Goal: Task Accomplishment & Management: Manage account settings

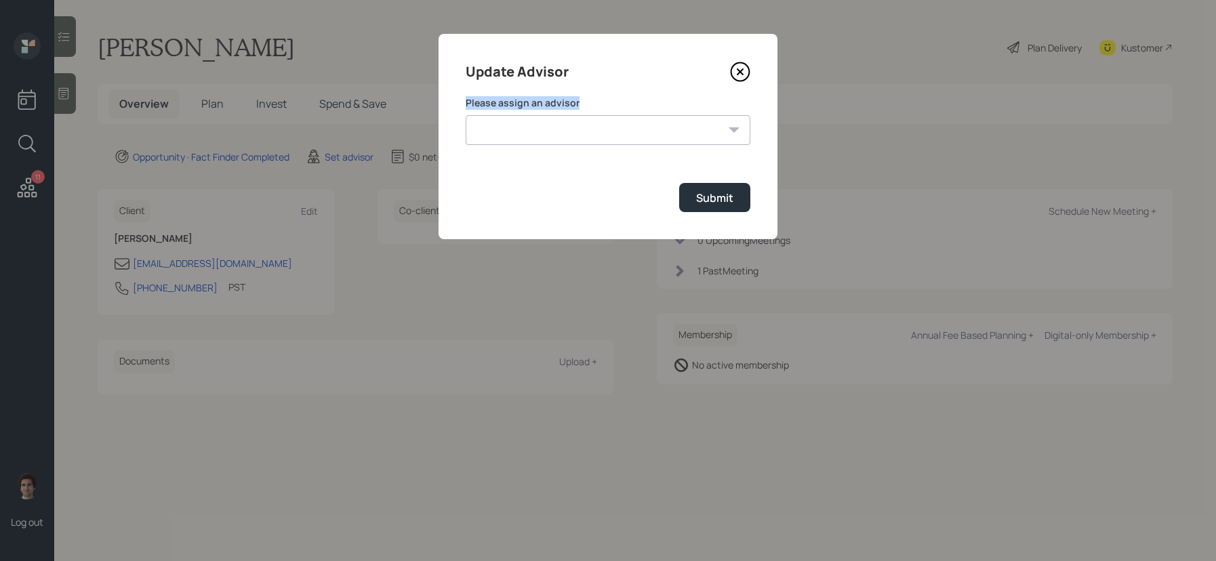
select select "59554aeb-d739-4552-90b9-0d27d70b4bf7"
click at [465, 115] on select "[PERSON_NAME] [PERSON_NAME] End [PERSON_NAME] [PERSON_NAME] [PERSON_NAME] [PERS…" at bounding box center [607, 130] width 285 height 30
click at [720, 213] on div "Update Advisor Please assign an advisor [PERSON_NAME] [PERSON_NAME] End [PERSON…" at bounding box center [607, 136] width 339 height 205
click at [715, 198] on div "Submit" at bounding box center [714, 197] width 37 height 15
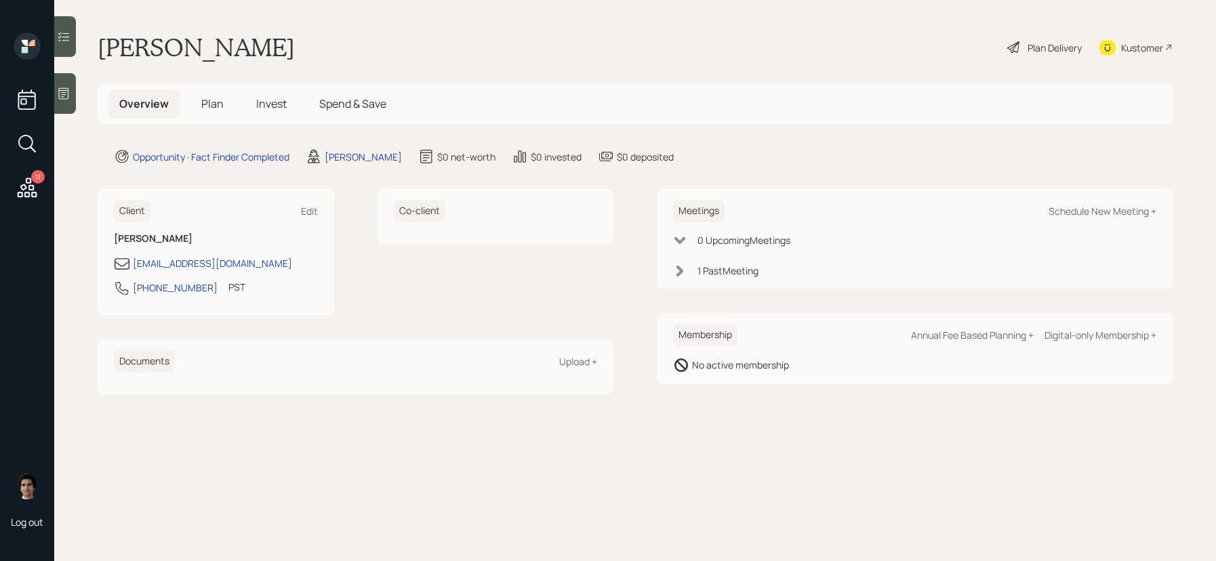
click at [1144, 49] on div "Kustomer" at bounding box center [1142, 48] width 42 height 14
click at [1153, 37] on div "Kustomer" at bounding box center [1135, 48] width 73 height 30
click at [60, 91] on icon at bounding box center [64, 94] width 14 height 14
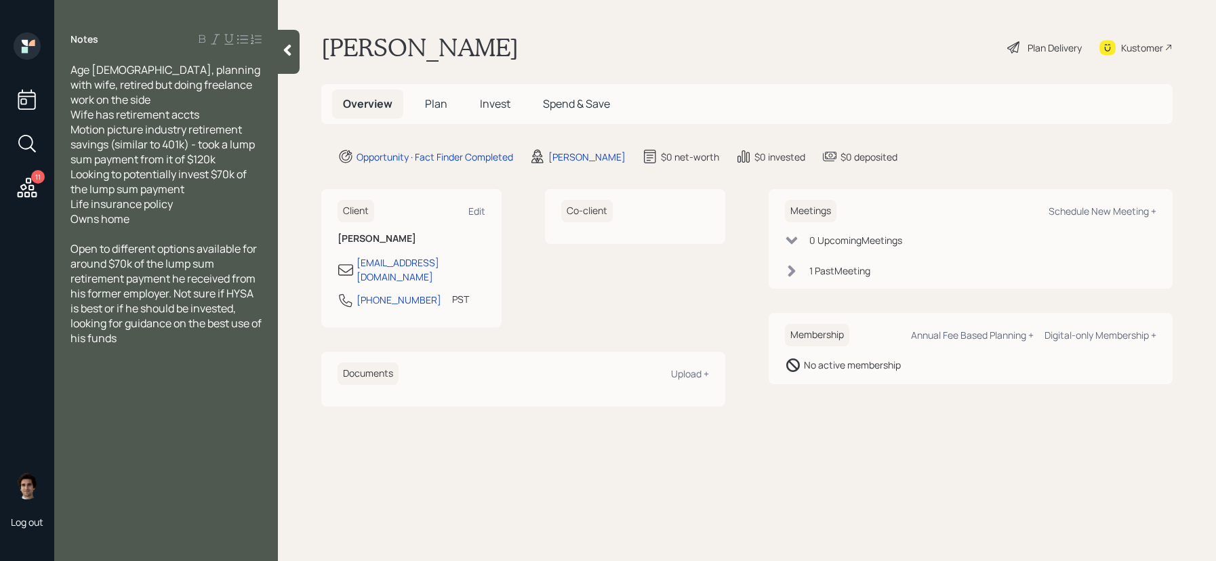
click at [440, 111] on span "Plan" at bounding box center [436, 103] width 22 height 15
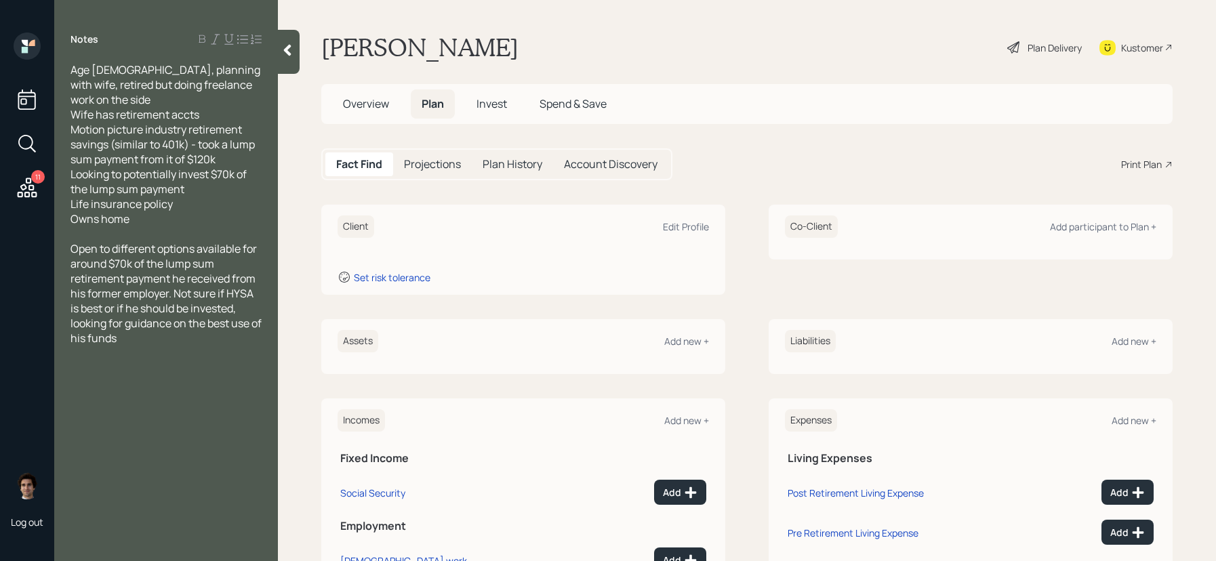
click at [1055, 54] on div "Plan Delivery" at bounding box center [1054, 48] width 54 height 14
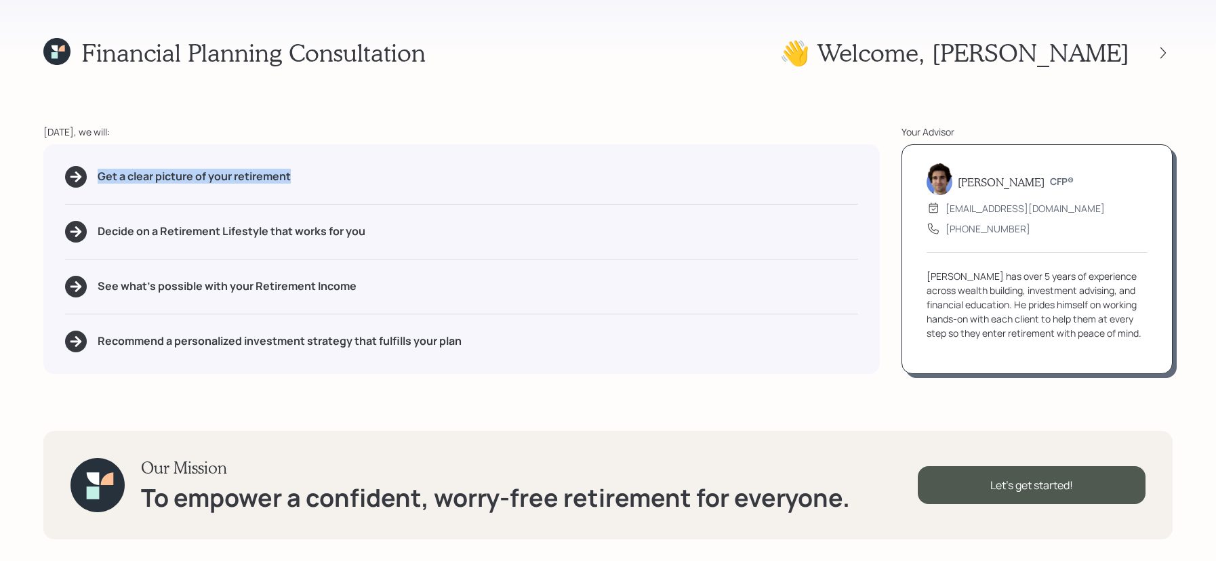
drag, startPoint x: 344, startPoint y: 184, endPoint x: 0, endPoint y: 167, distance: 343.9
click at [0, 167] on div "Financial Planning Consultation 👋 Welcome , Thomas Today, we will: Get a clear …" at bounding box center [608, 280] width 1216 height 561
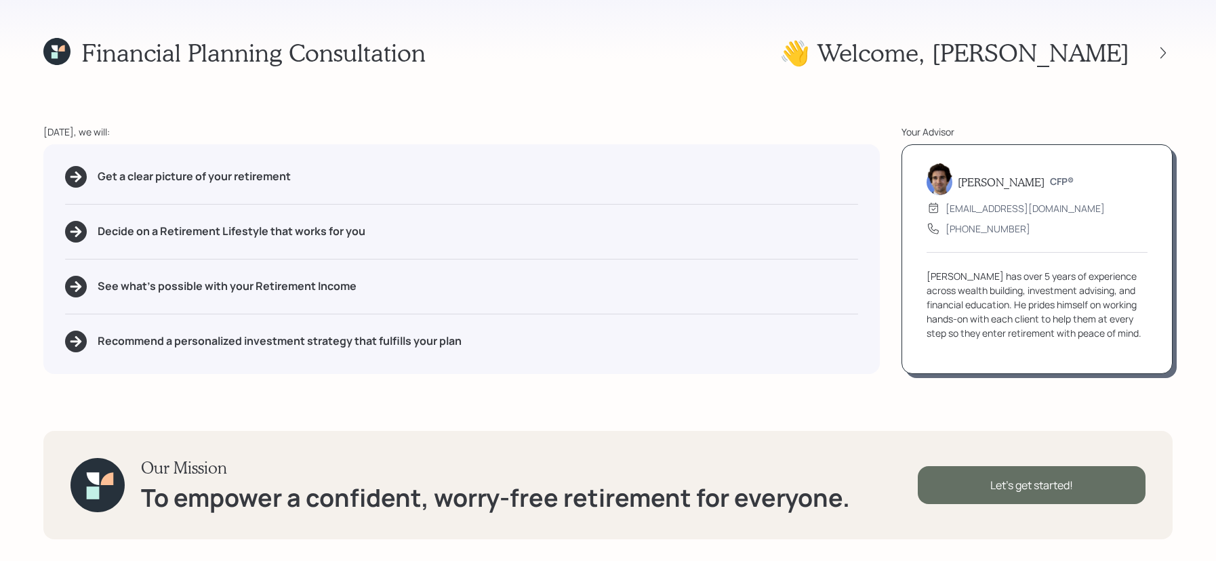
click at [1026, 489] on div "Let's get started!" at bounding box center [1031, 485] width 228 height 38
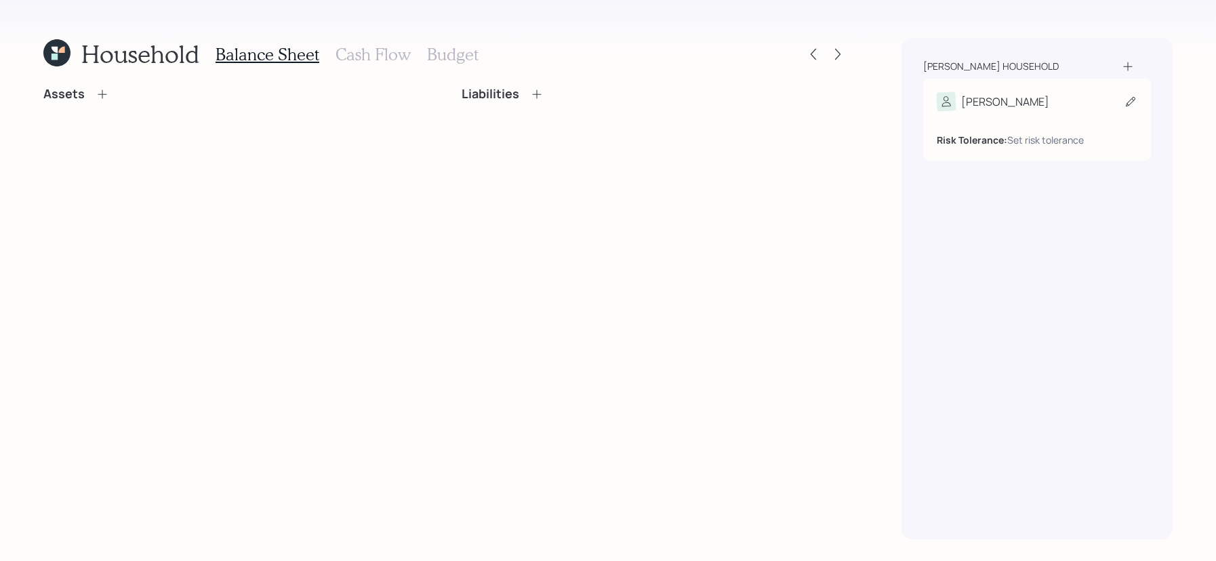
click at [993, 127] on div "Risk Tolerance: Set risk tolerance" at bounding box center [1036, 134] width 201 height 25
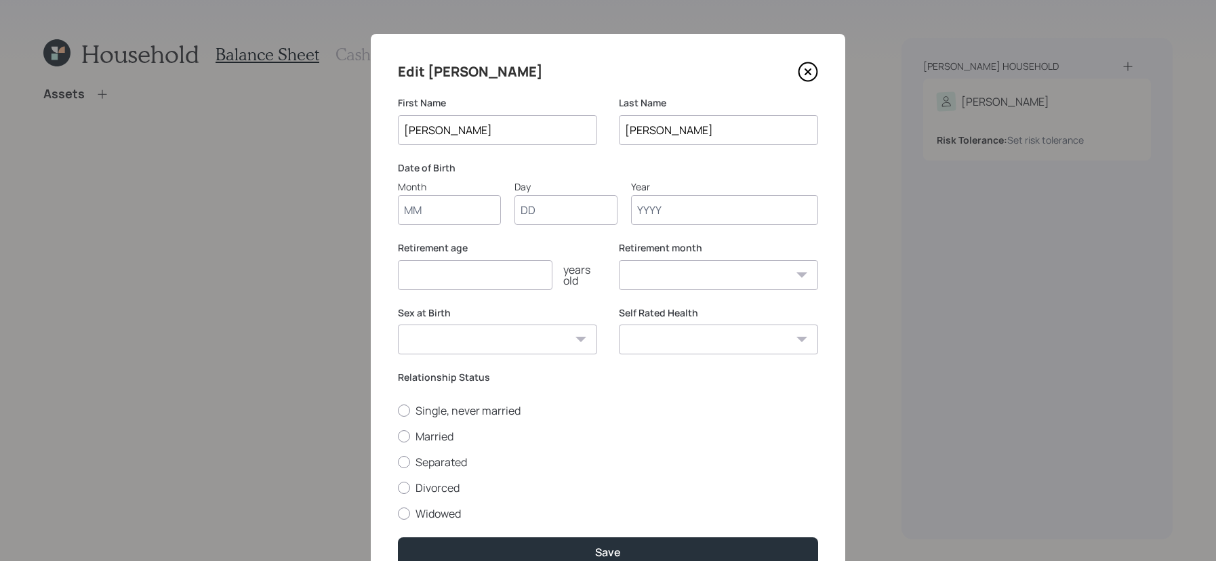
click at [425, 196] on input "Month" at bounding box center [449, 210] width 103 height 30
type input "05"
type input "31"
type input "1950"
select select "5"
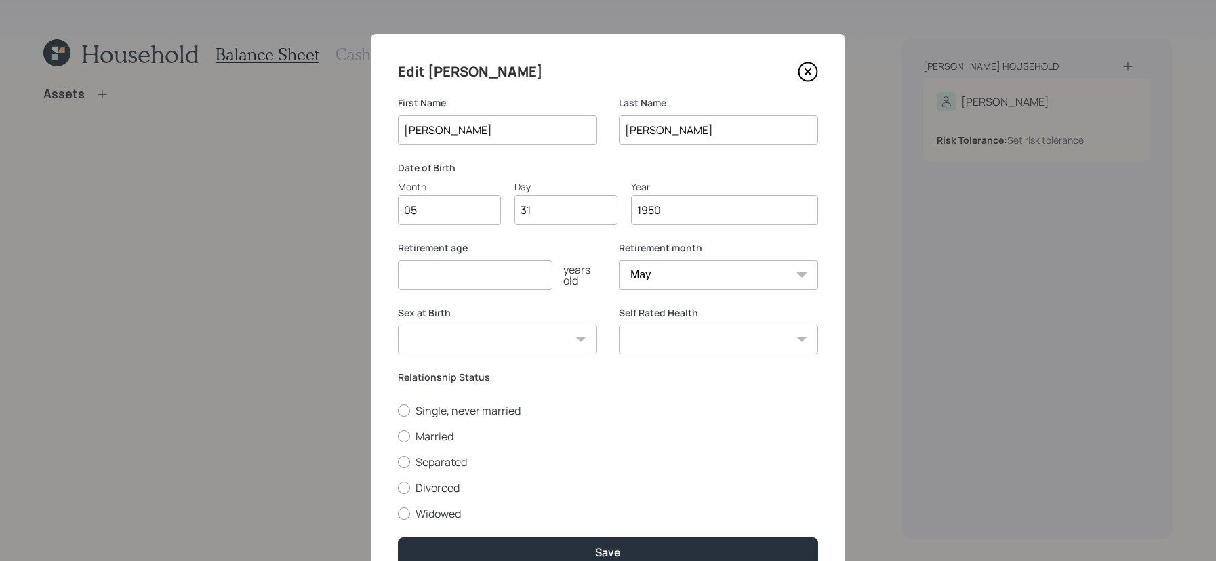
click at [485, 249] on label "Retirement age" at bounding box center [497, 248] width 199 height 14
click at [485, 291] on div "Retirement age years old" at bounding box center [497, 273] width 199 height 65
click at [488, 284] on input "number" at bounding box center [475, 275] width 154 height 30
click at [674, 213] on input "1950" at bounding box center [724, 210] width 187 height 30
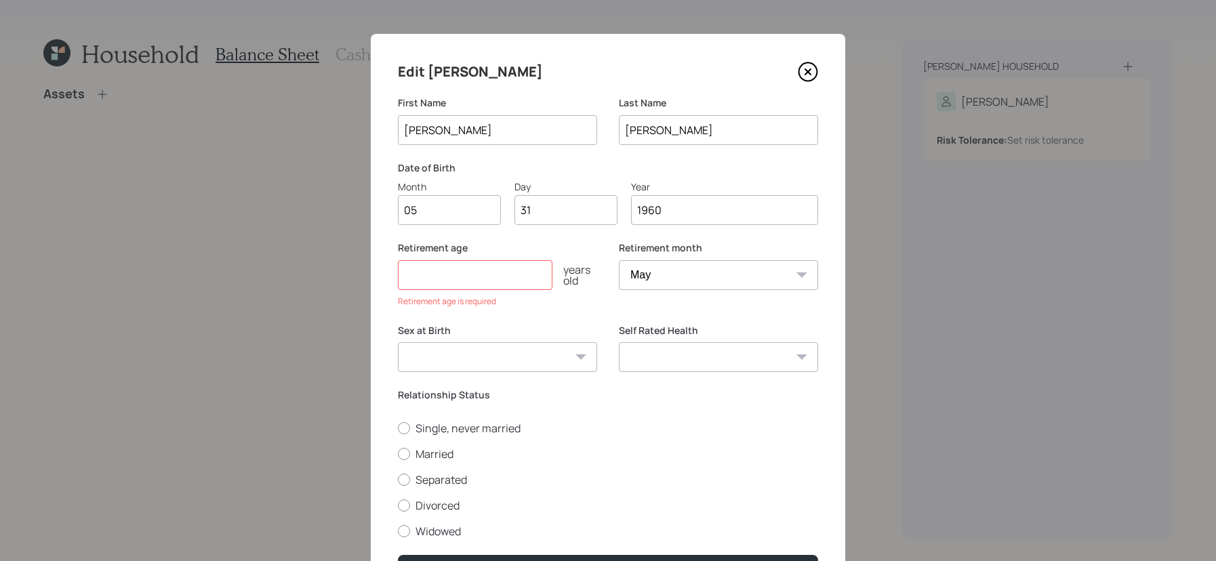
type input "1960"
click at [454, 283] on input "number" at bounding box center [475, 275] width 154 height 30
click at [444, 366] on select "Male Female Other / Prefer not to say" at bounding box center [497, 357] width 199 height 30
select select "male"
click at [398, 342] on select "Male Female Other / Prefer not to say" at bounding box center [497, 357] width 199 height 30
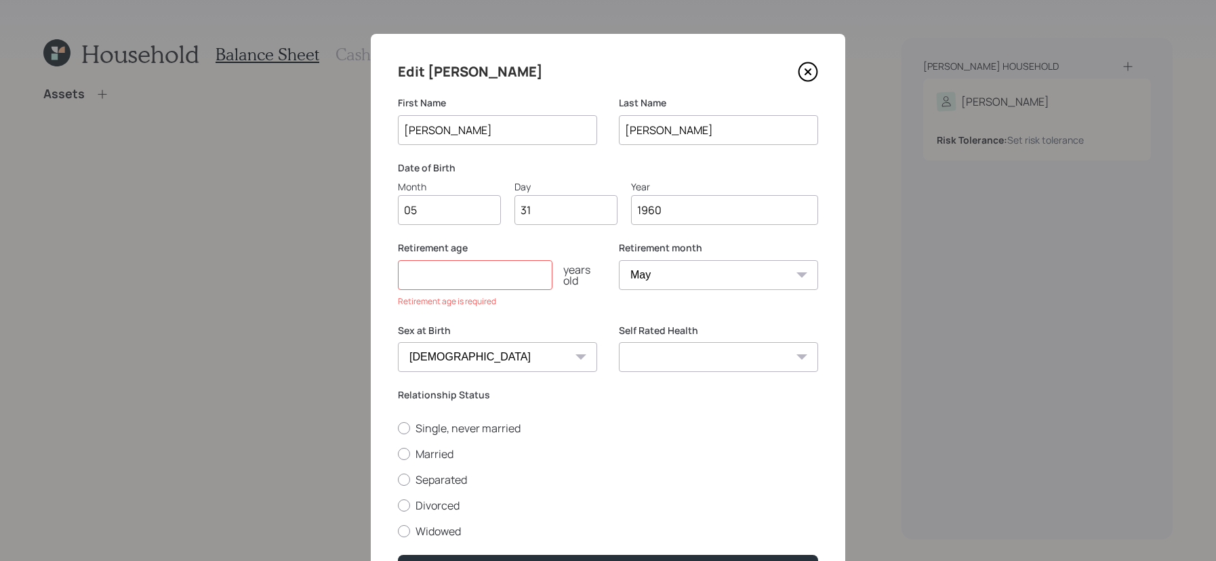
click at [489, 277] on input "number" at bounding box center [475, 275] width 154 height 30
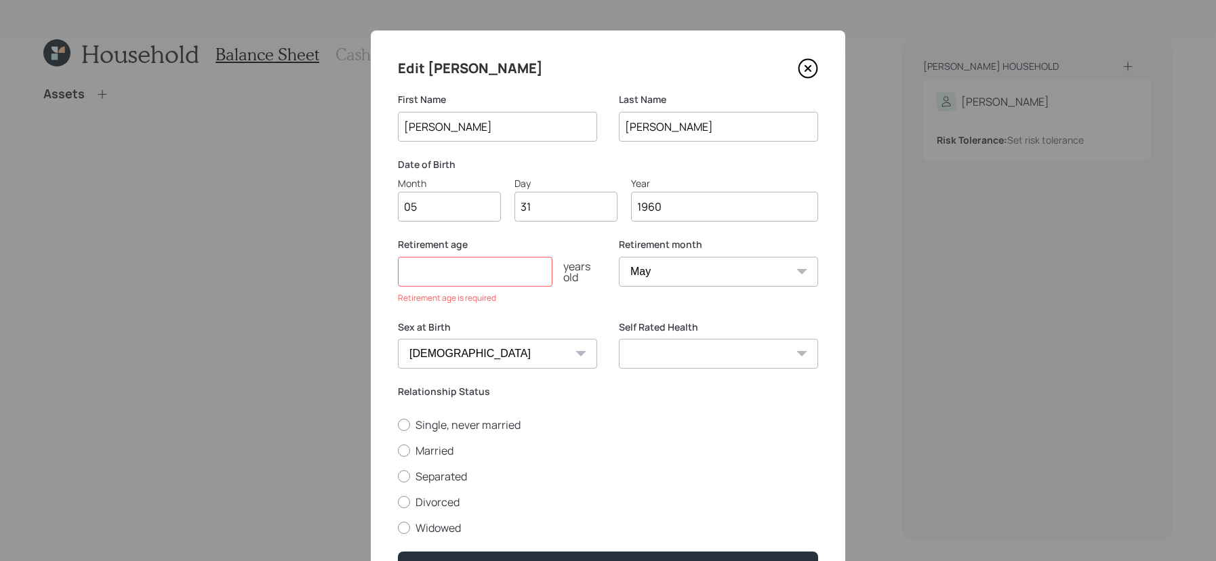
click at [515, 282] on input "number" at bounding box center [475, 272] width 154 height 30
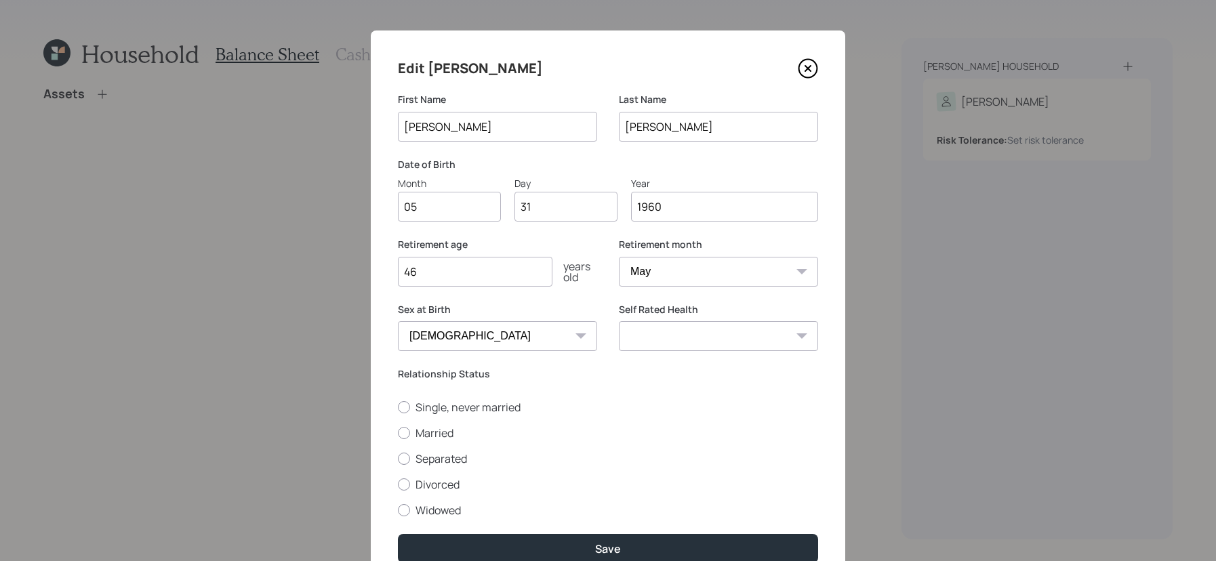
type input "4"
type input "60"
click at [398, 534] on button "Save" at bounding box center [608, 548] width 420 height 29
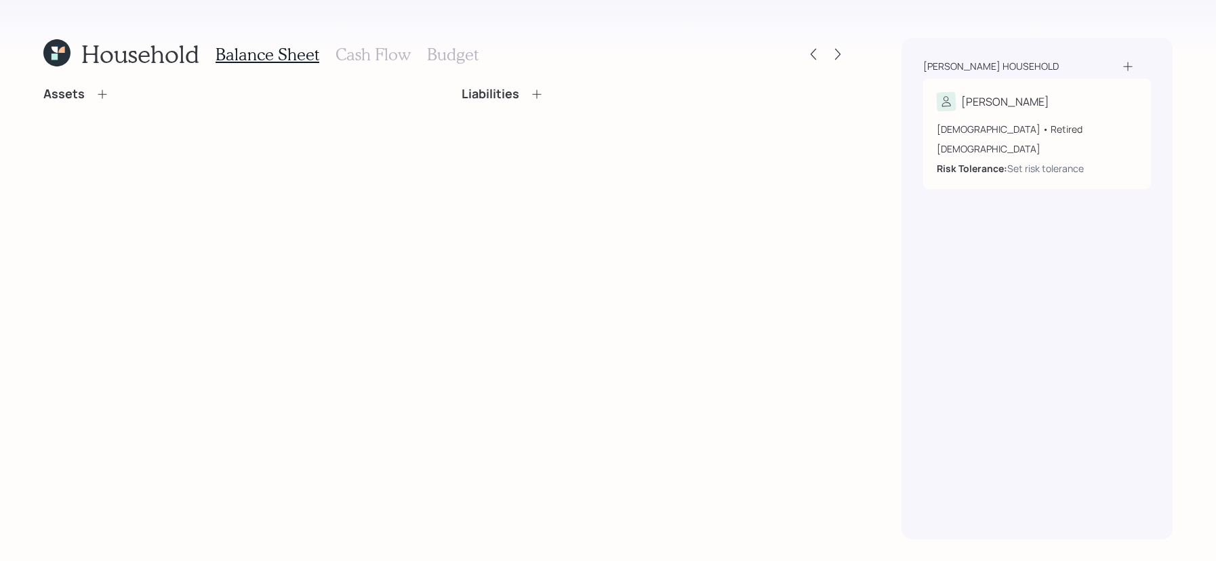
click at [103, 91] on icon at bounding box center [103, 94] width 14 height 14
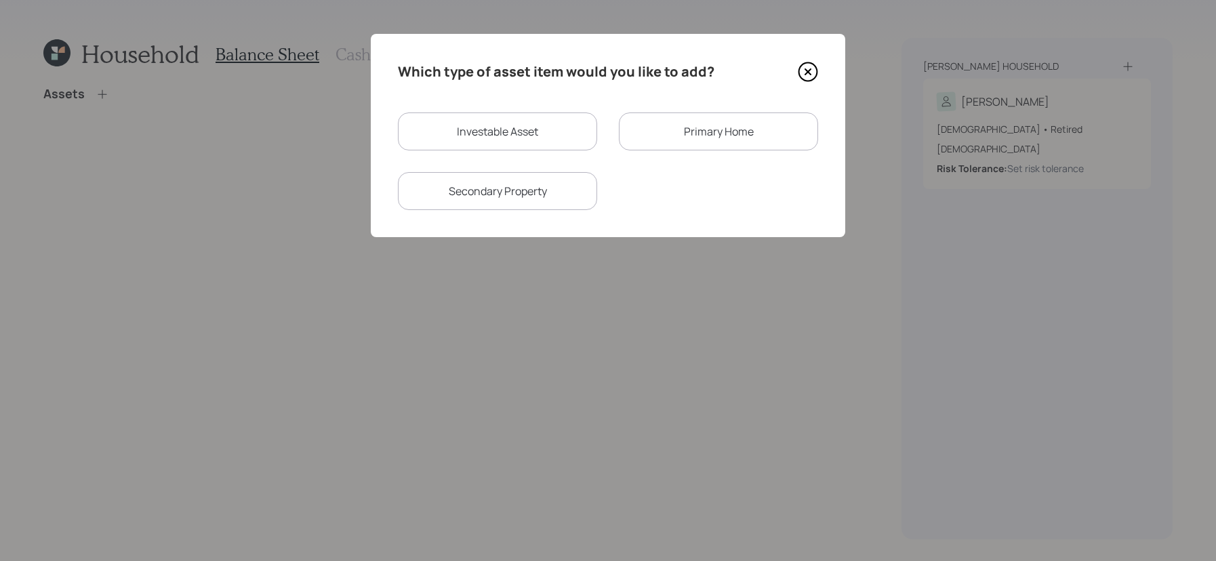
click at [550, 131] on div "Investable Asset" at bounding box center [497, 131] width 199 height 38
select select "taxable"
select select "balanced"
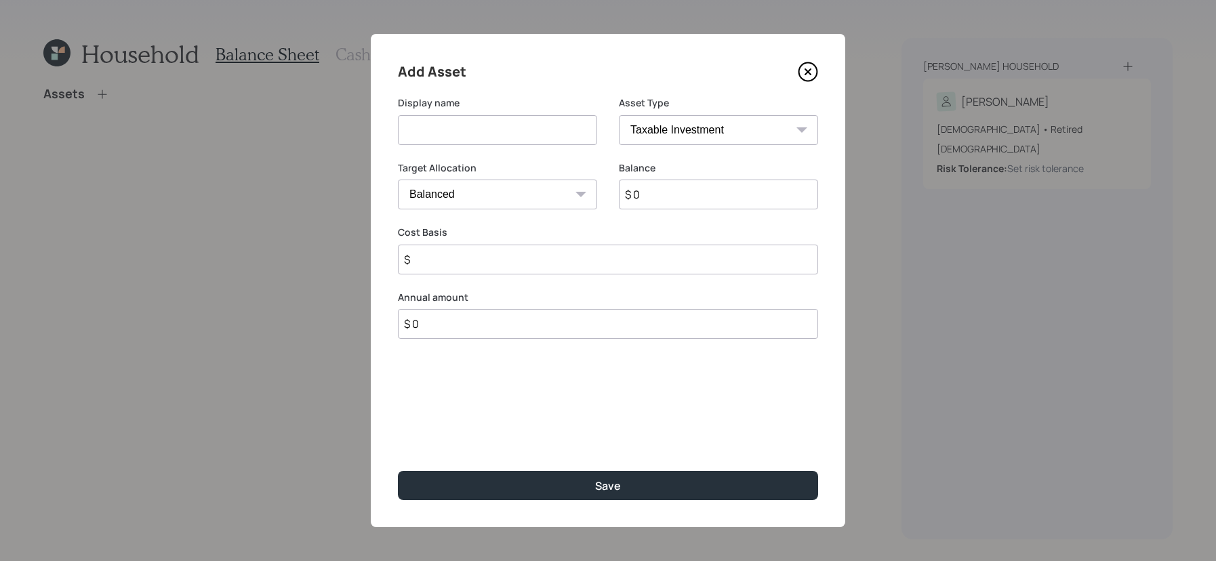
click at [721, 143] on select "SEP IRA IRA Roth IRA 401(k) Roth 401(k) 403(b) Roth 403(b) 457(b) Roth 457(b) H…" at bounding box center [718, 130] width 199 height 30
select select "company_sponsored"
click at [619, 115] on select "SEP IRA IRA Roth IRA 401(k) Roth 401(k) 403(b) Roth 403(b) 457(b) Roth 457(b) H…" at bounding box center [718, 130] width 199 height 30
click at [497, 140] on input at bounding box center [497, 130] width 199 height 30
type input "Former Retirement Account"
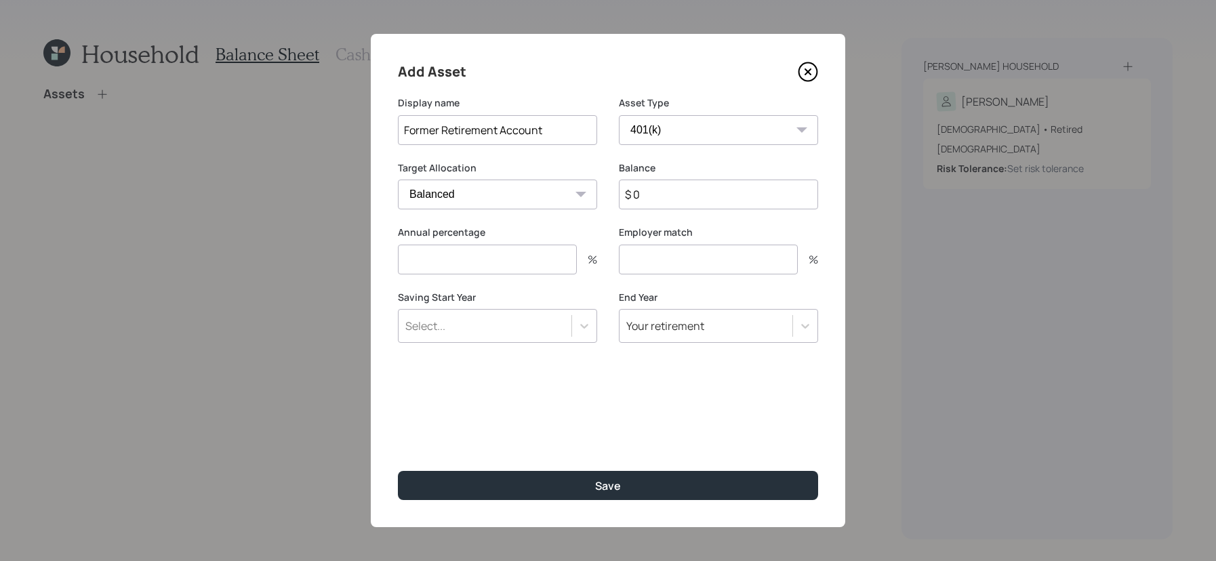
click at [764, 194] on input "$ 0" at bounding box center [718, 195] width 199 height 30
click at [663, 185] on input "$" at bounding box center [718, 195] width 199 height 30
click at [663, 196] on input "$" at bounding box center [718, 195] width 199 height 30
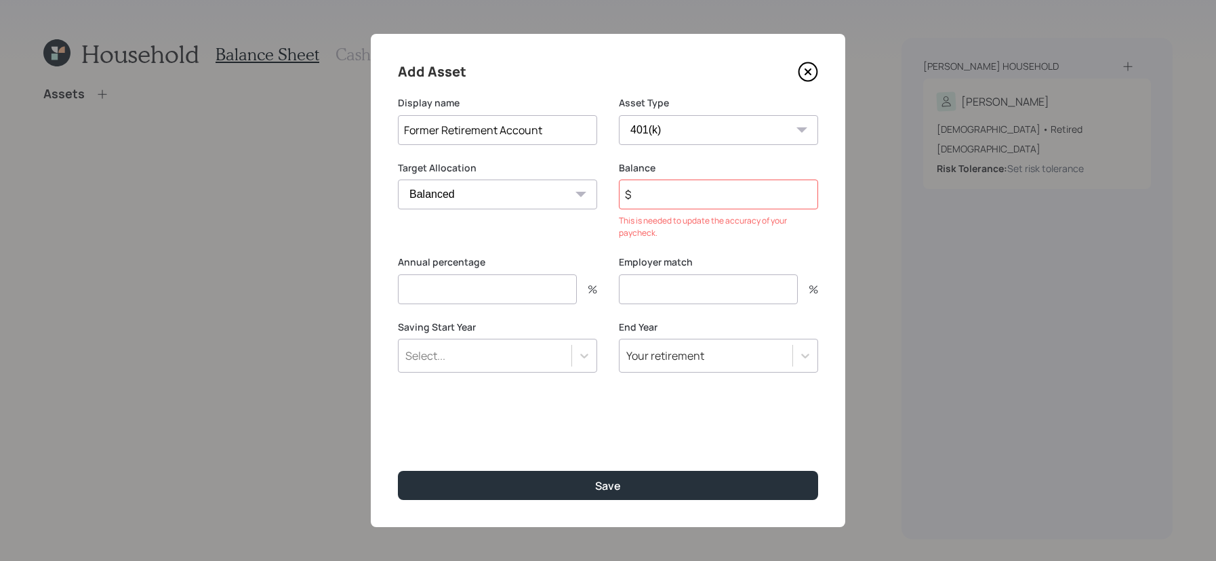
click at [702, 192] on input "$" at bounding box center [718, 195] width 199 height 30
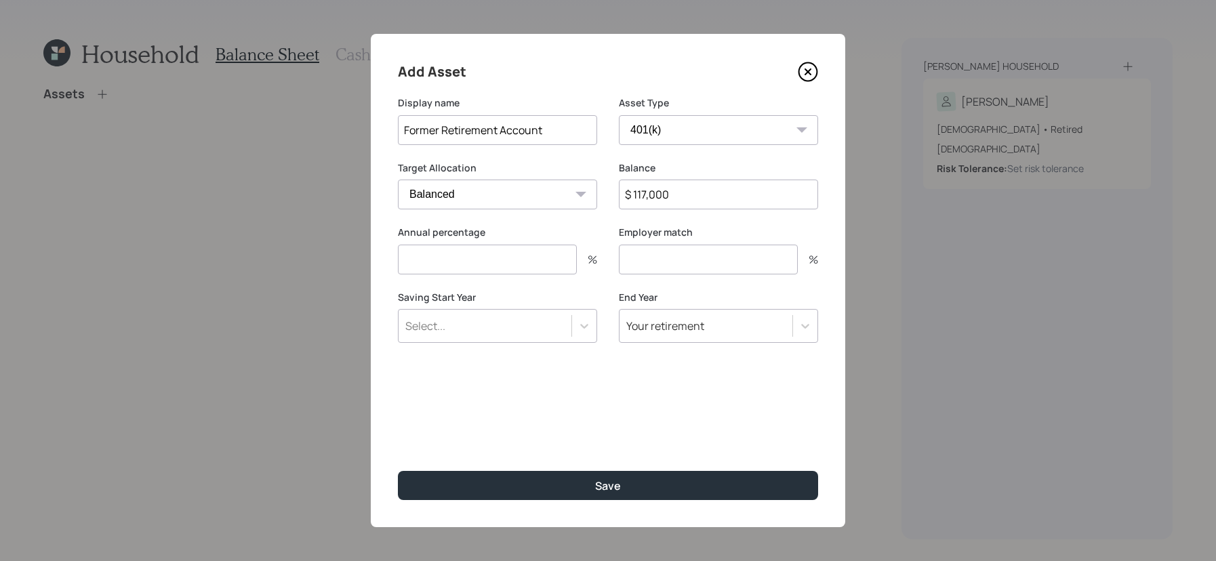
type input "$ 117,000"
type input "0"
click at [398, 471] on button "Save" at bounding box center [608, 485] width 420 height 29
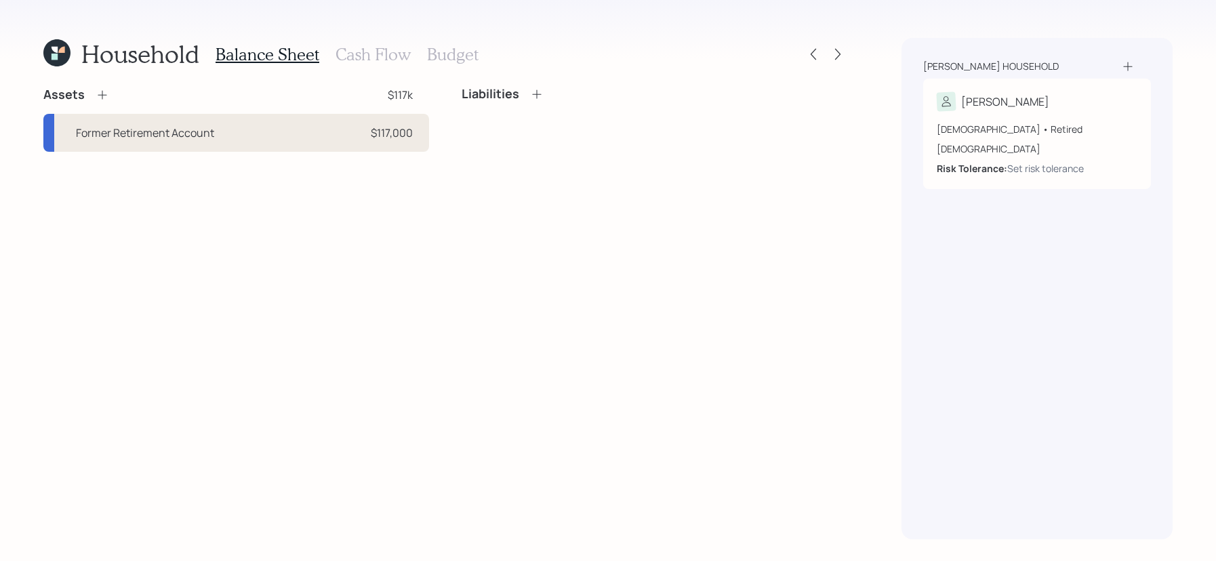
click at [322, 138] on div "Former Retirement Account $117,000" at bounding box center [236, 133] width 386 height 38
select select "company_sponsored"
select select "balanced"
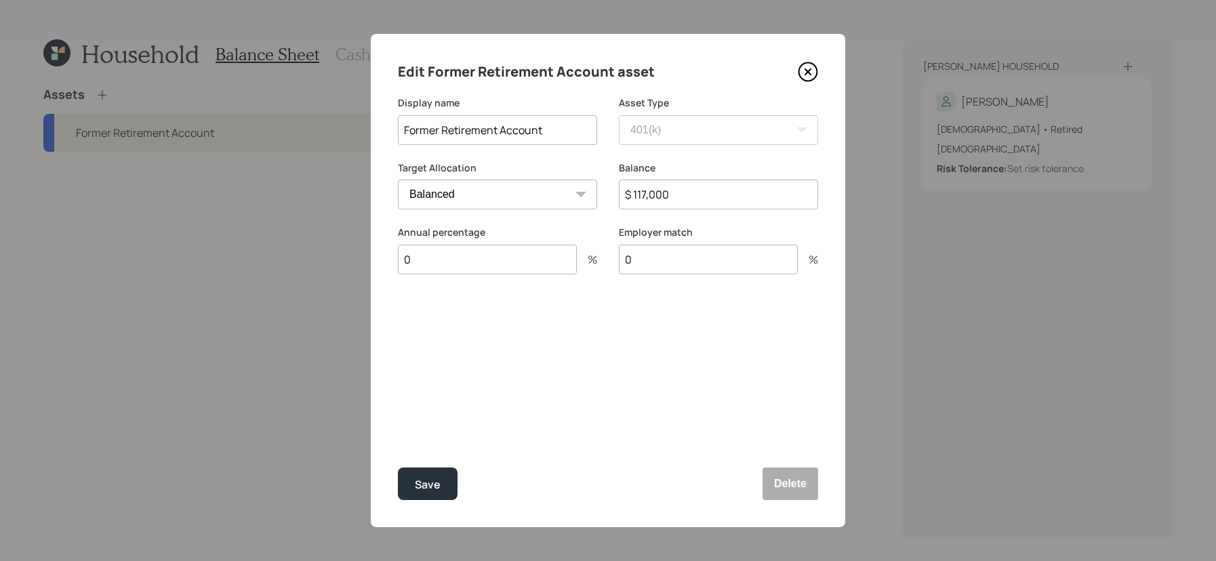
drag, startPoint x: 440, startPoint y: 127, endPoint x: 578, endPoint y: 138, distance: 138.6
click at [578, 138] on input "Former Retirement Account" at bounding box center [497, 130] width 199 height 30
click at [577, 136] on input "Former Retirement Account" at bounding box center [497, 130] width 199 height 30
type input "F"
type input "IAP Pension Lump Sum"
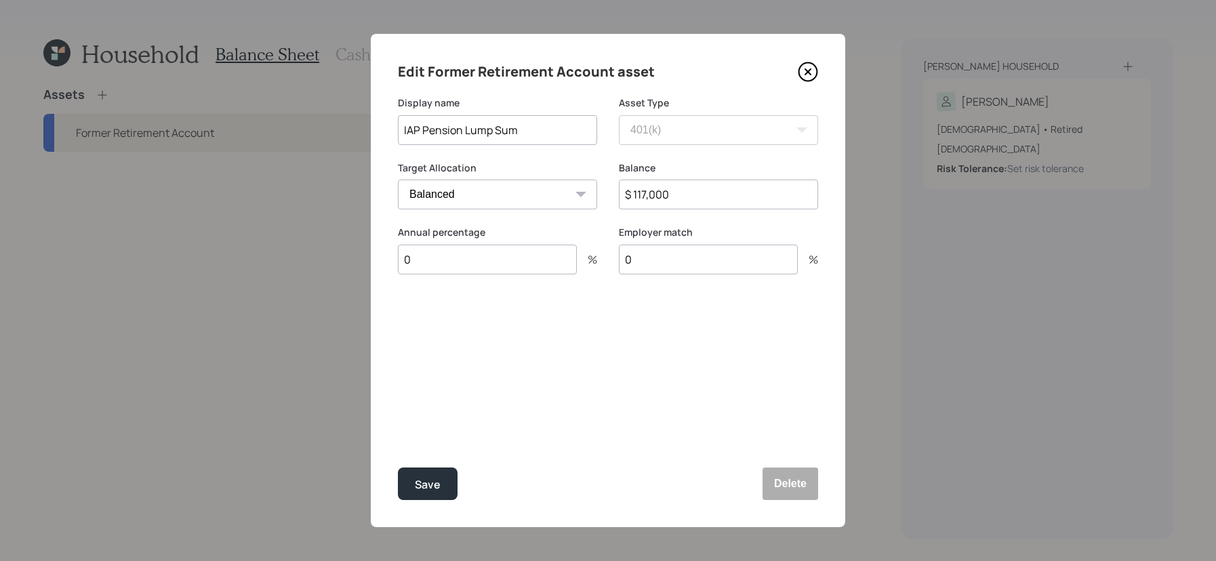
click at [398, 468] on button "Save" at bounding box center [428, 484] width 60 height 33
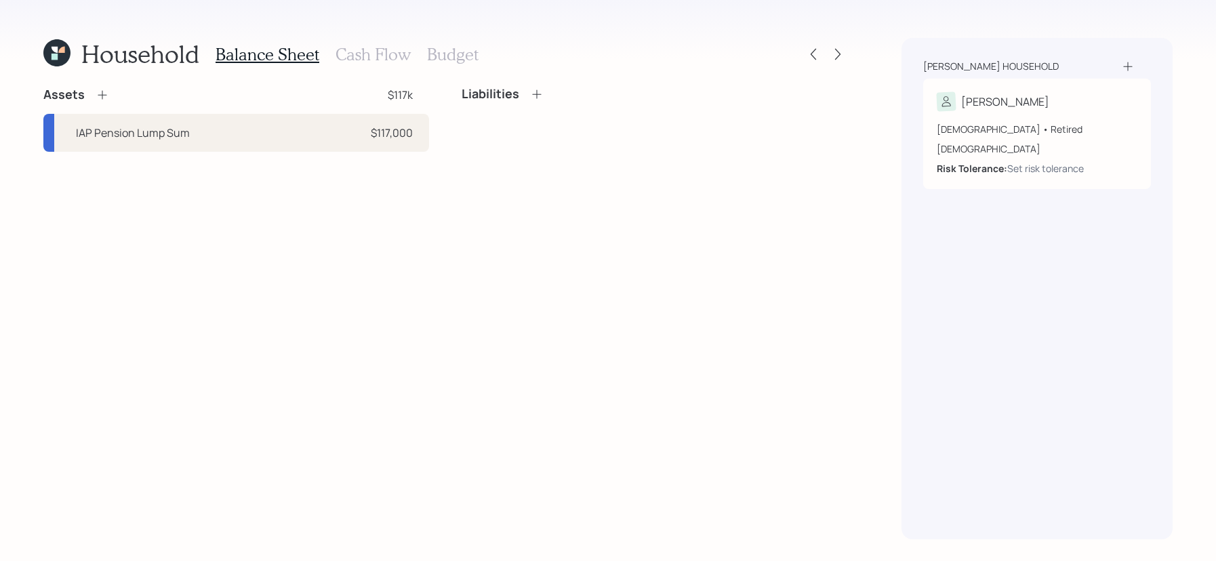
click at [96, 95] on icon at bounding box center [103, 95] width 14 height 14
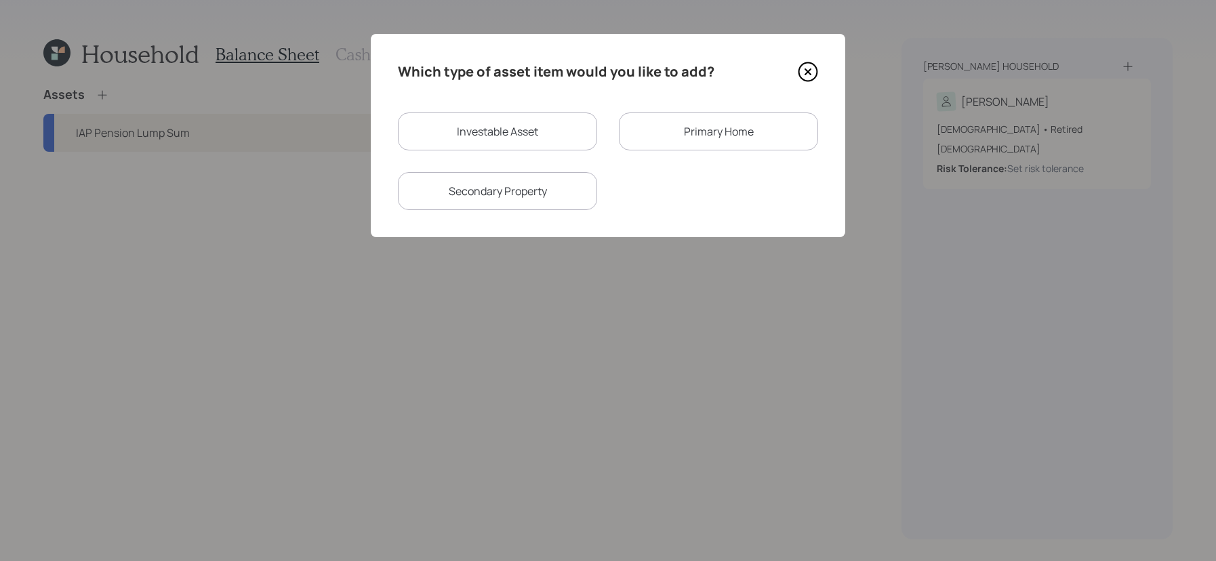
click at [457, 156] on div "Investable Asset Primary Home Secondary Property" at bounding box center [608, 161] width 420 height 98
click at [458, 148] on div "Investable Asset" at bounding box center [497, 131] width 199 height 38
select select "taxable"
select select "balanced"
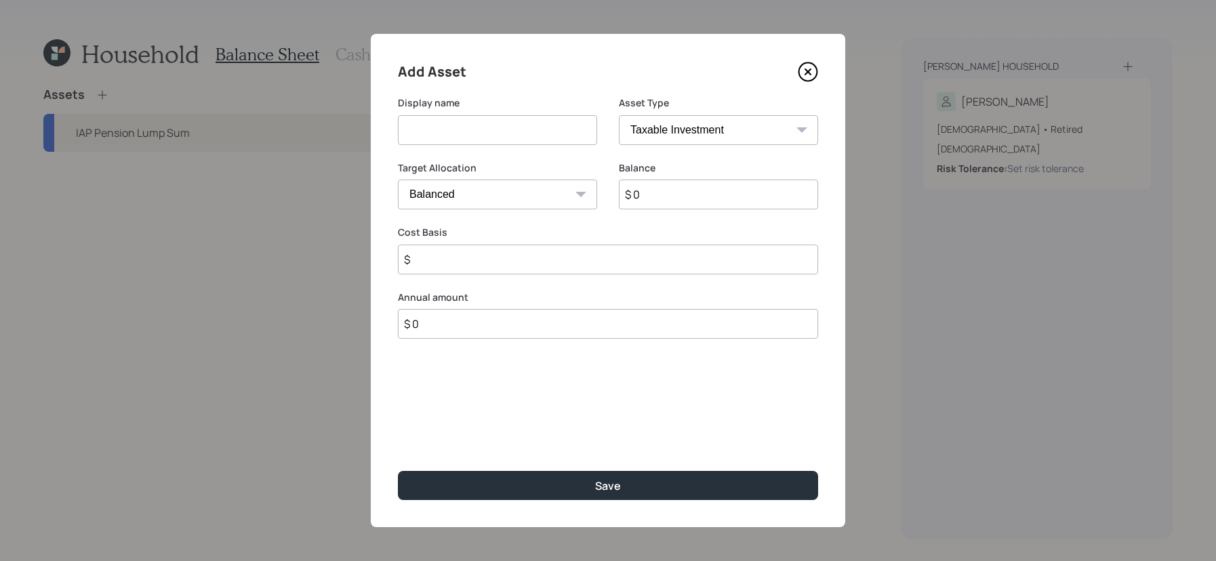
click at [723, 140] on select "SEP IRA IRA Roth IRA 401(k) Roth 401(k) 403(b) Roth 403(b) 457(b) Roth 457(b) H…" at bounding box center [718, 130] width 199 height 30
select select "cash"
click at [619, 115] on select "SEP IRA IRA Roth IRA 401(k) Roth 401(k) 403(b) Roth 403(b) 457(b) Roth 457(b) H…" at bounding box center [718, 130] width 199 height 30
type input "$"
click at [560, 131] on input at bounding box center [497, 130] width 199 height 30
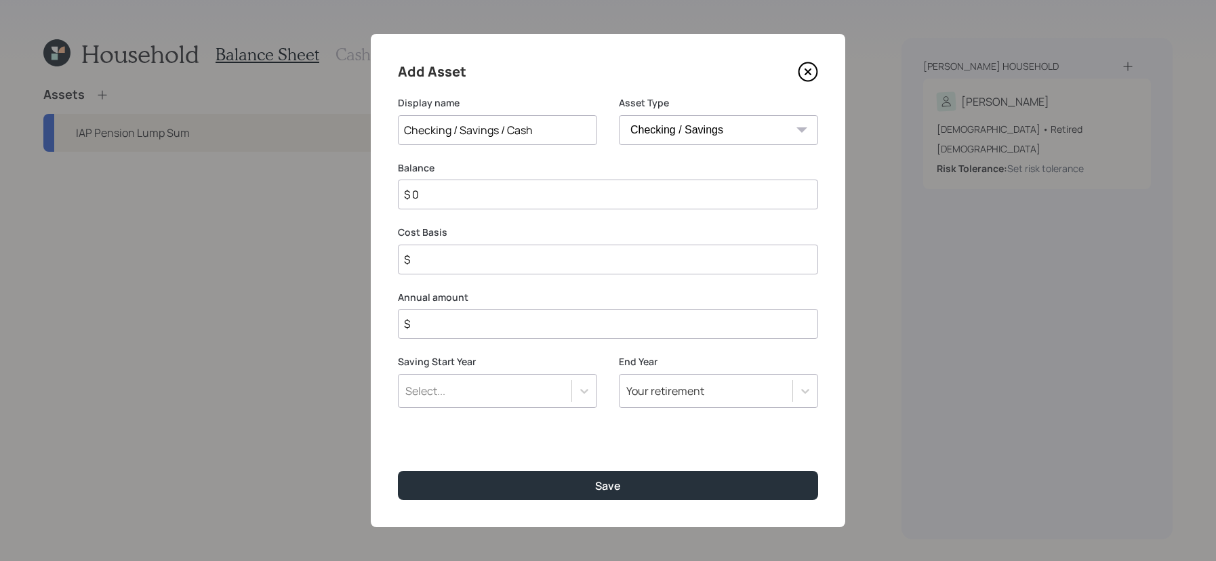
type input "Checking / Savings / Cash"
click at [520, 186] on input "$ 0" at bounding box center [608, 195] width 420 height 30
click at [519, 196] on input "$ 0" at bounding box center [608, 195] width 420 height 30
type input "$"
type input "$ 4"
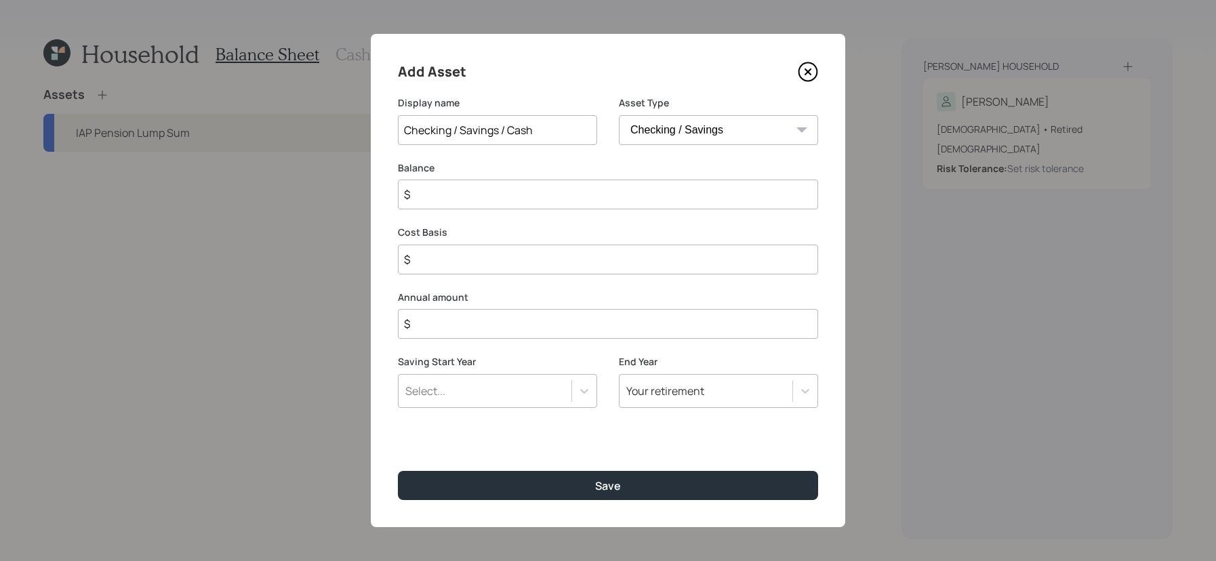
type input "$ 4"
type input "$ 40"
type input "$ 400"
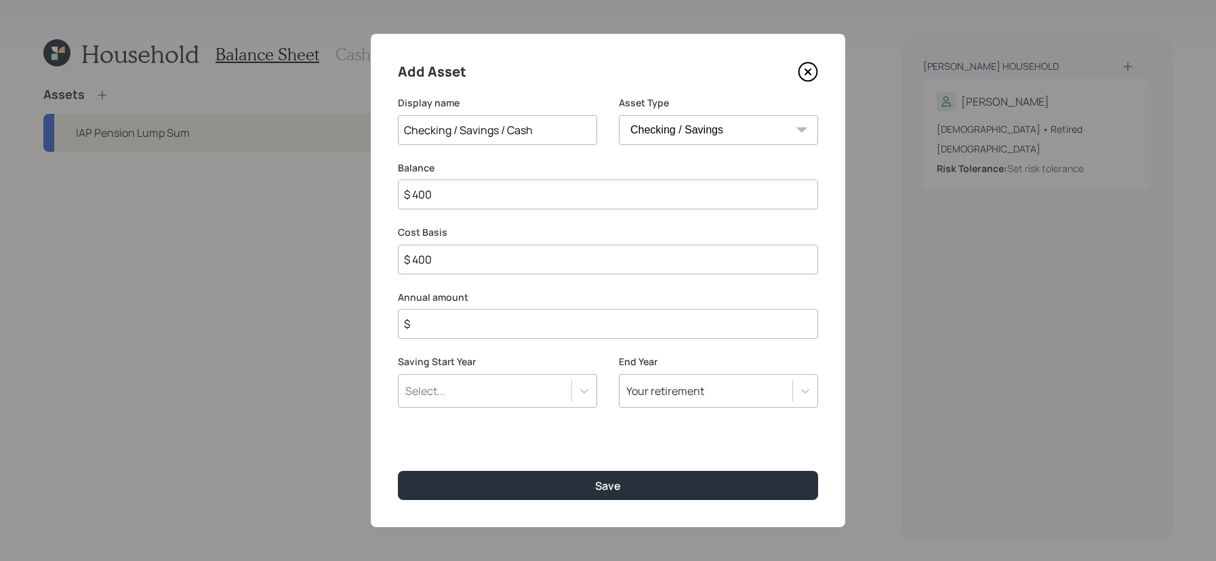
type input "$ 4,000"
click at [494, 338] on input "$" at bounding box center [608, 324] width 420 height 30
type input "$ 0"
click at [695, 134] on select "SEP IRA IRA Roth IRA 401(k) Roth 401(k) 403(b) Roth 403(b) 457(b) Roth 457(b) H…" at bounding box center [718, 130] width 199 height 30
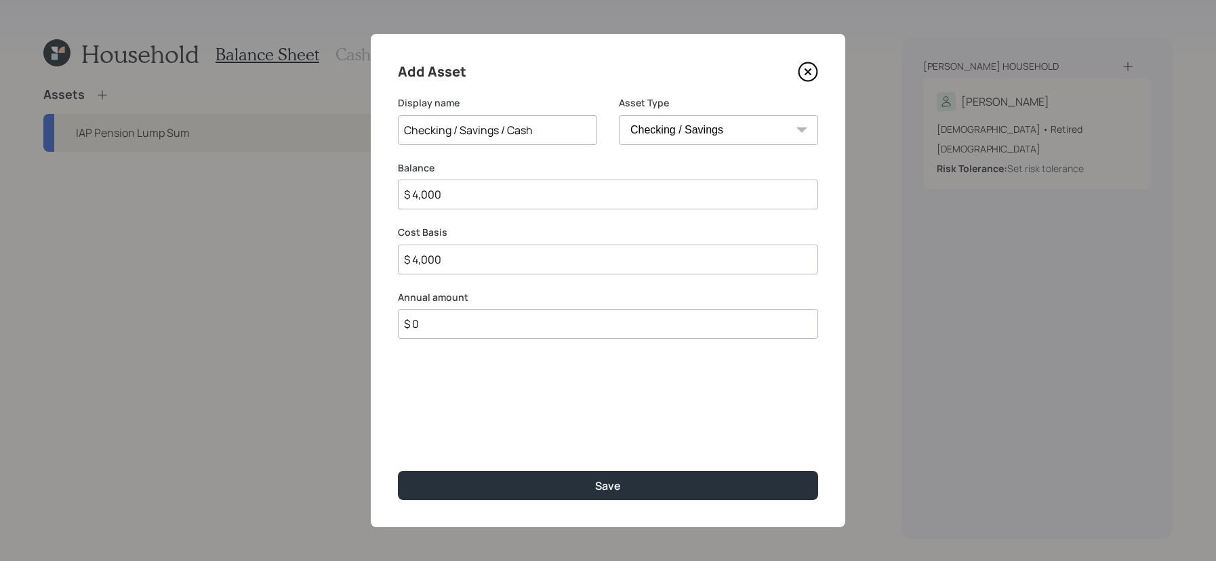
select select "emergency_fund"
click at [619, 115] on select "SEP IRA IRA Roth IRA 401(k) Roth 401(k) 403(b) Roth 403(b) 457(b) Roth 457(b) H…" at bounding box center [718, 130] width 199 height 30
click at [697, 469] on div "Add Asset Display name Checking / Savings / Cash Asset Type SEP IRA IRA Roth IR…" at bounding box center [608, 280] width 474 height 493
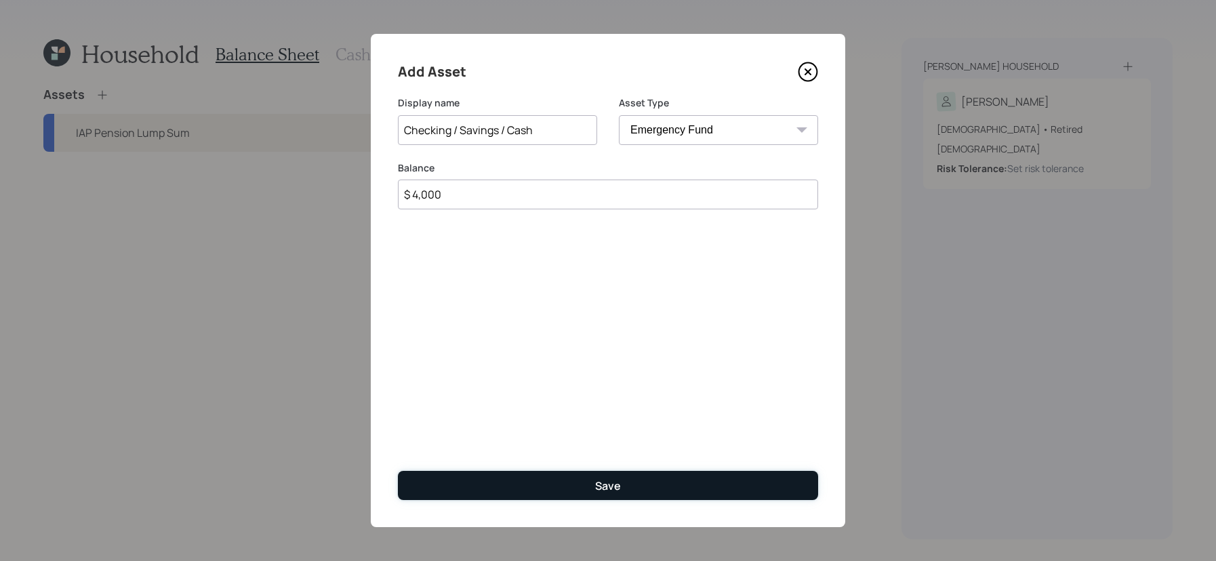
click at [695, 478] on button "Save" at bounding box center [608, 485] width 420 height 29
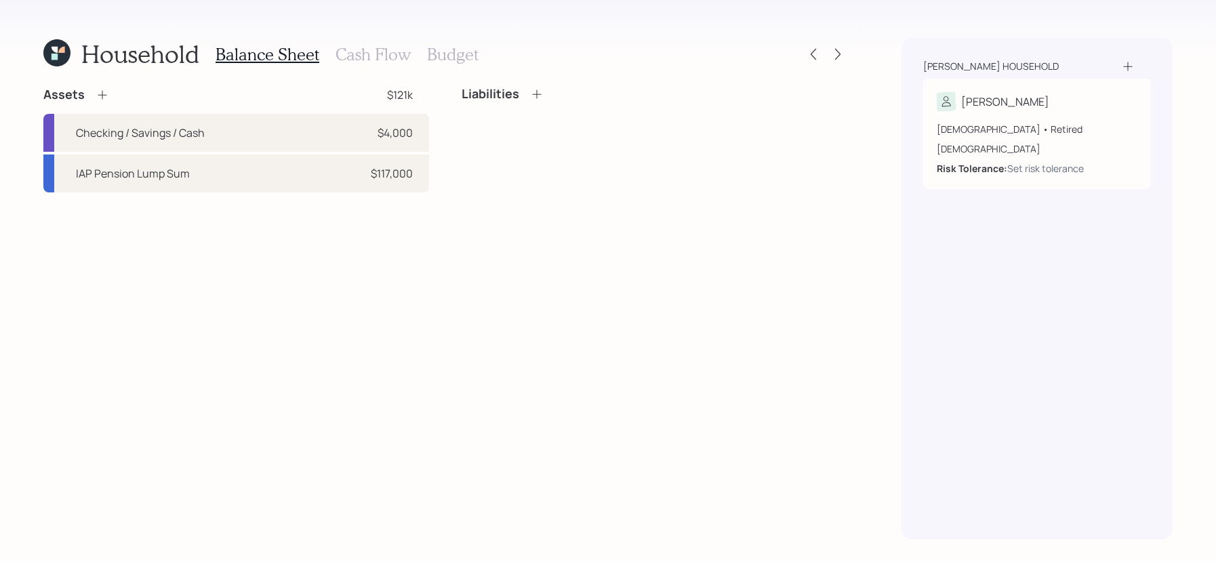
click at [106, 96] on icon at bounding box center [103, 95] width 14 height 14
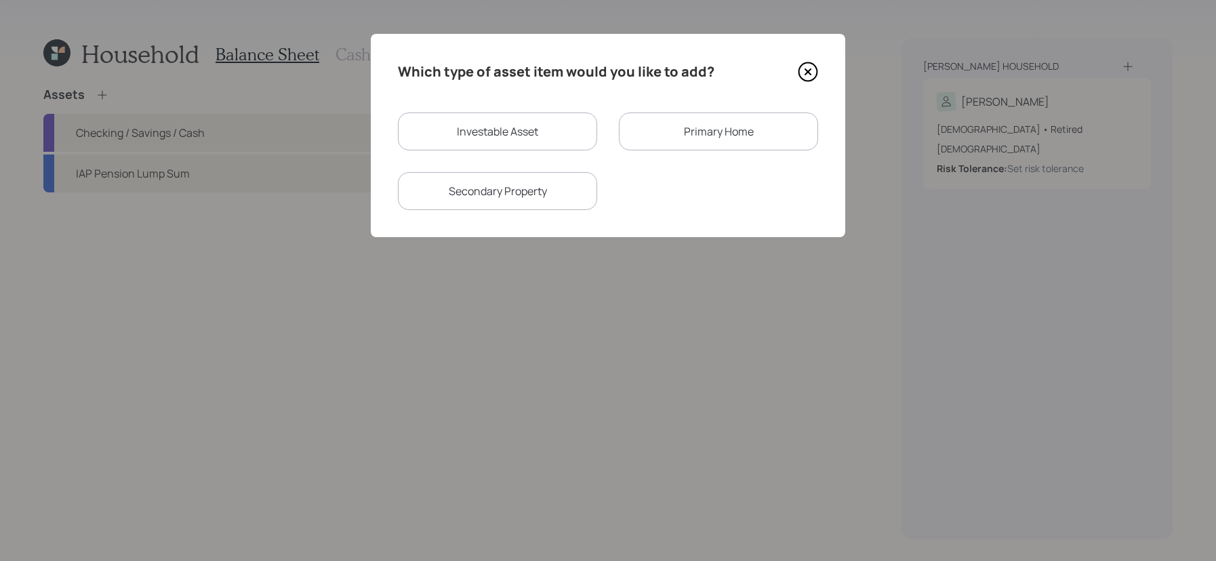
click at [658, 120] on div "Primary Home" at bounding box center [718, 131] width 199 height 38
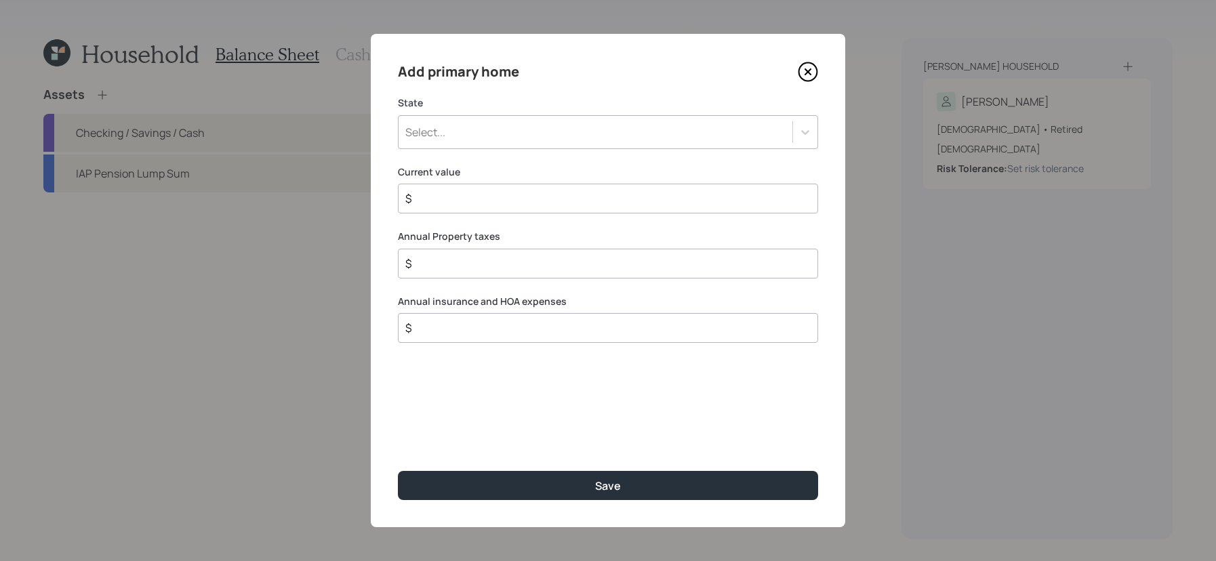
click at [658, 121] on div "Select..." at bounding box center [595, 132] width 394 height 23
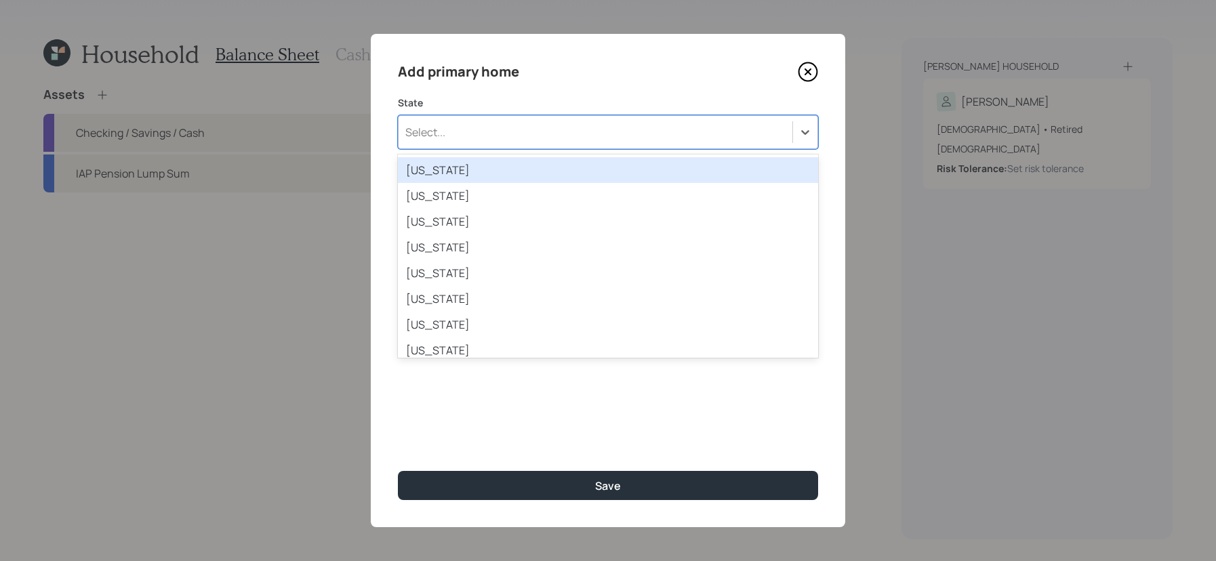
click at [798, 64] on icon at bounding box center [808, 72] width 20 height 20
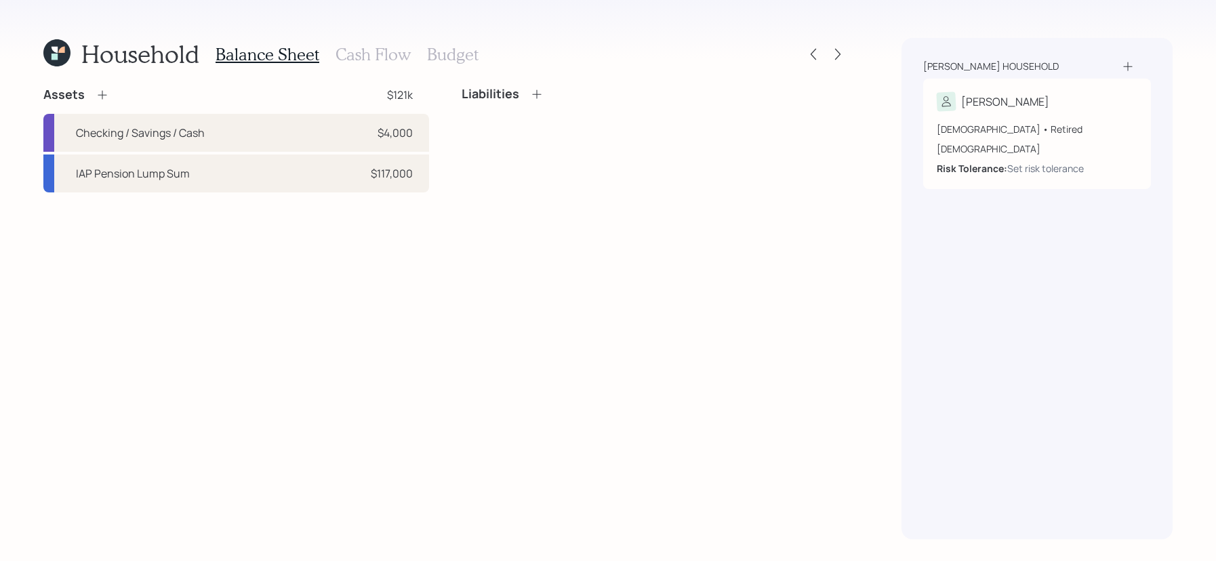
click at [102, 99] on icon at bounding box center [103, 95] width 14 height 14
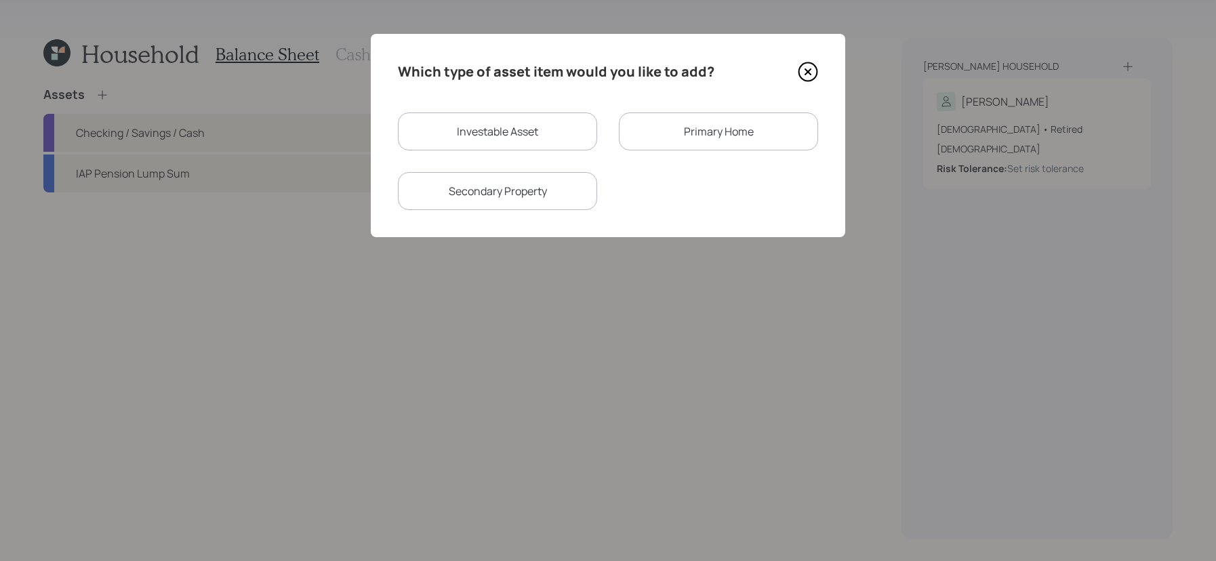
click at [668, 123] on div "Primary Home" at bounding box center [718, 131] width 199 height 38
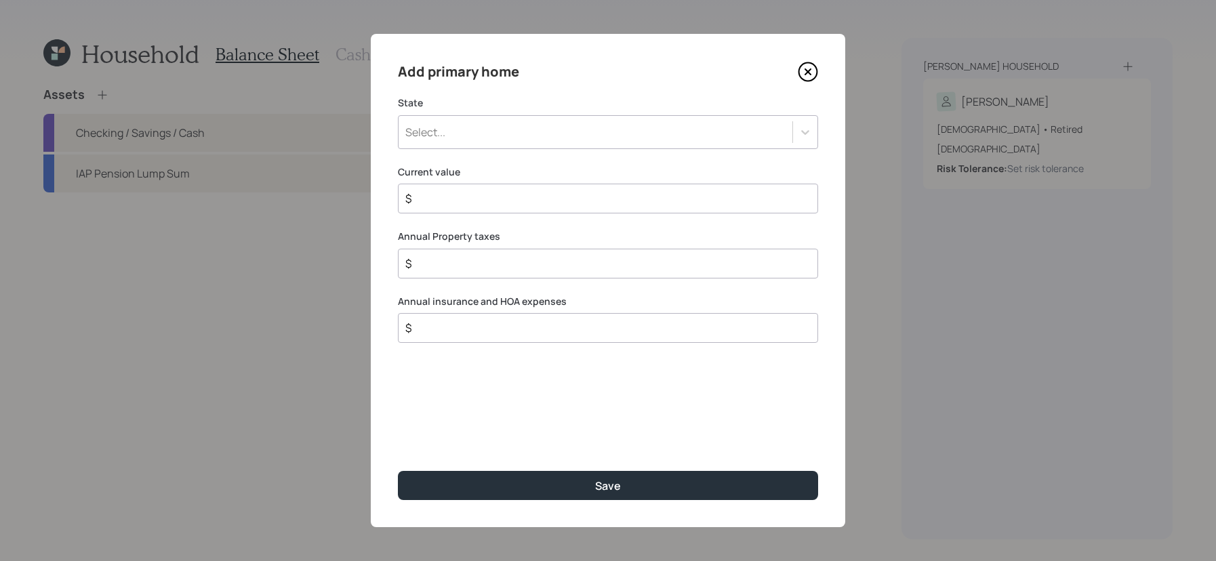
click at [610, 134] on div "Select..." at bounding box center [595, 132] width 394 height 23
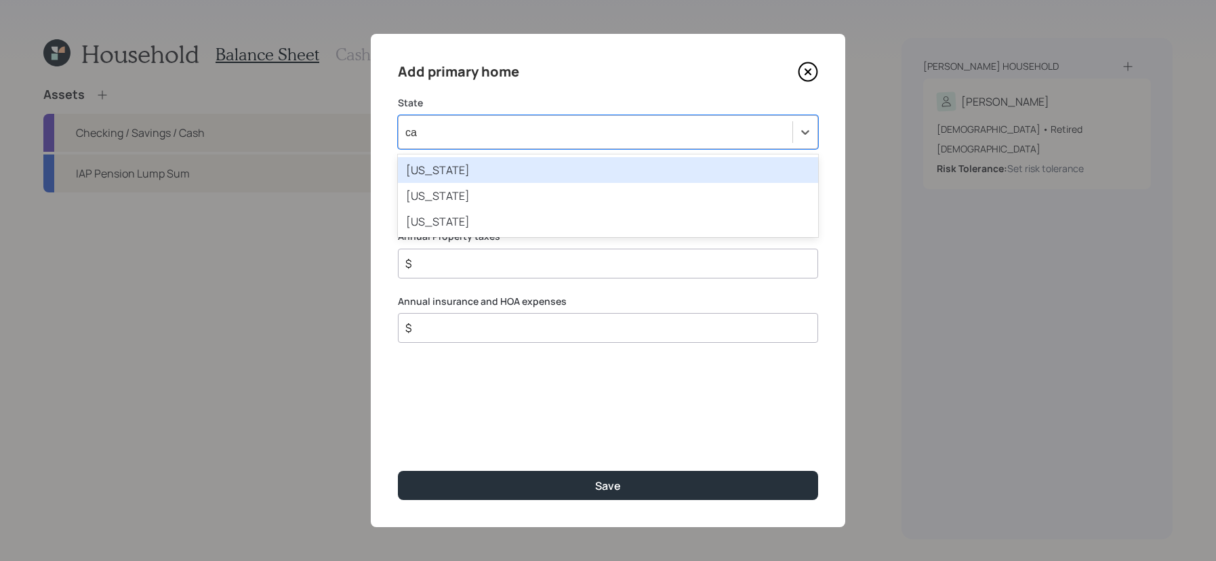
type input "cal"
click at [541, 175] on div "California" at bounding box center [608, 170] width 420 height 26
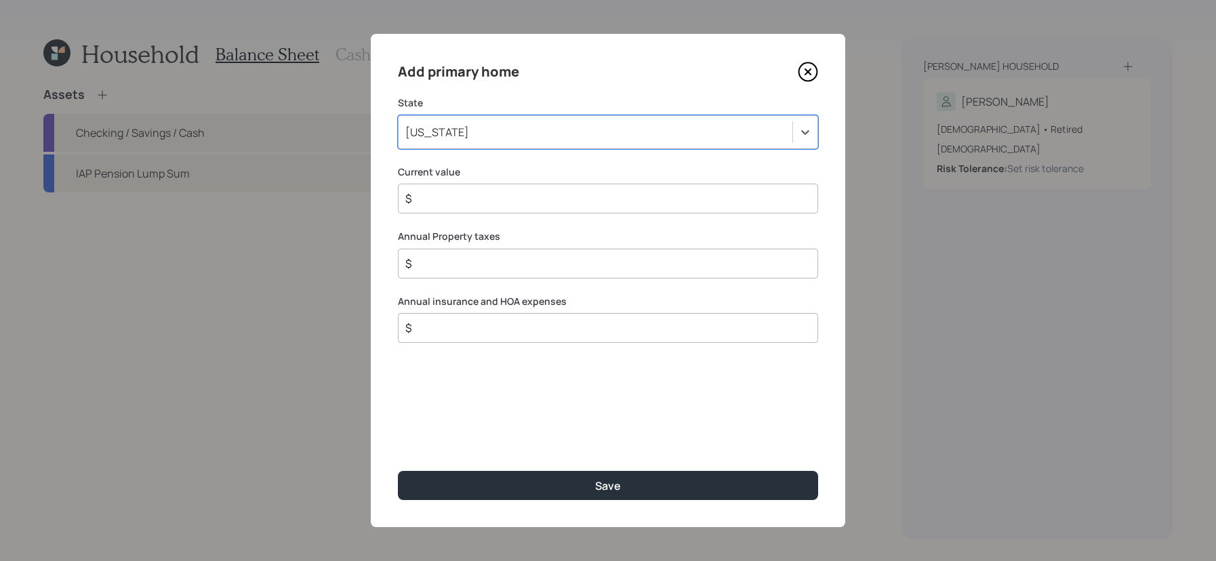
click at [539, 194] on input "$" at bounding box center [602, 198] width 397 height 16
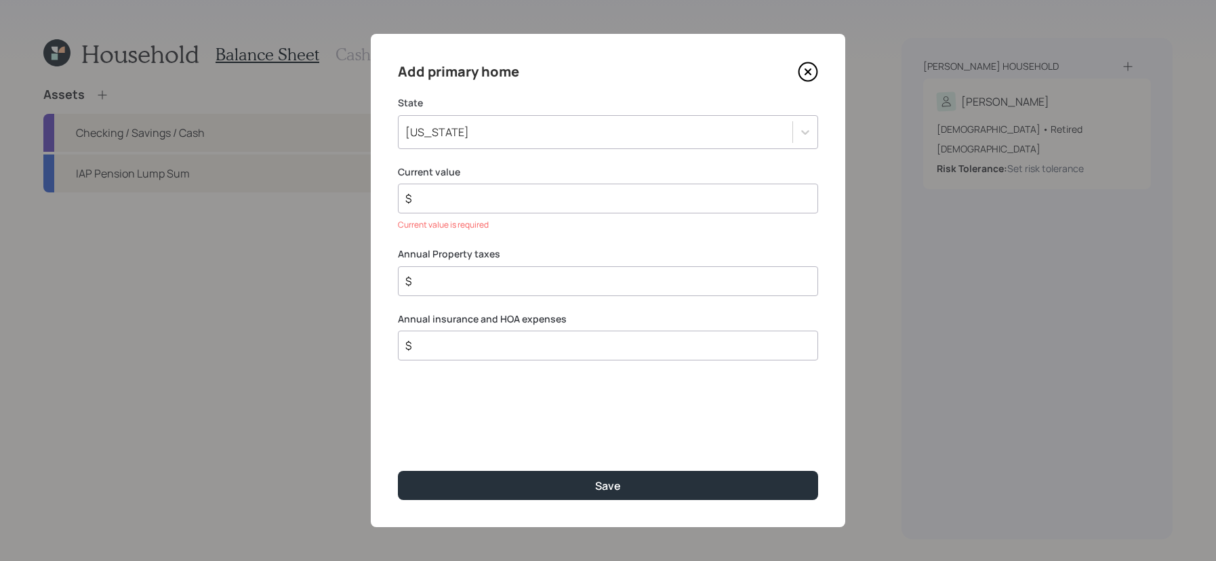
click at [553, 204] on input "$" at bounding box center [602, 198] width 397 height 16
type input "$ 1,000,000"
click at [601, 270] on input "$" at bounding box center [602, 263] width 397 height 16
type input "$ 4,000"
click at [533, 319] on div "$" at bounding box center [608, 328] width 420 height 30
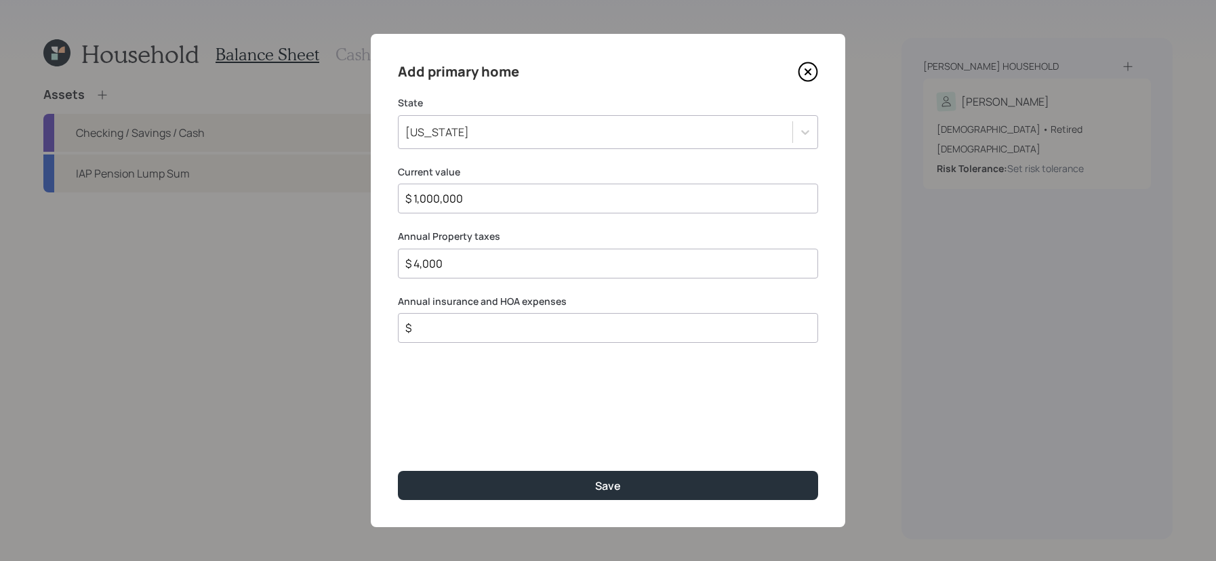
click at [533, 335] on input "$" at bounding box center [602, 328] width 397 height 16
click at [655, 338] on div "$" at bounding box center [608, 328] width 420 height 30
click at [561, 345] on div "Add primary home State California Current value $ 1,000,000 Annual Property tax…" at bounding box center [608, 280] width 474 height 493
click at [568, 332] on input "$" at bounding box center [602, 328] width 397 height 16
type input "$ 1,000"
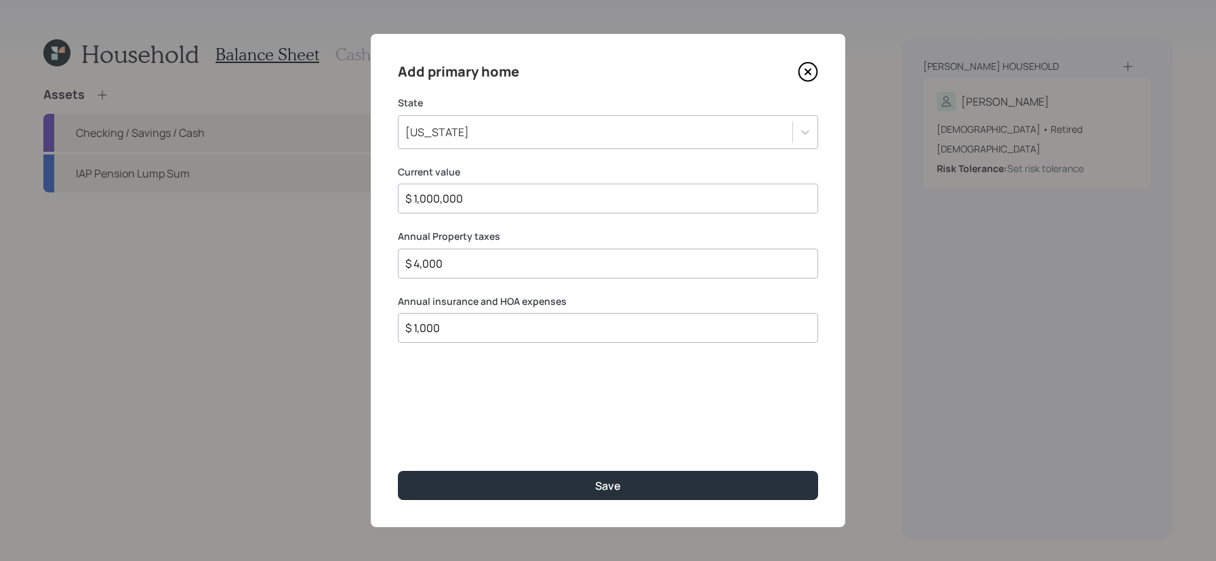
click at [398, 471] on button "Save" at bounding box center [608, 485] width 420 height 29
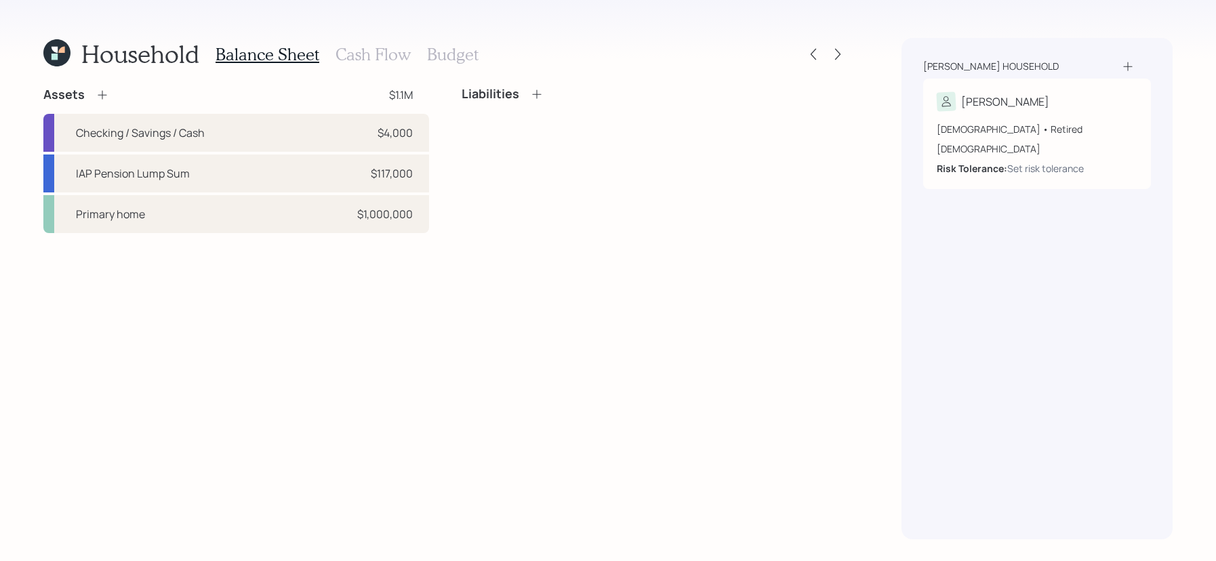
click at [535, 89] on icon at bounding box center [537, 94] width 14 height 14
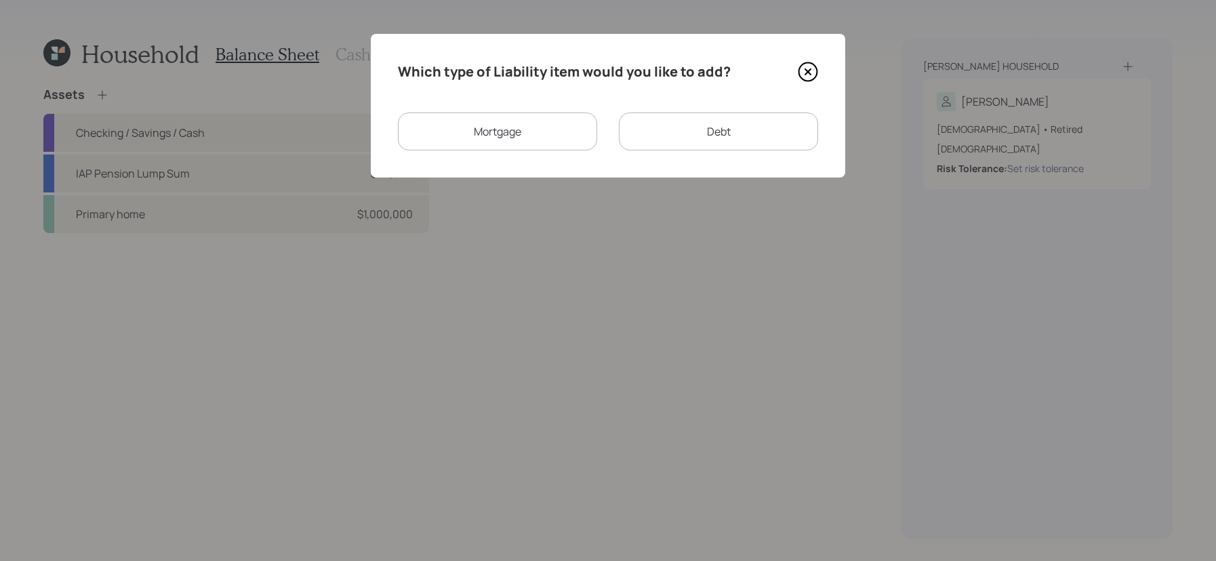
click at [450, 131] on div "Mortgage" at bounding box center [497, 131] width 199 height 38
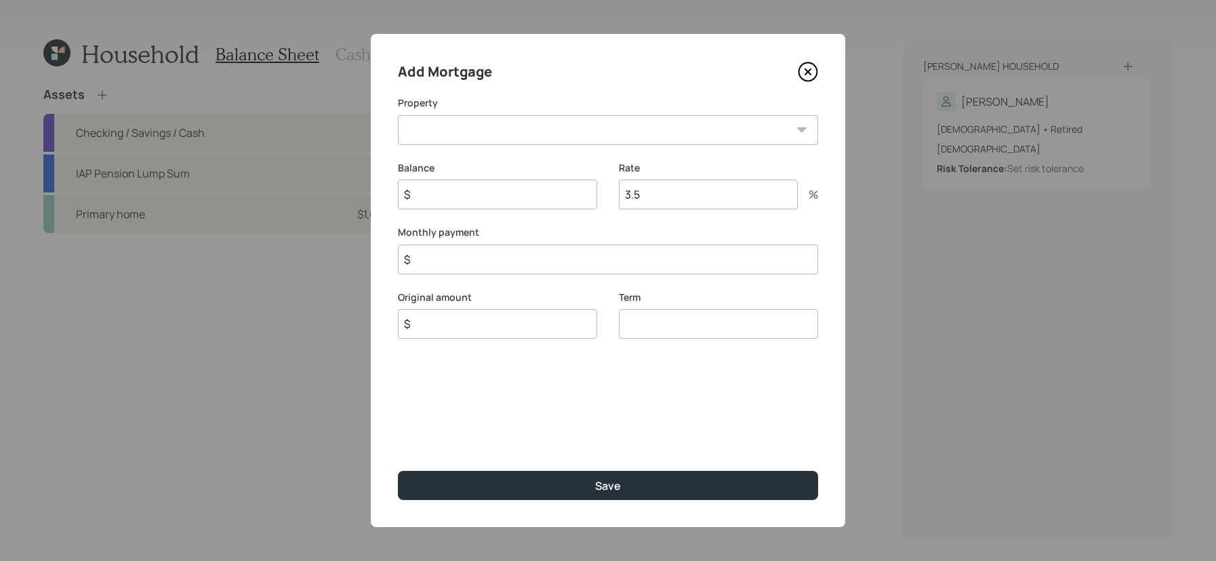
click at [450, 131] on select "CA Primary home" at bounding box center [608, 130] width 420 height 30
select select "41e1914f-4a8c-44d6-ac5a-e06edbe15019"
click at [398, 115] on select "CA Primary home" at bounding box center [608, 130] width 420 height 30
click at [453, 199] on input "$" at bounding box center [497, 195] width 199 height 30
type input "$ 350,000"
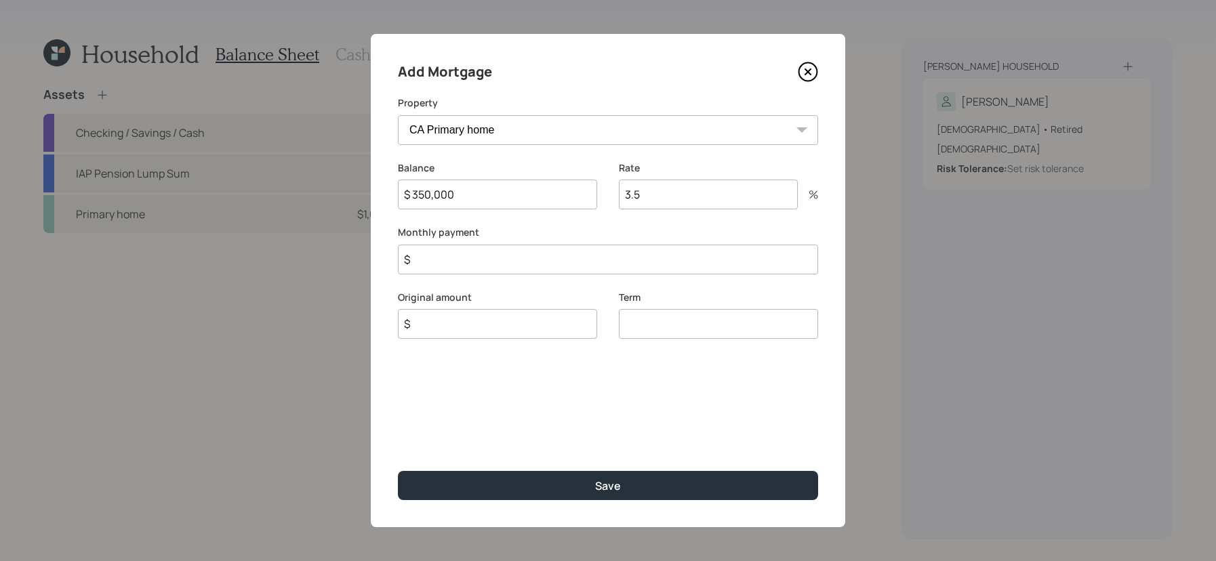
click at [650, 193] on input "3.5" at bounding box center [708, 195] width 179 height 30
type input "3"
type input "3.2"
click at [680, 269] on input "$" at bounding box center [608, 260] width 420 height 30
click at [663, 257] on input "$" at bounding box center [608, 260] width 420 height 30
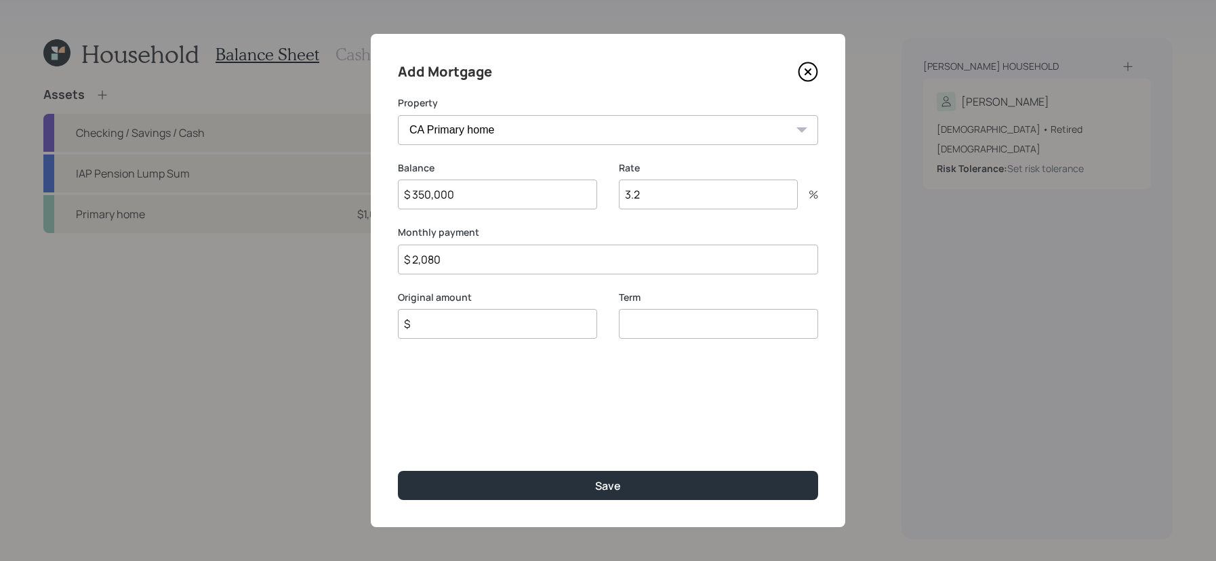
type input "$ 2,080"
click at [745, 337] on input "number" at bounding box center [718, 324] width 199 height 30
type input "30"
click at [573, 348] on div "Original amount $" at bounding box center [497, 323] width 199 height 65
click at [575, 313] on input "$" at bounding box center [497, 324] width 199 height 30
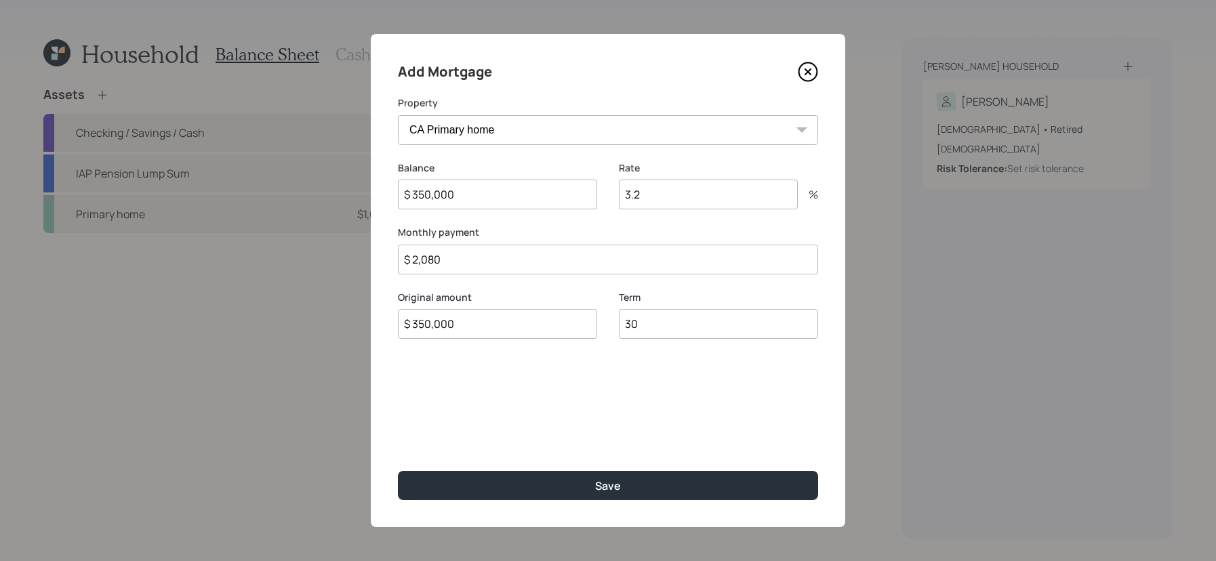
type input "$ 350,000"
click at [398, 471] on button "Save" at bounding box center [608, 485] width 420 height 29
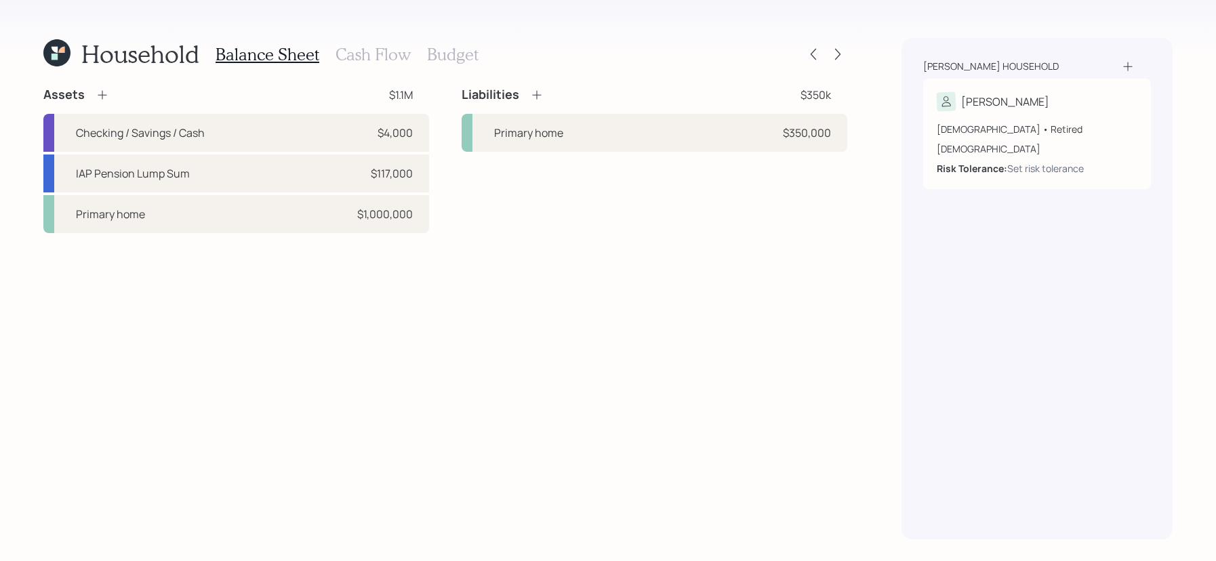
click at [537, 96] on icon at bounding box center [537, 95] width 14 height 14
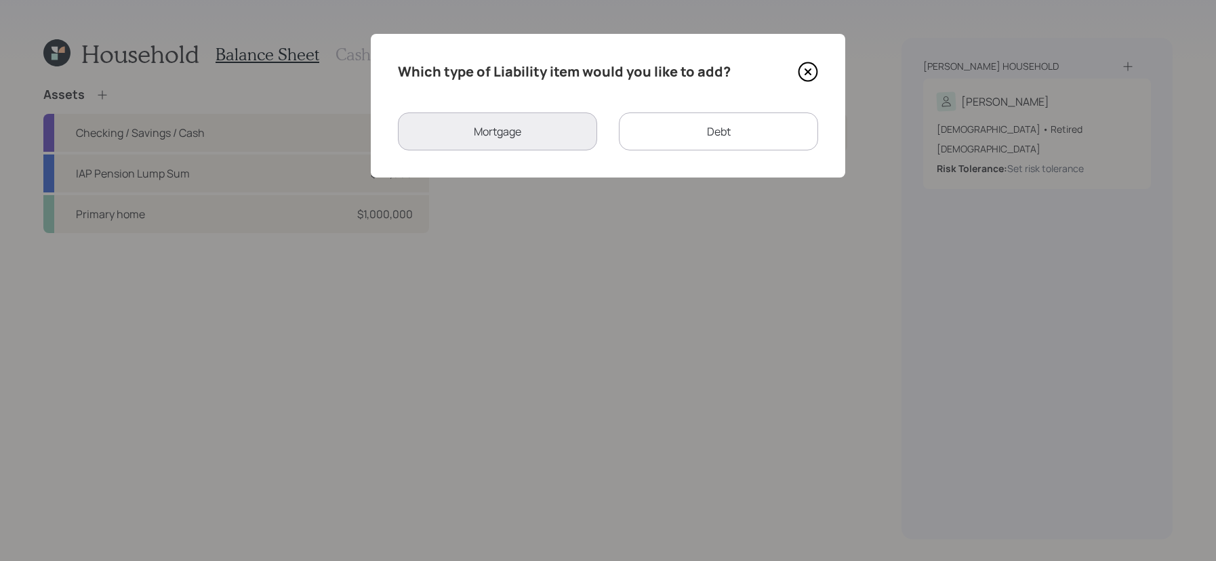
click at [630, 121] on div "Debt" at bounding box center [718, 131] width 199 height 38
select select "credit_card"
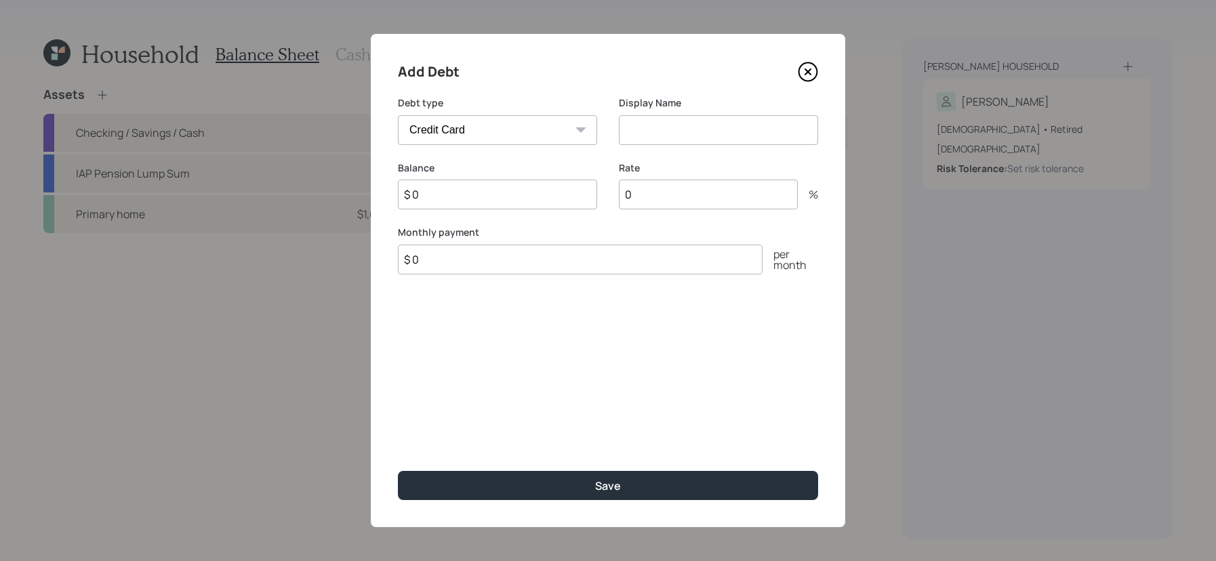
click at [616, 128] on div "Debt type Car Credit Card Medical Student Other Display Name" at bounding box center [608, 128] width 420 height 65
click at [638, 133] on input at bounding box center [718, 130] width 199 height 30
type input "Credit Card"
click at [523, 220] on div "Balance $ 0" at bounding box center [497, 193] width 199 height 65
click at [540, 192] on input "$ 0" at bounding box center [497, 195] width 199 height 30
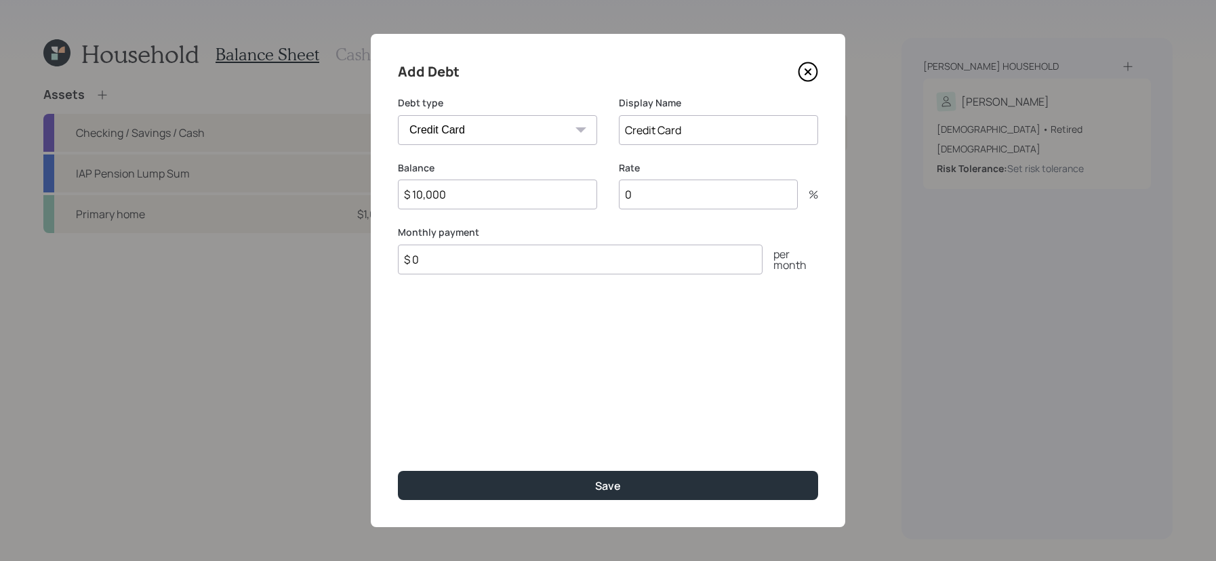
type input "$ 10,000"
click at [657, 261] on input "$ 0" at bounding box center [580, 260] width 365 height 30
click at [700, 126] on input "Credit Card" at bounding box center [718, 130] width 199 height 30
type input "Credit Card / Bills"
click at [726, 253] on input "$ 0" at bounding box center [580, 260] width 365 height 30
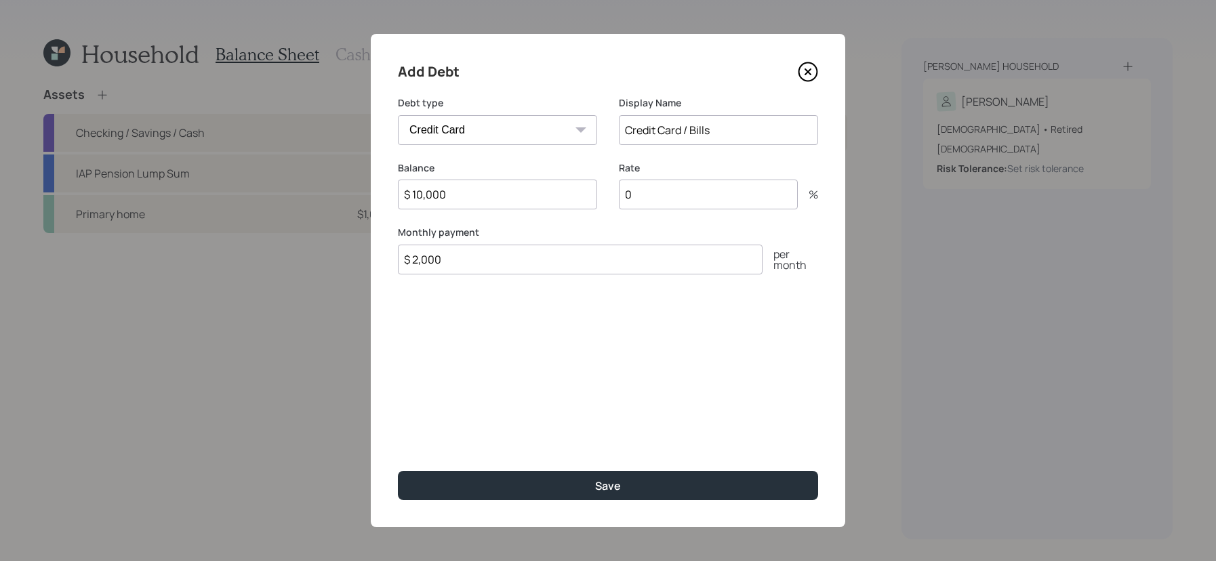
type input "$ 2,000"
click at [724, 182] on input "0" at bounding box center [708, 195] width 179 height 30
click at [724, 186] on input "0" at bounding box center [708, 195] width 179 height 30
click at [724, 199] on input "0" at bounding box center [708, 195] width 179 height 30
type input "26"
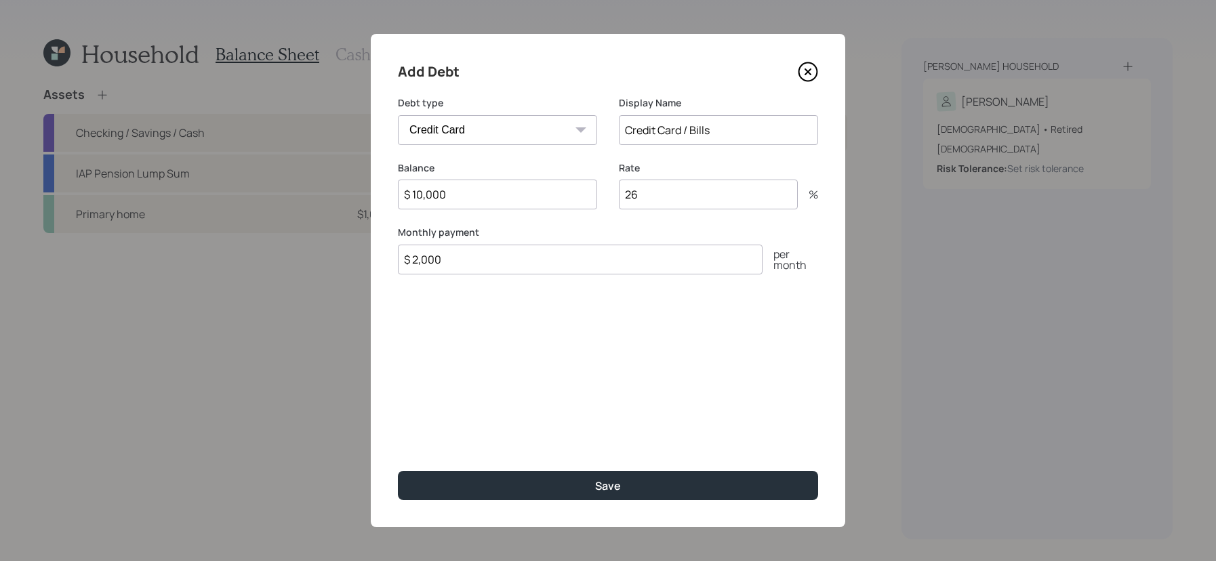
click at [398, 471] on button "Save" at bounding box center [608, 485] width 420 height 29
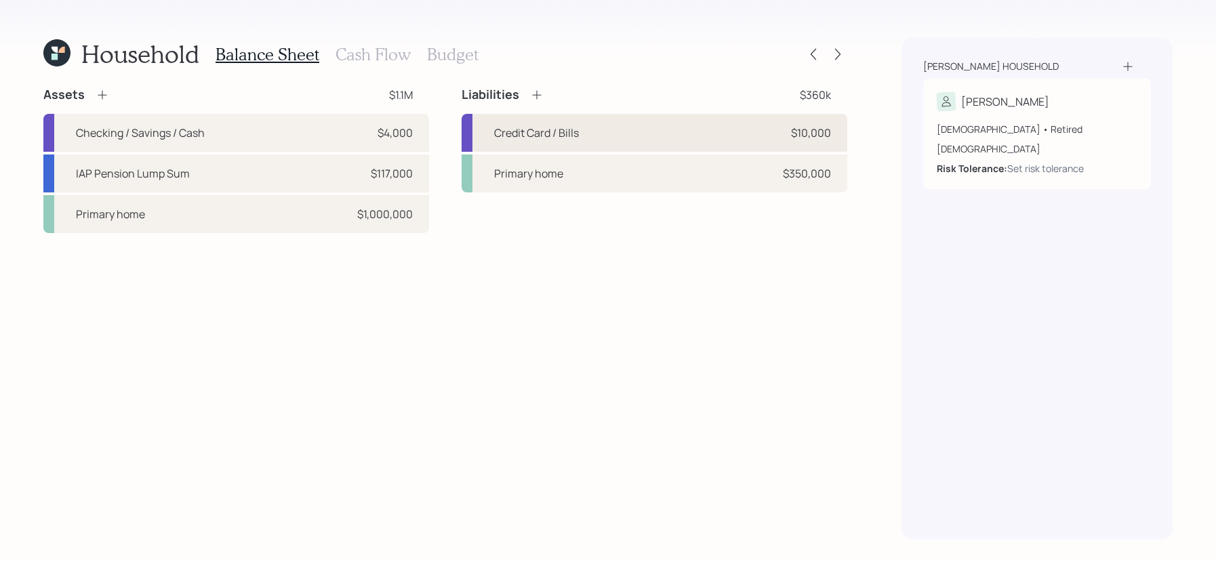
click at [706, 131] on div "Credit Card / Bills $10,000" at bounding box center [654, 133] width 386 height 38
select select "credit_card"
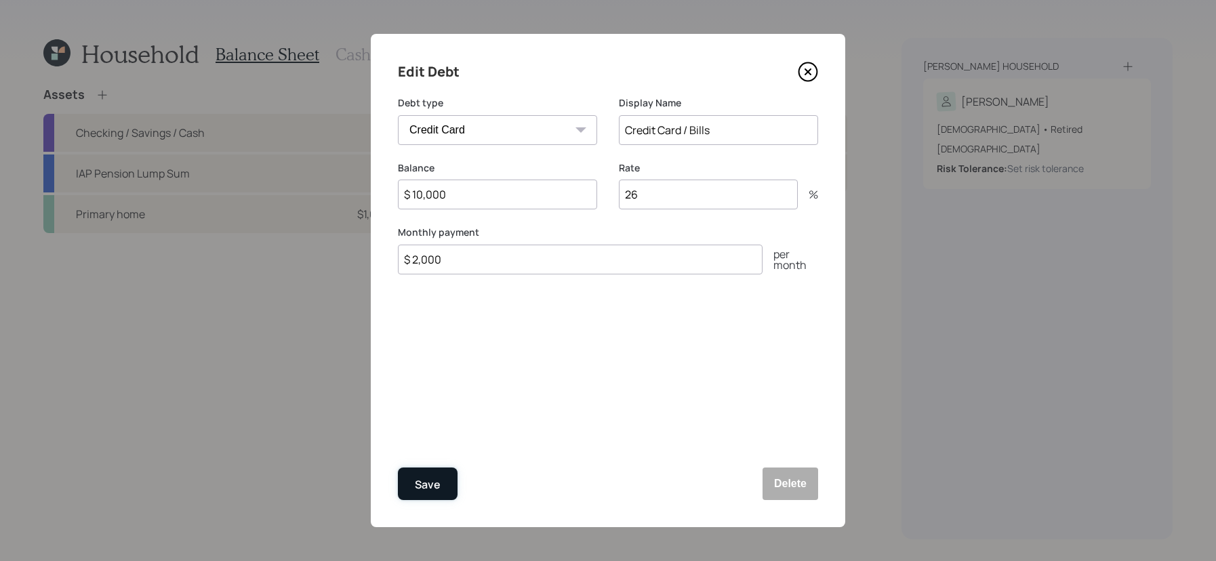
click at [425, 478] on div "Save" at bounding box center [428, 485] width 26 height 18
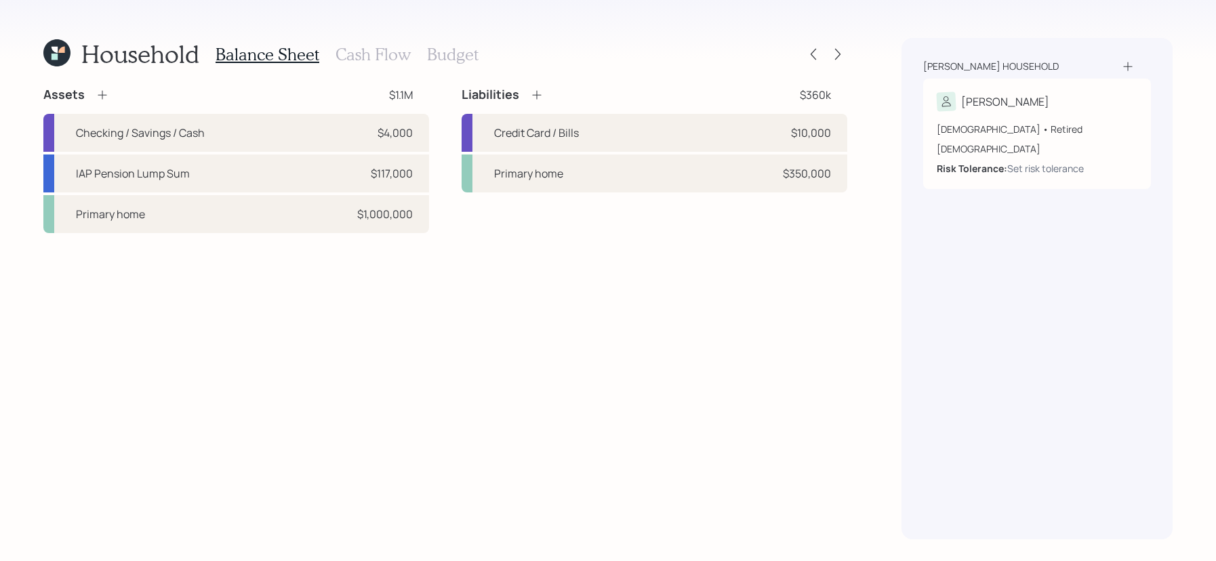
click at [385, 61] on h3 "Cash Flow" at bounding box center [372, 55] width 75 height 20
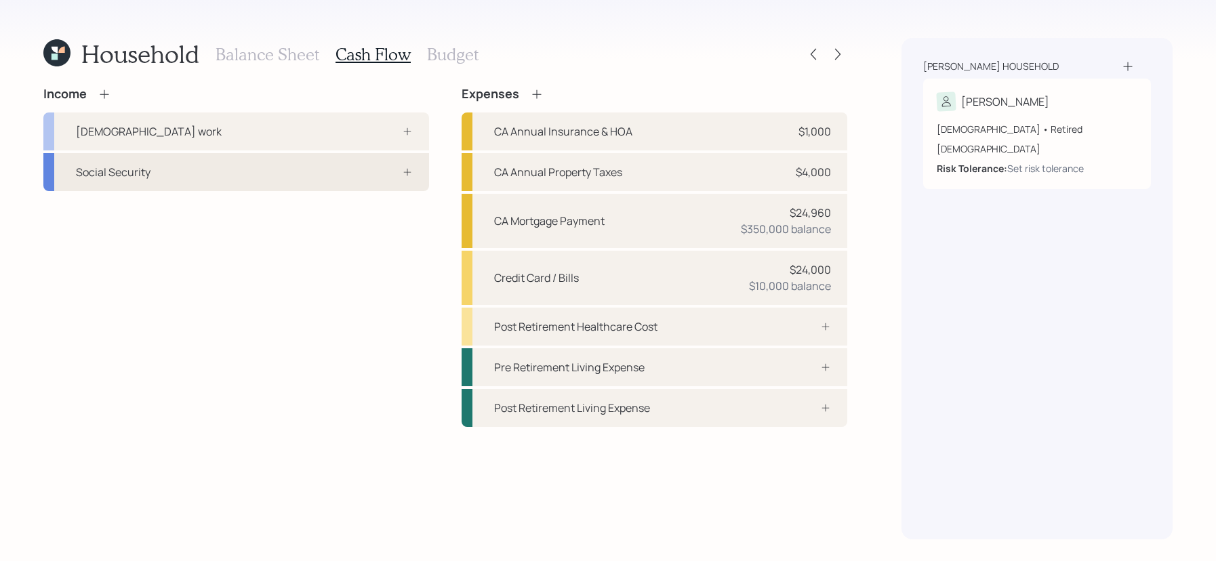
click at [184, 187] on div "Social Security" at bounding box center [236, 172] width 386 height 38
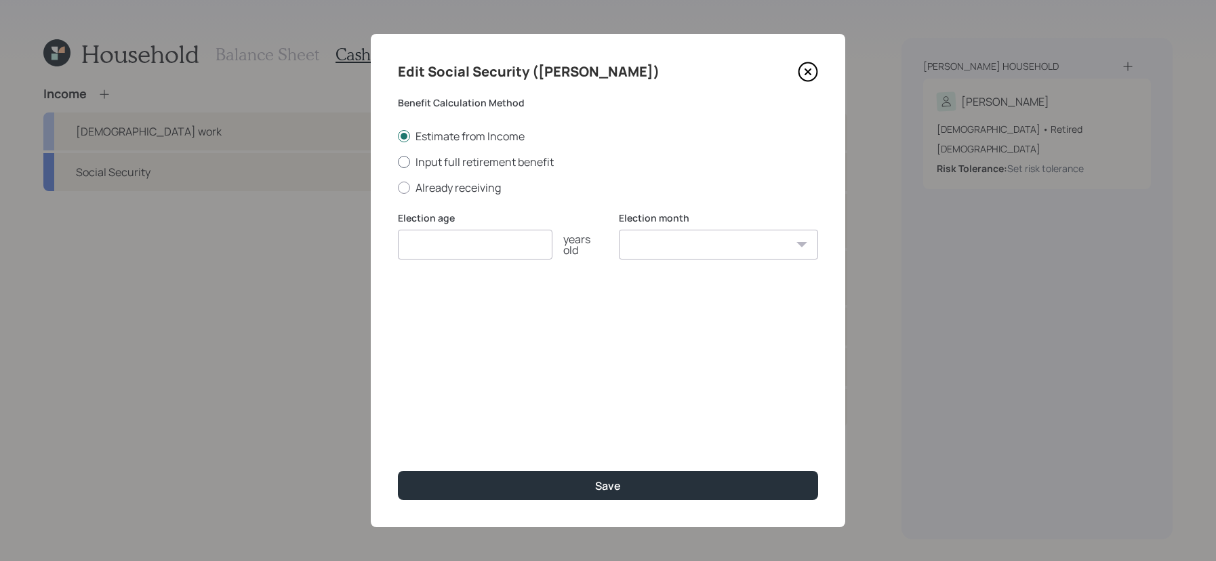
click at [505, 157] on label "Input full retirement benefit" at bounding box center [608, 161] width 420 height 15
click at [398, 161] on input "Input full retirement benefit" at bounding box center [397, 161] width 1 height 1
radio input "true"
click at [447, 195] on div "Edit Social Security (Thomas) Benefit Calculation Method Estimate from Income I…" at bounding box center [608, 280] width 474 height 493
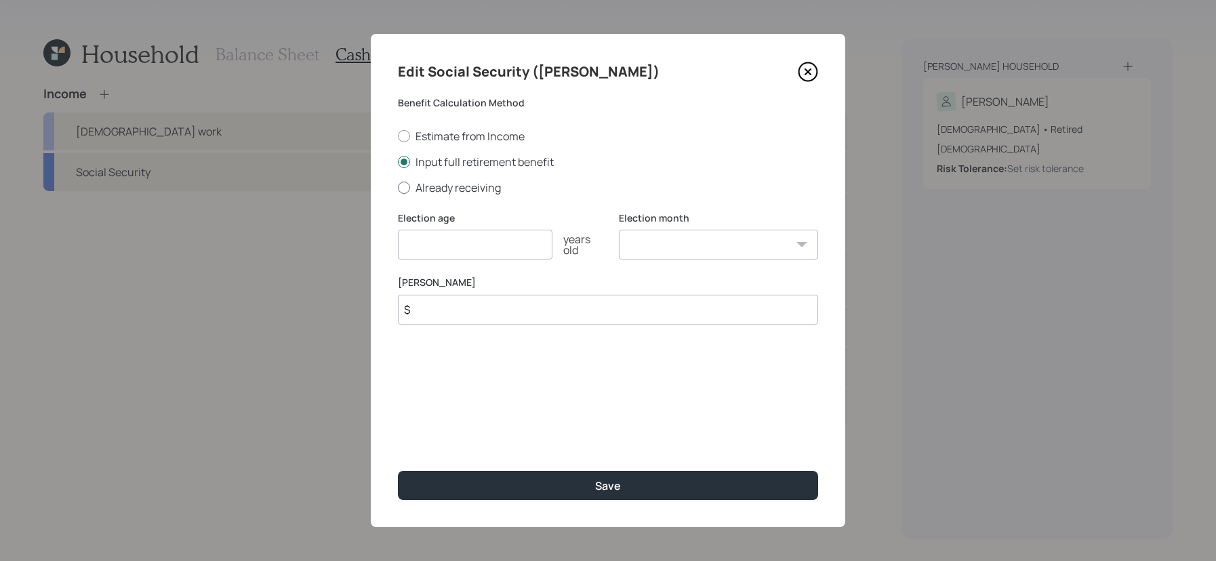
click at [449, 180] on label "Already receiving" at bounding box center [608, 187] width 420 height 15
click at [398, 187] on input "Already receiving" at bounding box center [397, 187] width 1 height 1
radio input "true"
click at [447, 255] on input "number" at bounding box center [475, 245] width 154 height 30
type input "62"
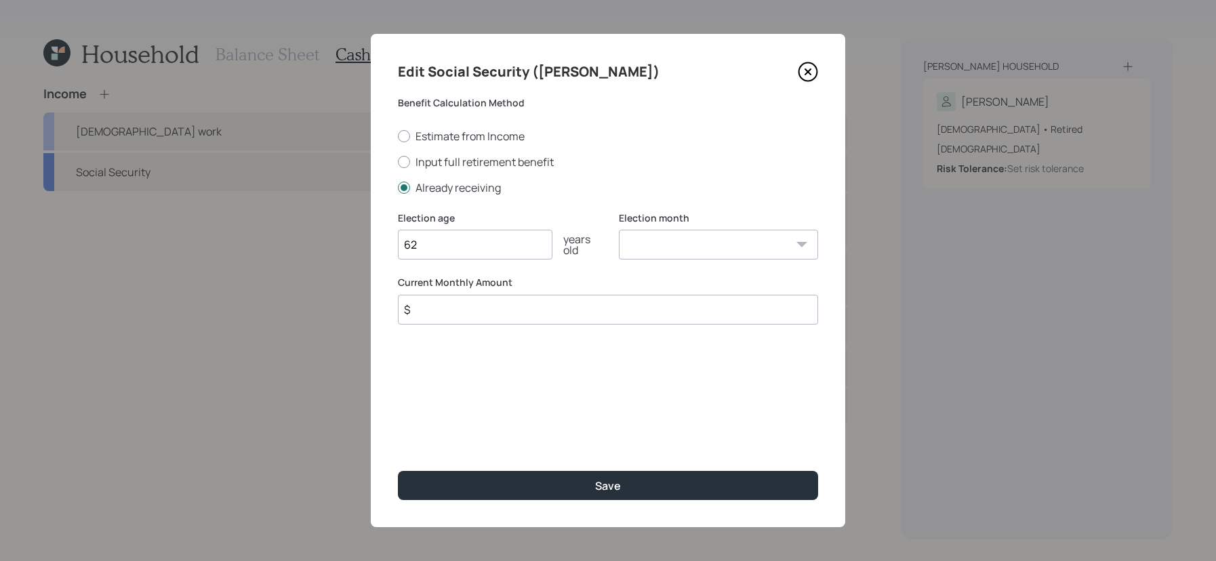
click at [547, 308] on input "$" at bounding box center [608, 310] width 420 height 30
type input "$ 2,285"
click at [398, 471] on button "Save" at bounding box center [608, 485] width 420 height 29
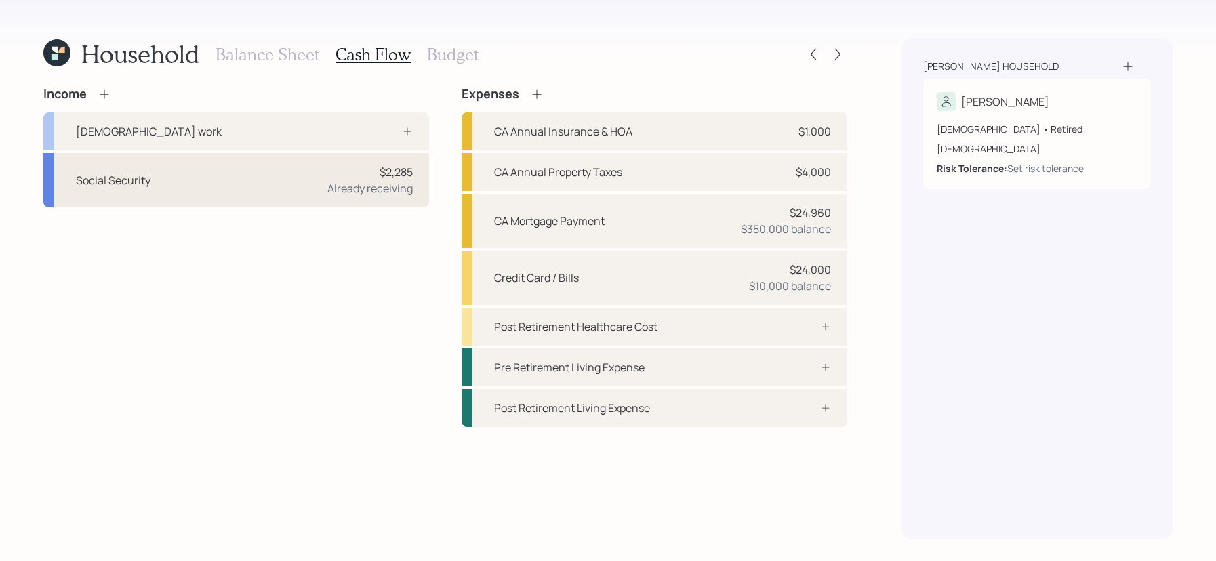
click at [382, 159] on div "Social Security $2,285 Already receiving" at bounding box center [236, 180] width 386 height 54
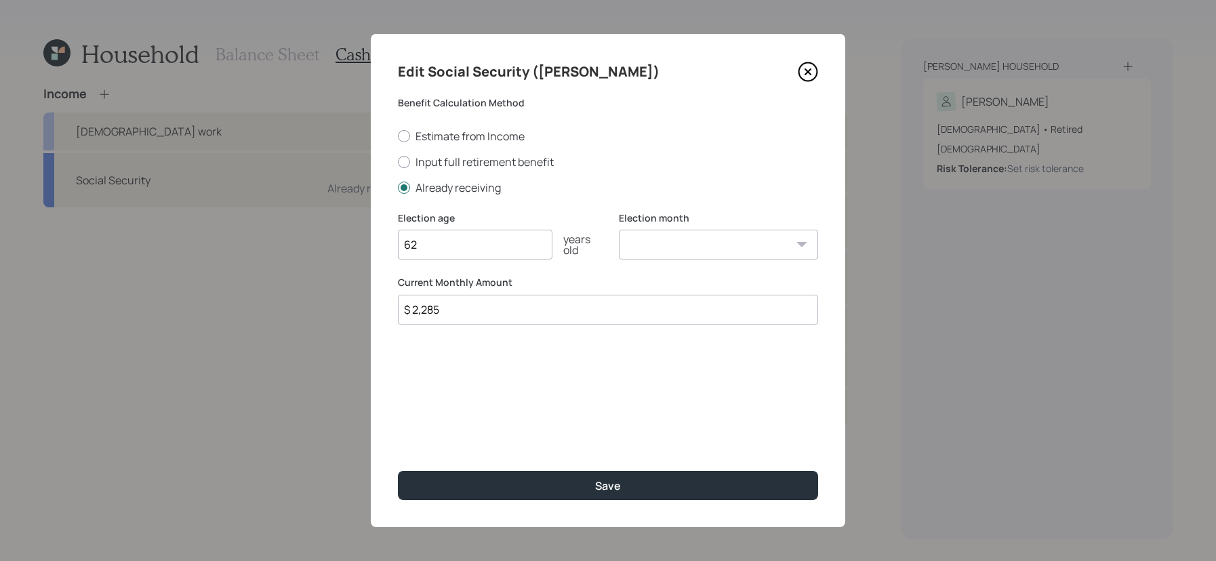
click at [646, 312] on input "$ 2,285" at bounding box center [608, 310] width 420 height 30
drag, startPoint x: 644, startPoint y: 311, endPoint x: 207, endPoint y: 259, distance: 440.8
click at [207, 259] on div "Edit Social Security (Thomas) Benefit Calculation Method Estimate from Income I…" at bounding box center [608, 280] width 1216 height 561
type input "$ 2,185"
click at [398, 471] on button "Save" at bounding box center [608, 485] width 420 height 29
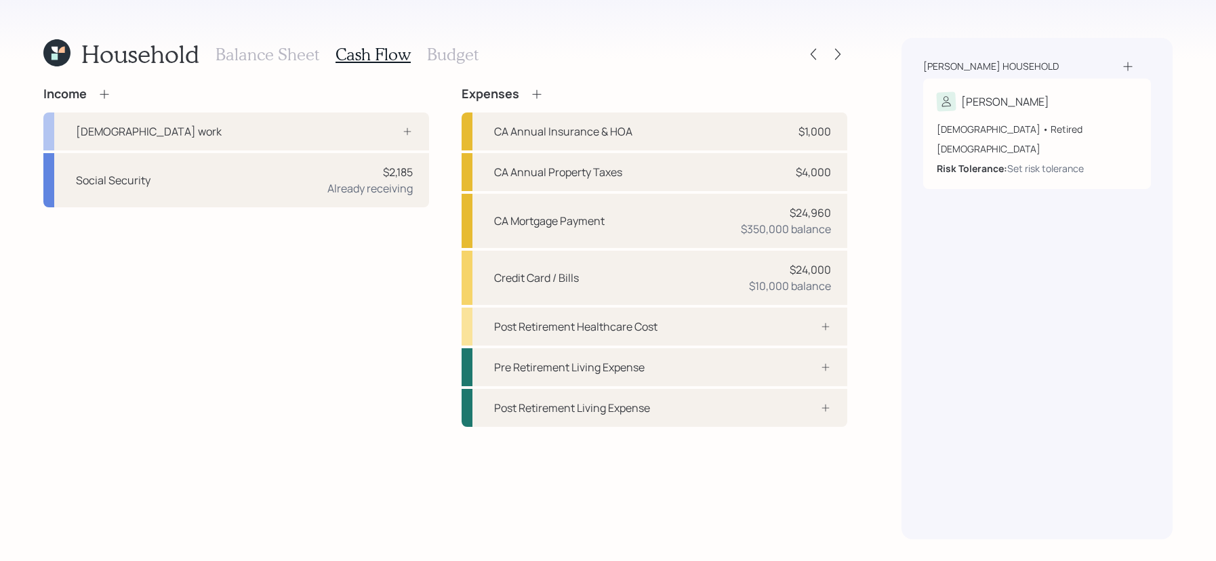
click at [101, 91] on icon at bounding box center [105, 94] width 14 height 14
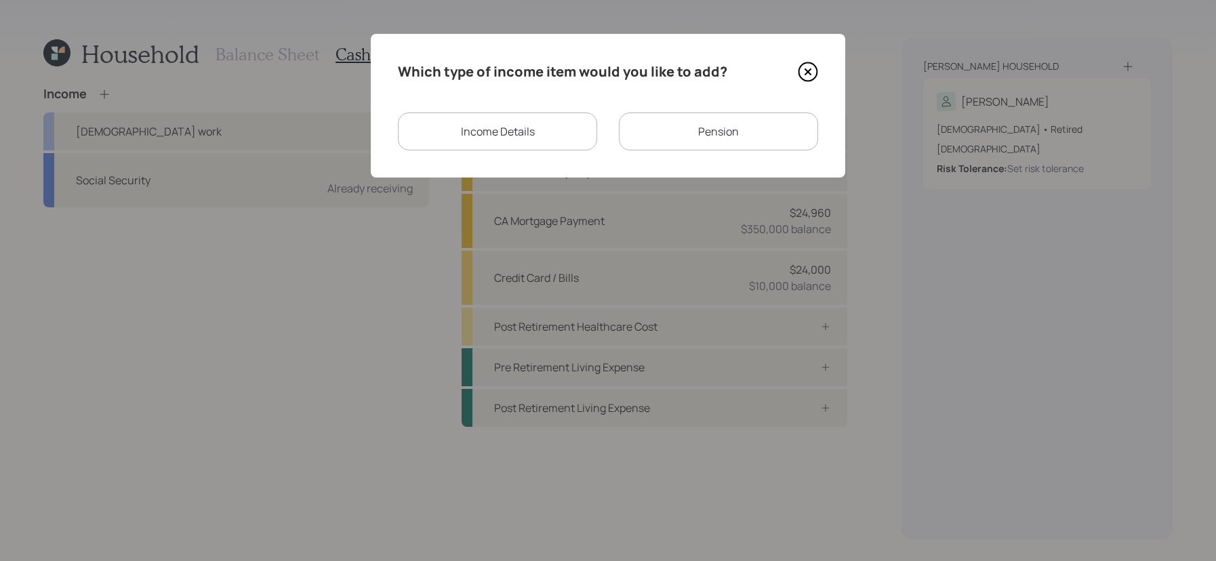
click at [688, 145] on div "Pension" at bounding box center [718, 131] width 199 height 38
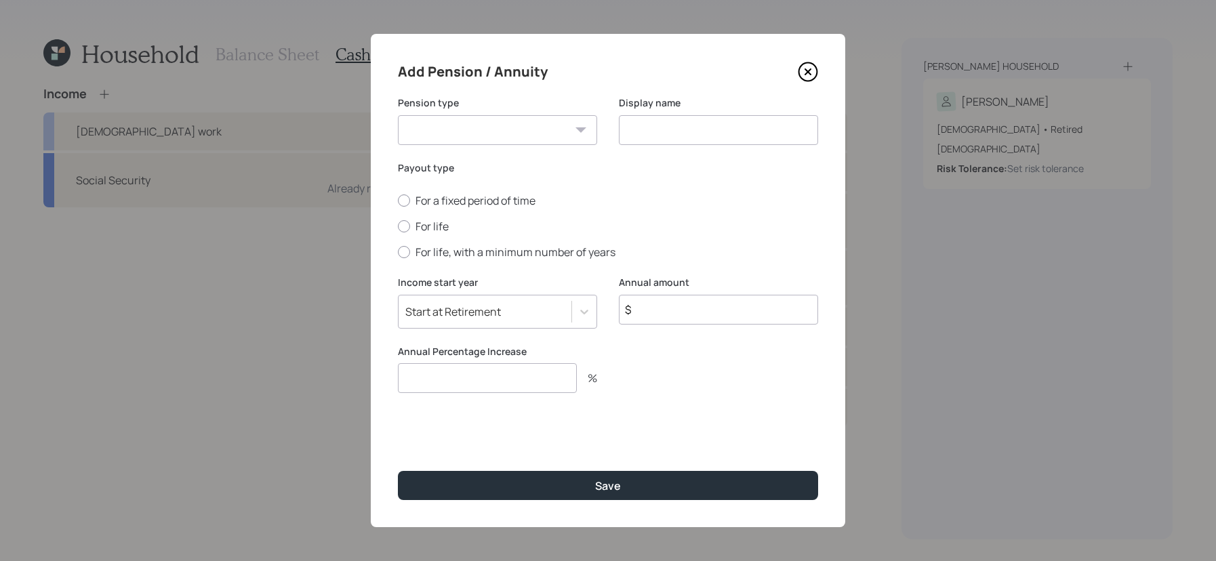
click at [403, 129] on select "Pension Annuity" at bounding box center [497, 130] width 199 height 30
select select "pension"
click at [398, 115] on select "Pension Annuity" at bounding box center [497, 130] width 199 height 30
click at [763, 146] on div "Display name" at bounding box center [718, 128] width 199 height 65
click at [763, 144] on div "Display name" at bounding box center [718, 128] width 199 height 65
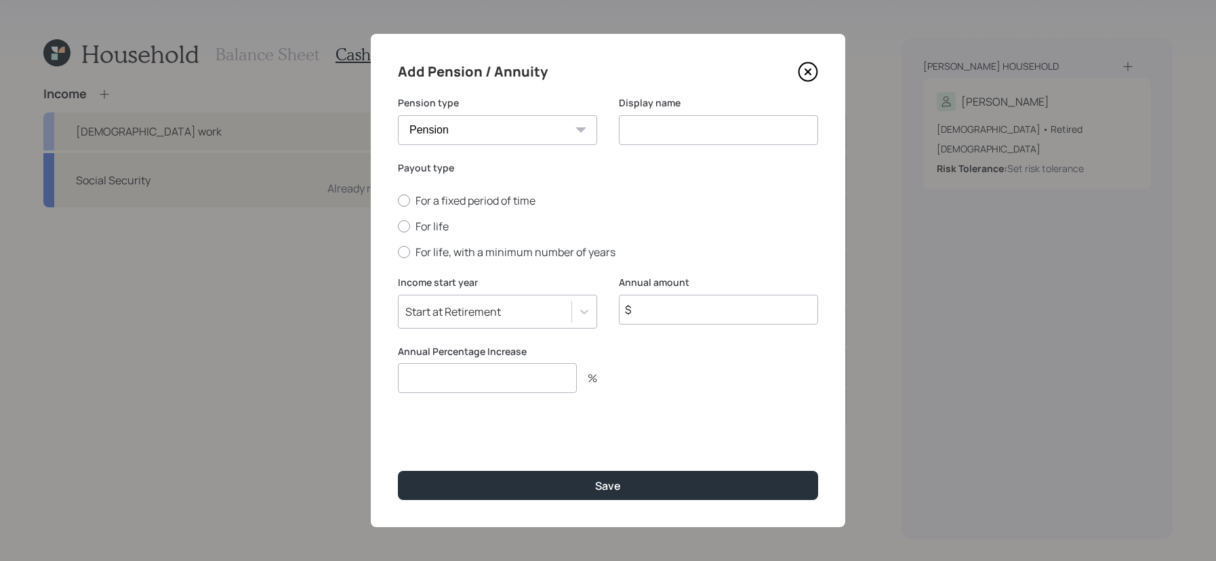
click at [764, 128] on input at bounding box center [718, 130] width 199 height 30
type input "Pension"
click at [402, 224] on div at bounding box center [404, 226] width 12 height 12
click at [398, 226] on input "For life" at bounding box center [397, 226] width 1 height 1
radio input "true"
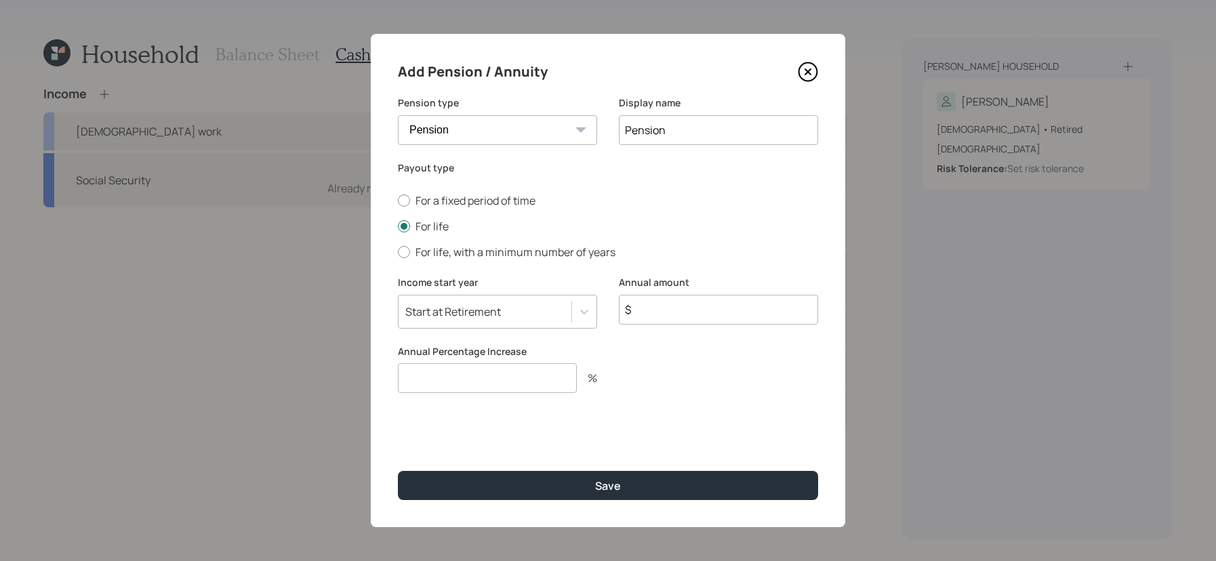
click at [740, 297] on input "$" at bounding box center [718, 310] width 199 height 30
type input "$ 7,800"
click at [465, 398] on div "Annual Percentage Increase %" at bounding box center [497, 377] width 199 height 65
click at [495, 363] on div "Annual Percentage Increase %" at bounding box center [497, 369] width 199 height 49
type input "0"
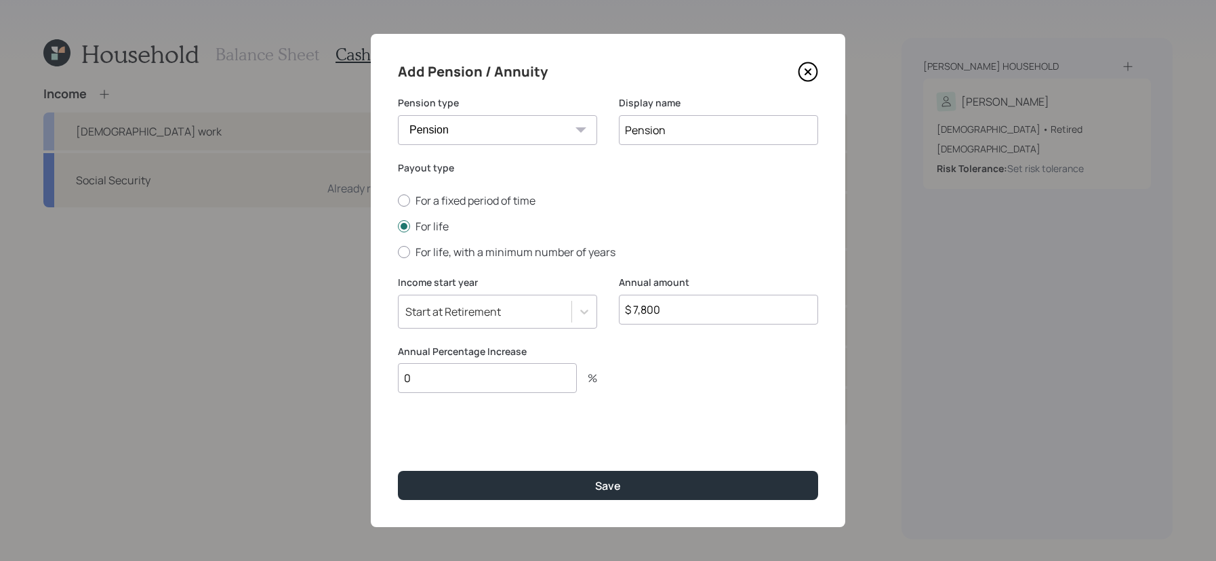
click at [398, 471] on button "Save" at bounding box center [608, 485] width 420 height 29
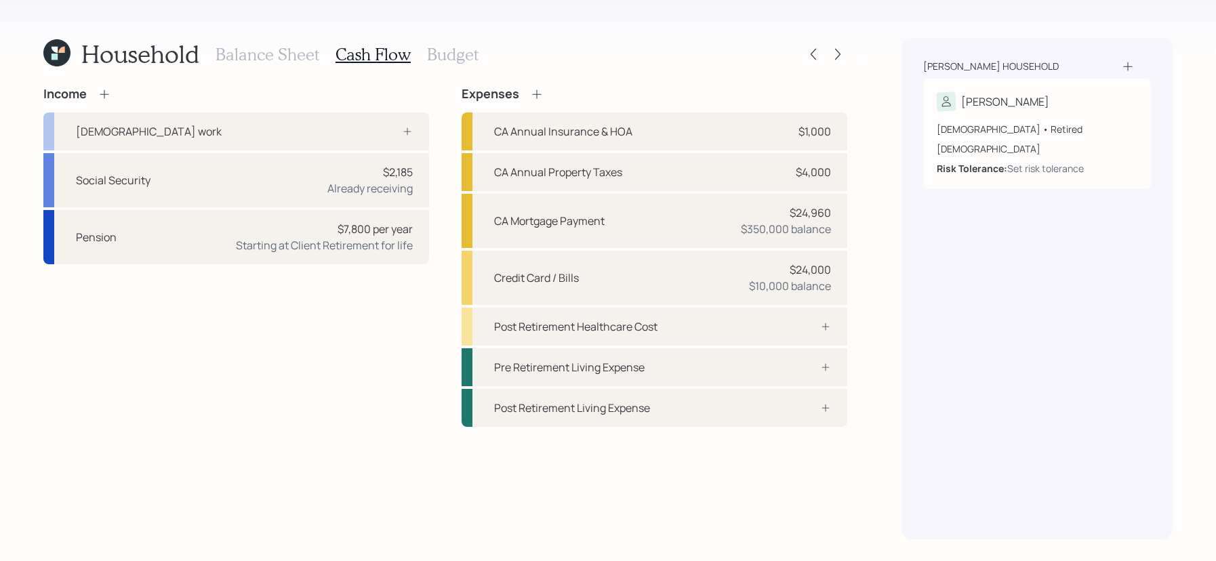
click at [106, 89] on icon at bounding box center [105, 94] width 14 height 14
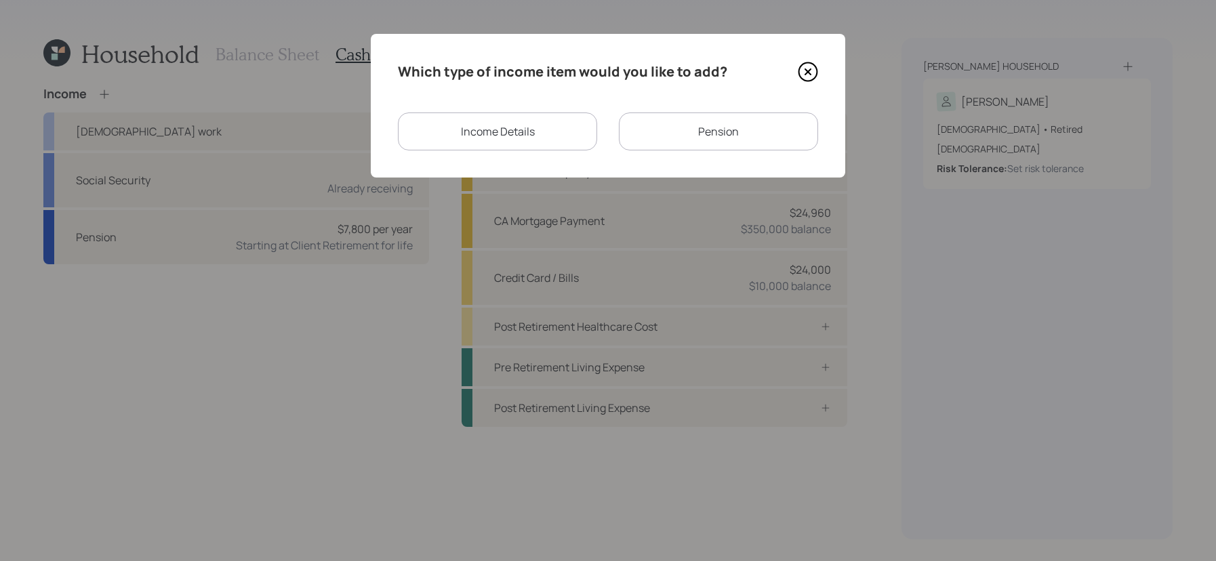
click at [558, 127] on div "Income Details" at bounding box center [497, 131] width 199 height 38
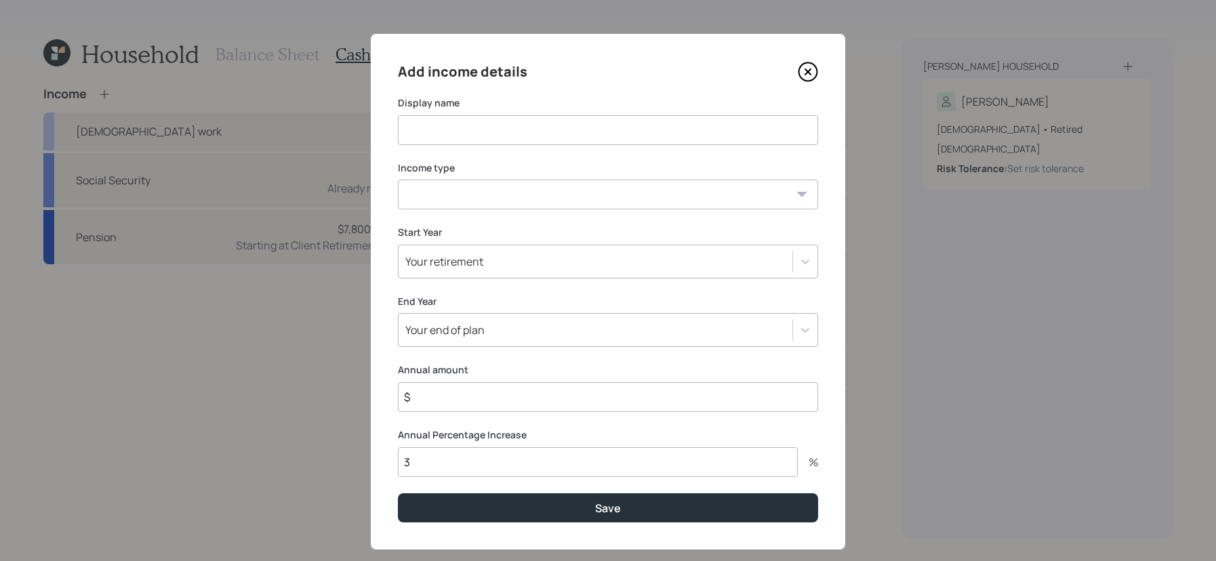
click at [526, 183] on select "Full-time work Part-time work Self employment Other" at bounding box center [608, 195] width 420 height 30
select select "part_time"
click at [398, 180] on select "Full-time work Part-time work Self employment Other" at bounding box center [608, 195] width 420 height 30
click at [491, 128] on input at bounding box center [608, 130] width 420 height 30
type input "Freelance work"
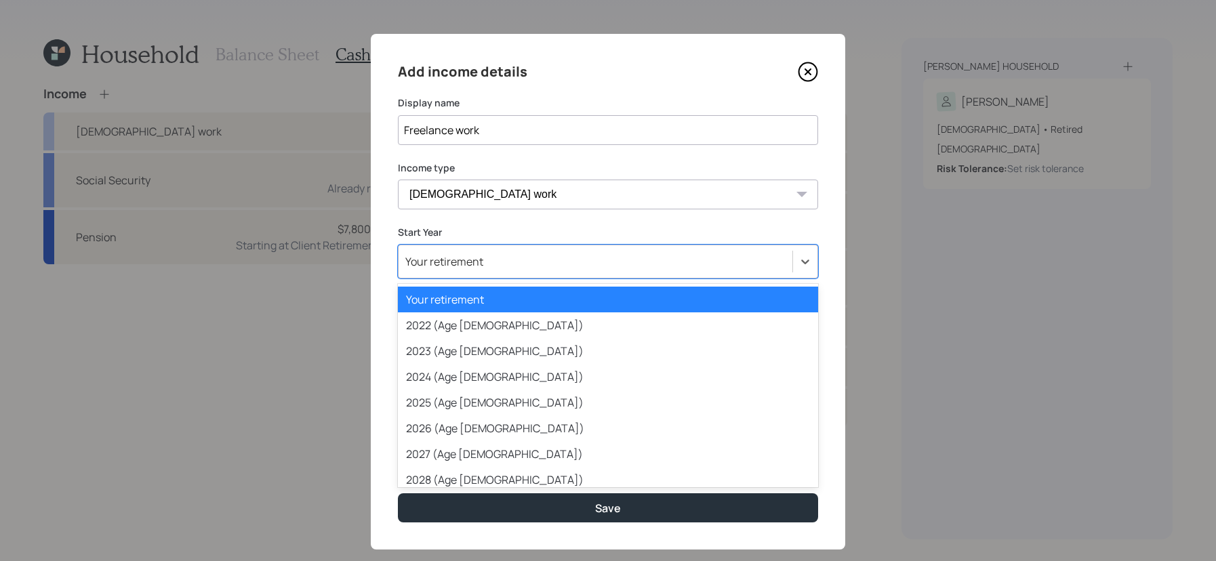
click at [475, 257] on div "Your retirement" at bounding box center [444, 261] width 78 height 15
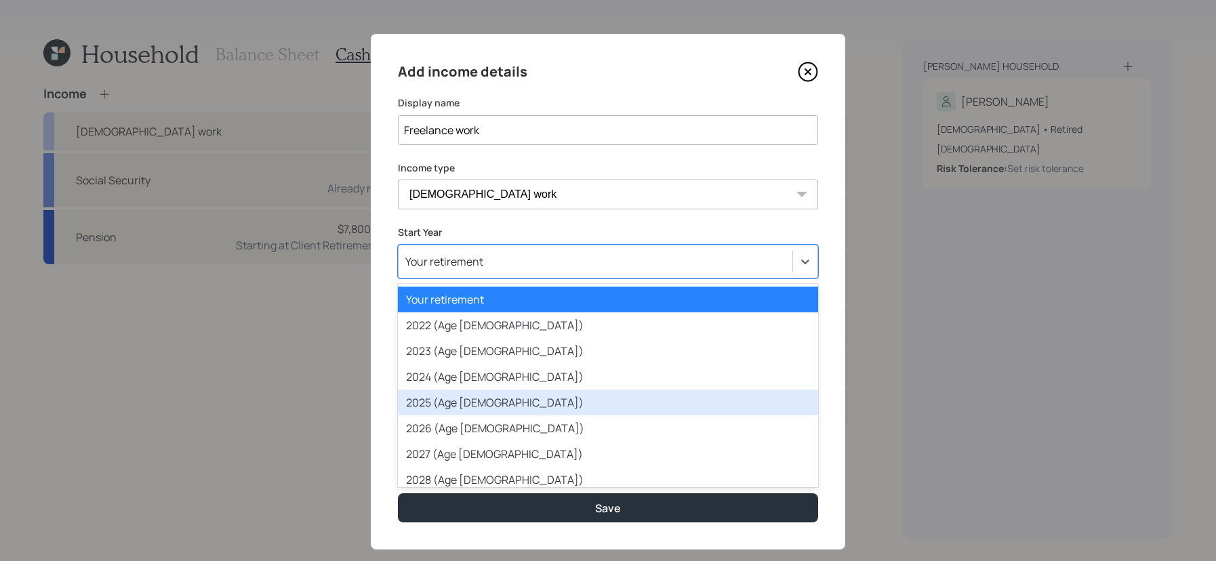
click at [504, 407] on div "2025 (Age 65)" at bounding box center [608, 403] width 420 height 26
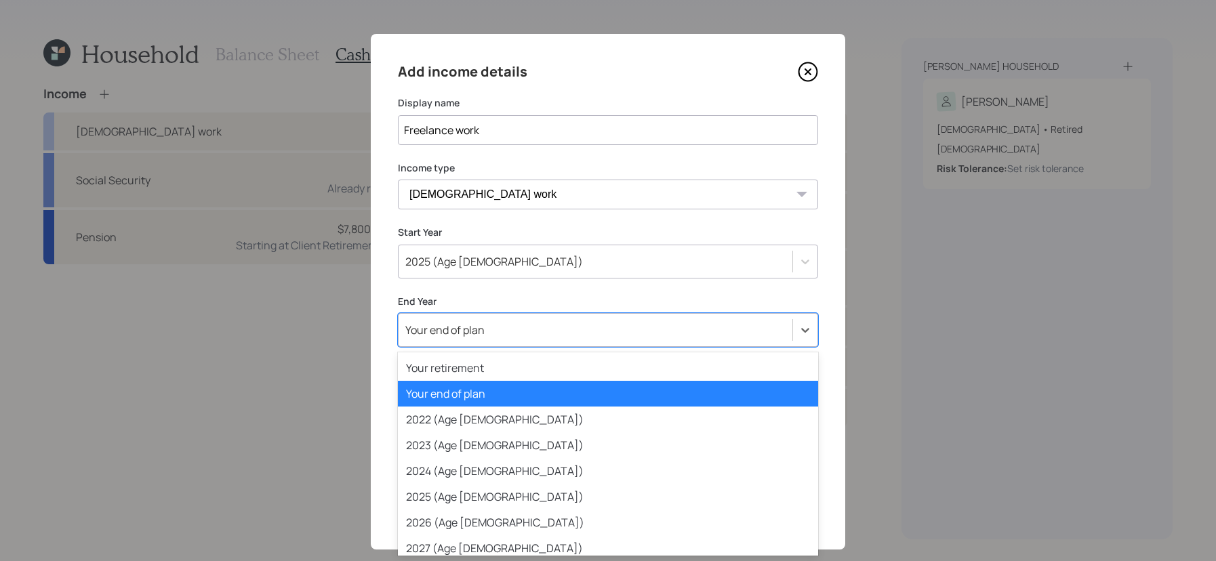
click at [503, 321] on div "Your end of plan" at bounding box center [595, 329] width 394 height 23
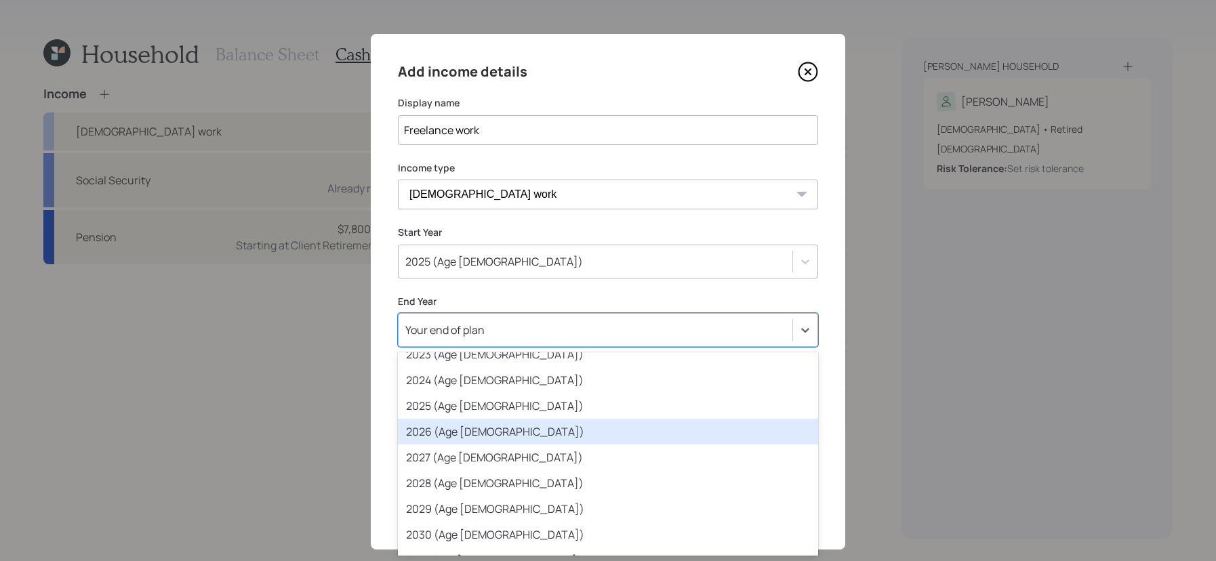
scroll to position [93, 0]
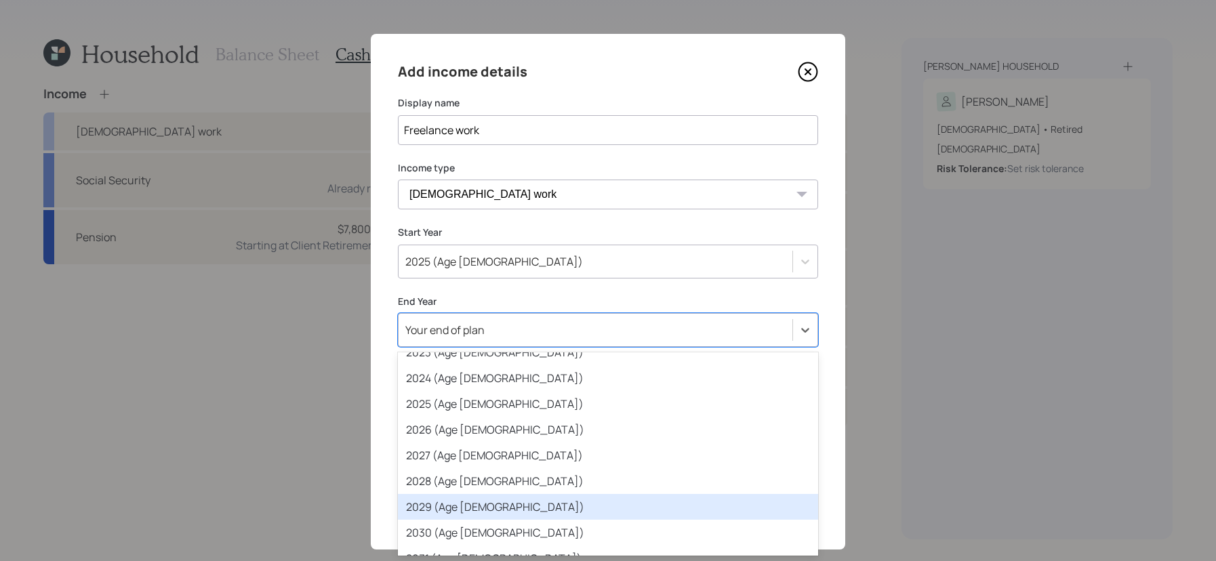
click at [520, 518] on div "2029 (Age 69)" at bounding box center [608, 507] width 420 height 26
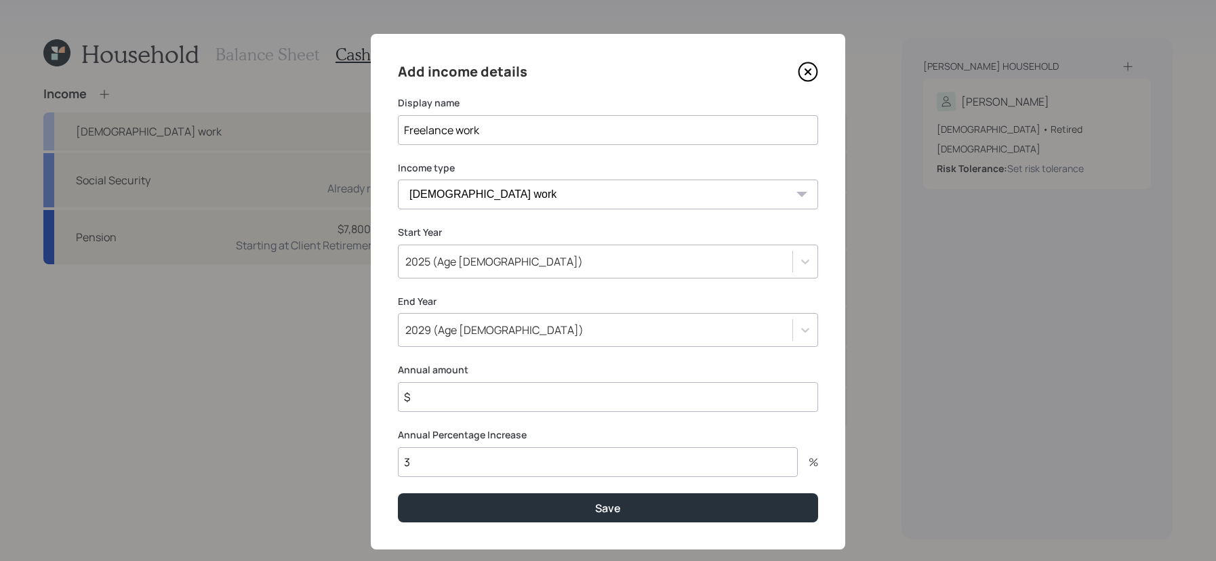
click at [491, 426] on div "Add income details Display name Freelance work Income type Full-time work Part-…" at bounding box center [608, 292] width 474 height 516
click at [491, 408] on input "$" at bounding box center [608, 397] width 420 height 30
type input "$ 12,000"
click at [472, 459] on input "3" at bounding box center [598, 462] width 400 height 30
type input "2"
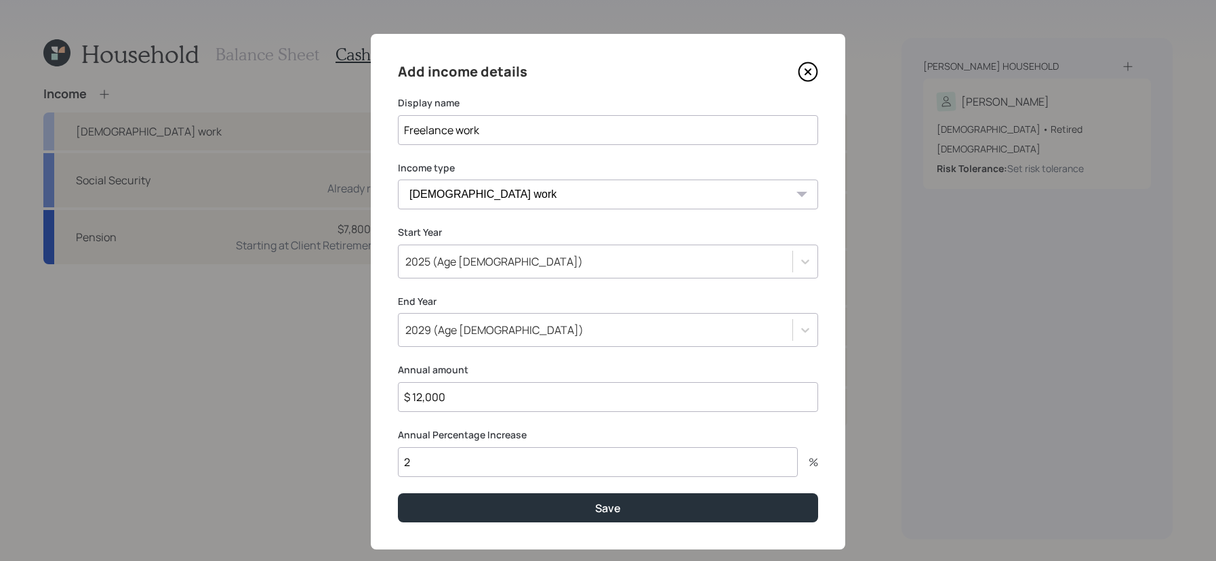
click at [398, 493] on button "Save" at bounding box center [608, 507] width 420 height 29
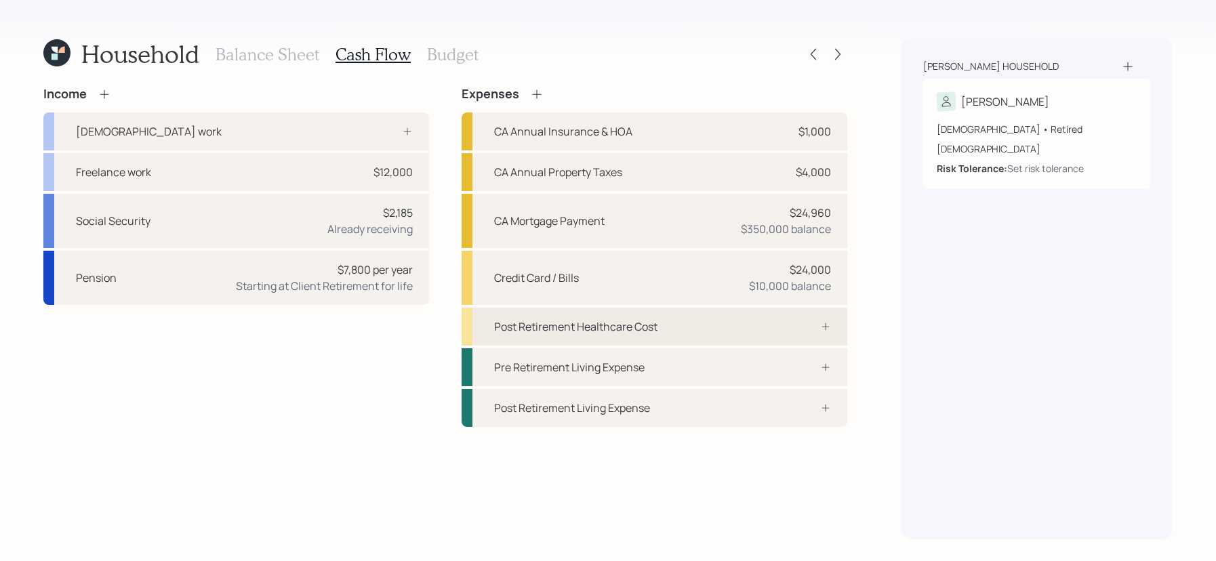
click at [587, 337] on div "Post Retirement Healthcare Cost" at bounding box center [654, 327] width 386 height 38
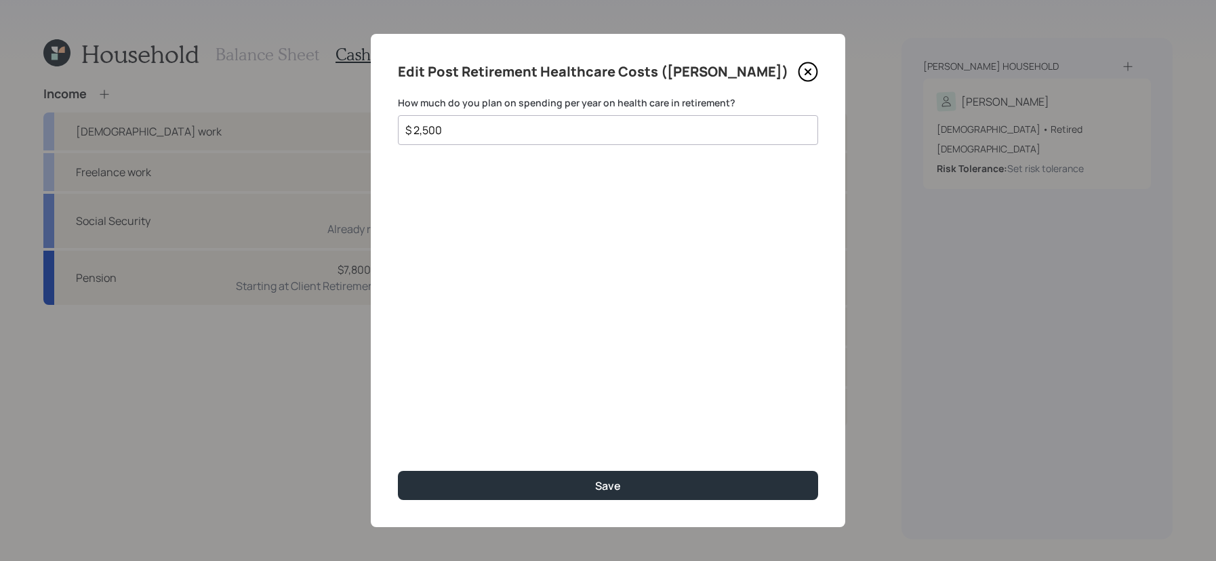
type input "$ 2,500"
click at [398, 471] on button "Save" at bounding box center [608, 485] width 420 height 29
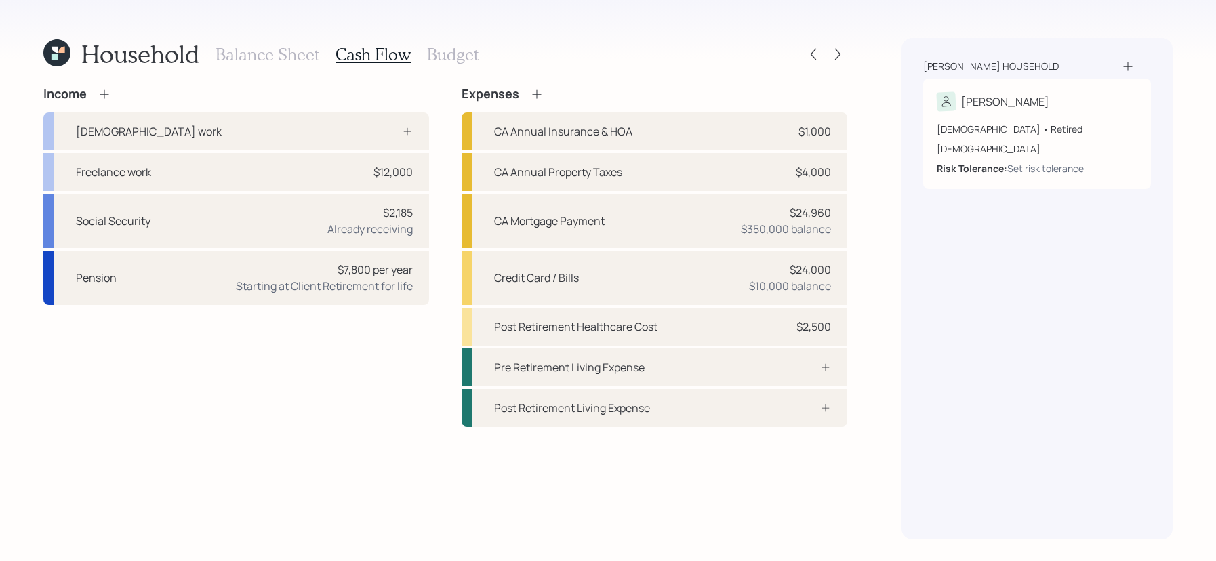
click at [455, 47] on h3 "Budget" at bounding box center [452, 55] width 51 height 20
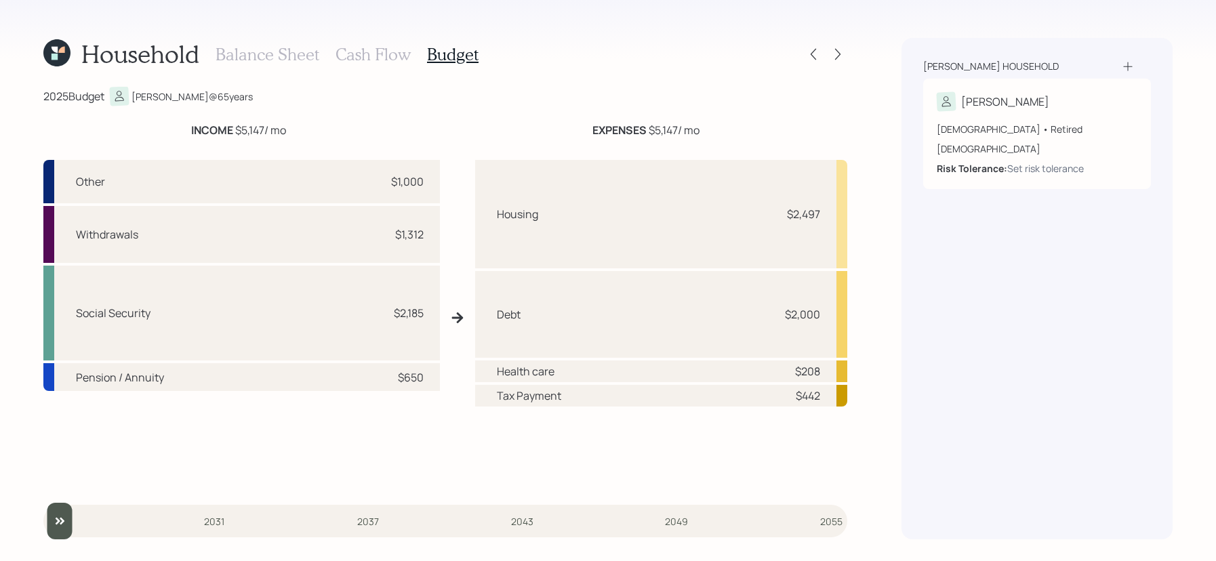
click at [380, 59] on h3 "Cash Flow" at bounding box center [372, 55] width 75 height 20
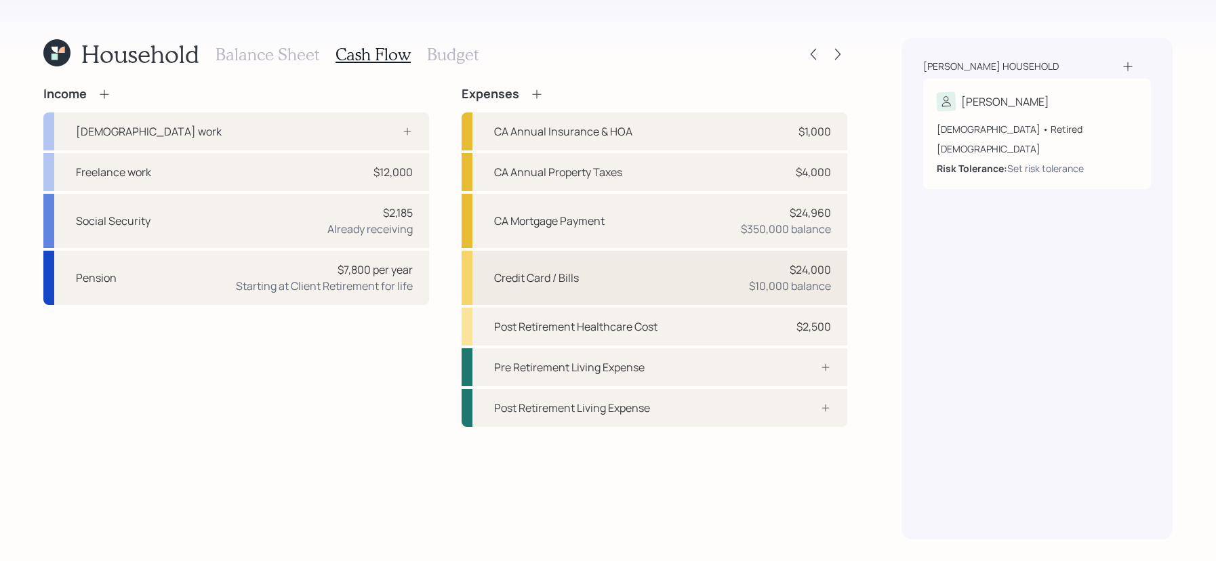
click at [666, 273] on div "Credit Card / Bills $24,000 $10,000 balance" at bounding box center [654, 278] width 386 height 54
select select "credit_card"
click at [690, 224] on div "CA Mortgage Payment $24,960 $350,000 balance" at bounding box center [654, 221] width 386 height 54
click at [642, 394] on div "Post Retirement Living Expense" at bounding box center [654, 408] width 386 height 38
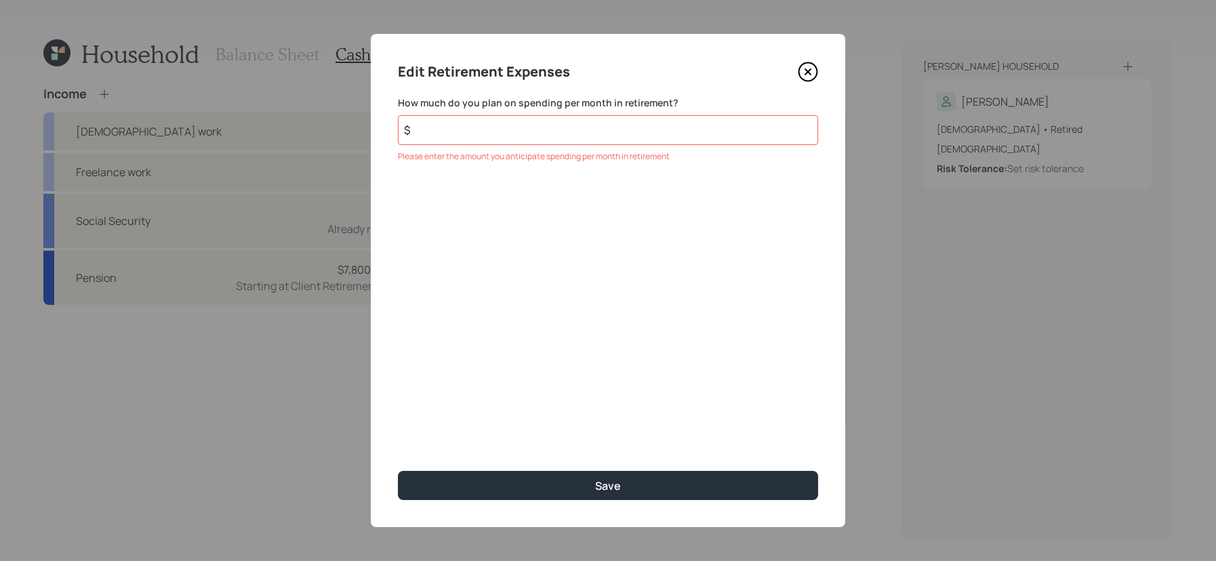
click at [606, 149] on div "Edit Retirement Expenses How much do you plan on spending per month in retireme…" at bounding box center [608, 280] width 474 height 493
click at [606, 144] on input "$" at bounding box center [608, 130] width 420 height 30
type input "$ 1,000"
click at [398, 471] on button "Save" at bounding box center [608, 485] width 420 height 29
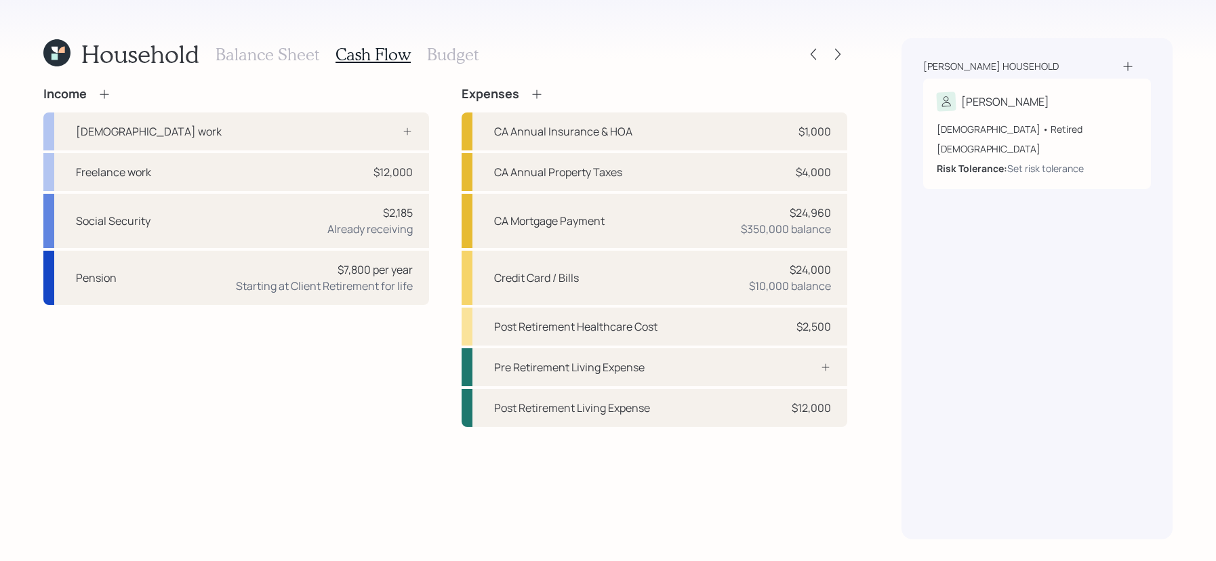
click at [109, 89] on icon at bounding box center [105, 94] width 14 height 14
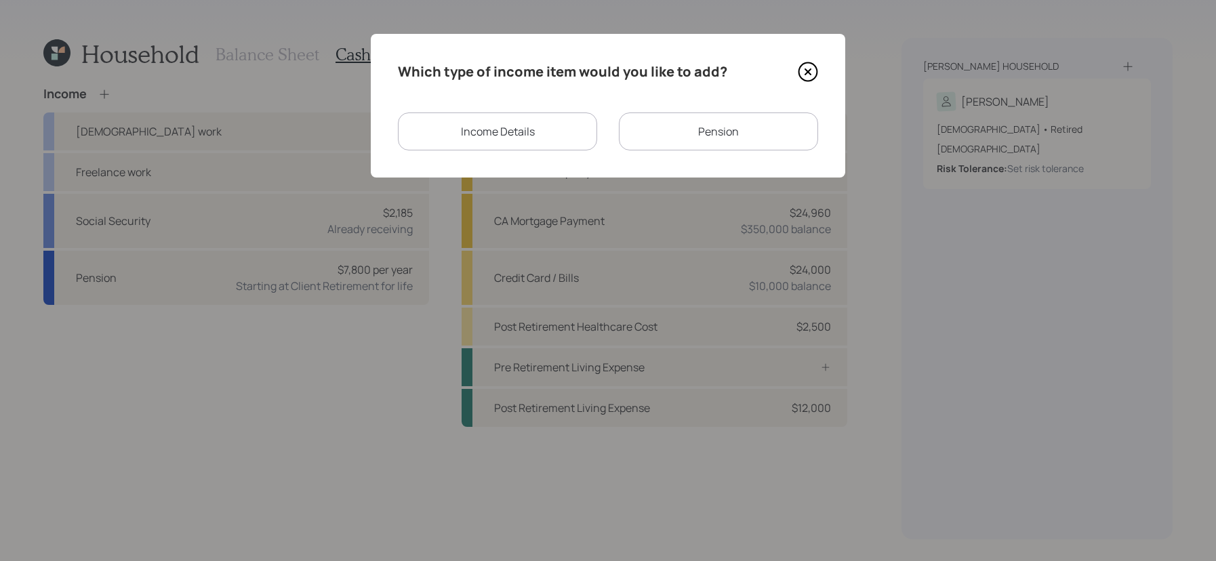
click at [587, 131] on div "Income Details" at bounding box center [497, 131] width 199 height 38
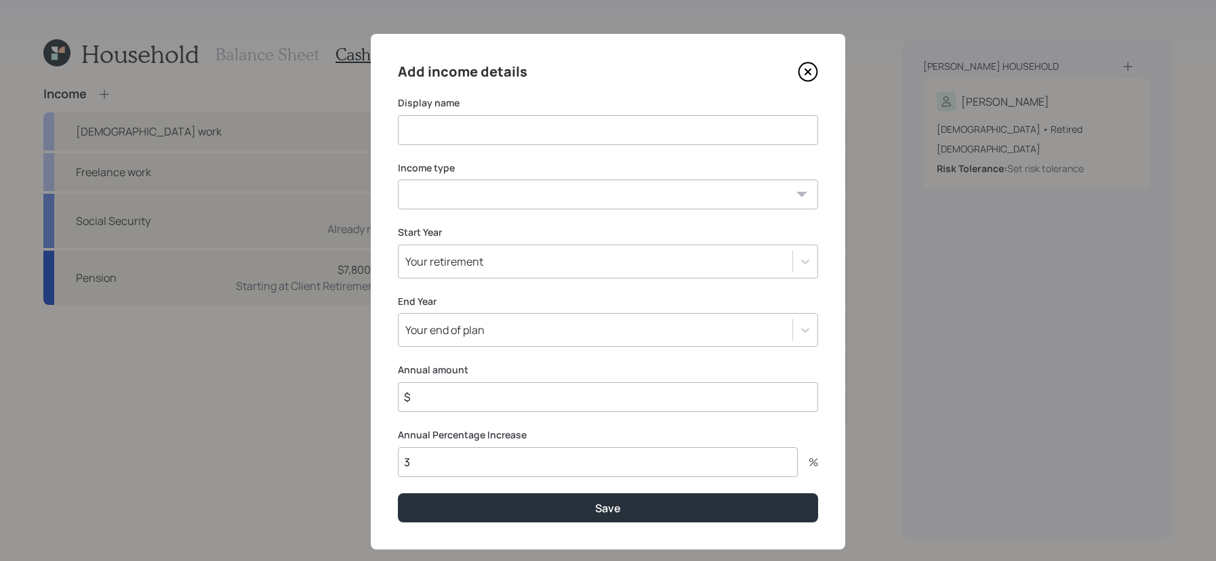
click at [578, 127] on input at bounding box center [608, 130] width 420 height 30
type input "Caretaker income"
click at [547, 181] on select "Full-time work Part-time work Self employment Other" at bounding box center [608, 195] width 420 height 30
select select "other"
click at [398, 180] on select "Full-time work Part-time work Self employment Other" at bounding box center [608, 195] width 420 height 30
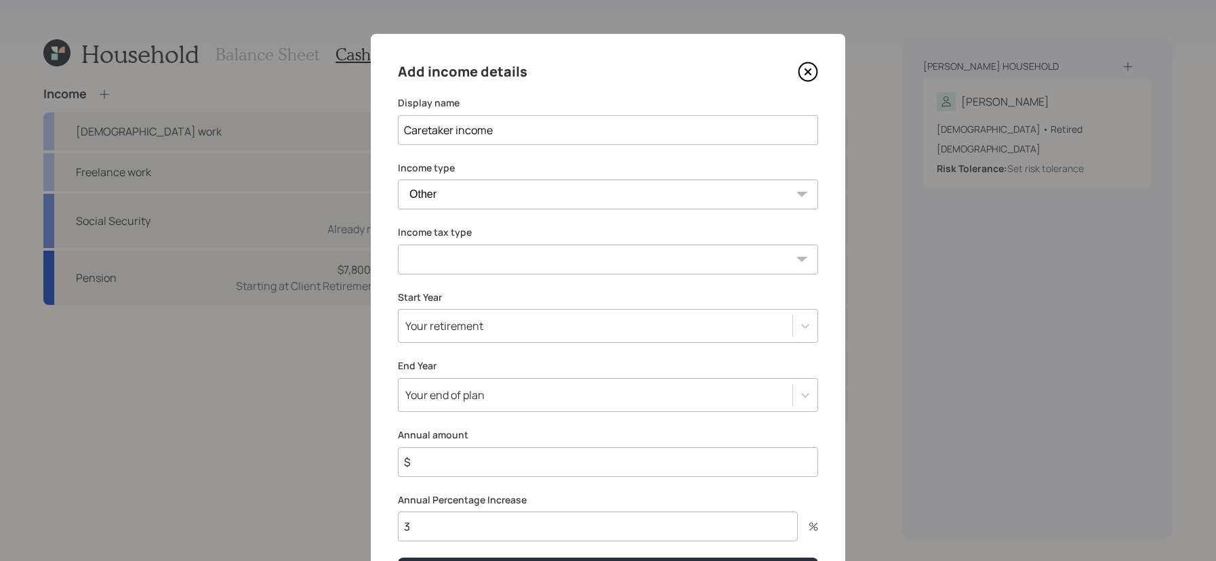
click at [548, 260] on select "Tax-free Earned Self Employment Alimony Royalties Pension / Annuity Interest Di…" at bounding box center [608, 260] width 420 height 30
select select "tax_free"
click at [398, 245] on select "Tax-free Earned Self Employment Alimony Royalties Pension / Annuity Interest Di…" at bounding box center [608, 260] width 420 height 30
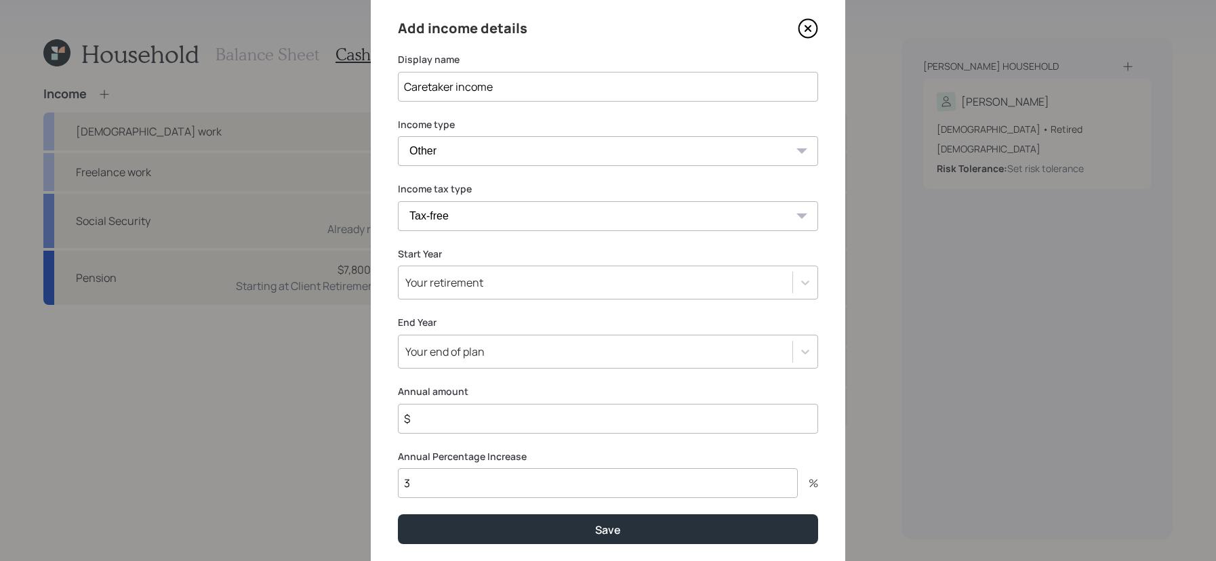
scroll to position [47, 0]
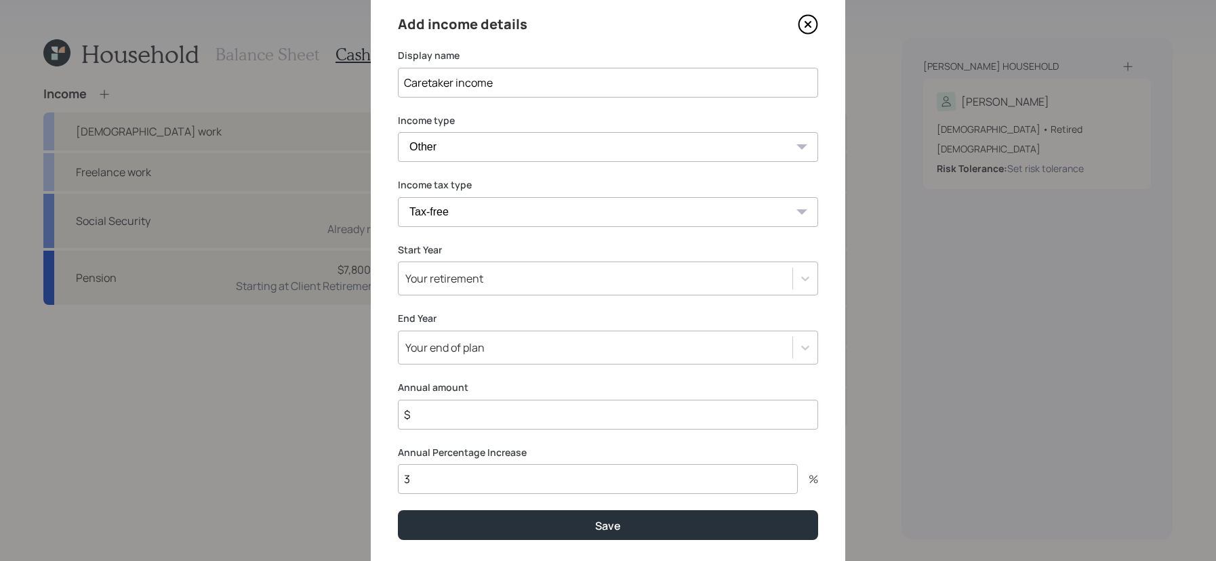
click at [537, 448] on label "Annual Percentage Increase" at bounding box center [608, 453] width 420 height 14
click at [537, 420] on input "$" at bounding box center [608, 415] width 420 height 30
type input "$ 30,000"
click at [666, 478] on input "3" at bounding box center [598, 479] width 400 height 30
type input "0"
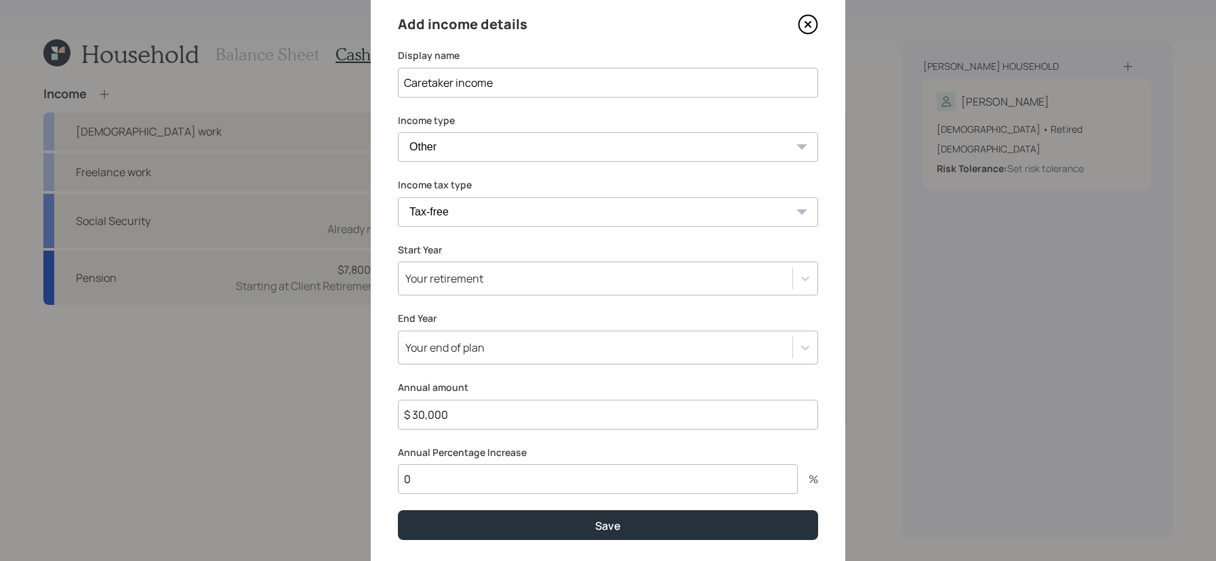
click at [526, 306] on div "Add income details Display name Caretaker income Income type Full-time work Par…" at bounding box center [608, 276] width 474 height 581
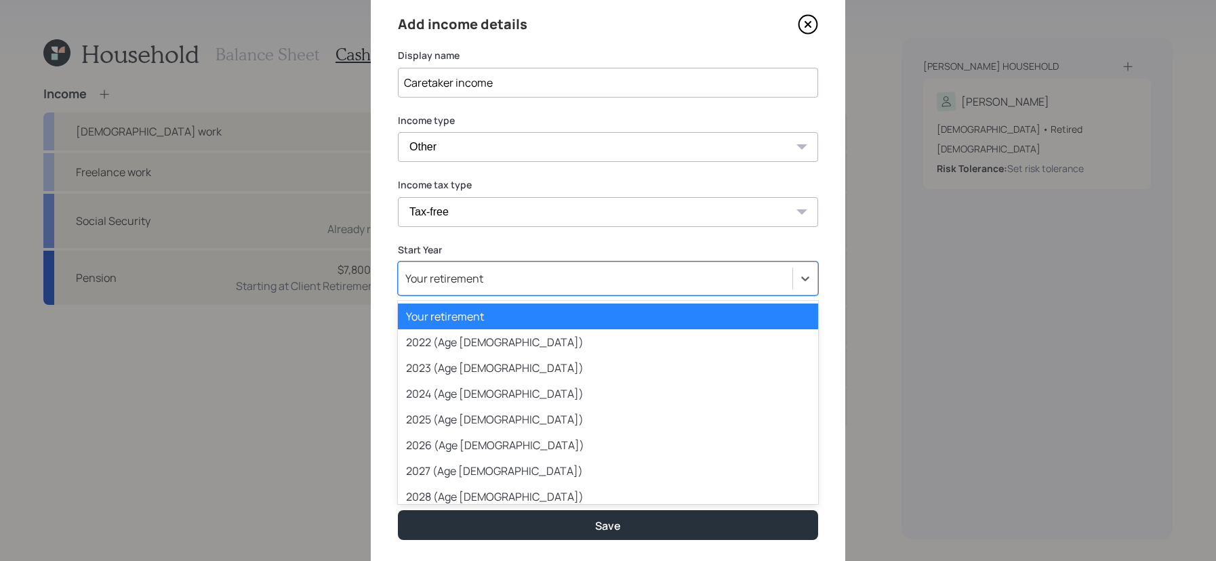
click at [526, 278] on div "Your retirement" at bounding box center [595, 278] width 394 height 23
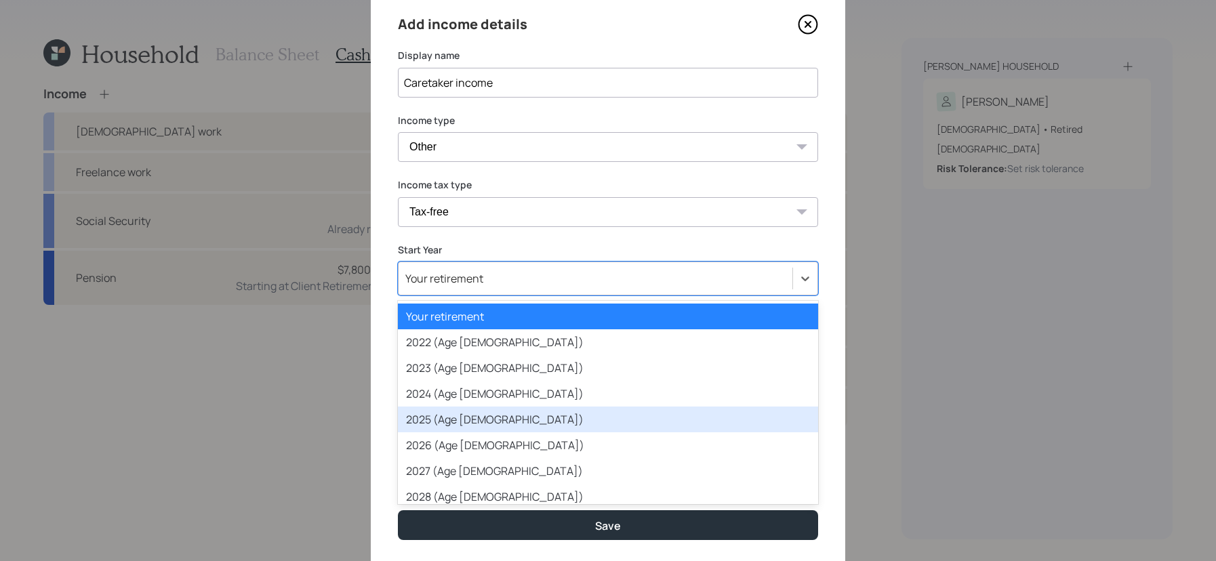
click at [574, 421] on div "2025 (Age 65)" at bounding box center [608, 420] width 420 height 26
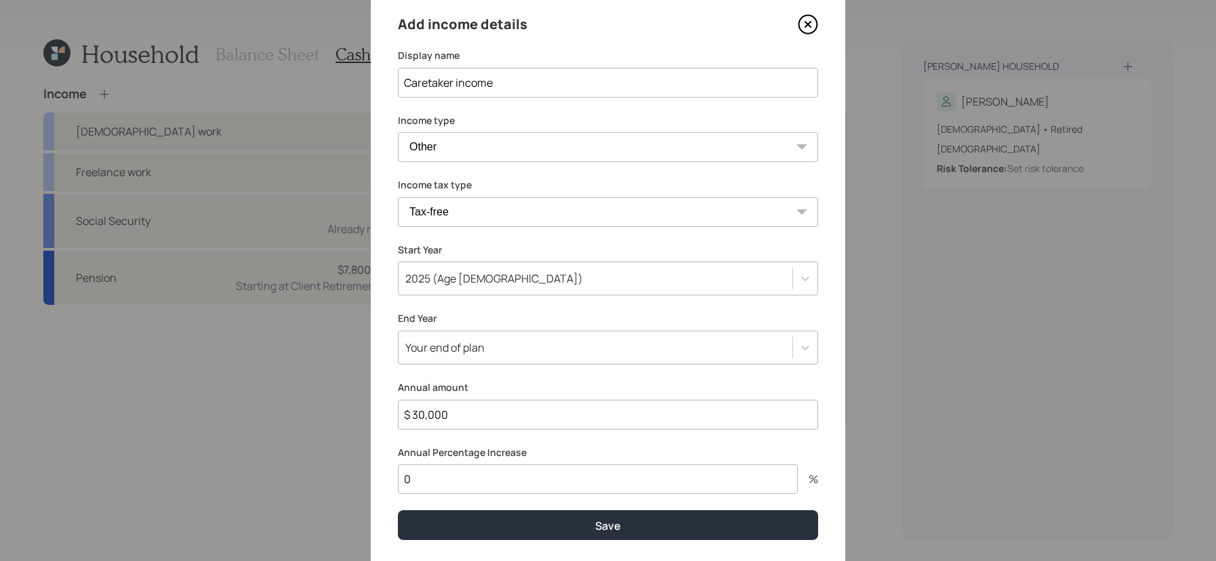
click at [600, 480] on input "0" at bounding box center [598, 479] width 400 height 30
type input "2"
click at [398, 510] on button "Save" at bounding box center [608, 524] width 420 height 29
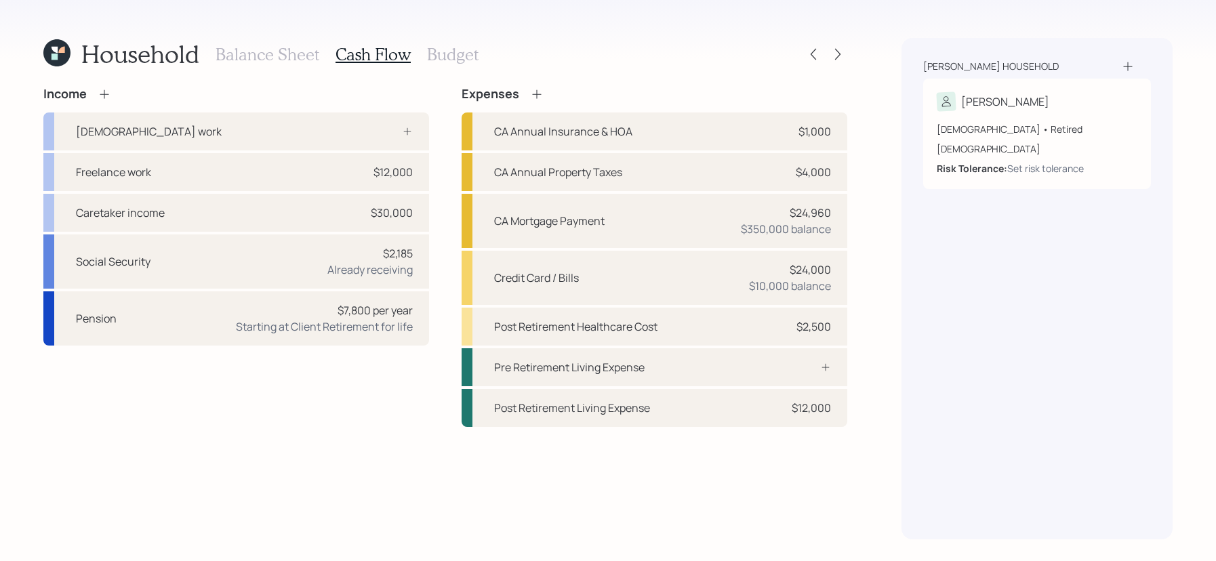
click at [465, 41] on div "Balance Sheet Cash Flow Budget" at bounding box center [346, 54] width 263 height 33
click at [465, 54] on h3 "Budget" at bounding box center [452, 55] width 51 height 20
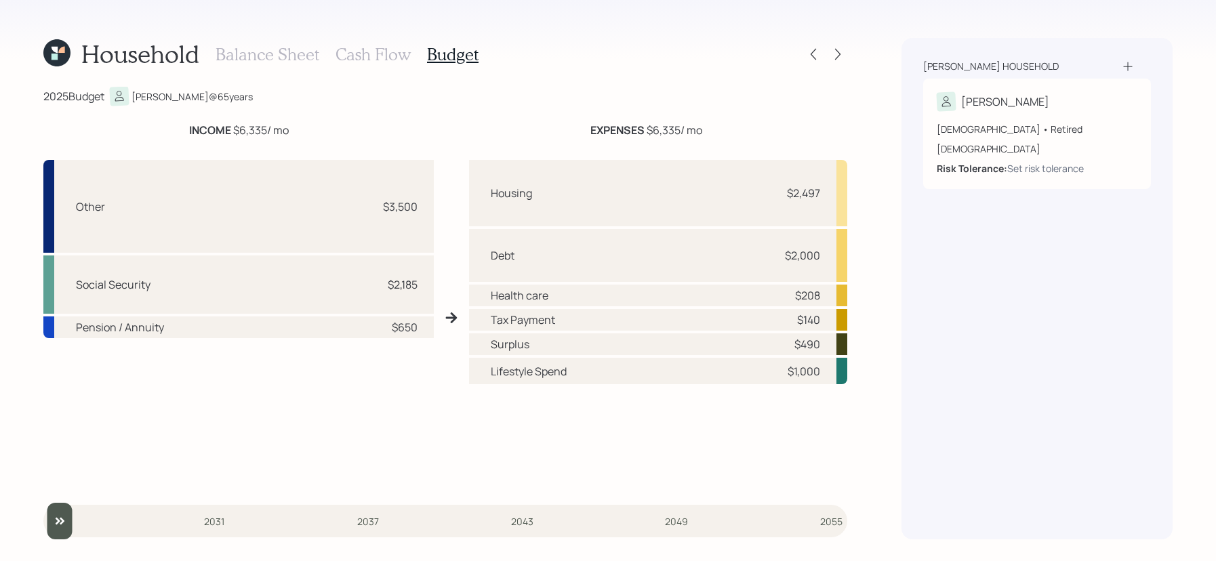
click at [350, 49] on h3 "Cash Flow" at bounding box center [372, 55] width 75 height 20
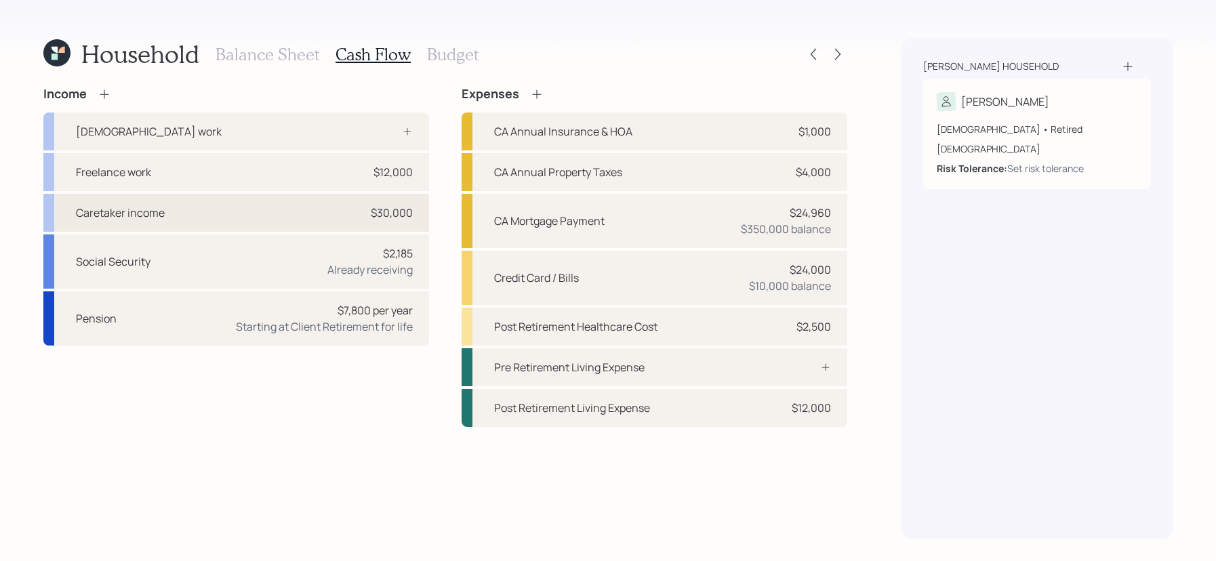
click at [325, 201] on div "Caretaker income $30,000" at bounding box center [236, 213] width 386 height 38
select select "other"
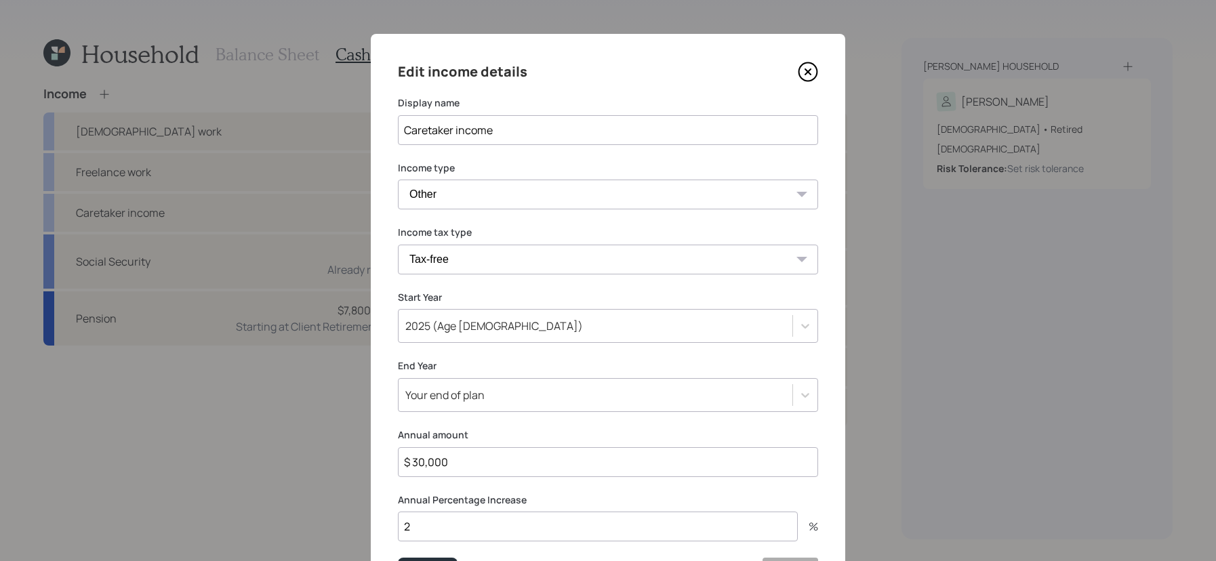
scroll to position [90, 0]
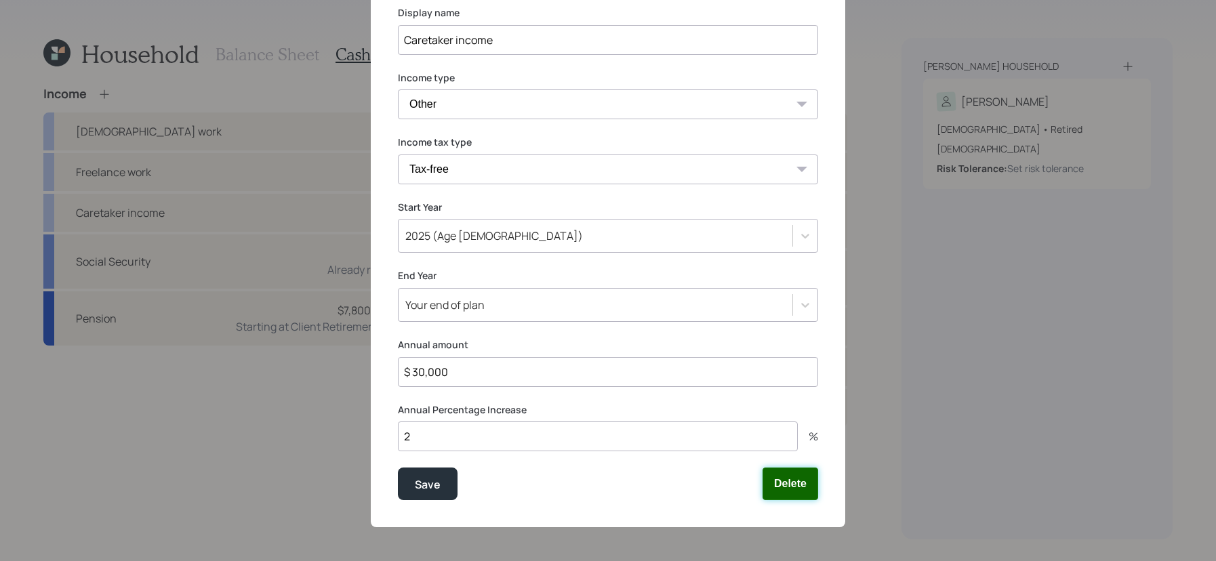
click at [785, 495] on button "Delete" at bounding box center [790, 484] width 56 height 33
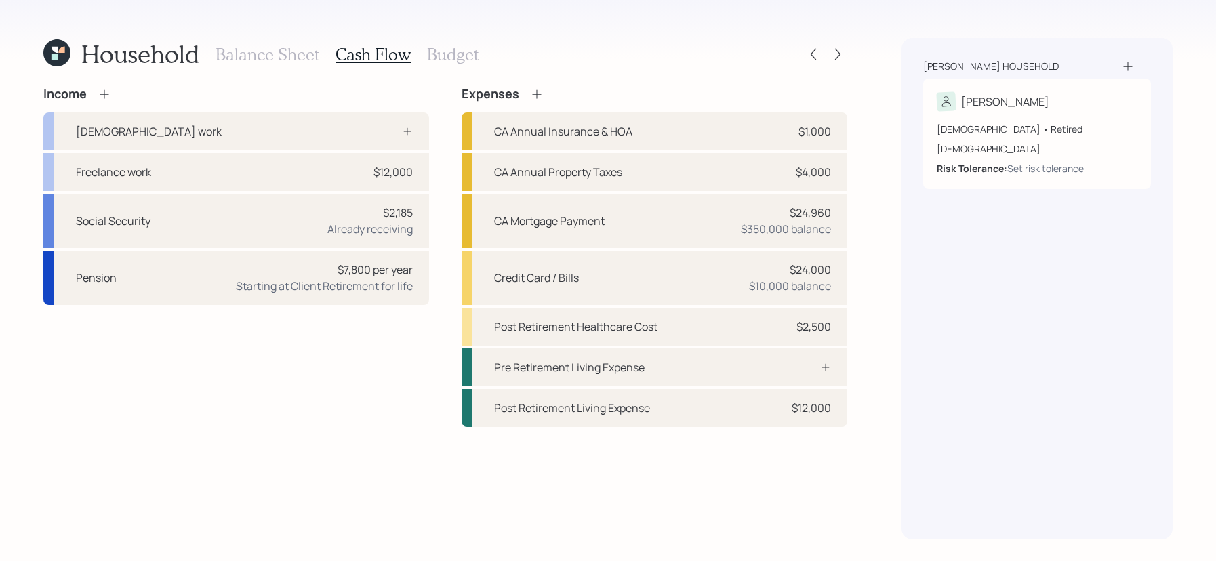
click at [442, 60] on h3 "Budget" at bounding box center [452, 55] width 51 height 20
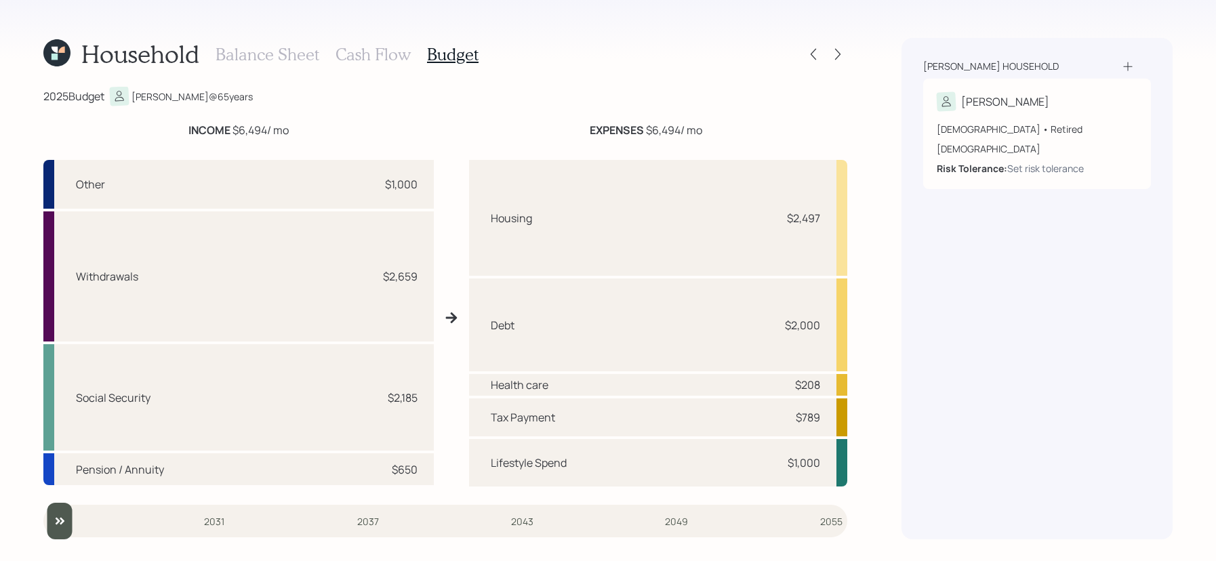
click at [404, 53] on h3 "Cash Flow" at bounding box center [372, 55] width 75 height 20
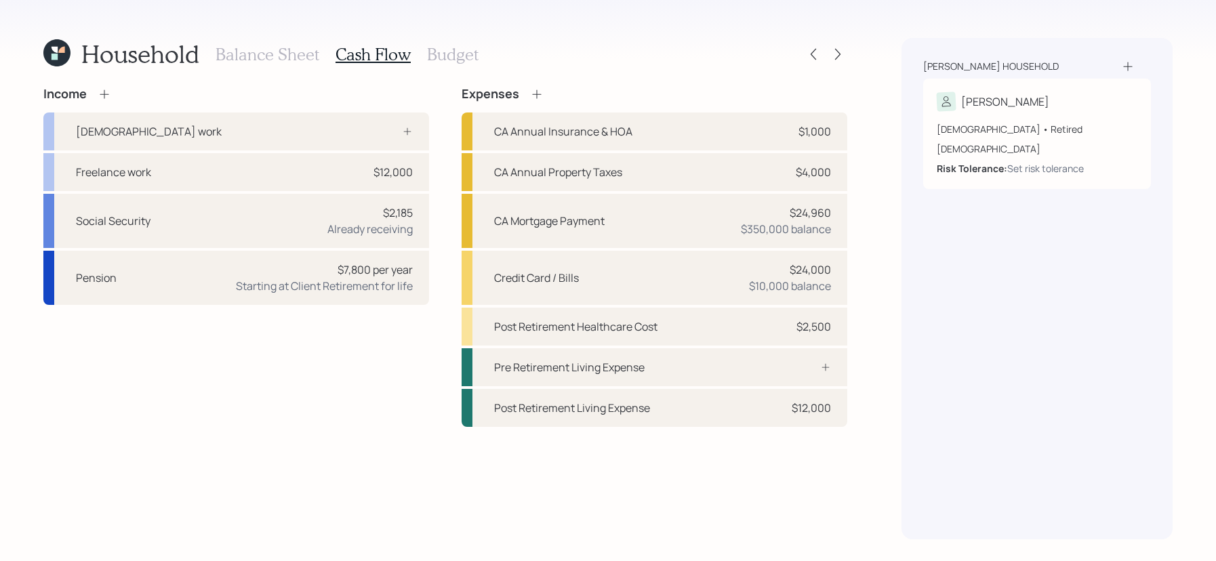
click at [252, 54] on h3 "Balance Sheet" at bounding box center [267, 55] width 104 height 20
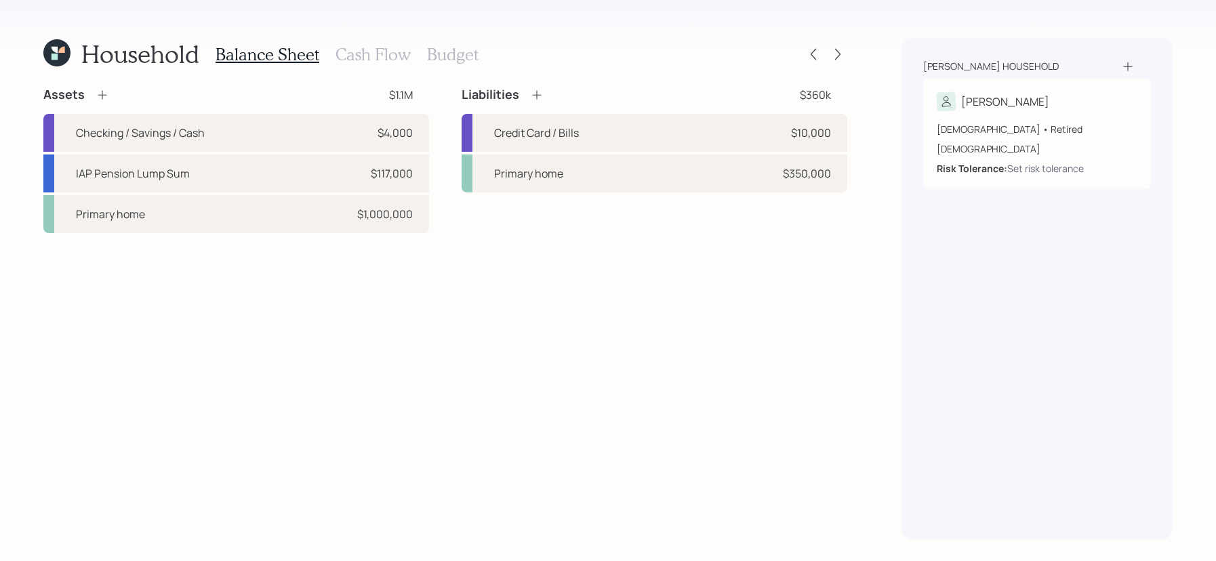
click at [396, 56] on h3 "Cash Flow" at bounding box center [372, 55] width 75 height 20
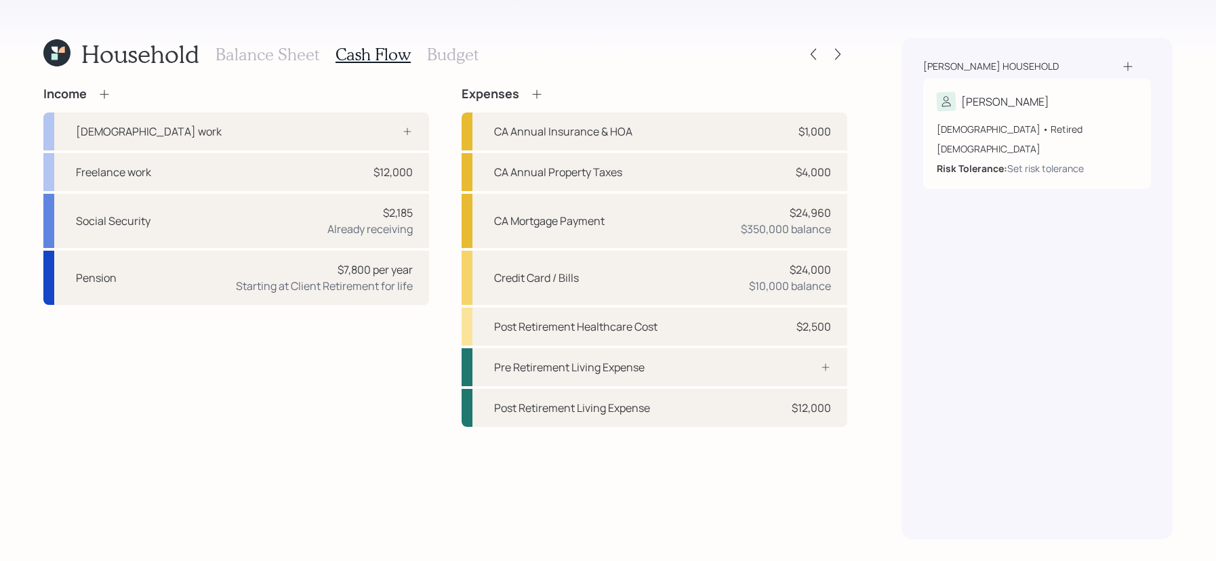
click at [310, 47] on h3 "Balance Sheet" at bounding box center [267, 55] width 104 height 20
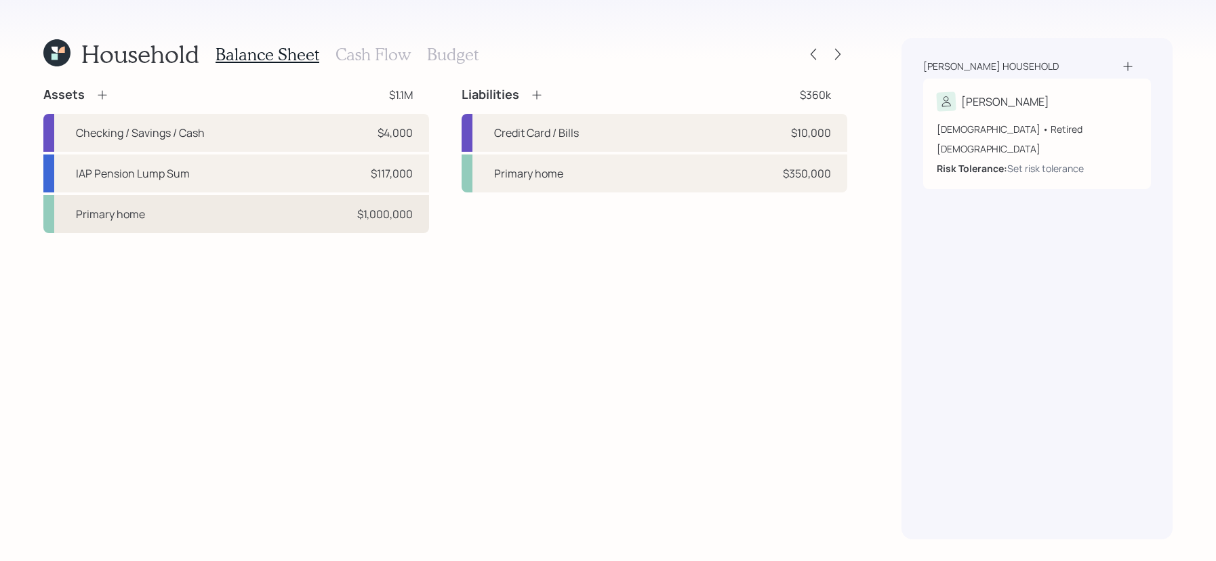
click at [301, 199] on div "Primary home $1,000,000" at bounding box center [236, 214] width 386 height 38
click at [542, 174] on div "Primary home" at bounding box center [528, 173] width 69 height 16
click at [380, 57] on h3 "Cash Flow" at bounding box center [372, 55] width 75 height 20
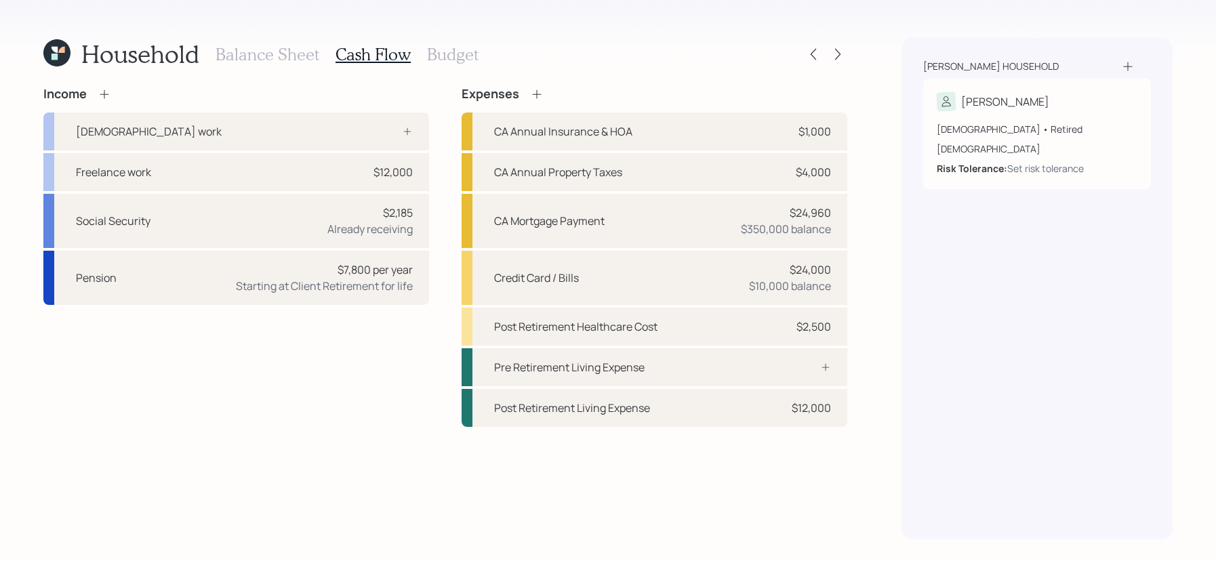
click at [109, 94] on icon at bounding box center [105, 94] width 14 height 14
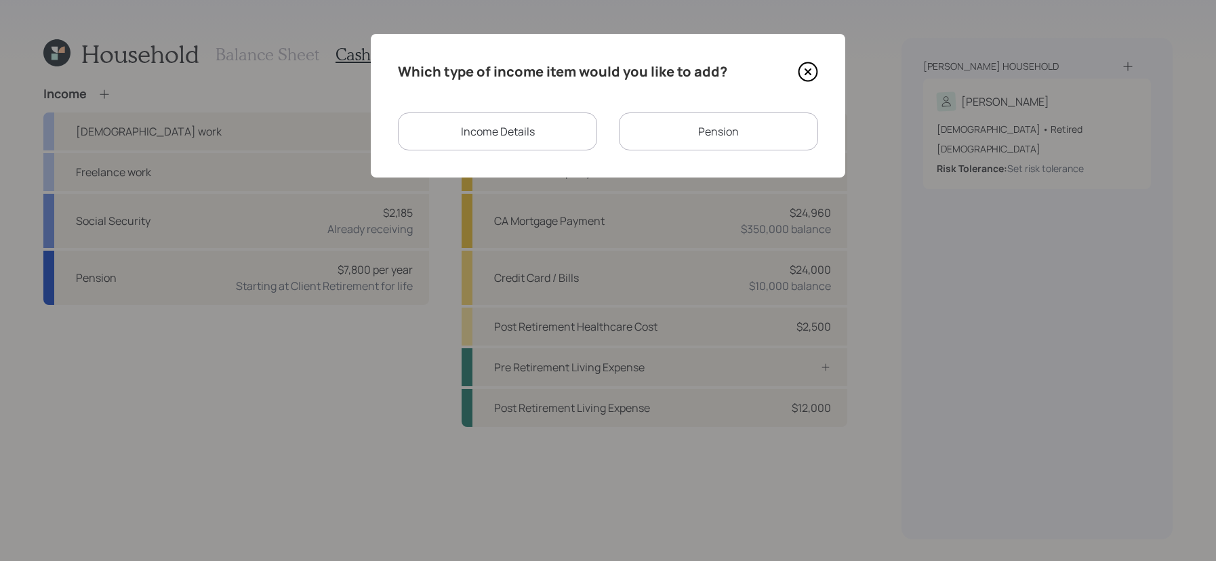
click at [585, 120] on div "Income Details" at bounding box center [497, 131] width 199 height 38
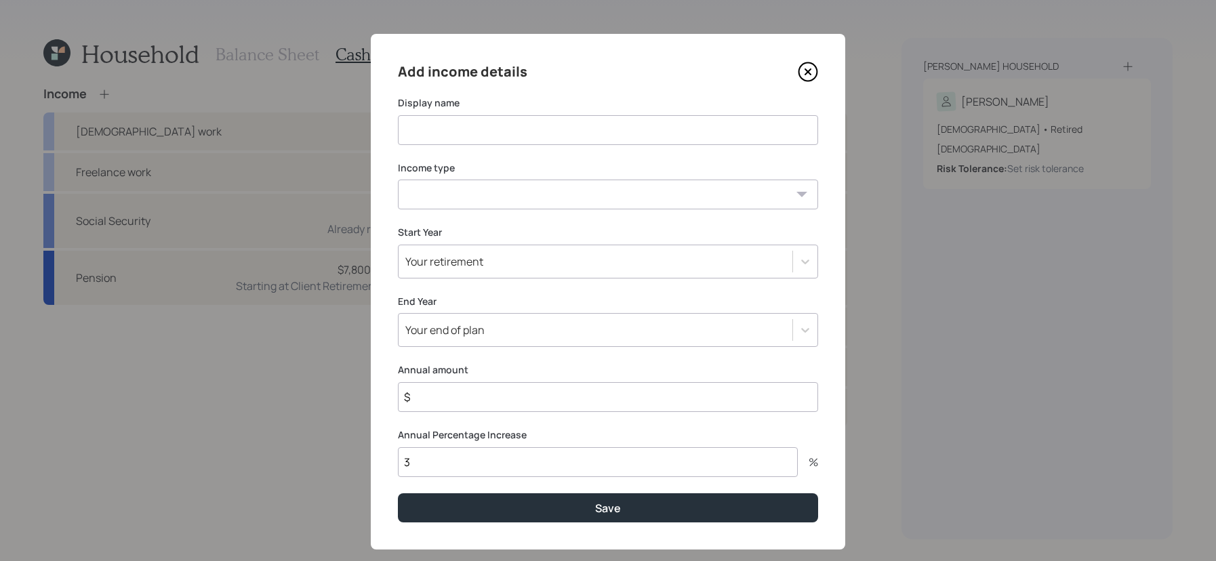
click at [582, 133] on input at bounding box center [608, 130] width 420 height 30
type input "Caretaker income"
click at [549, 181] on select "Full-time work Part-time work Self employment Other" at bounding box center [608, 195] width 420 height 30
select select "other"
click at [398, 180] on select "Full-time work Part-time work Self employment Other" at bounding box center [608, 195] width 420 height 30
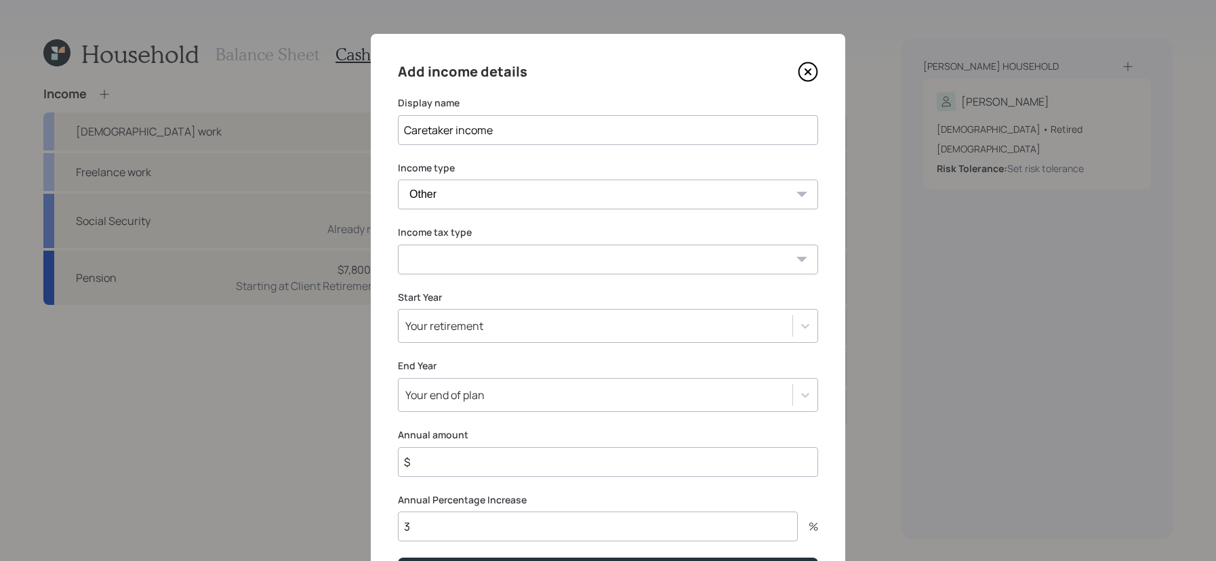
click at [562, 266] on select "Tax-free Earned Self Employment Alimony Royalties Pension / Annuity Interest Di…" at bounding box center [608, 260] width 420 height 30
select select "tax_free"
click at [398, 245] on select "Tax-free Earned Self Employment Alimony Royalties Pension / Annuity Interest Di…" at bounding box center [608, 260] width 420 height 30
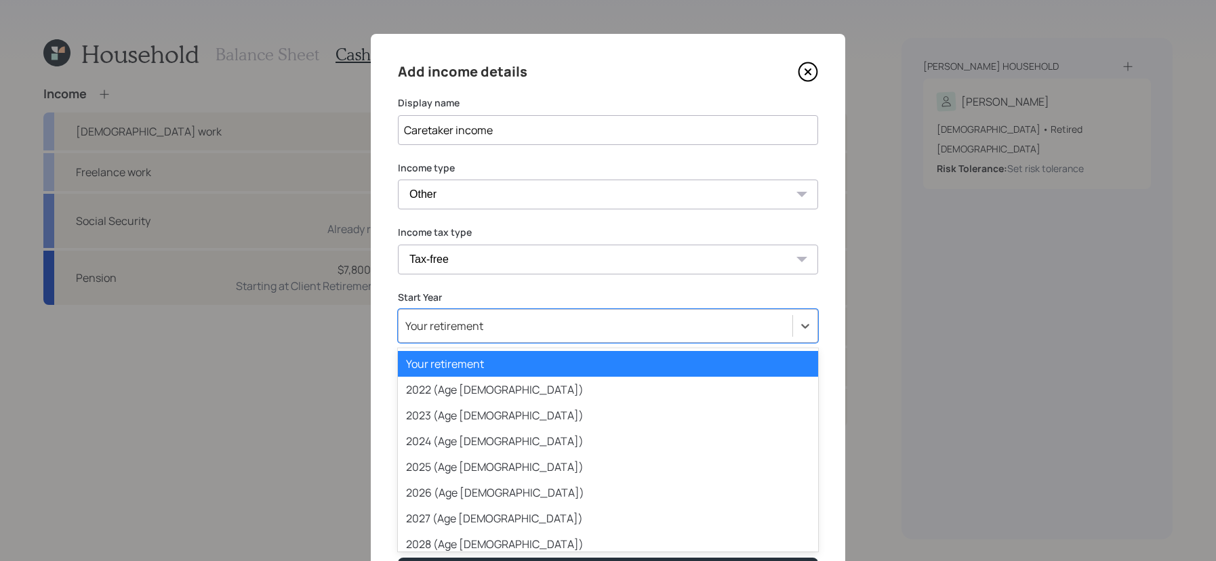
click at [533, 322] on div "Your retirement" at bounding box center [595, 325] width 394 height 23
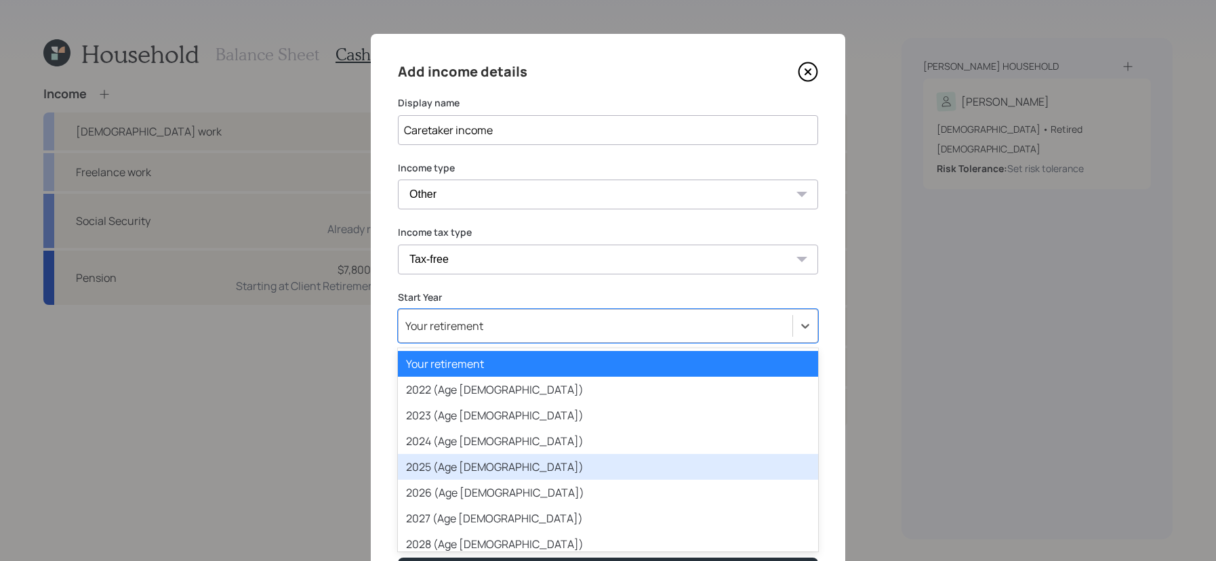
click at [531, 462] on div "2025 (Age 65)" at bounding box center [608, 467] width 420 height 26
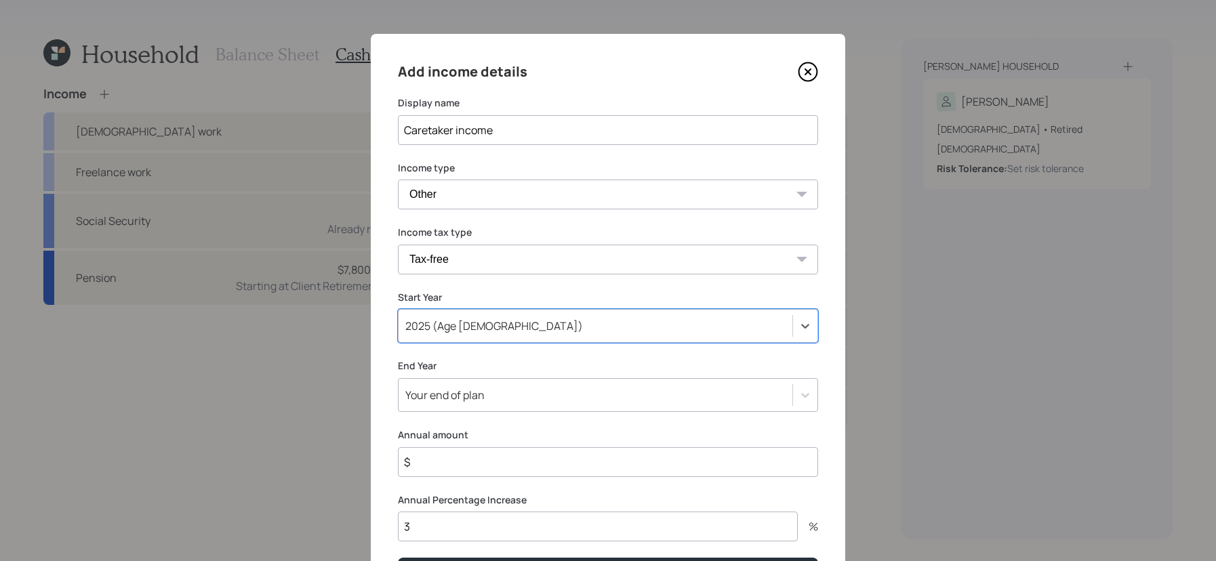
scroll to position [87, 0]
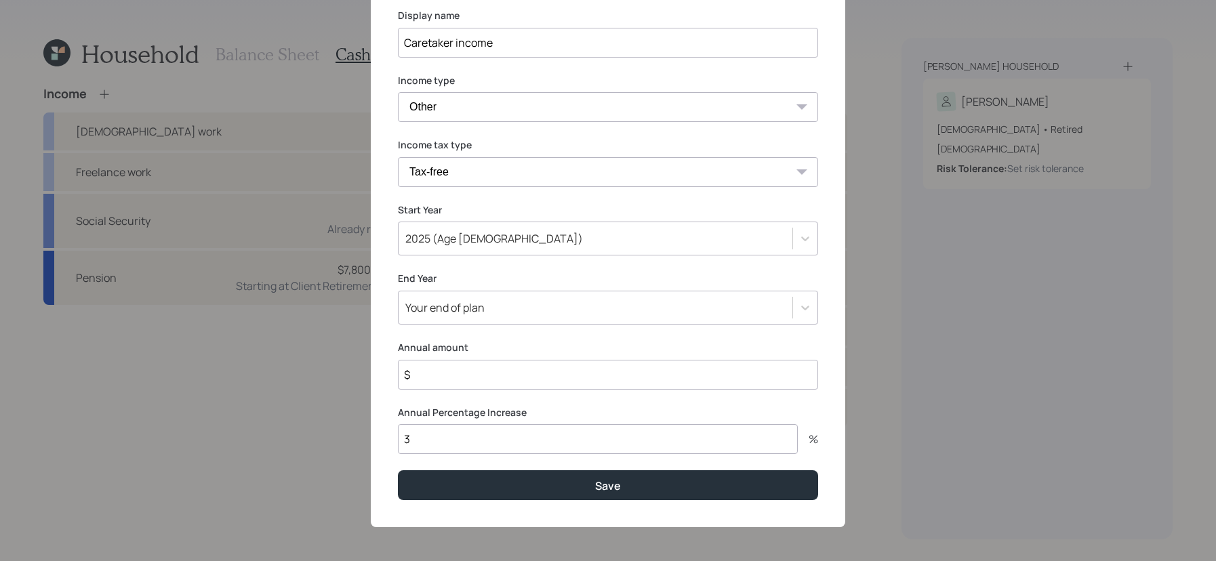
click at [547, 371] on input "$" at bounding box center [608, 375] width 420 height 30
type input "$ 30,000"
click at [504, 438] on input "3" at bounding box center [598, 439] width 400 height 30
type input "1"
click at [398, 470] on button "Save" at bounding box center [608, 484] width 420 height 29
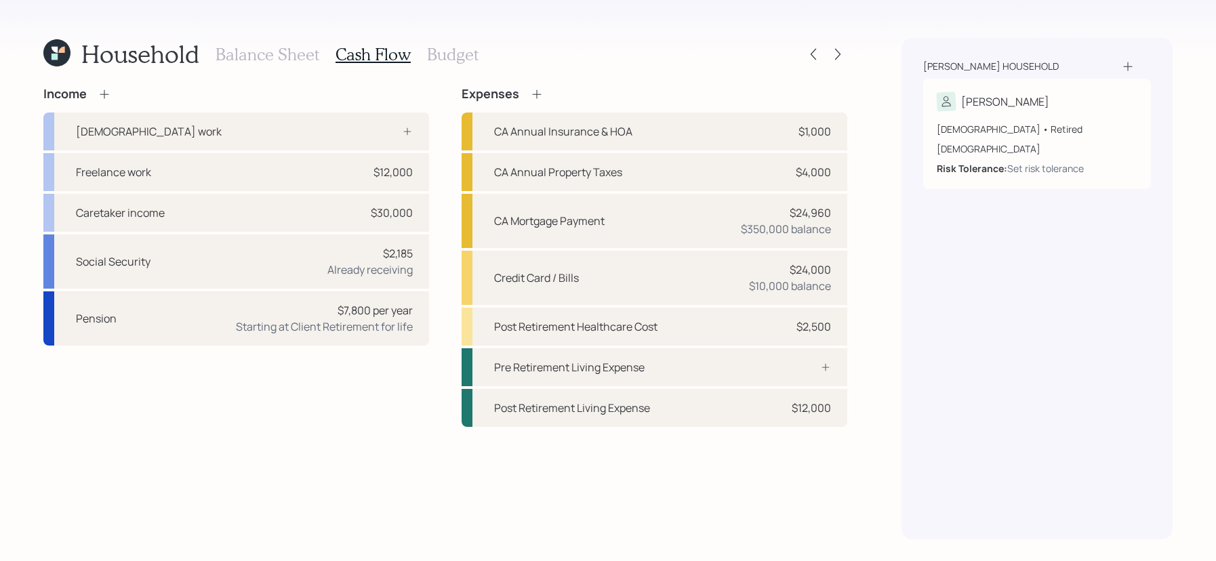
click at [436, 55] on h3 "Budget" at bounding box center [452, 55] width 51 height 20
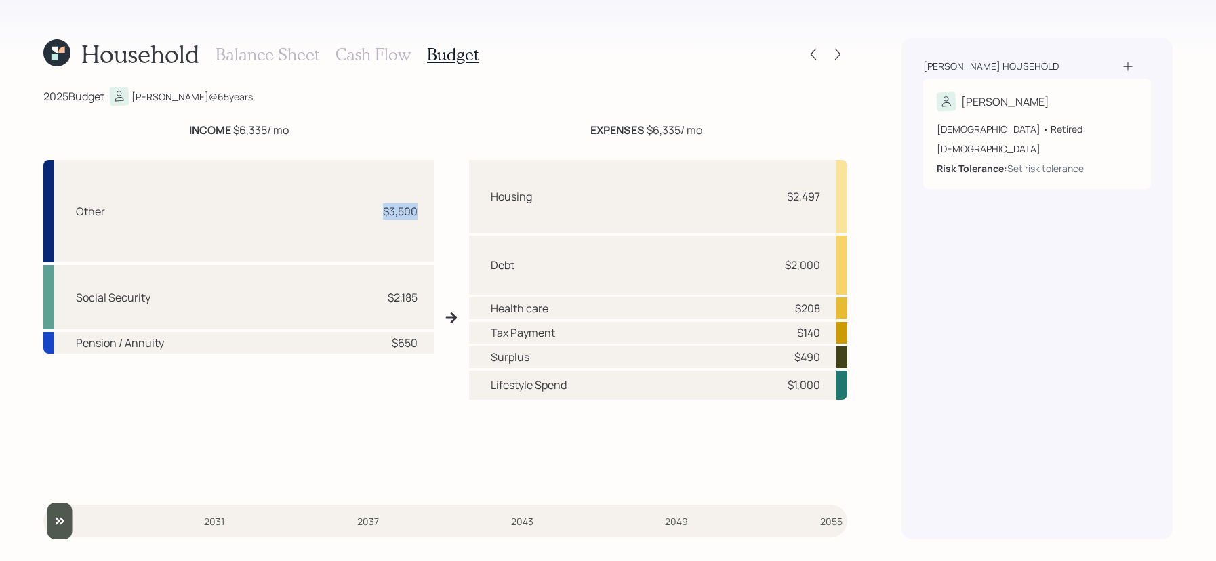
drag, startPoint x: 421, startPoint y: 213, endPoint x: 346, endPoint y: 212, distance: 74.5
click at [346, 212] on div "Other $3,500" at bounding box center [238, 211] width 390 height 102
drag, startPoint x: 831, startPoint y: 207, endPoint x: 723, endPoint y: 190, distance: 109.7
click at [723, 190] on div "Housing $2,497" at bounding box center [658, 196] width 378 height 73
drag, startPoint x: 424, startPoint y: 214, endPoint x: 272, endPoint y: 182, distance: 155.1
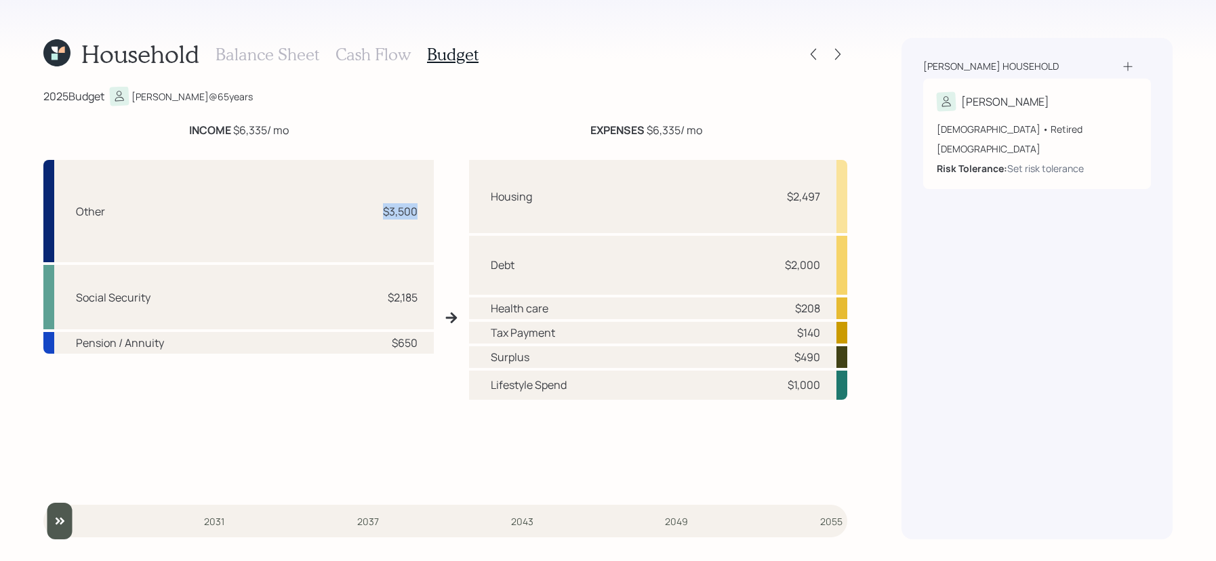
click at [272, 182] on div "Other $3,500" at bounding box center [238, 211] width 390 height 102
click at [407, 316] on div "Social Security $2,185" at bounding box center [238, 297] width 390 height 64
click at [406, 347] on div "$650" at bounding box center [405, 343] width 26 height 16
drag, startPoint x: 777, startPoint y: 388, endPoint x: 840, endPoint y: 388, distance: 63.0
click at [840, 388] on div "Lifestyle Spend $1,000" at bounding box center [658, 385] width 378 height 29
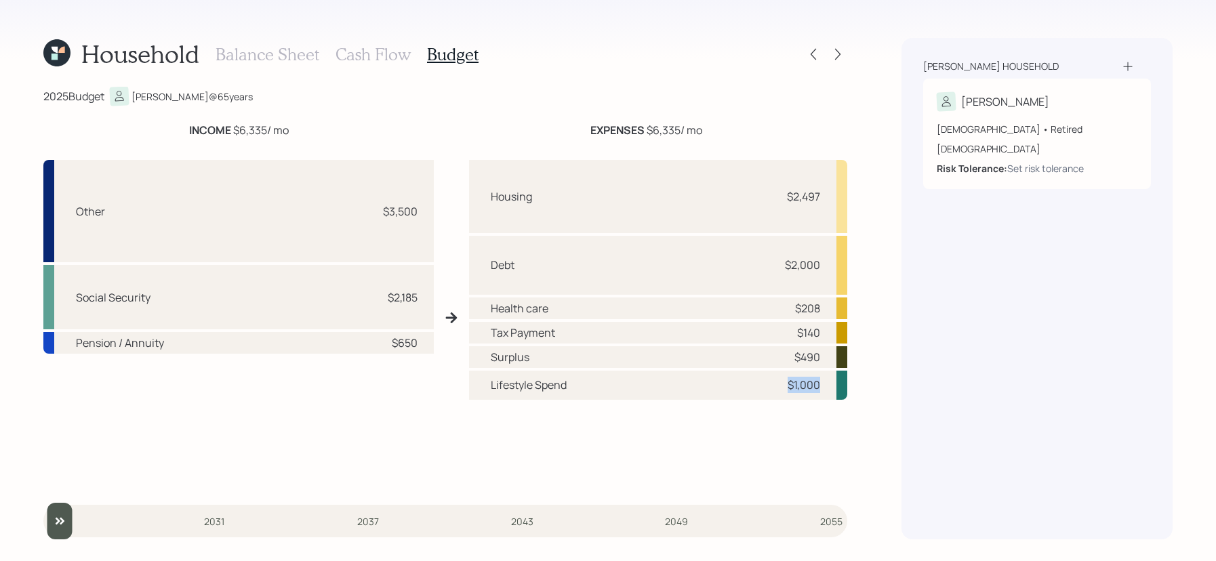
click at [837, 388] on div "Lifestyle Spend $1,000" at bounding box center [658, 385] width 378 height 29
drag, startPoint x: 817, startPoint y: 299, endPoint x: 772, endPoint y: 310, distance: 45.9
click at [772, 310] on div "Health care $208" at bounding box center [658, 308] width 378 height 22
click at [809, 333] on div "$140" at bounding box center [808, 333] width 23 height 16
drag, startPoint x: 833, startPoint y: 354, endPoint x: 779, endPoint y: 354, distance: 54.9
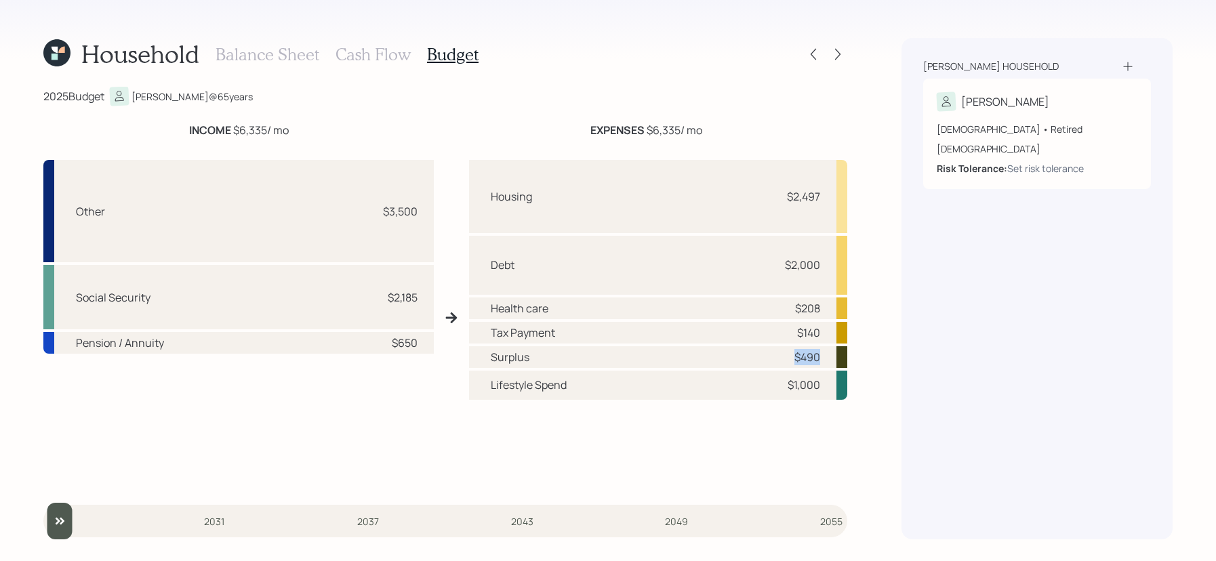
click at [779, 354] on div "Surplus $490" at bounding box center [658, 357] width 378 height 22
drag, startPoint x: 369, startPoint y: 81, endPoint x: 373, endPoint y: 56, distance: 24.8
click at [369, 80] on div "Household Balance Sheet Cash Flow Budget 2025 Budget Thomas @ 65 years INCOME $…" at bounding box center [445, 288] width 804 height 501
click at [373, 56] on h3 "Cash Flow" at bounding box center [372, 55] width 75 height 20
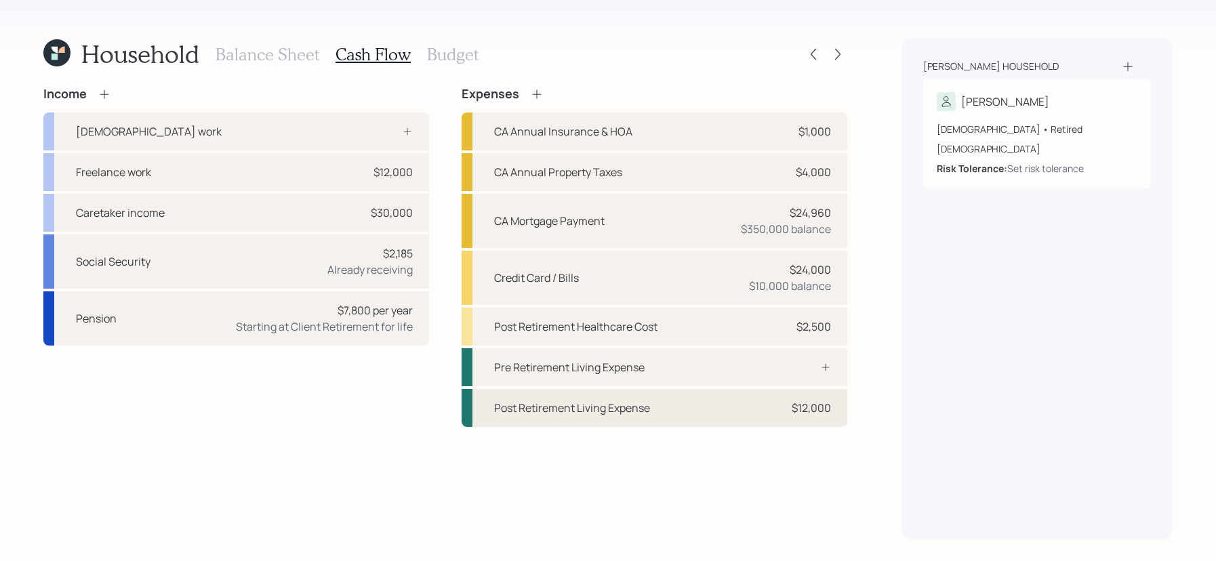
click at [705, 394] on div "Post Retirement Living Expense $12,000" at bounding box center [654, 408] width 386 height 38
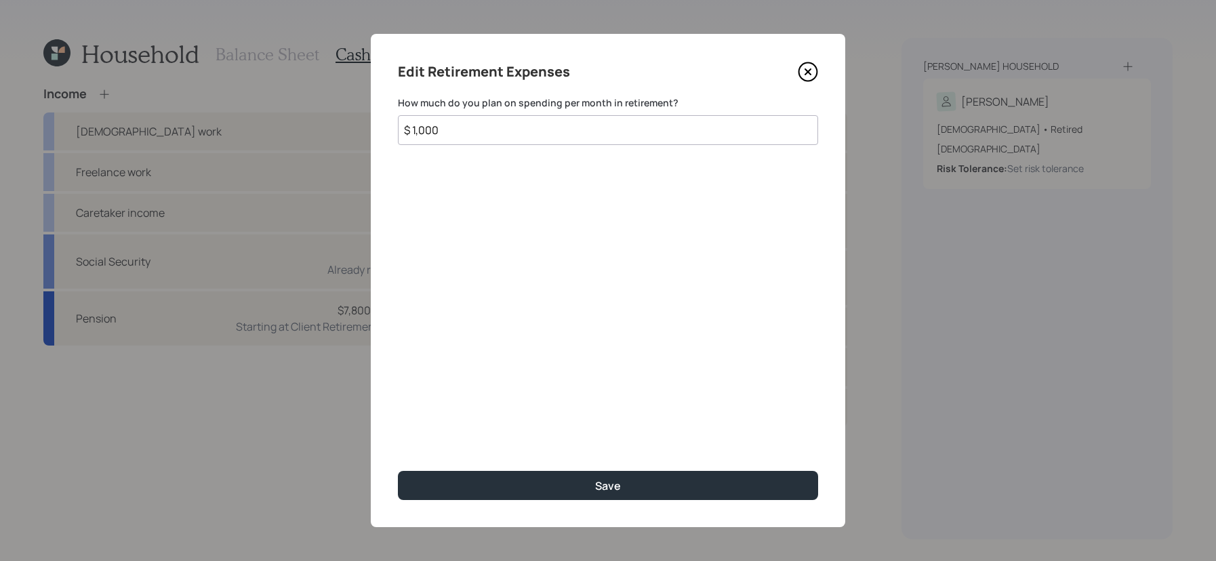
drag, startPoint x: 476, startPoint y: 136, endPoint x: 323, endPoint y: 108, distance: 155.5
click at [323, 108] on div "Edit Retirement Expenses How much do you plan on spending per month in retireme…" at bounding box center [608, 280] width 1216 height 561
type input "$ 1,500"
click at [398, 471] on button "Save" at bounding box center [608, 485] width 420 height 29
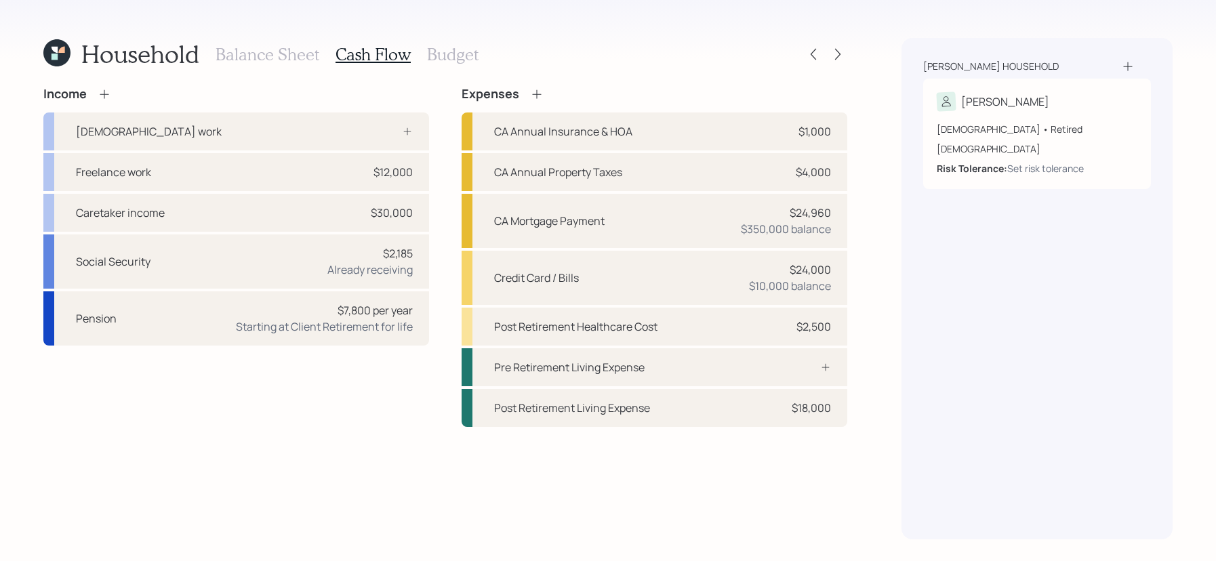
click at [421, 49] on div "Balance Sheet Cash Flow Budget" at bounding box center [346, 54] width 263 height 33
click at [433, 60] on h3 "Budget" at bounding box center [452, 55] width 51 height 20
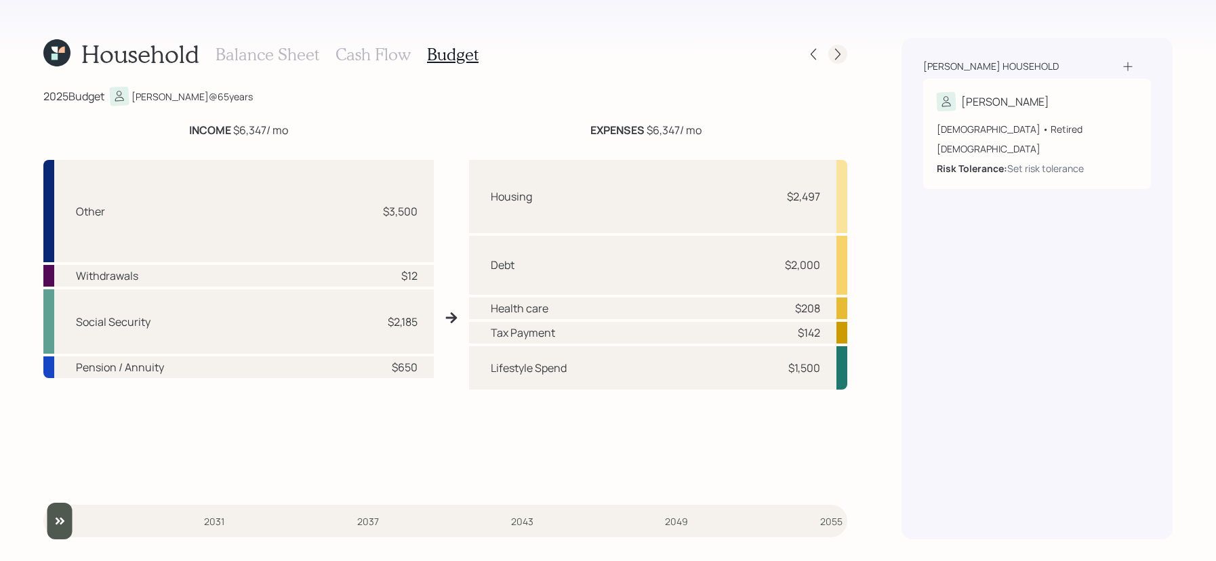
click at [837, 53] on icon at bounding box center [838, 54] width 14 height 14
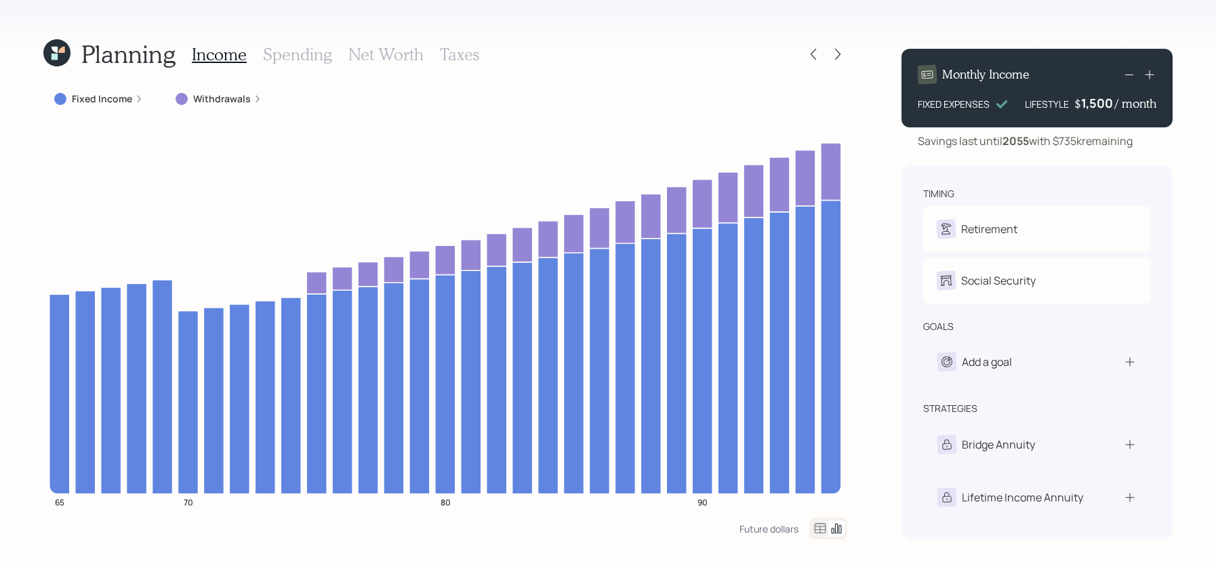
click at [130, 99] on label "Fixed Income" at bounding box center [102, 99] width 60 height 14
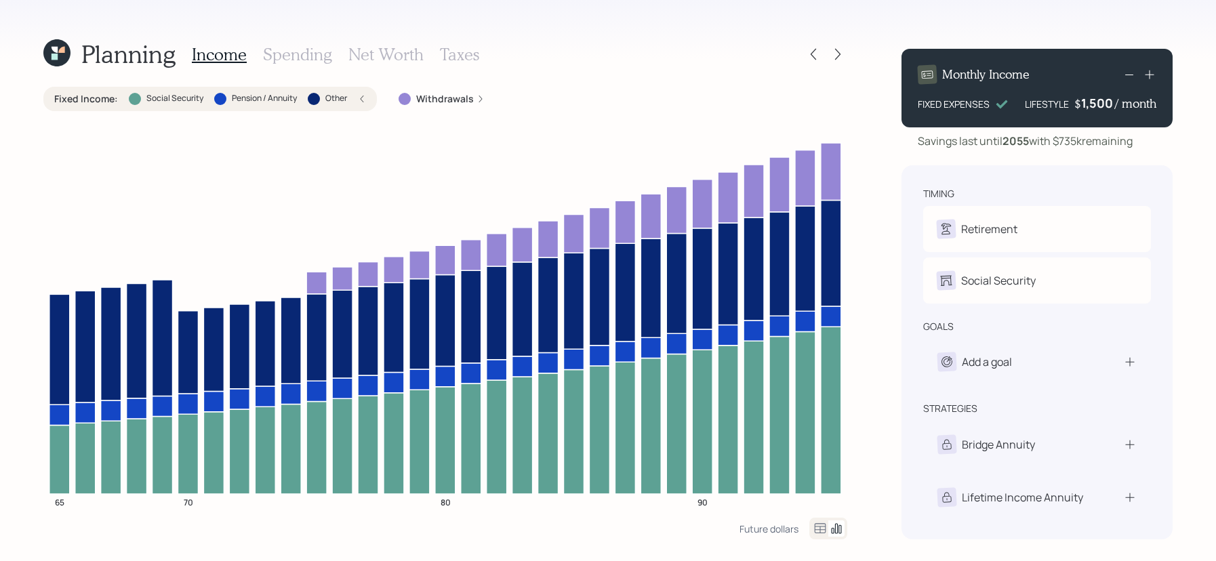
click at [130, 94] on div at bounding box center [135, 99] width 12 height 12
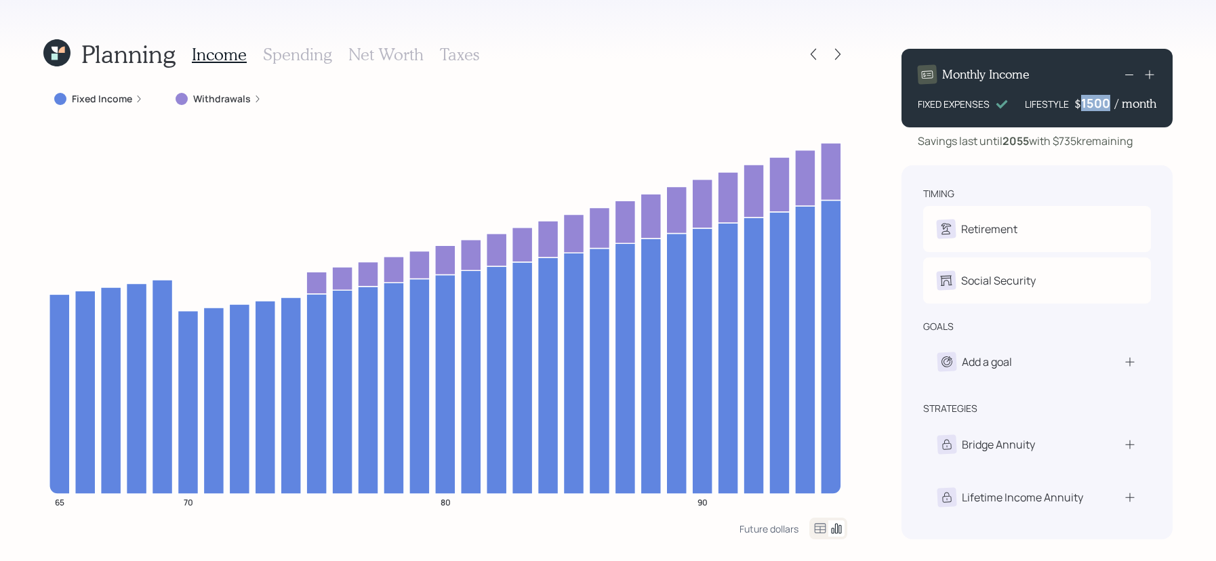
drag, startPoint x: 1111, startPoint y: 106, endPoint x: 1043, endPoint y: 105, distance: 67.8
click at [1043, 105] on div "LIFESTYLE $ 1500 / month" at bounding box center [1089, 103] width 131 height 16
click at [1157, 171] on div "timing Retirement T Retired Social Security T Receiving goals Add a goal strate…" at bounding box center [1036, 352] width 271 height 374
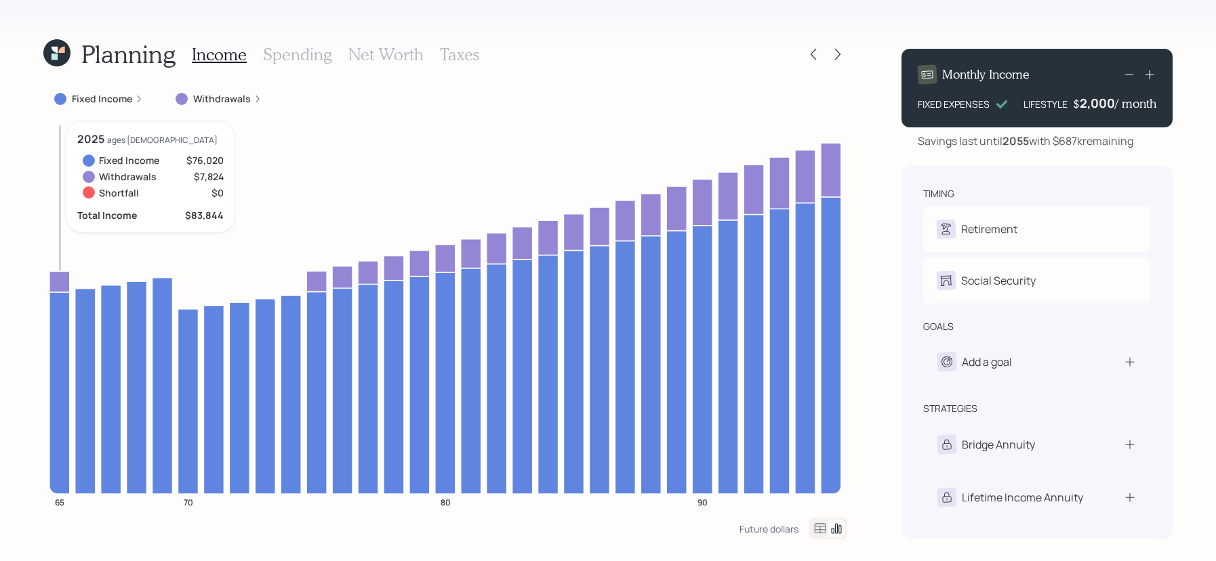
click at [60, 273] on icon at bounding box center [59, 281] width 20 height 21
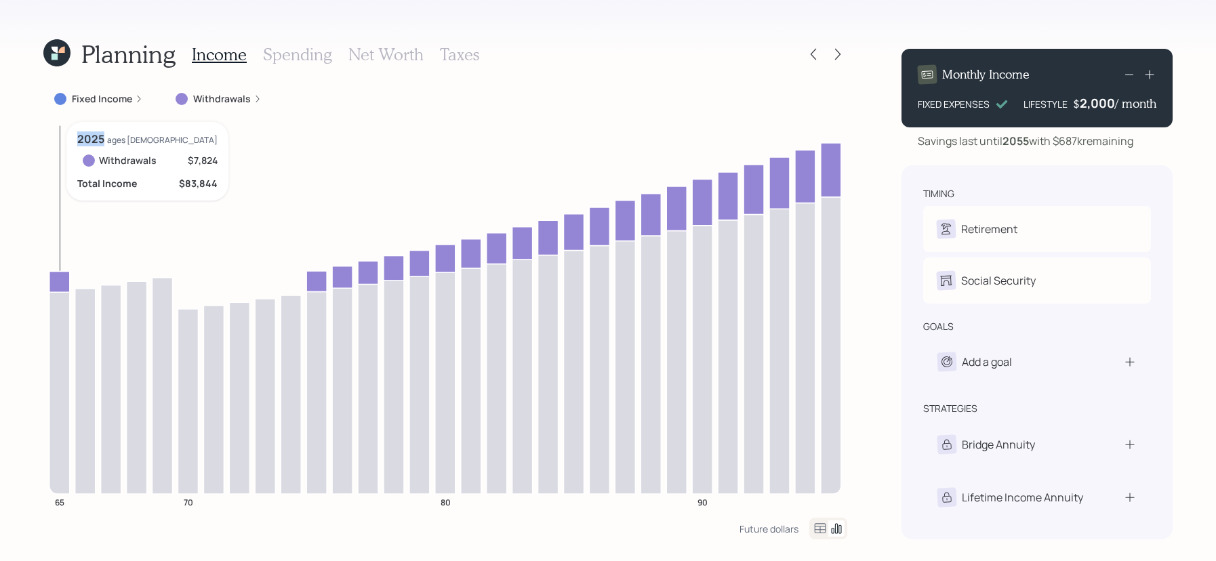
click at [60, 273] on icon at bounding box center [59, 281] width 20 height 21
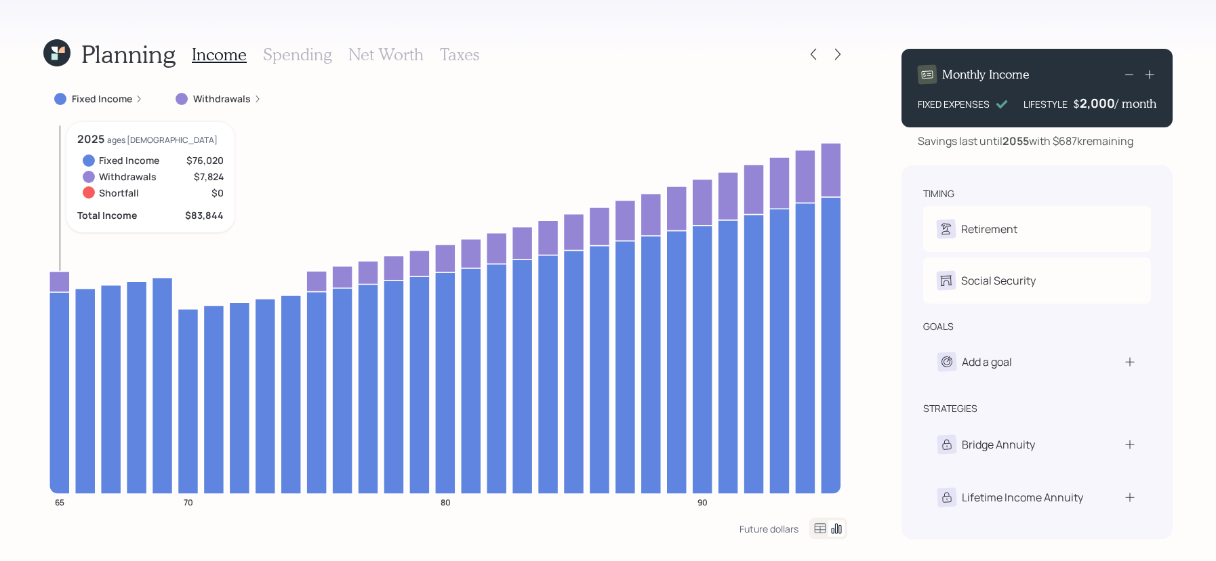
click at [68, 272] on icon at bounding box center [59, 281] width 20 height 21
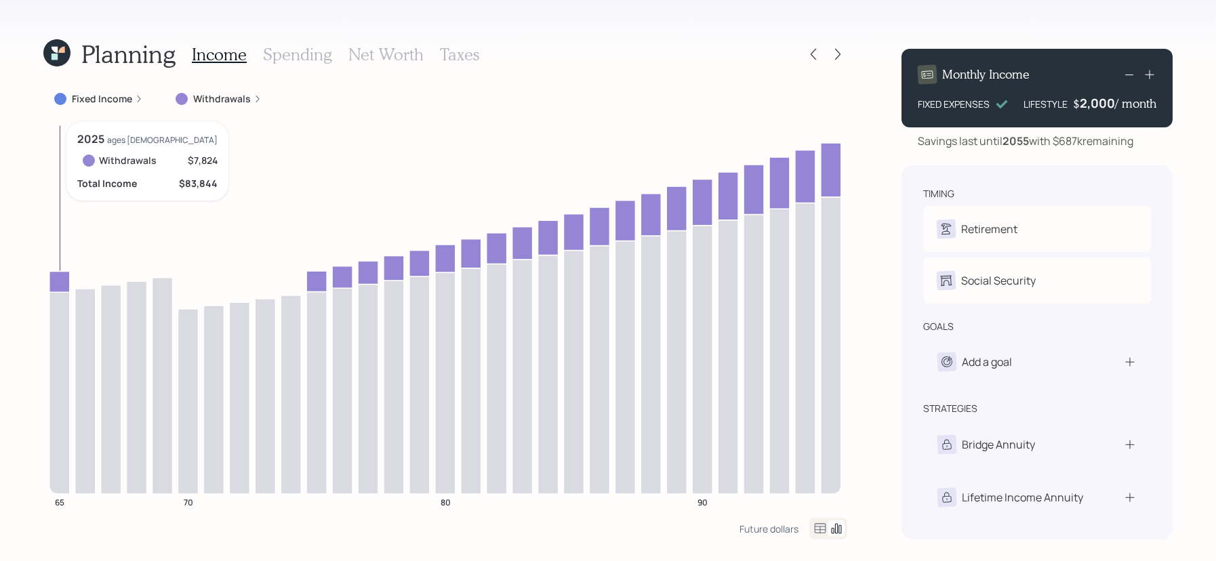
click at [68, 274] on icon at bounding box center [59, 281] width 20 height 21
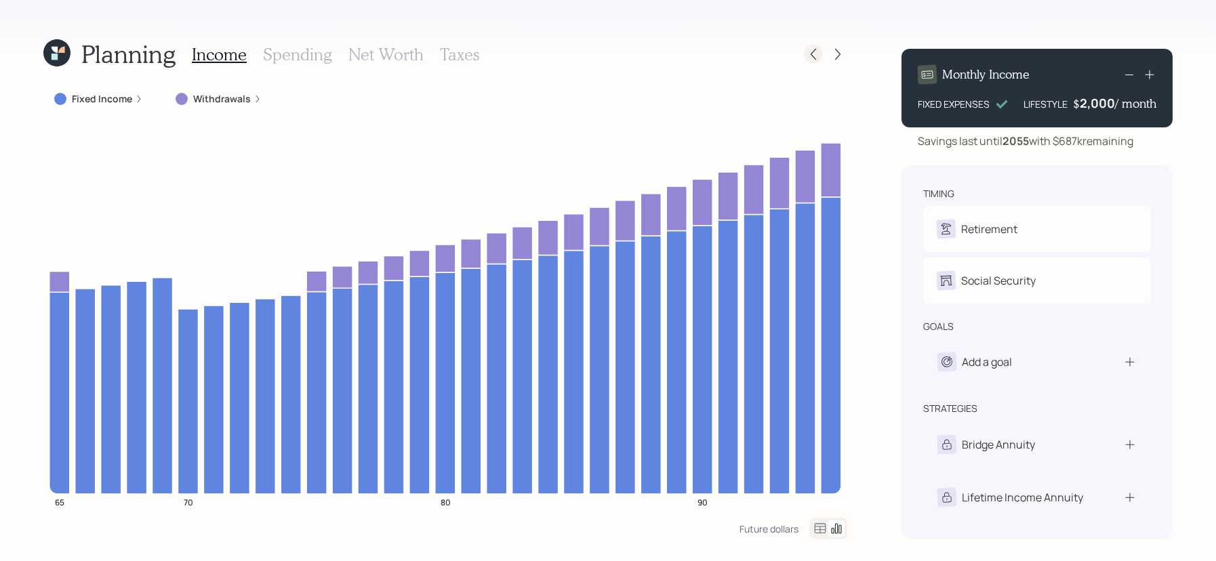
click at [816, 53] on icon at bounding box center [813, 54] width 14 height 14
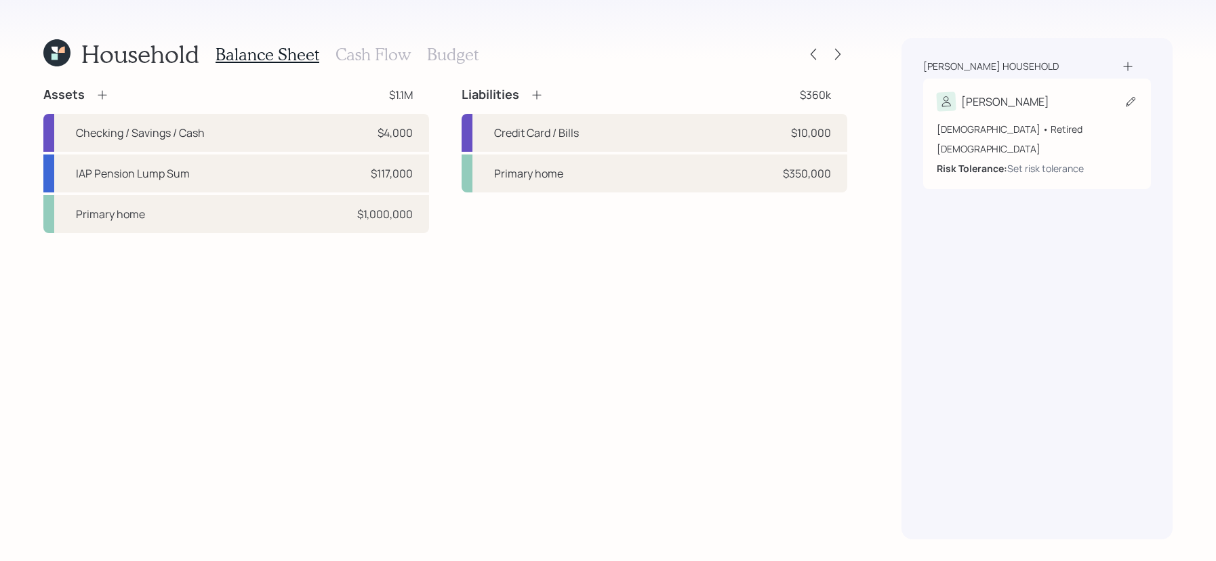
click at [1037, 158] on div "65 years old • Retired Male Risk Tolerance: Set risk tolerance" at bounding box center [1036, 149] width 201 height 54
click at [1037, 165] on div "Set risk tolerance" at bounding box center [1045, 168] width 77 height 14
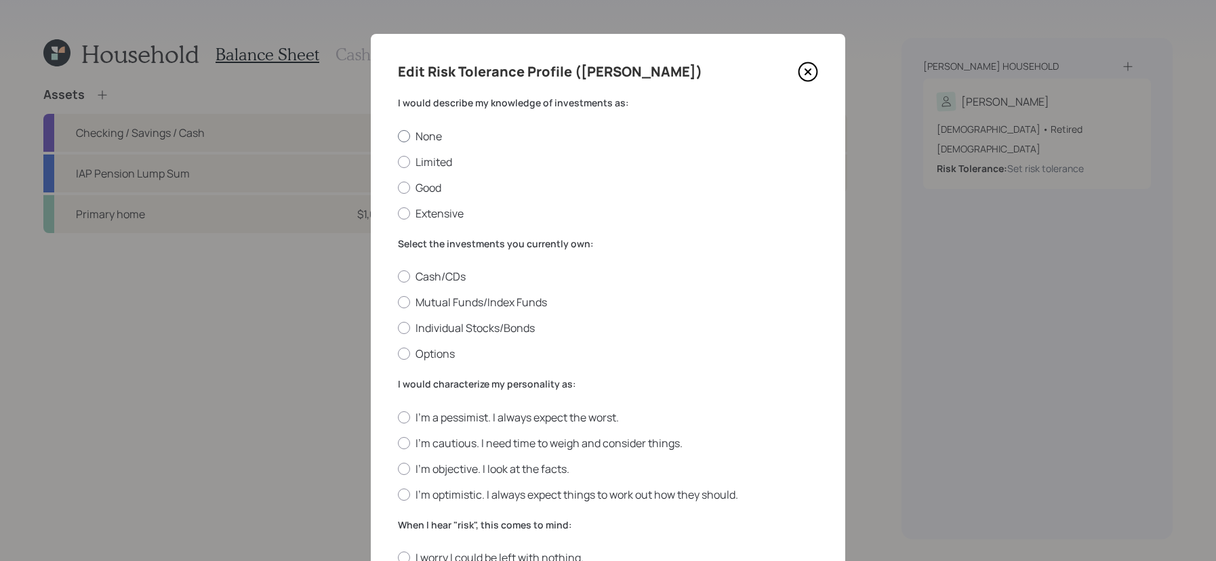
click at [436, 136] on label "None" at bounding box center [608, 136] width 420 height 15
click at [398, 136] on input "None" at bounding box center [397, 136] width 1 height 1
radio input "true"
click at [451, 285] on div "Cash/CDs Mutual Funds/Index Funds Individual Stocks/Bonds Options" at bounding box center [608, 315] width 420 height 92
click at [452, 269] on label "Cash/CDs" at bounding box center [608, 276] width 420 height 15
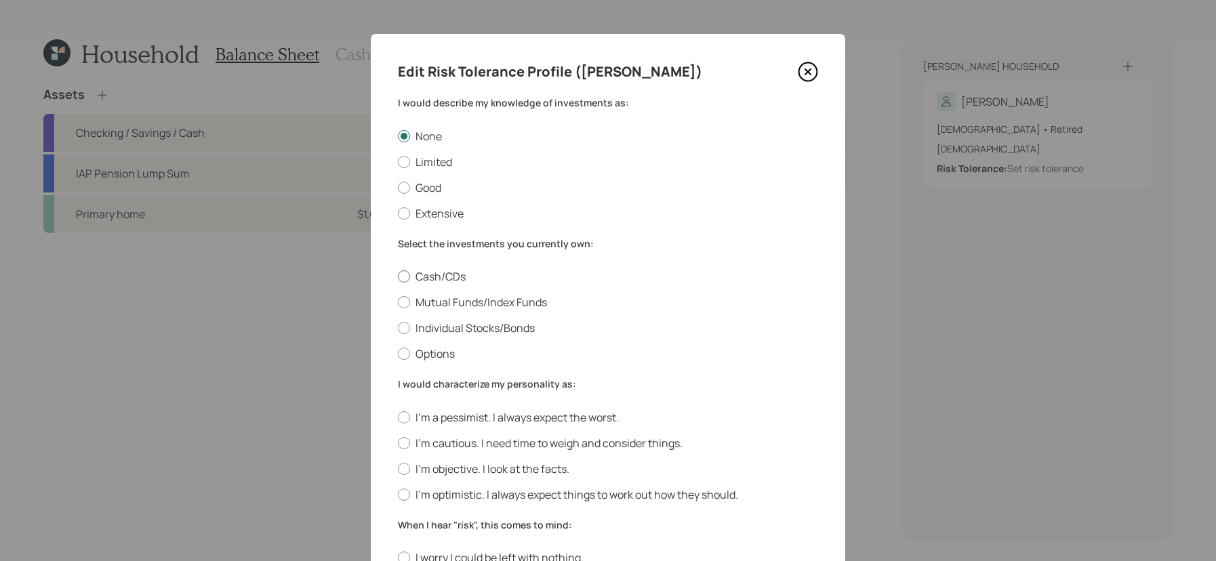
click at [398, 276] on input "Cash/CDs" at bounding box center [397, 276] width 1 height 1
radio input "true"
click at [463, 413] on label "I'm a pessimist. I always expect the worst." at bounding box center [608, 417] width 420 height 15
click at [398, 417] on input "I'm a pessimist. I always expect the worst." at bounding box center [397, 417] width 1 height 1
radio input "true"
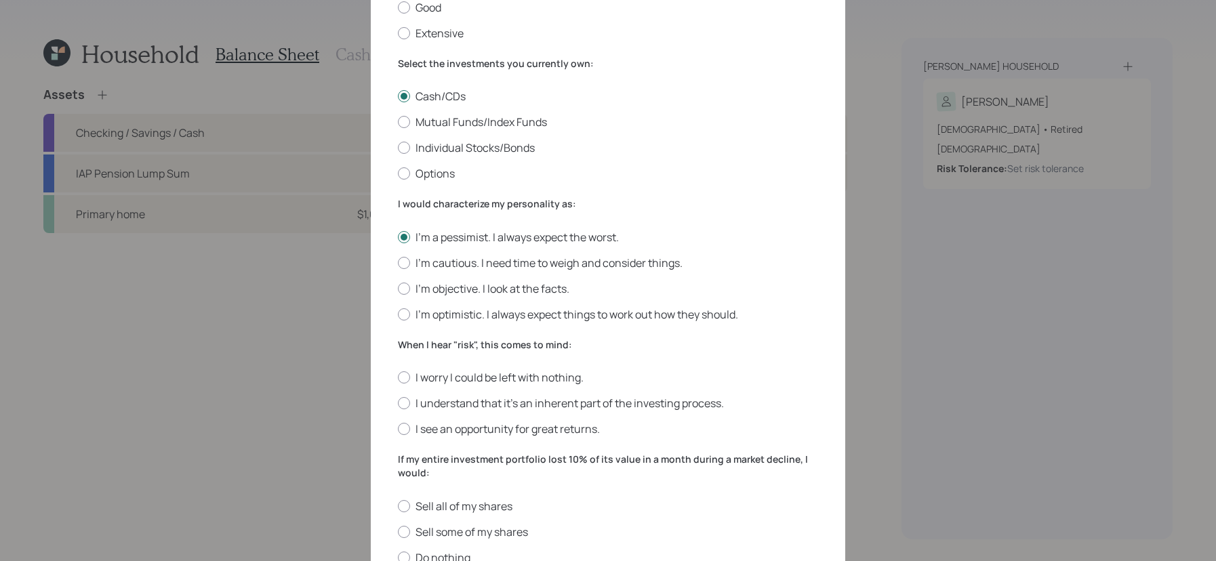
scroll to position [178, 0]
click at [468, 373] on label "I worry I could be left with nothing." at bounding box center [608, 379] width 420 height 15
click at [398, 379] on input "I worry I could be left with nothing." at bounding box center [397, 379] width 1 height 1
radio input "true"
click at [444, 508] on label "Sell all of my shares" at bounding box center [608, 508] width 420 height 15
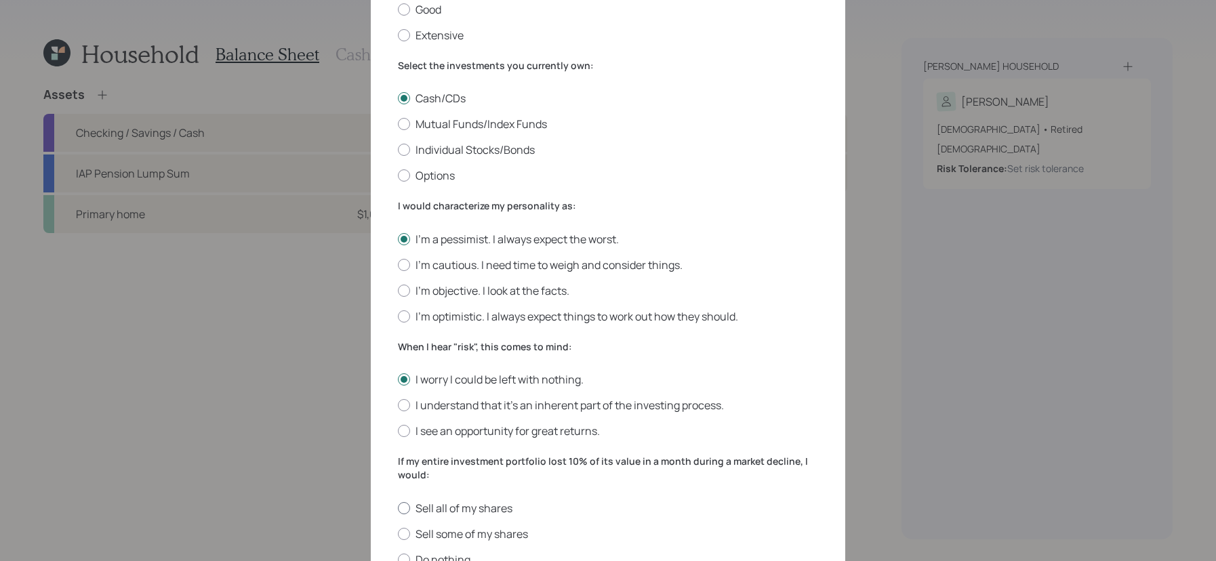
click at [398, 508] on input "Sell all of my shares" at bounding box center [397, 508] width 1 height 1
radio input "true"
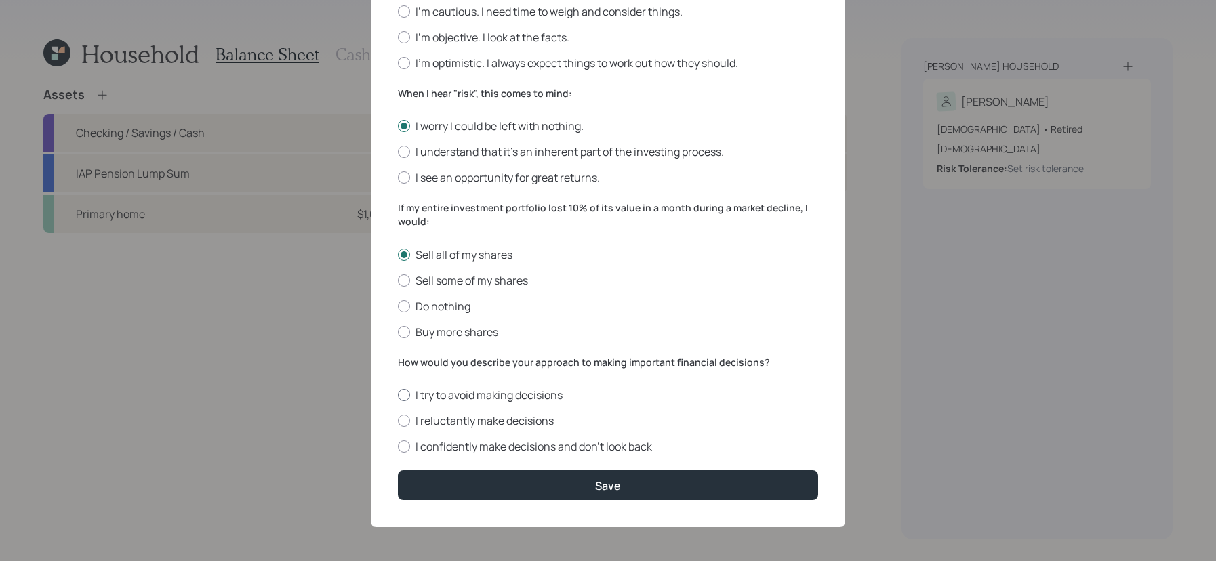
click at [451, 397] on label "I try to avoid making decisions" at bounding box center [608, 395] width 420 height 15
click at [398, 396] on input "I try to avoid making decisions" at bounding box center [397, 395] width 1 height 1
radio input "true"
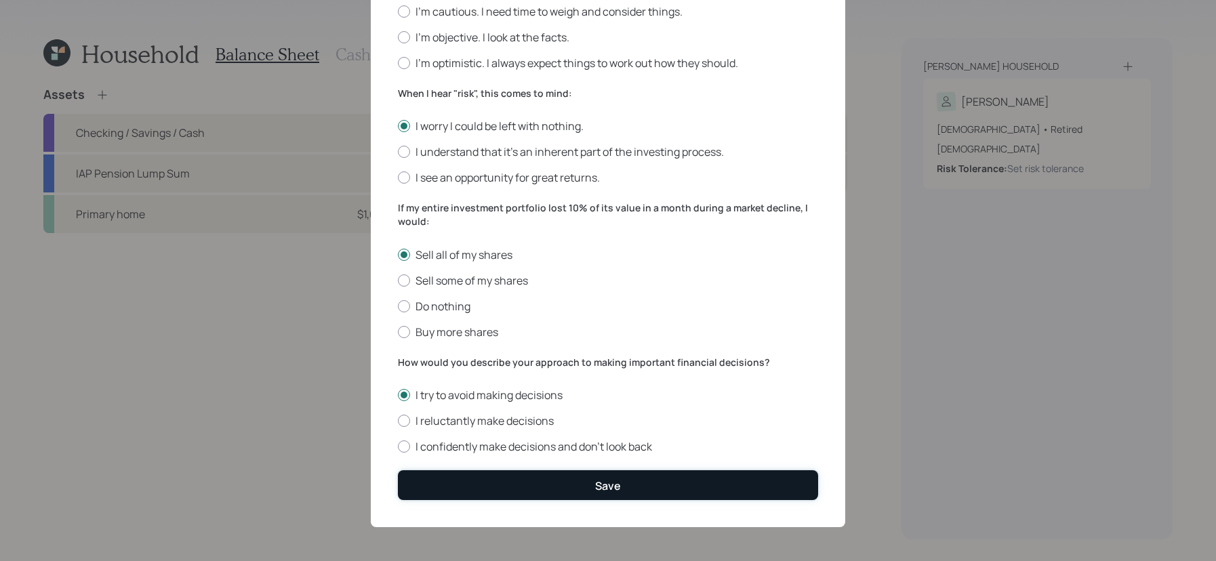
click at [452, 484] on button "Save" at bounding box center [608, 484] width 420 height 29
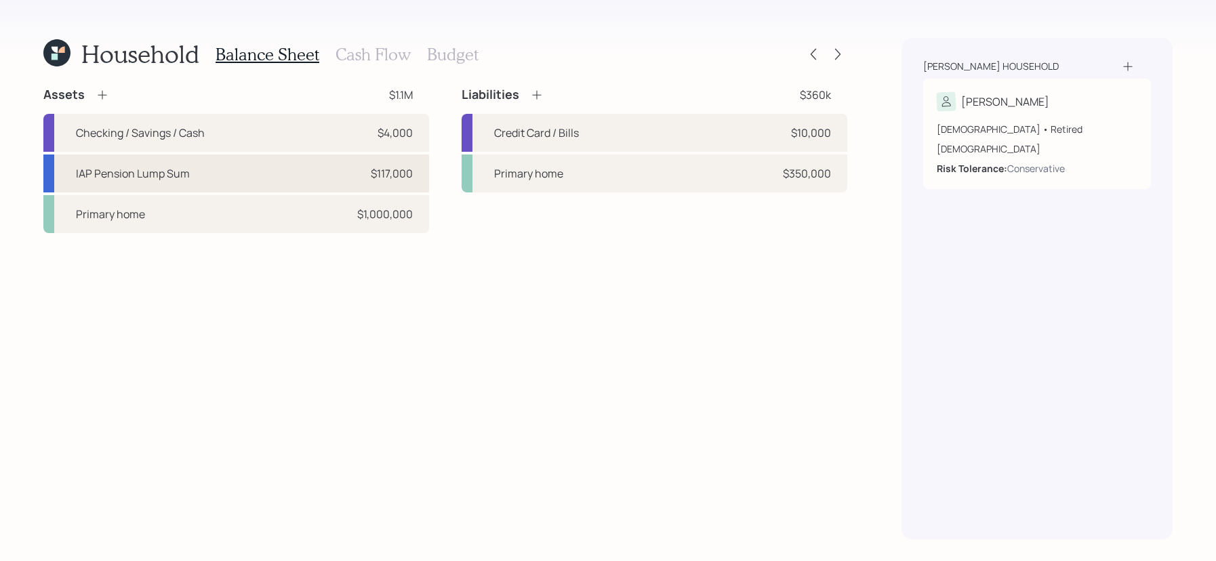
click at [325, 175] on div "IAP Pension Lump Sum $117,000" at bounding box center [236, 173] width 386 height 38
select select "company_sponsored"
select select "balanced"
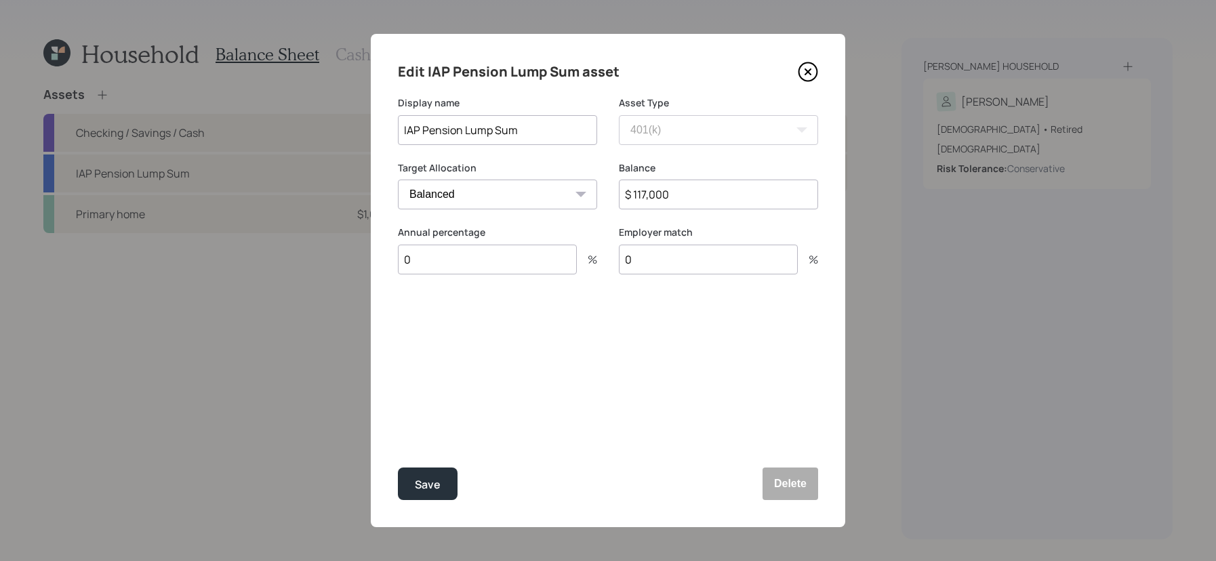
click at [812, 70] on icon at bounding box center [808, 72] width 20 height 20
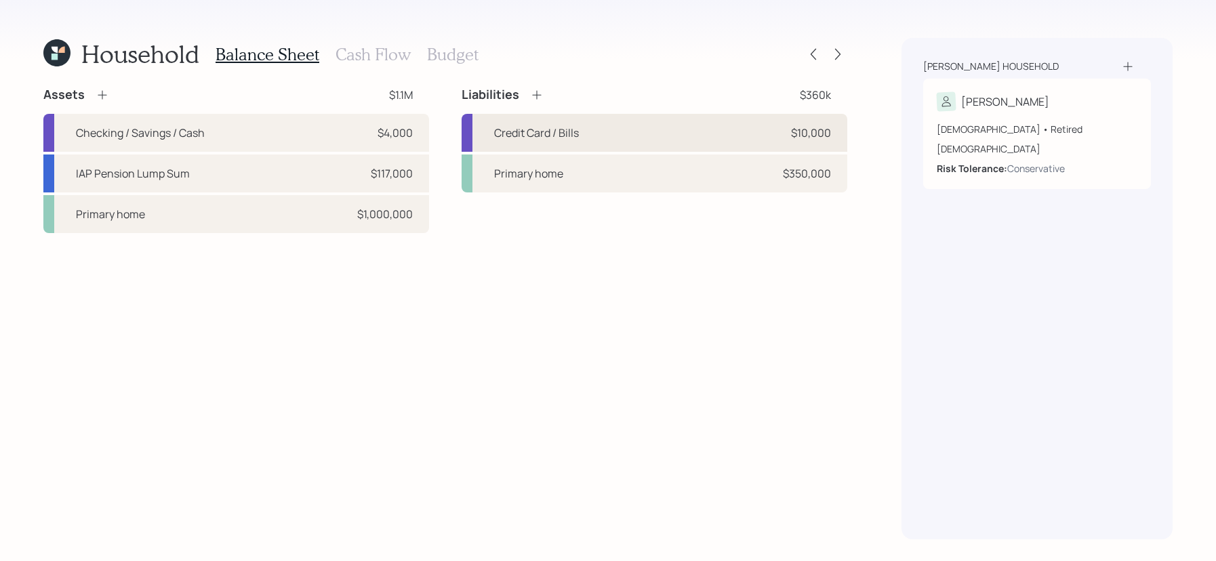
click at [623, 134] on div "Credit Card / Bills $10,000" at bounding box center [654, 133] width 386 height 38
select select "credit_card"
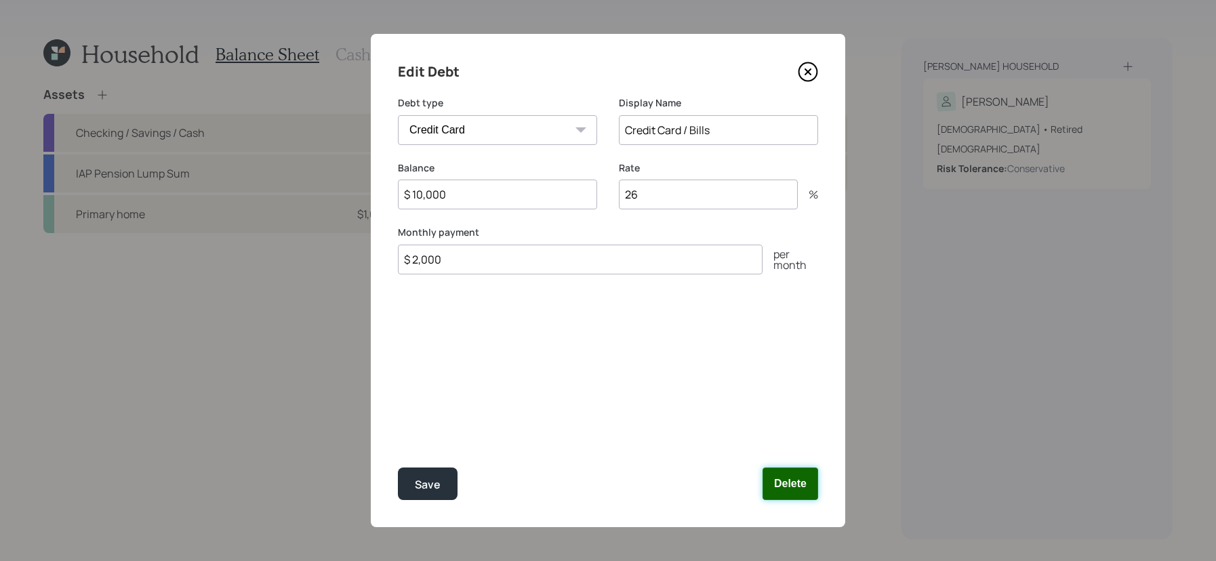
click at [775, 480] on button "Delete" at bounding box center [790, 484] width 56 height 33
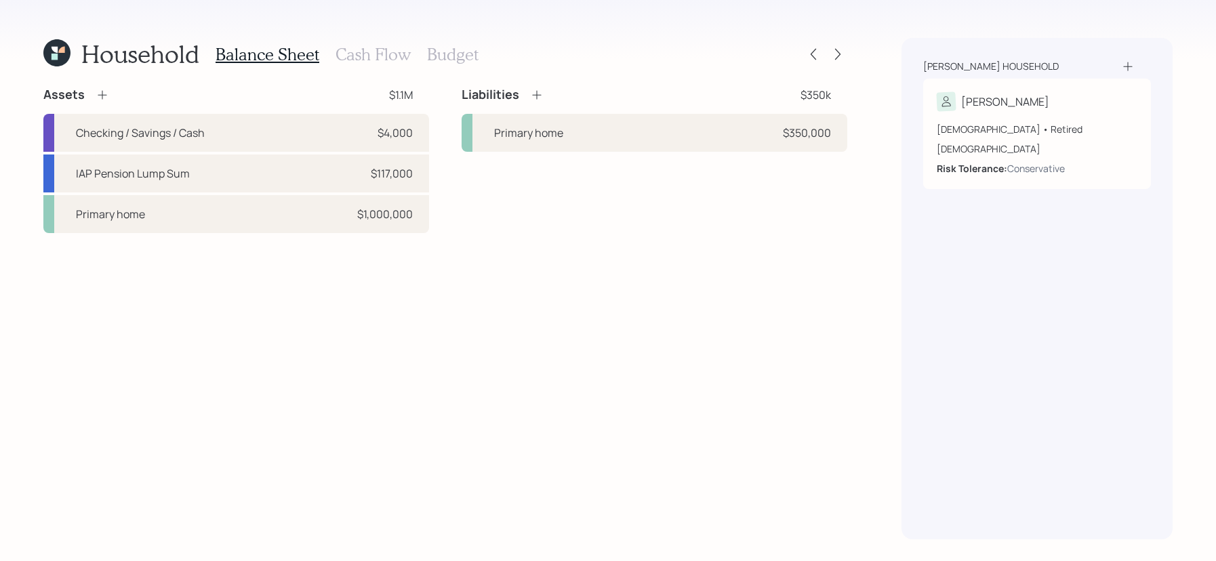
click at [451, 52] on h3 "Budget" at bounding box center [452, 55] width 51 height 20
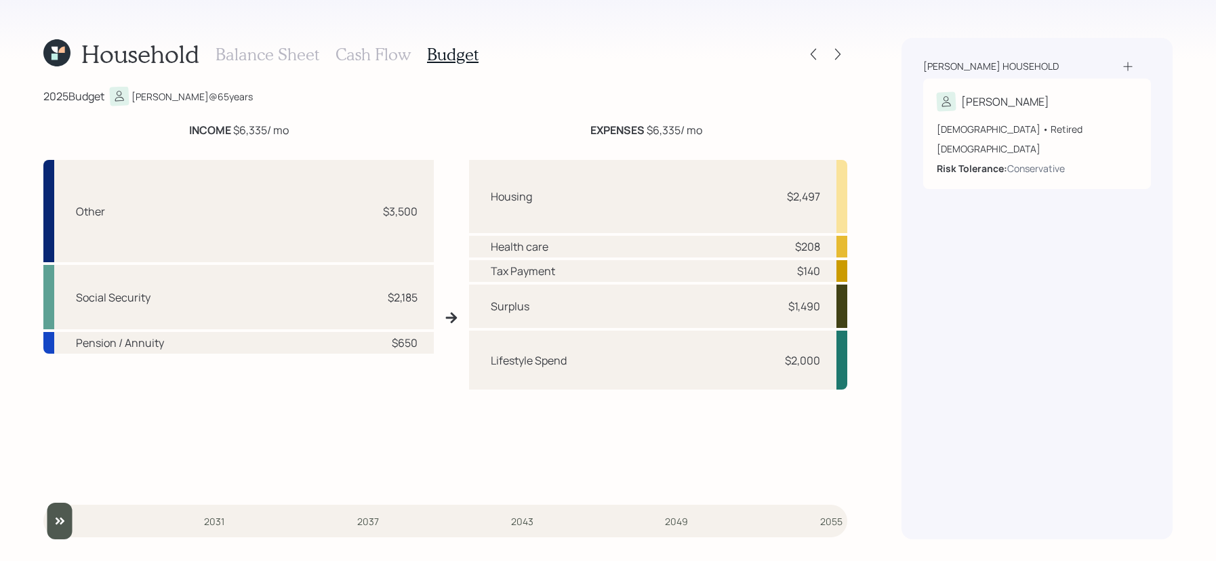
click at [270, 59] on h3 "Balance Sheet" at bounding box center [267, 55] width 104 height 20
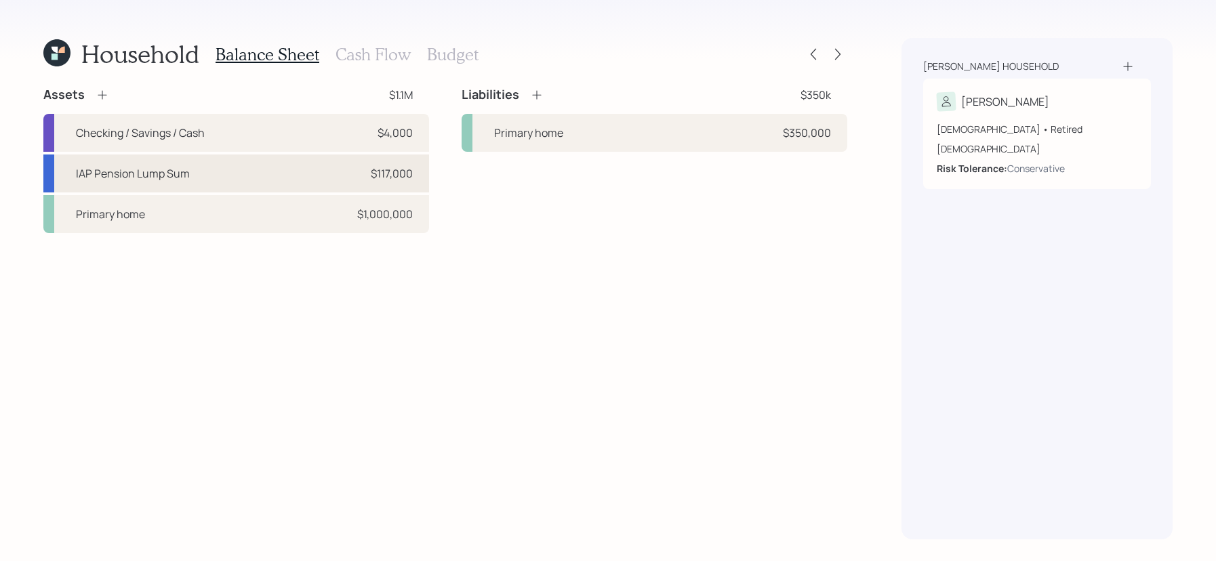
click at [348, 165] on div "IAP Pension Lump Sum $117,000" at bounding box center [236, 173] width 386 height 38
select select "company_sponsored"
select select "balanced"
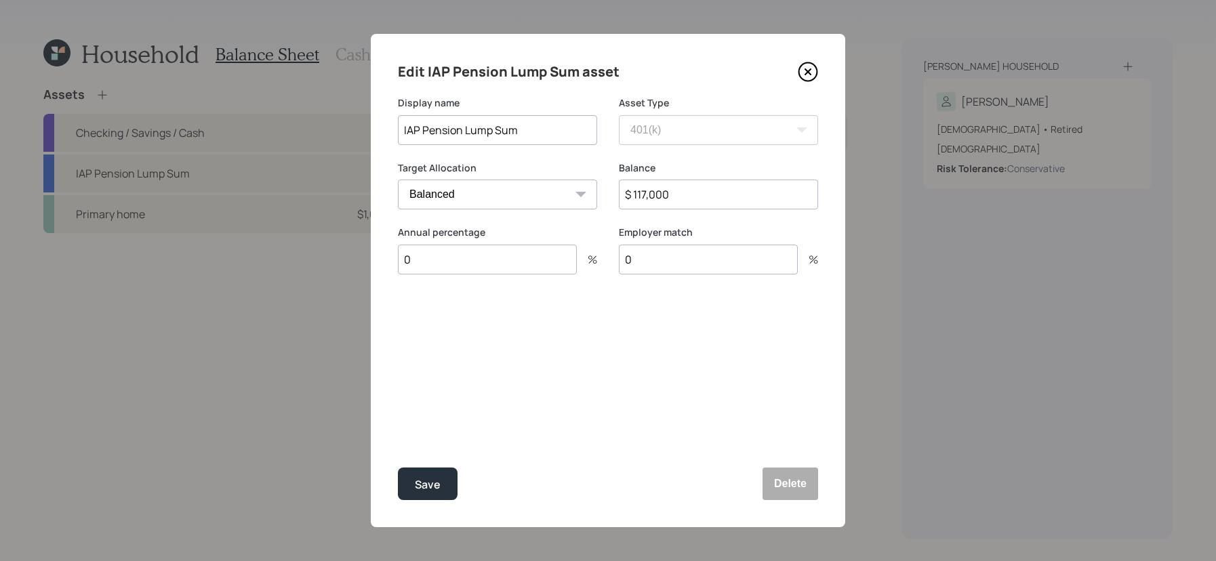
click at [803, 65] on icon at bounding box center [808, 72] width 20 height 20
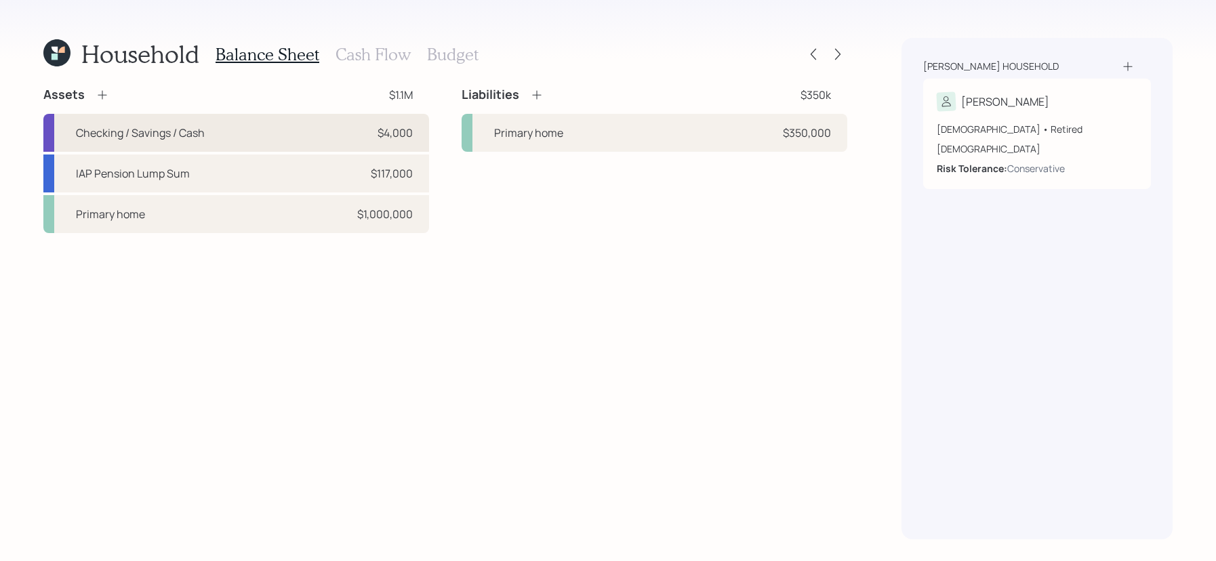
click at [286, 133] on div "Checking / Savings / Cash $4,000" at bounding box center [236, 133] width 386 height 38
select select "emergency_fund"
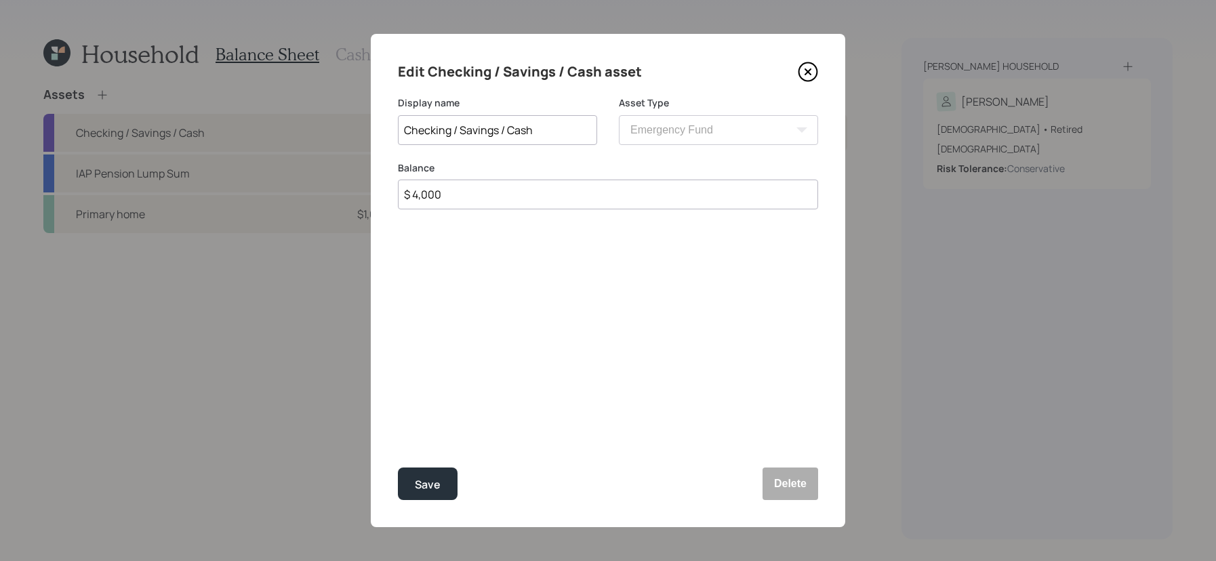
drag, startPoint x: 636, startPoint y: 184, endPoint x: 628, endPoint y: 238, distance: 54.8
click at [628, 238] on div "Edit Checking / Savings / Cash asset Display name Checking / Savings / Cash Ass…" at bounding box center [608, 280] width 474 height 493
type input "$ 15,000"
click at [398, 468] on button "Save" at bounding box center [428, 484] width 60 height 33
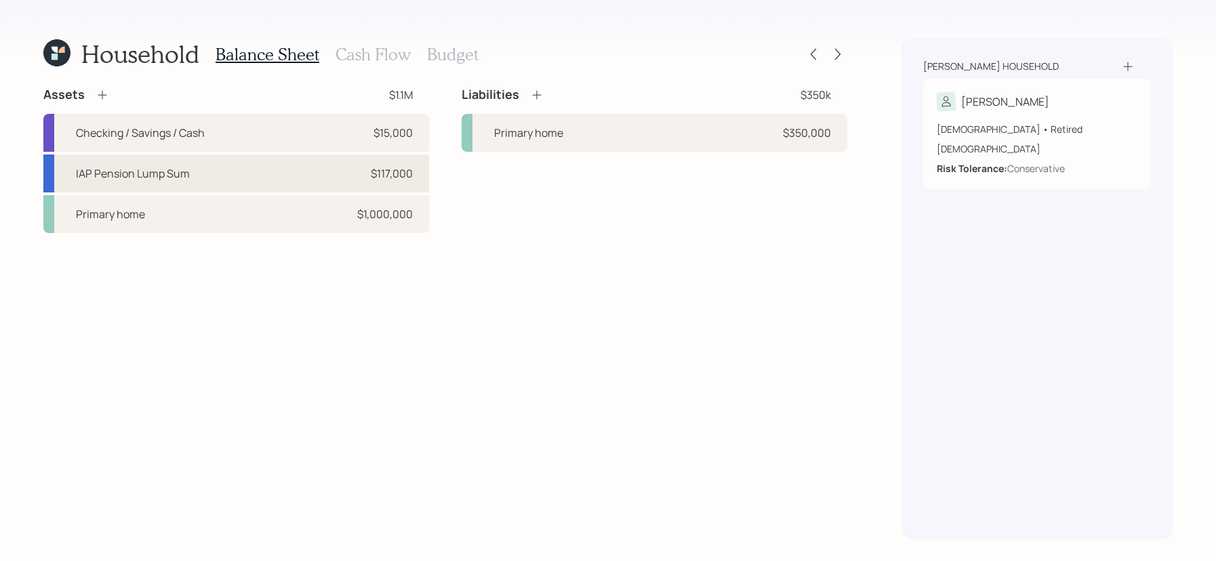
click at [339, 178] on div "IAP Pension Lump Sum $117,000" at bounding box center [236, 173] width 386 height 38
select select "company_sponsored"
select select "balanced"
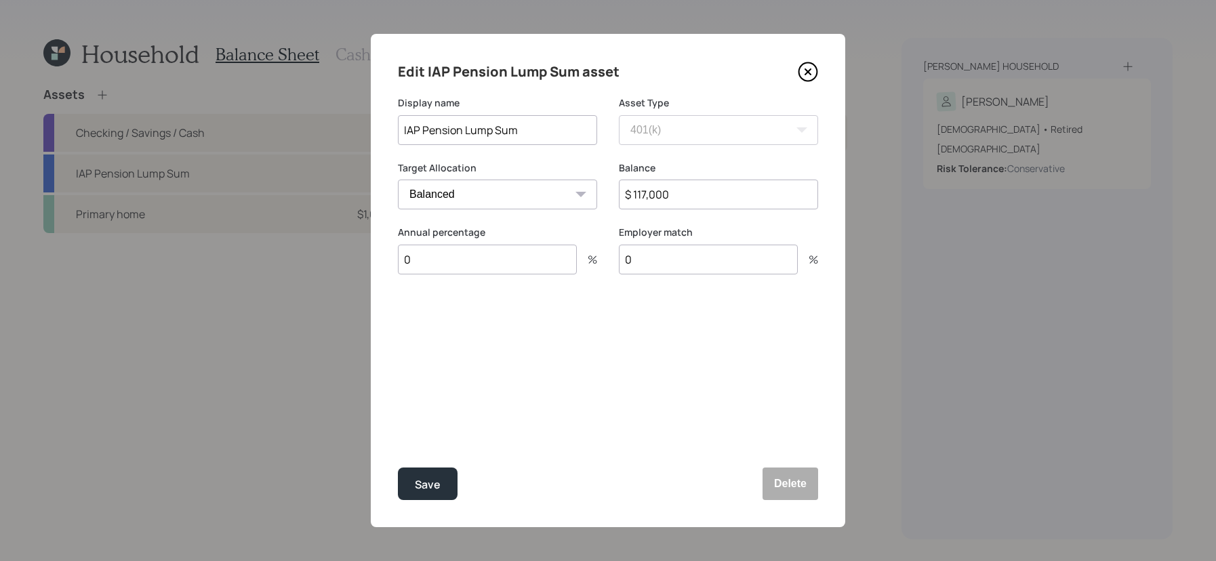
drag, startPoint x: 684, startPoint y: 207, endPoint x: 604, endPoint y: 170, distance: 88.2
click at [604, 170] on div "Target Allocation Cash Conservative Balanced Aggressive Balance $ 117,000" at bounding box center [608, 193] width 420 height 65
type input "$ 87,000"
click at [398, 468] on button "Save" at bounding box center [428, 484] width 60 height 33
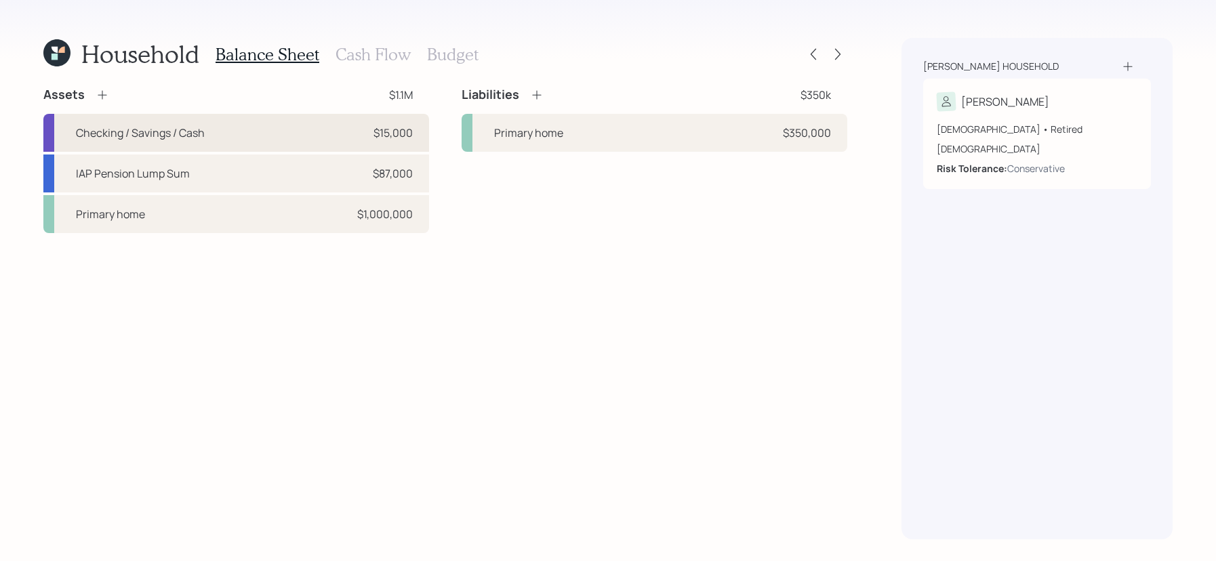
click at [406, 149] on div "Checking / Savings / Cash $15,000" at bounding box center [236, 133] width 386 height 38
select select "emergency_fund"
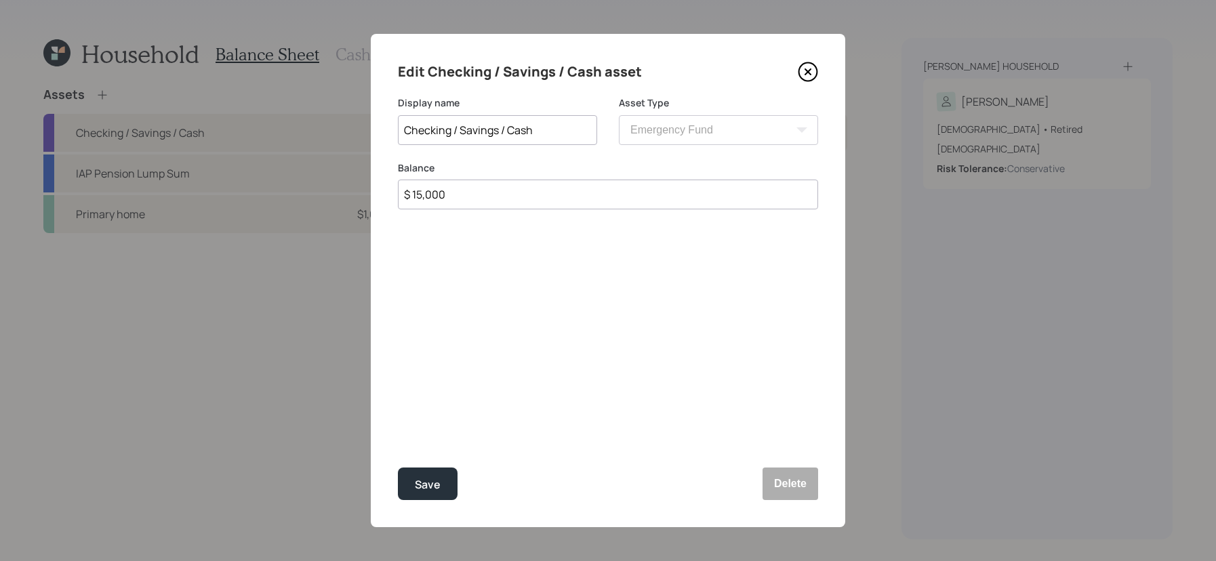
drag, startPoint x: 455, startPoint y: 203, endPoint x: 392, endPoint y: 197, distance: 63.3
click at [392, 197] on div "Edit Checking / Savings / Cash asset Display name Checking / Savings / Cash Ass…" at bounding box center [608, 280] width 474 height 493
click at [804, 68] on icon at bounding box center [808, 72] width 20 height 20
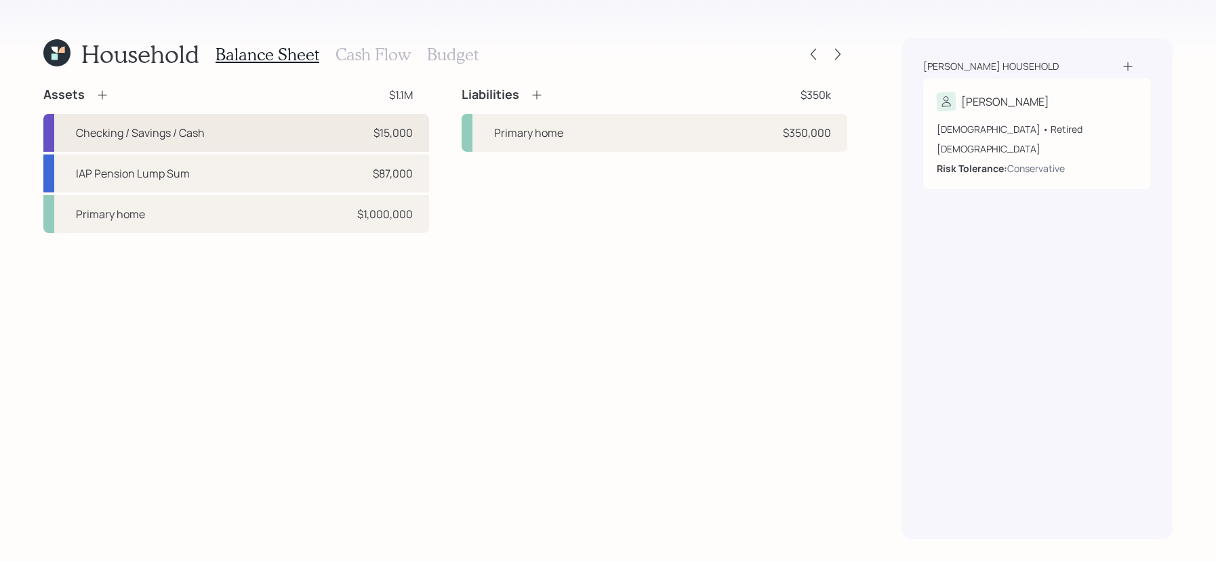
click at [376, 143] on div "Checking / Savings / Cash $15,000" at bounding box center [236, 133] width 386 height 38
select select "emergency_fund"
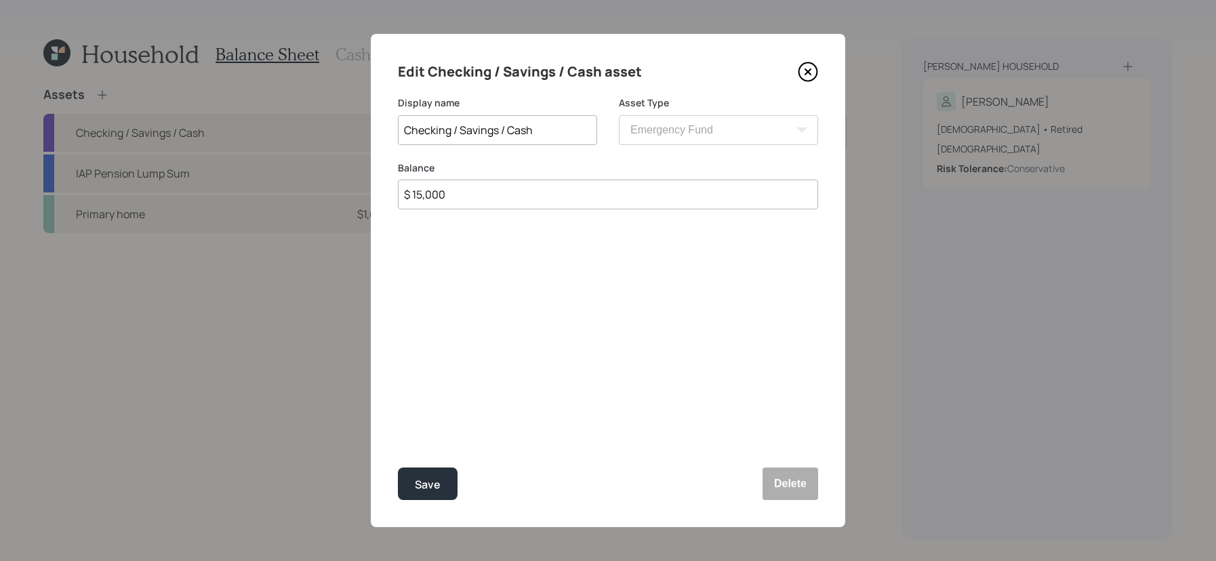
click at [812, 73] on icon at bounding box center [808, 72] width 20 height 20
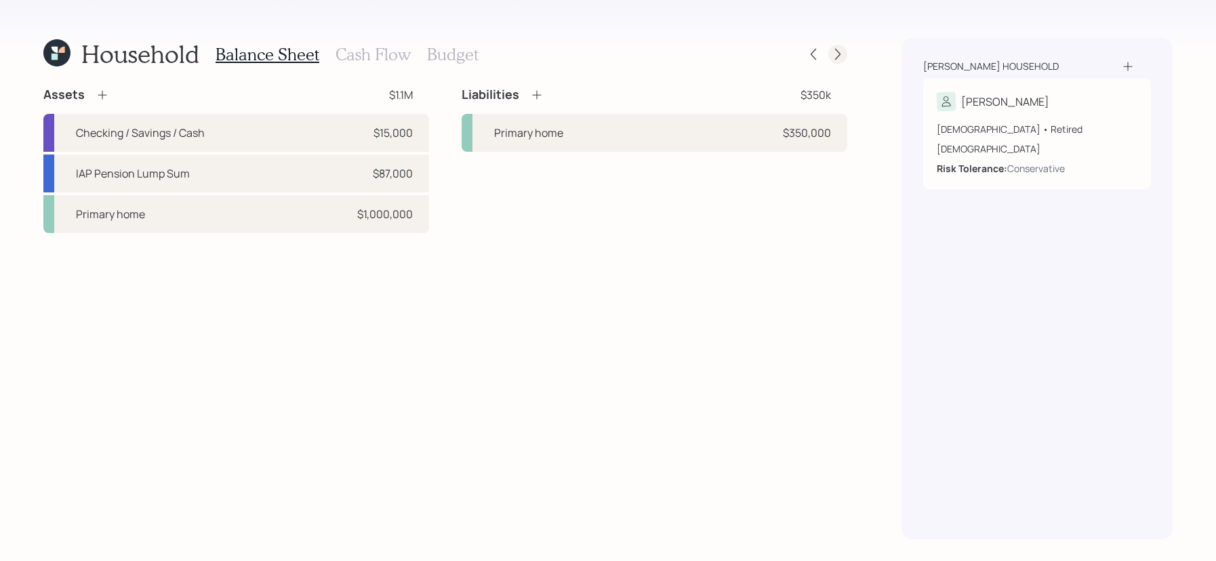
click at [839, 60] on icon at bounding box center [838, 54] width 14 height 14
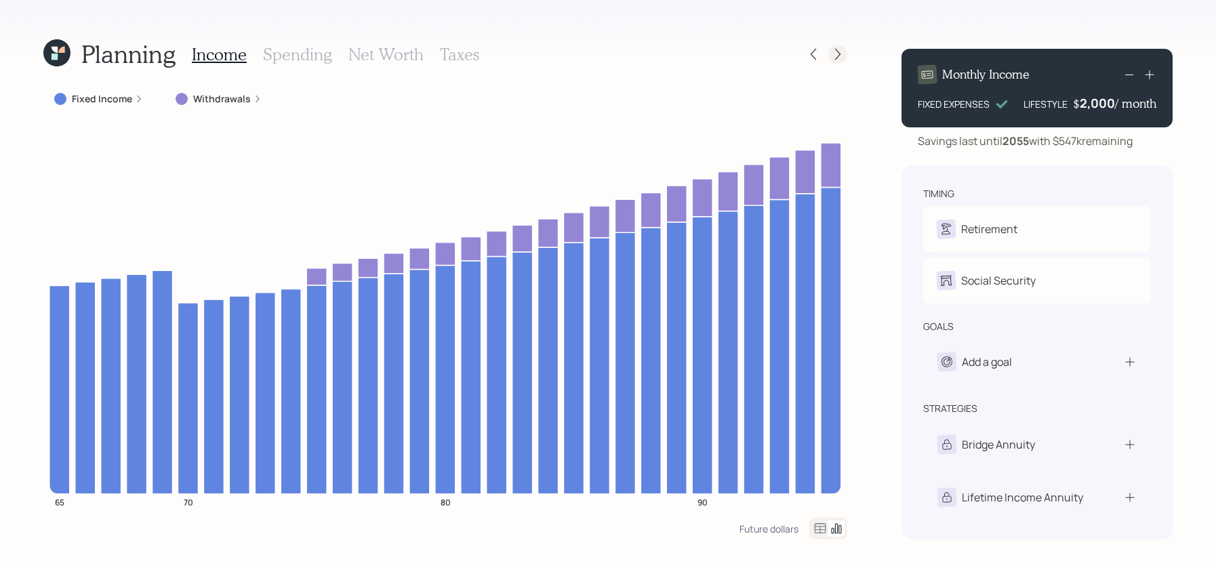
click at [832, 48] on icon at bounding box center [838, 54] width 14 height 14
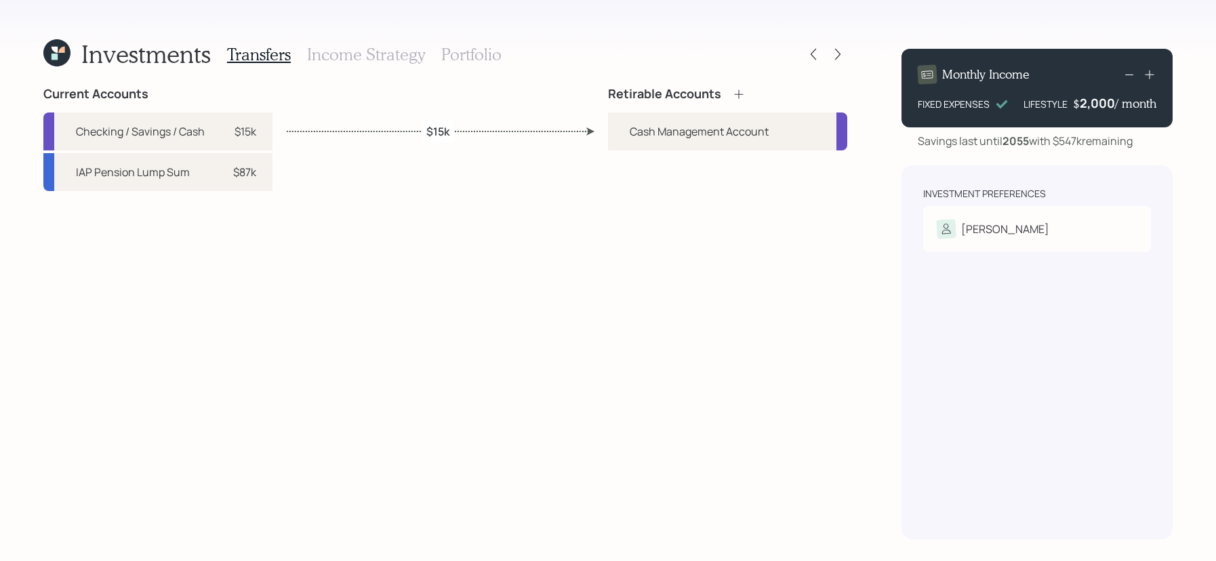
click at [738, 86] on div "Investments Transfers Income Strategy Portfolio Current Accounts Checking / Sav…" at bounding box center [445, 288] width 804 height 501
click at [738, 87] on icon at bounding box center [739, 94] width 14 height 14
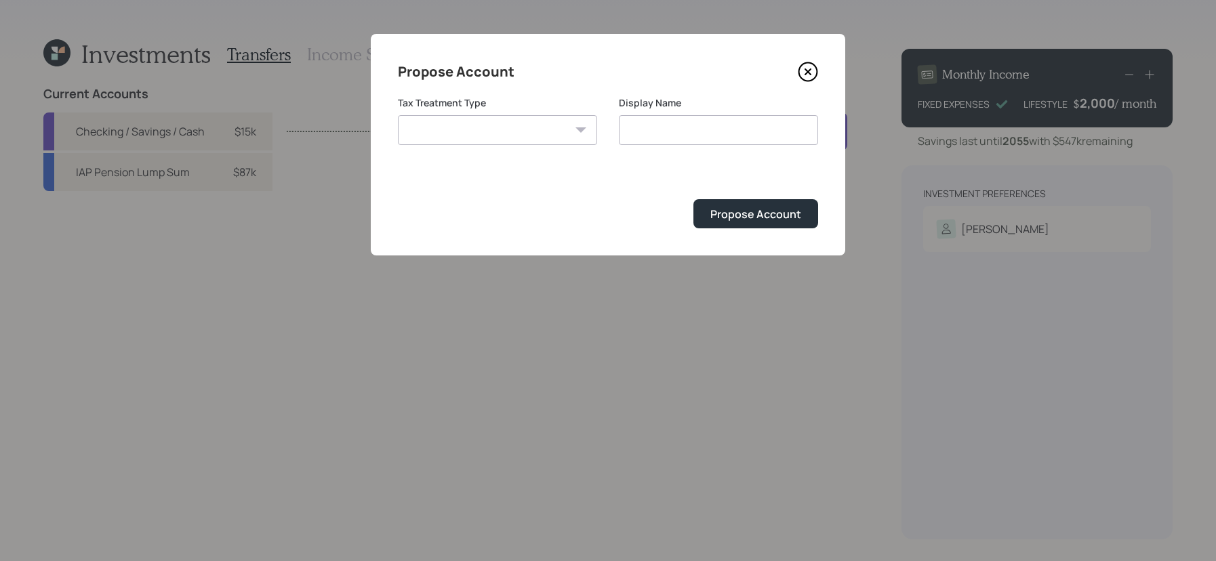
click at [456, 132] on select "Roth Taxable Traditional" at bounding box center [497, 130] width 199 height 30
select select "traditional"
click at [398, 115] on select "Roth Taxable Traditional" at bounding box center [497, 130] width 199 height 30
click at [690, 131] on input "Traditional" at bounding box center [718, 130] width 199 height 30
type input "Traditional IRA"
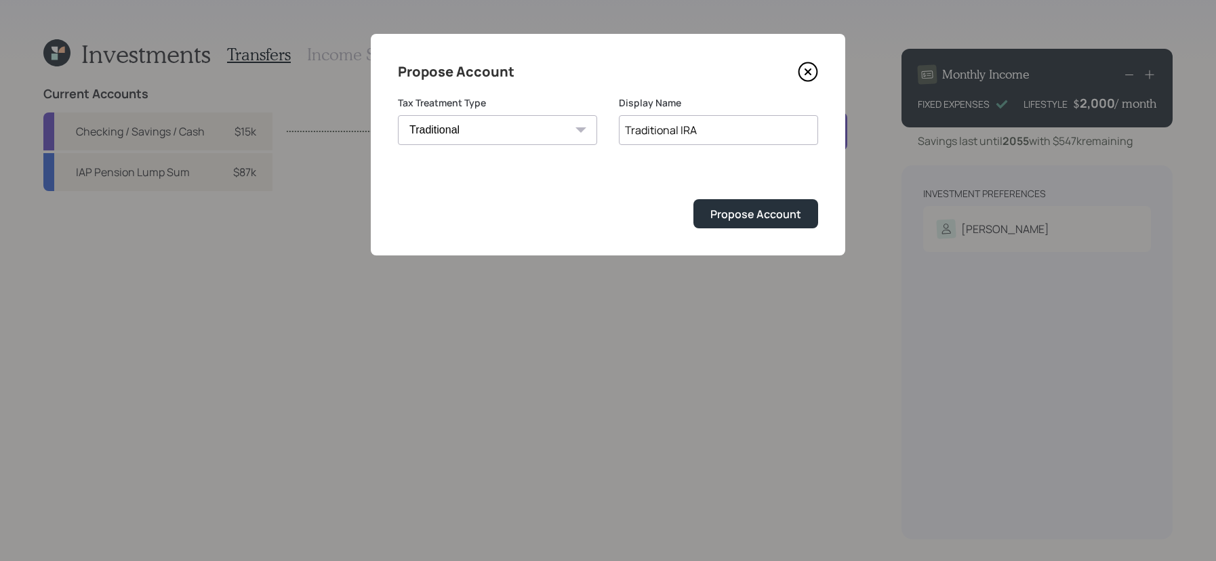
click at [693, 199] on button "Propose Account" at bounding box center [755, 213] width 125 height 29
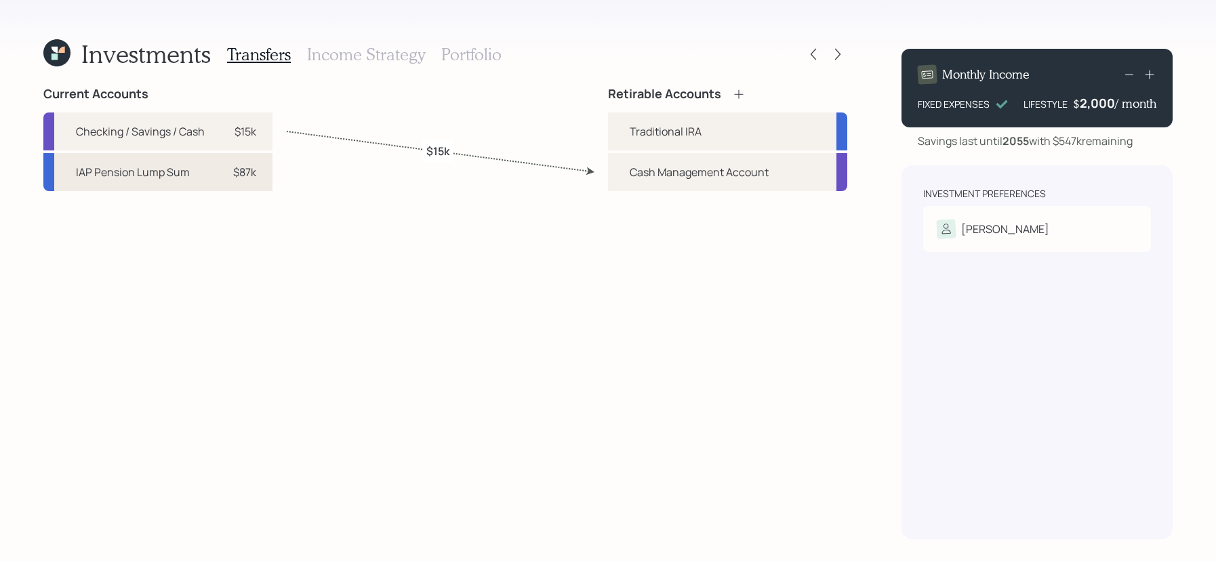
click at [151, 154] on div "IAP Pension Lump Sum $87k" at bounding box center [157, 172] width 229 height 38
click at [144, 177] on div "IAP Pension Lump Sum" at bounding box center [133, 172] width 114 height 16
click at [702, 135] on div "Traditional IRA" at bounding box center [727, 131] width 239 height 38
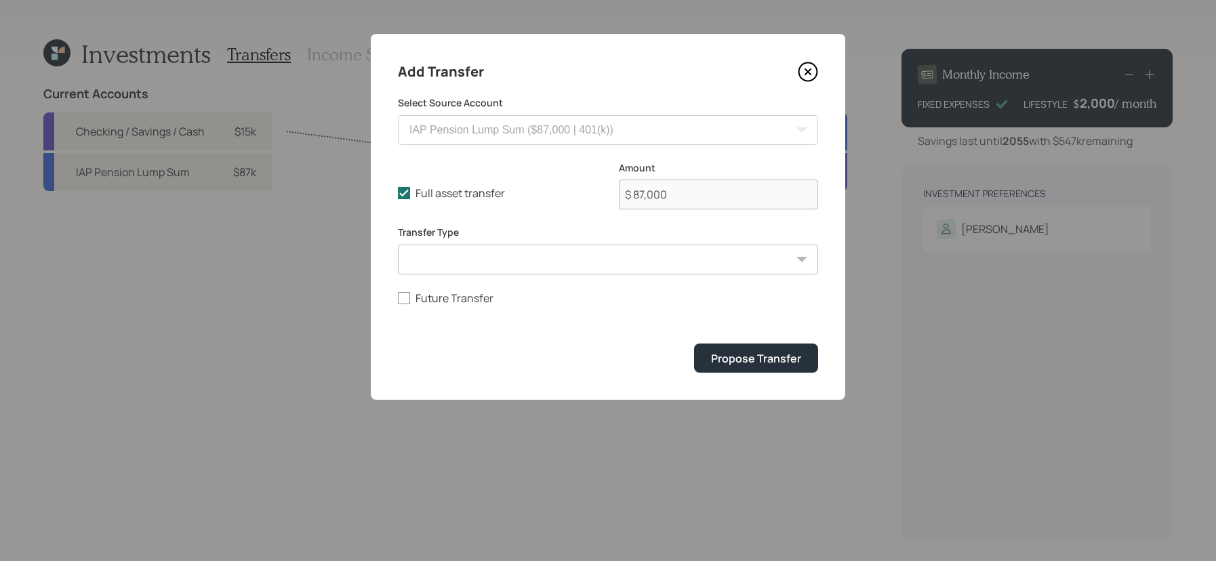
click at [439, 185] on div "Full asset transfer Check this option when we expect the entire asset to be tra…" at bounding box center [608, 193] width 420 height 65
click at [487, 188] on label "Full asset transfer" at bounding box center [497, 193] width 199 height 15
click at [398, 193] on input "Full asset transfer" at bounding box center [397, 193] width 1 height 1
checkbox input "false"
drag, startPoint x: 685, startPoint y: 192, endPoint x: 598, endPoint y: 189, distance: 86.8
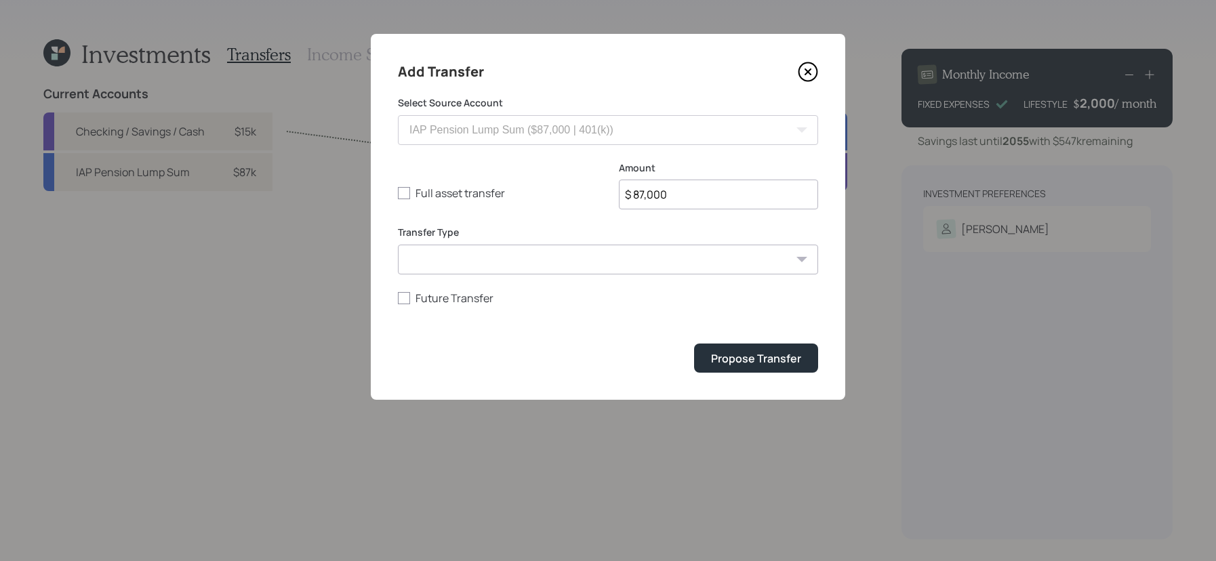
click at [598, 189] on div "Full asset transfer Check this option when we expect the entire asset to be tra…" at bounding box center [608, 193] width 420 height 65
type input "$ 50,000"
click at [694, 344] on button "Propose Transfer" at bounding box center [756, 358] width 124 height 29
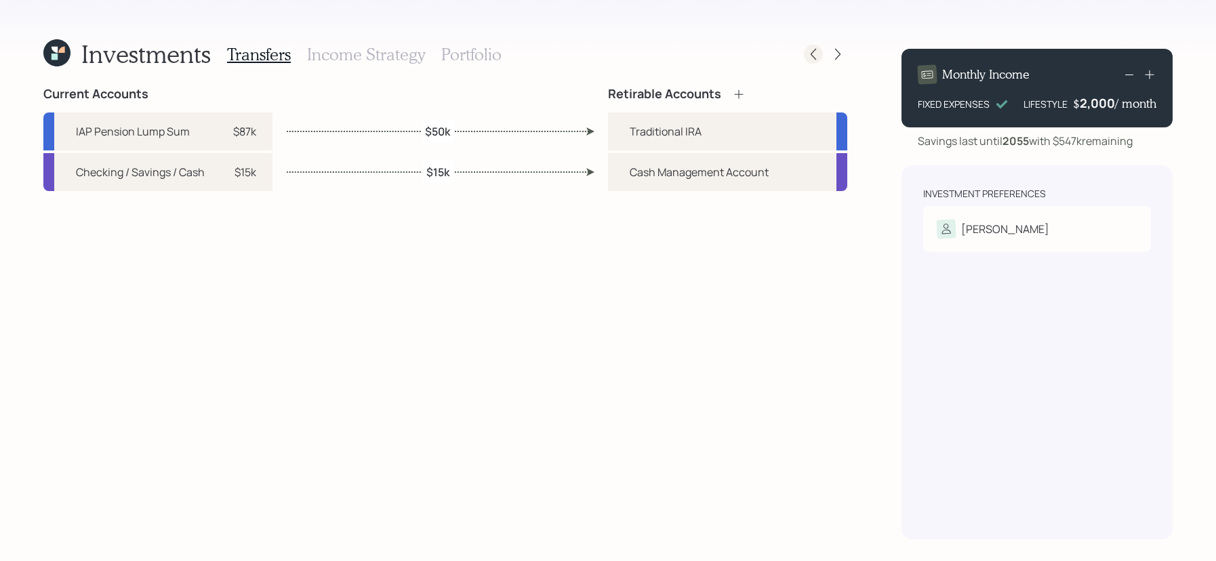
click at [816, 54] on icon at bounding box center [813, 54] width 14 height 14
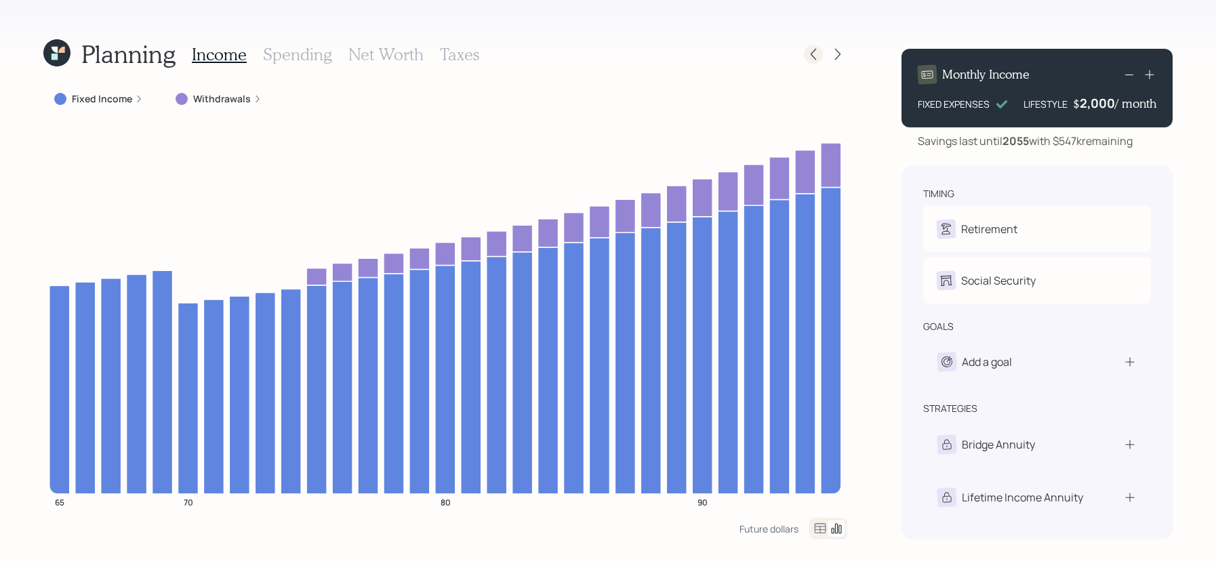
click at [817, 59] on icon at bounding box center [813, 54] width 14 height 14
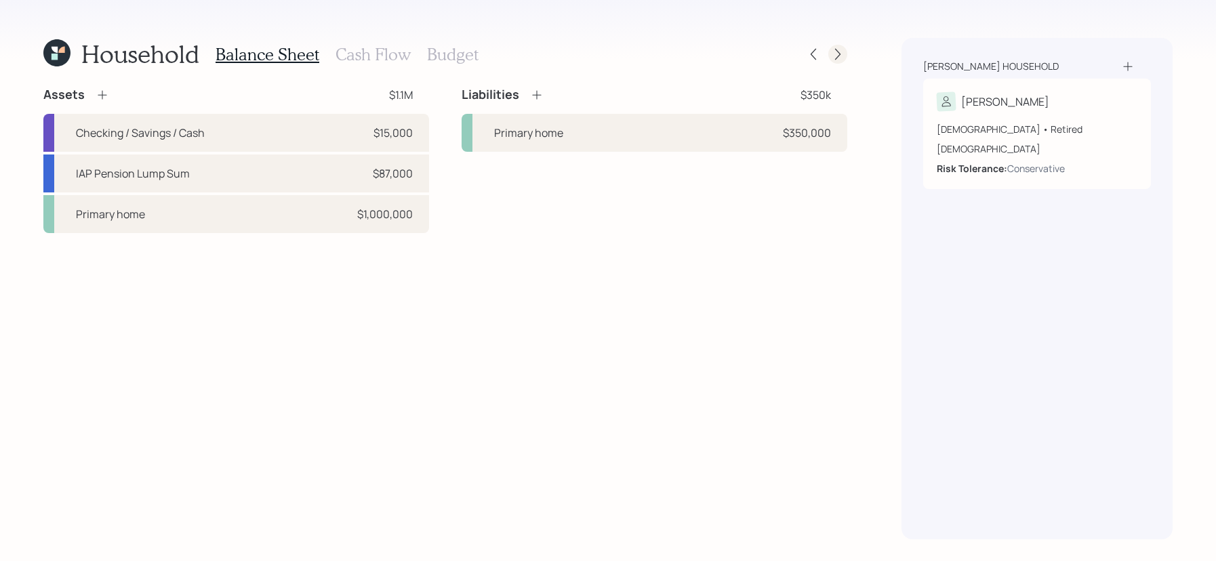
click at [840, 54] on icon at bounding box center [837, 55] width 5 height 12
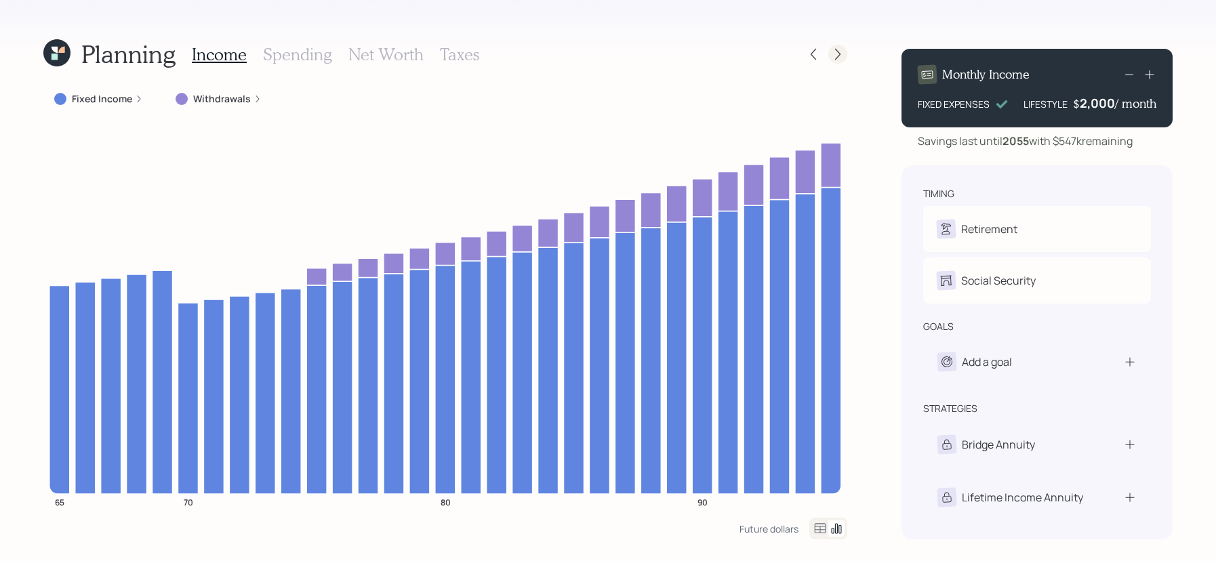
click at [839, 55] on icon at bounding box center [837, 55] width 5 height 12
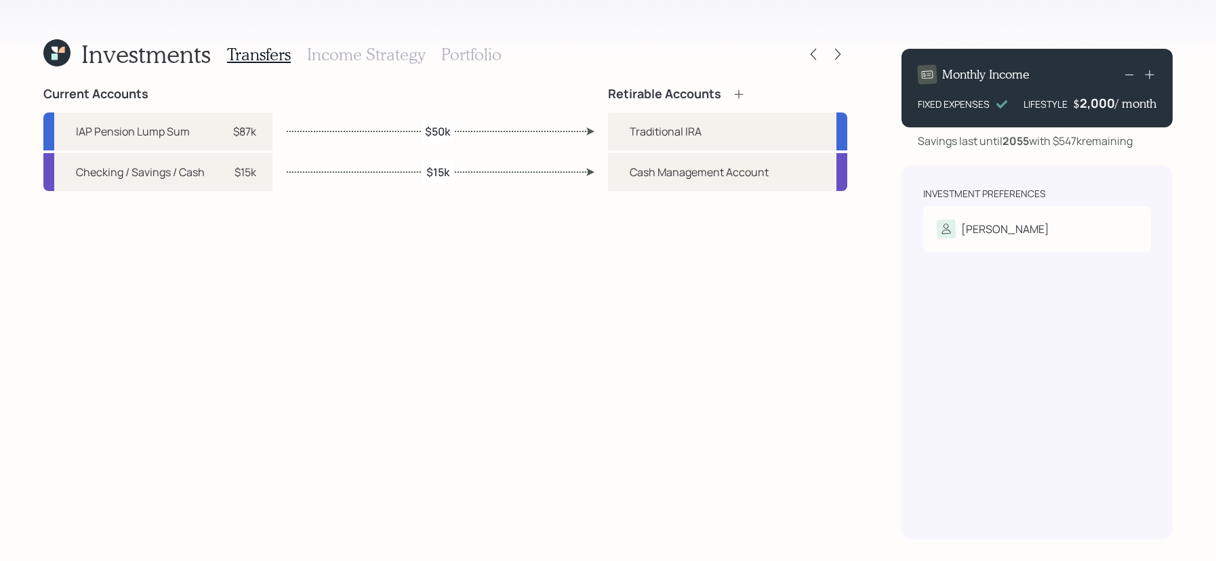
click at [367, 51] on h3 "Income Strategy" at bounding box center [366, 55] width 118 height 20
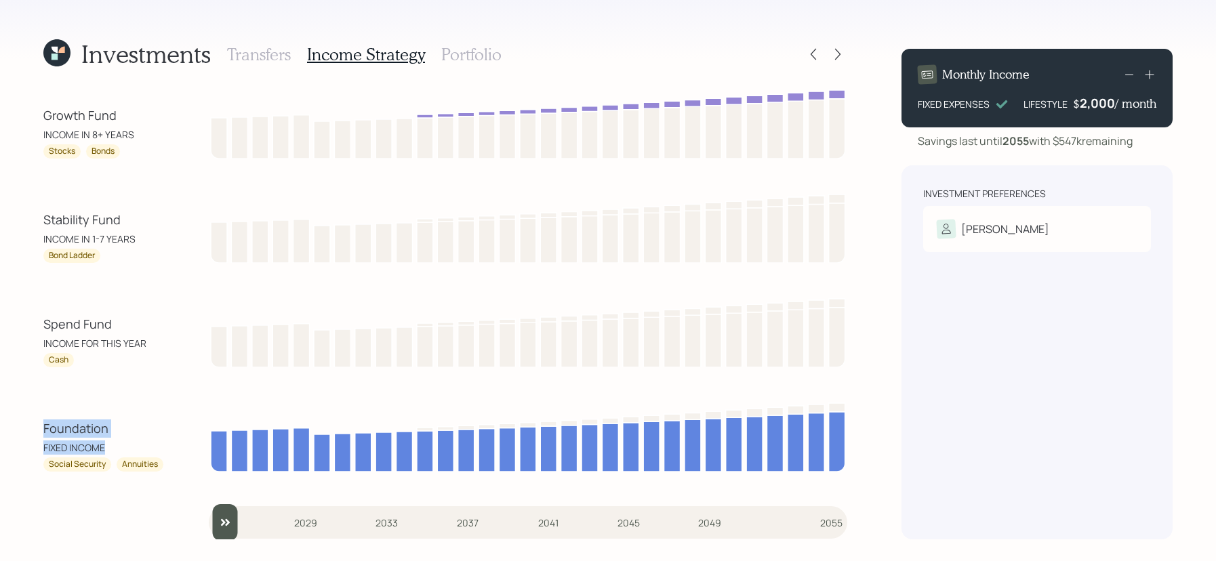
drag, startPoint x: 118, startPoint y: 442, endPoint x: 35, endPoint y: 428, distance: 83.9
click at [35, 428] on div "Investments Transfers Income Strategy Portfolio Growth Fund INCOME IN 8+ YEARS …" at bounding box center [608, 280] width 1216 height 561
drag, startPoint x: 35, startPoint y: 430, endPoint x: 698, endPoint y: 472, distance: 664.0
click at [36, 429] on div "Investments Transfers Income Strategy Portfolio Growth Fund INCOME IN 8+ YEARS …" at bounding box center [608, 280] width 1216 height 561
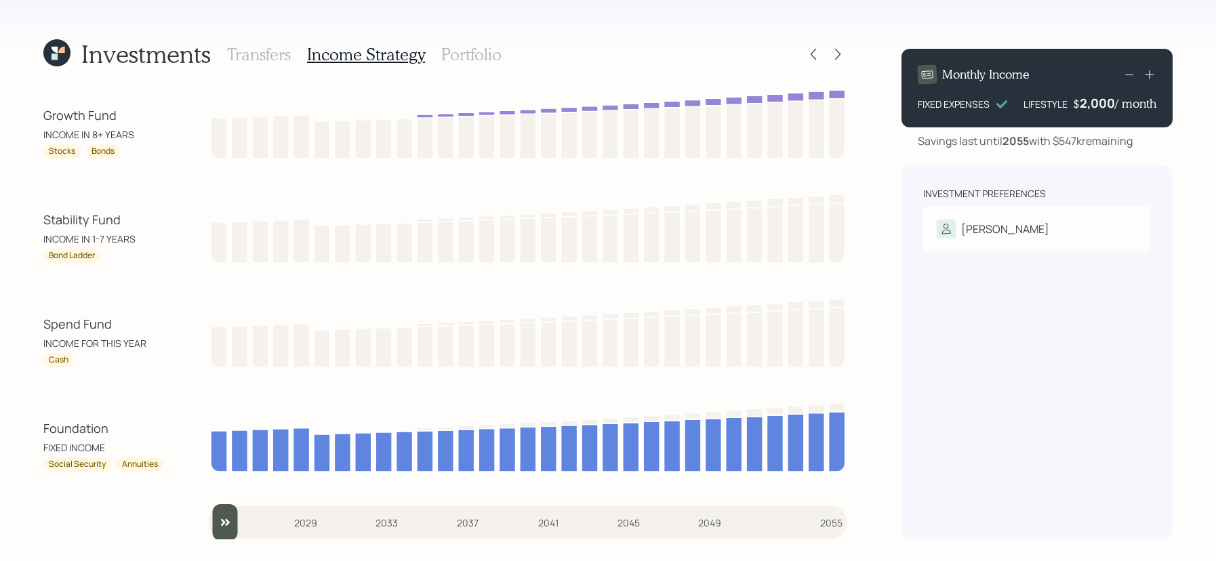
click at [480, 56] on h3 "Portfolio" at bounding box center [471, 55] width 60 height 20
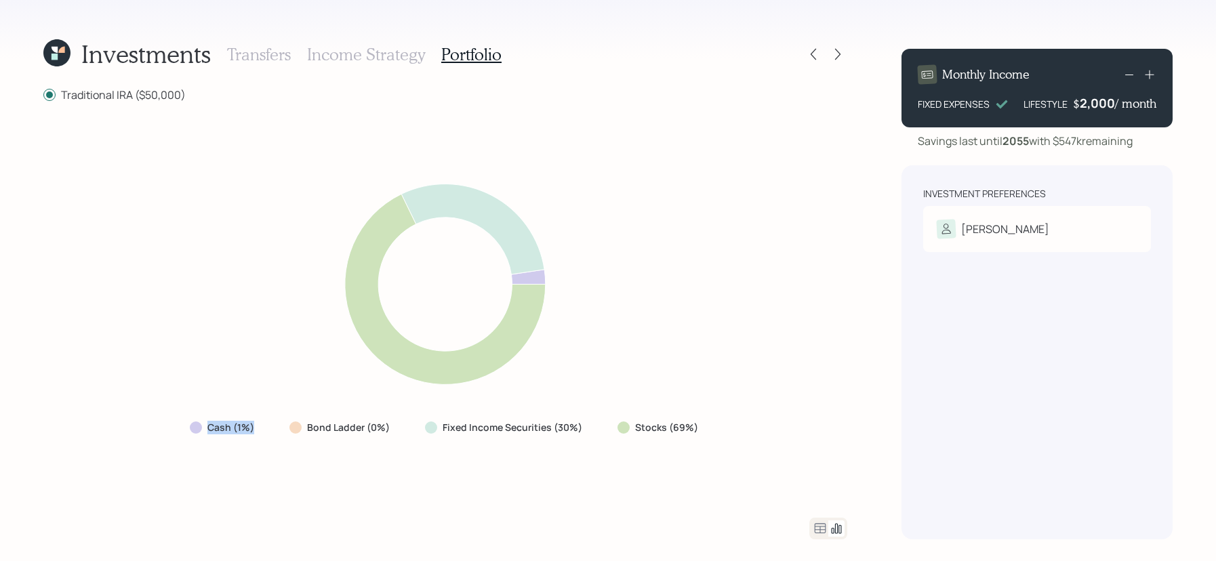
drag, startPoint x: 278, startPoint y: 428, endPoint x: 143, endPoint y: 428, distance: 134.8
click at [143, 428] on div "Cash (1%) Bond Ladder (0%) Fixed Income Securities (30%) Stocks (69%)" at bounding box center [445, 310] width 804 height 383
drag, startPoint x: 403, startPoint y: 436, endPoint x: 289, endPoint y: 430, distance: 114.0
click at [289, 430] on div "Cash (1%) Bond Ladder (0%) Fixed Income Securities (30%) Stocks (69%)" at bounding box center [445, 427] width 533 height 24
click at [329, 441] on div "Cash (1%) Bond Ladder (0%) Fixed Income Securities (30%) Stocks (69%)" at bounding box center [445, 310] width 804 height 383
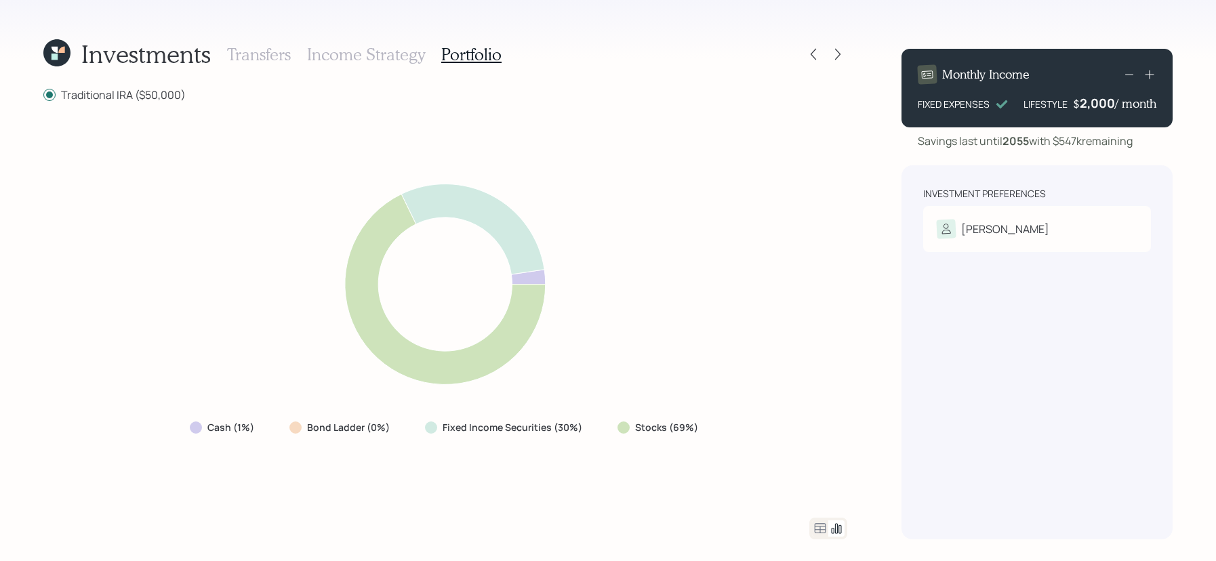
click at [390, 442] on div "Cash (1%) Bond Ladder (0%) Fixed Income Securities (30%) Stocks (69%)" at bounding box center [445, 310] width 804 height 383
drag, startPoint x: 704, startPoint y: 432, endPoint x: 628, endPoint y: 432, distance: 75.9
click at [628, 432] on div "Stocks (69%)" at bounding box center [658, 427] width 105 height 24
drag, startPoint x: 590, startPoint y: 429, endPoint x: 406, endPoint y: 430, distance: 184.3
click at [406, 430] on div "Cash (1%) Bond Ladder (0%) Fixed Income Securities (30%) Stocks (69%)" at bounding box center [445, 427] width 533 height 24
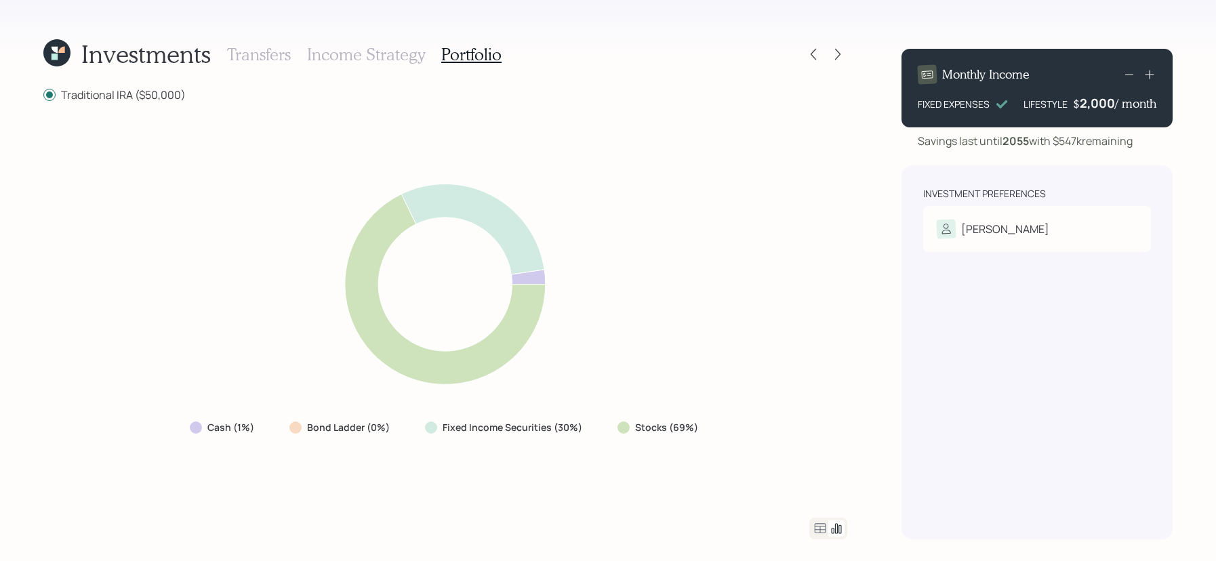
click at [823, 529] on icon at bounding box center [820, 528] width 16 height 16
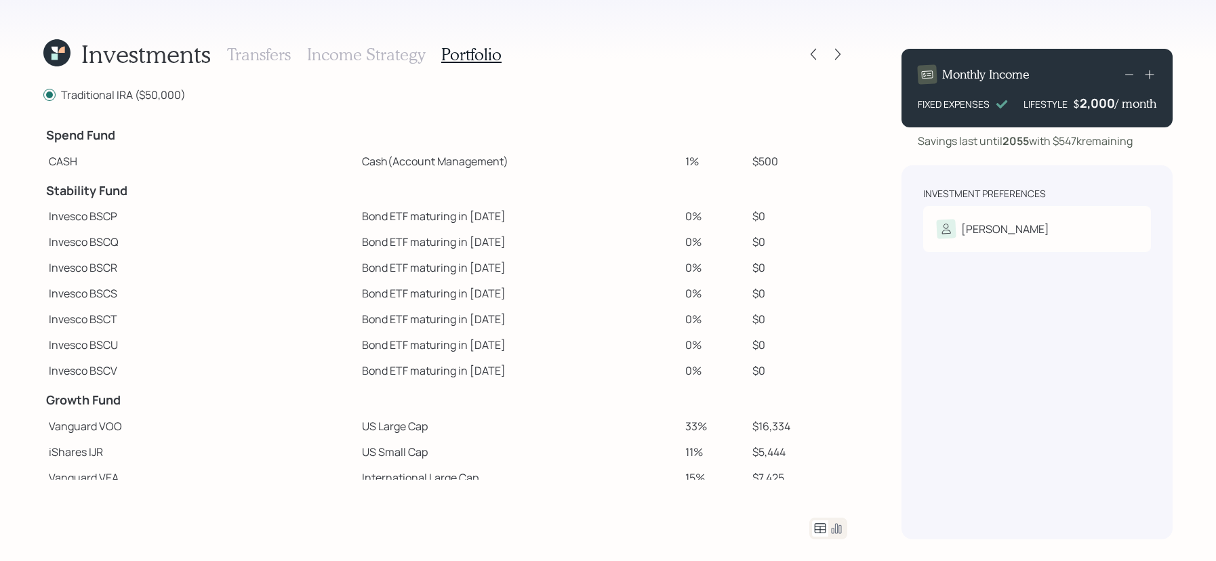
scroll to position [268, 0]
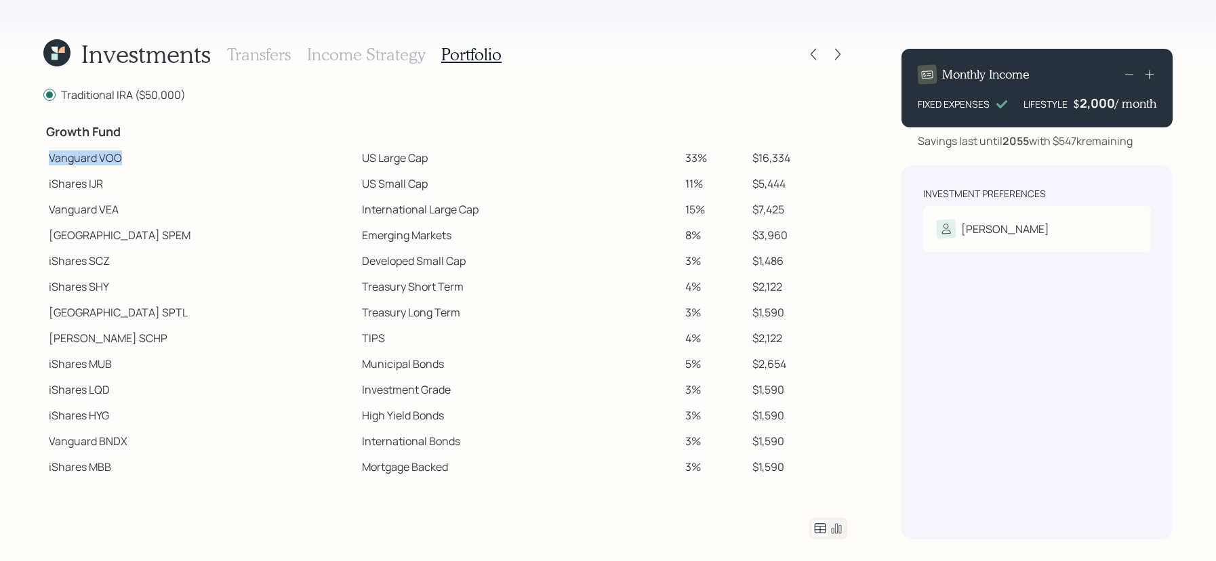
drag, startPoint x: 120, startPoint y: 153, endPoint x: 90, endPoint y: 148, distance: 30.3
click at [44, 156] on td "Vanguard VOO" at bounding box center [199, 158] width 313 height 26
drag, startPoint x: 356, startPoint y: 159, endPoint x: 271, endPoint y: 159, distance: 85.4
click at [271, 159] on tr "Vanguard VOO US Large Cap 33% $16,334" at bounding box center [445, 158] width 804 height 26
click at [113, 164] on td "Vanguard VOO" at bounding box center [199, 158] width 313 height 26
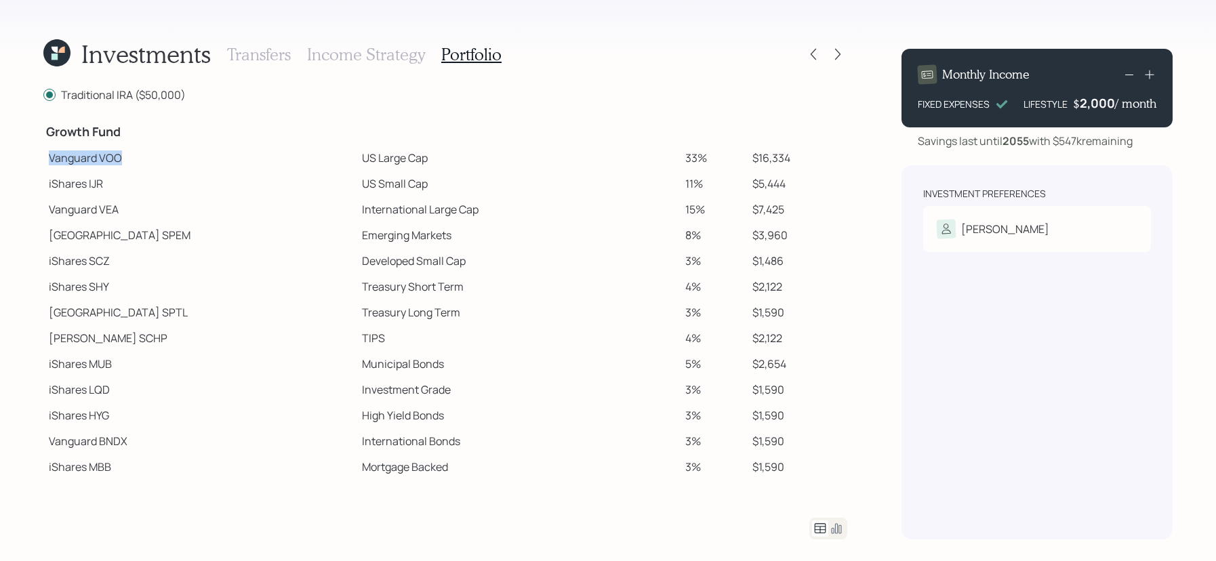
drag, startPoint x: 47, startPoint y: 161, endPoint x: 123, endPoint y: 164, distance: 76.0
click at [123, 164] on td "Vanguard VOO" at bounding box center [199, 158] width 313 height 26
click at [123, 163] on td "Vanguard VOO" at bounding box center [199, 158] width 313 height 26
drag, startPoint x: 360, startPoint y: 188, endPoint x: 280, endPoint y: 189, distance: 80.0
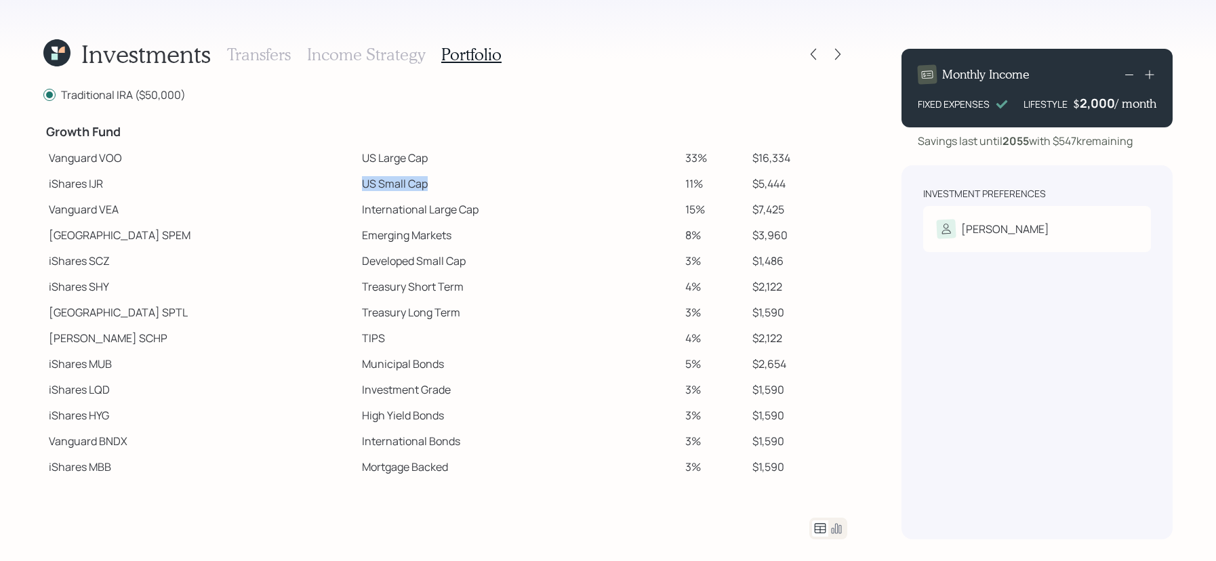
click at [280, 189] on tr "iShares IJR US Small Cap 11% $5,444" at bounding box center [445, 184] width 804 height 26
drag, startPoint x: 413, startPoint y: 207, endPoint x: 240, endPoint y: 207, distance: 172.8
click at [240, 207] on tr "Vanguard VEA International Large Cap 15% $7,425" at bounding box center [445, 209] width 804 height 26
click at [356, 267] on td "Developed Small Cap" at bounding box center [517, 261] width 323 height 26
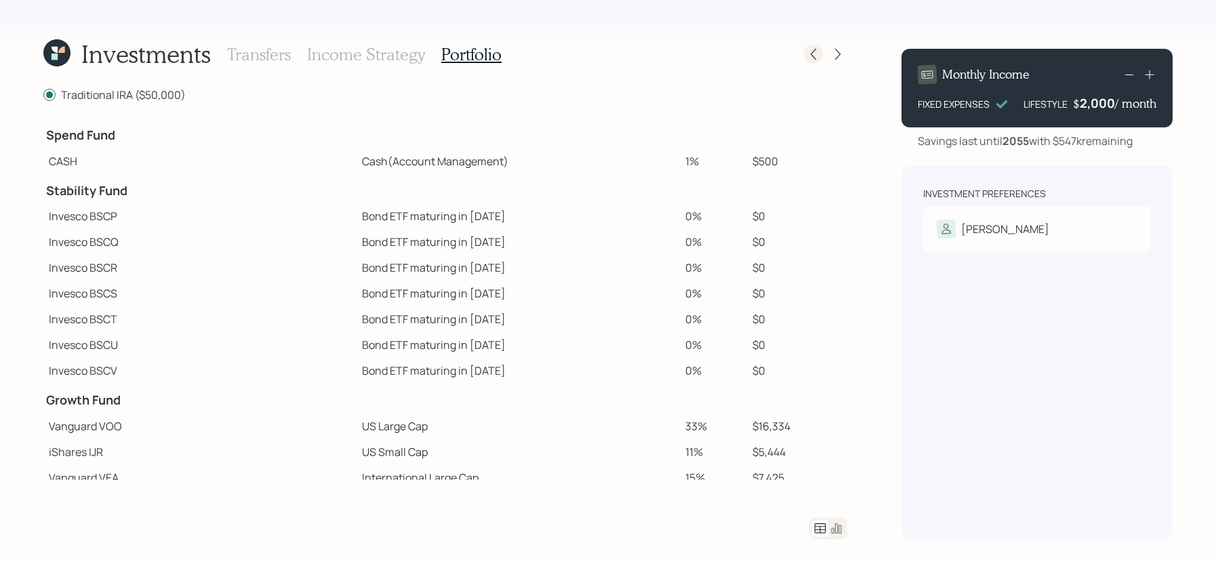
click at [816, 49] on icon at bounding box center [813, 54] width 14 height 14
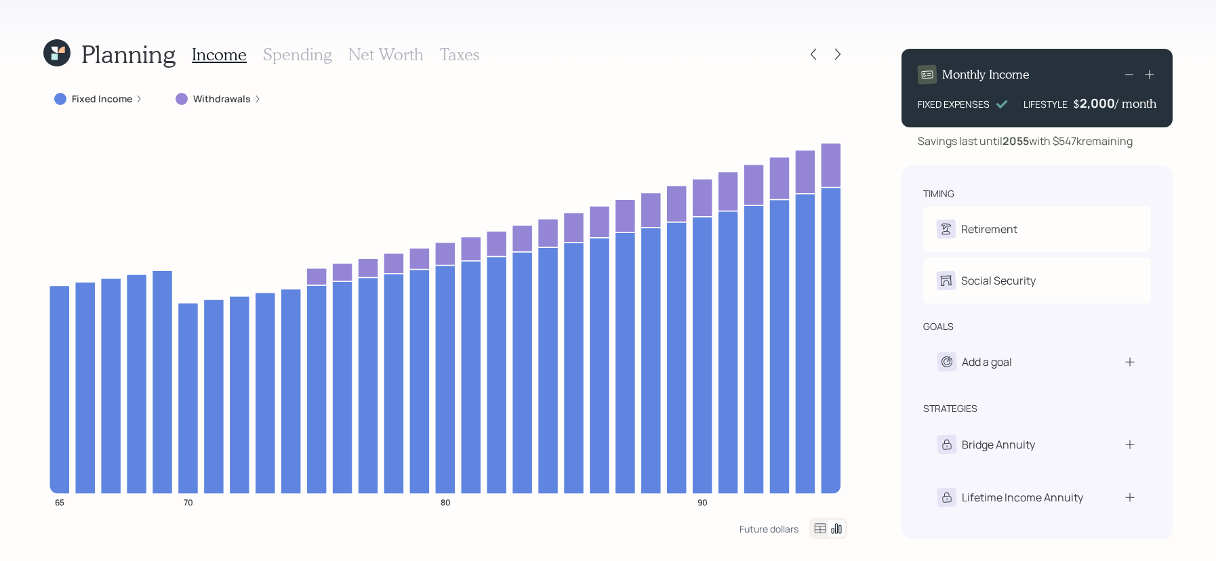
click at [816, 49] on icon at bounding box center [813, 54] width 14 height 14
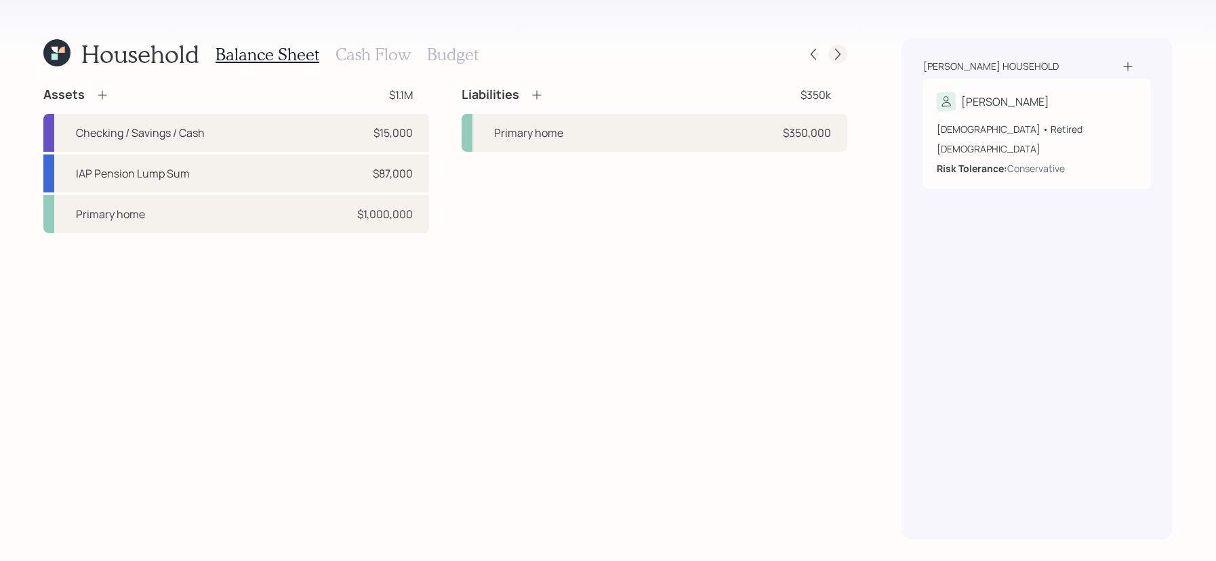
click at [837, 58] on icon at bounding box center [837, 55] width 5 height 12
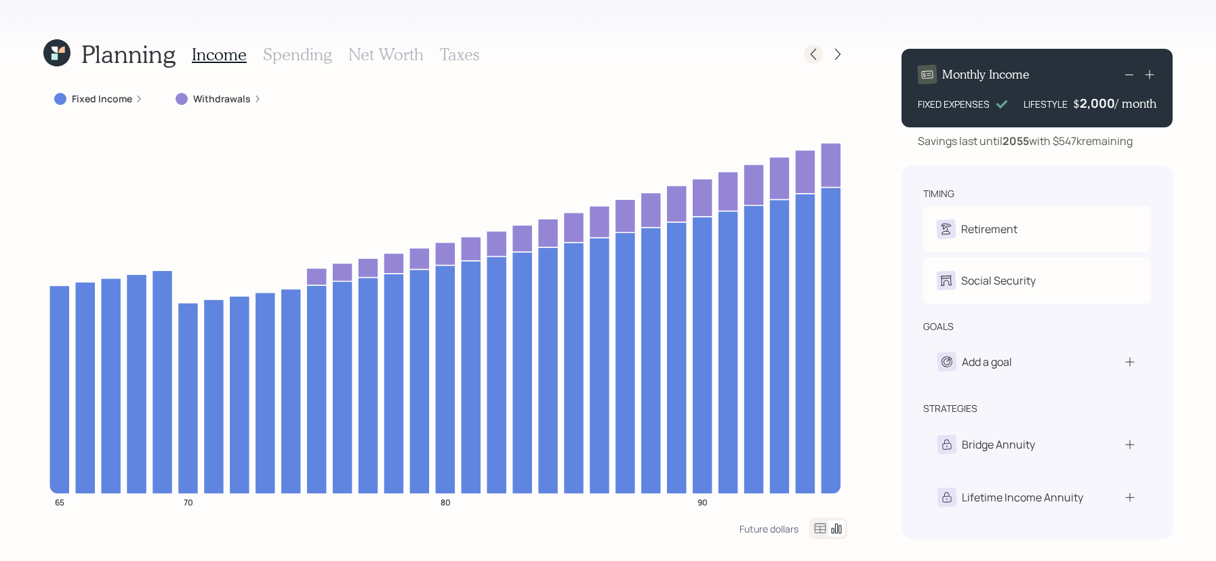
click at [809, 54] on icon at bounding box center [813, 54] width 14 height 14
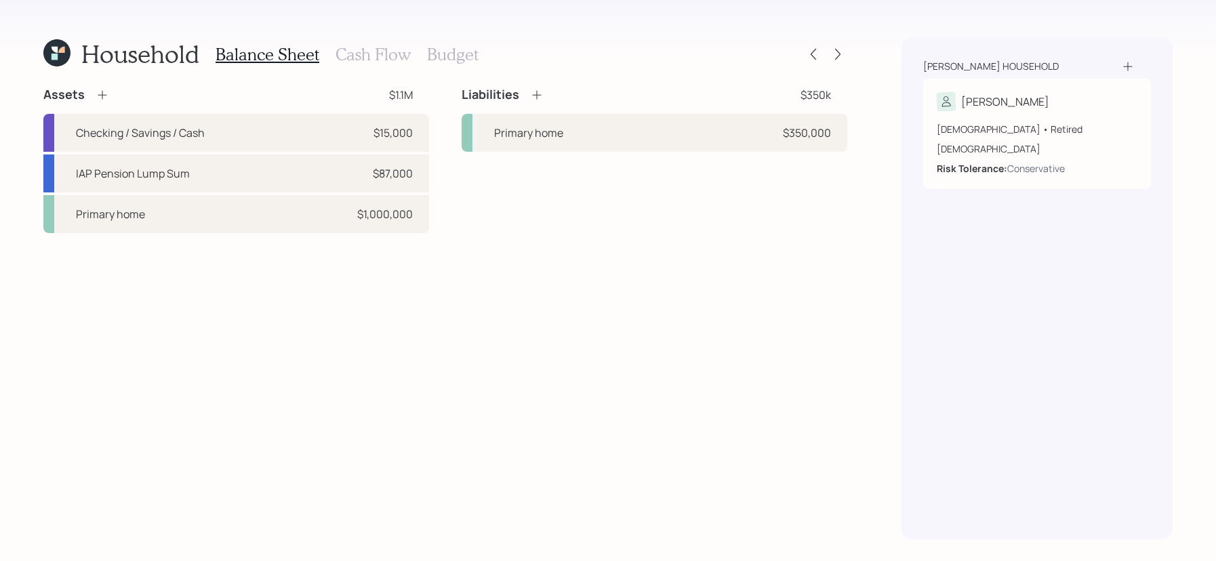
click at [58, 60] on icon at bounding box center [56, 52] width 27 height 27
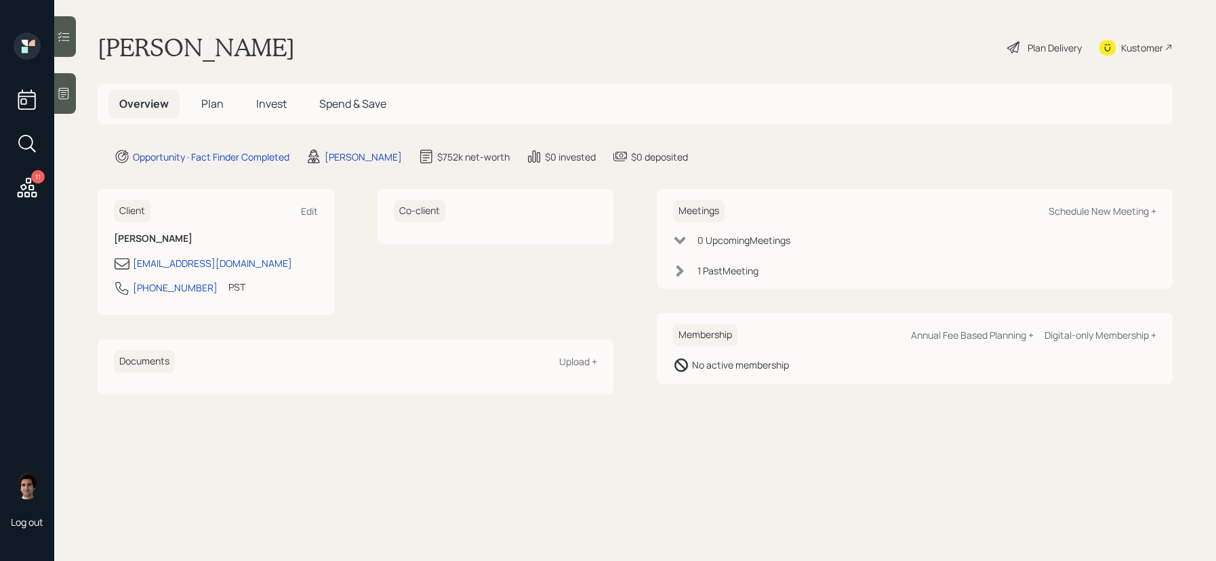
click at [224, 103] on h5 "Plan" at bounding box center [212, 103] width 44 height 29
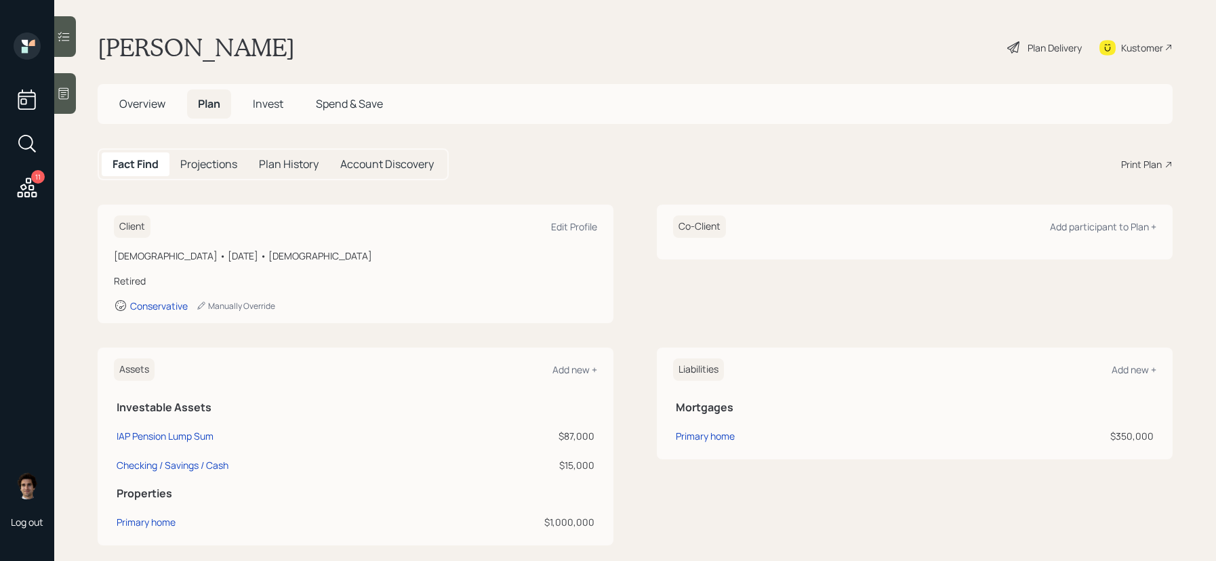
click at [1161, 134] on main "Thomas Cain Plan Delivery Kustomer Overview Plan Invest Spend & Save Fact Find …" at bounding box center [634, 280] width 1161 height 561
click at [1152, 161] on div "Print Plan" at bounding box center [1141, 164] width 41 height 14
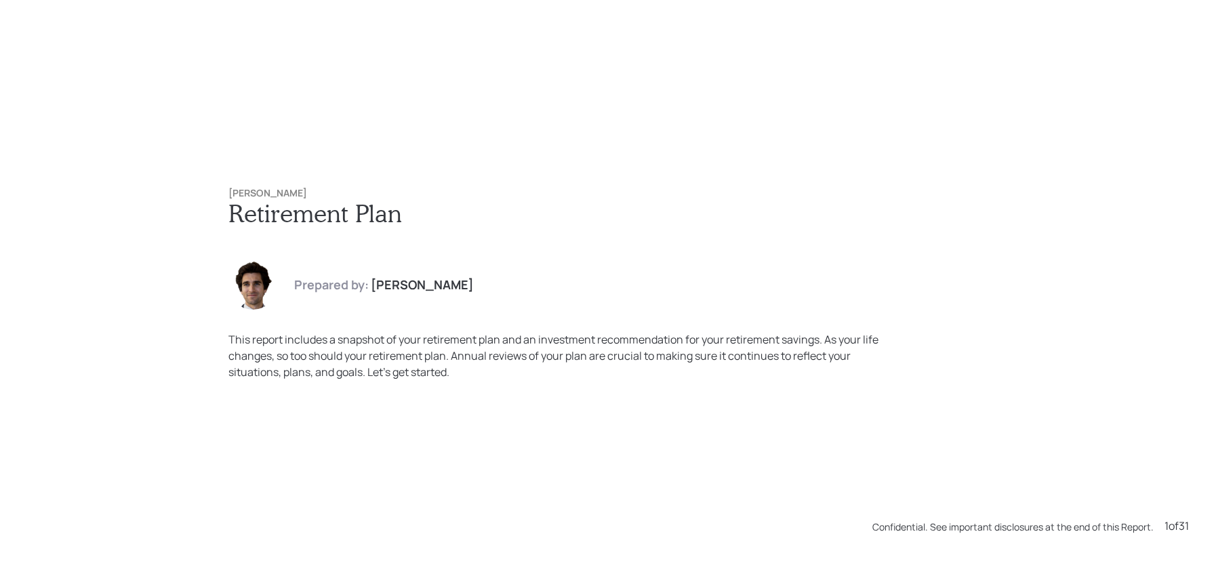
click at [373, 190] on h6 "[PERSON_NAME]" at bounding box center [607, 194] width 759 height 12
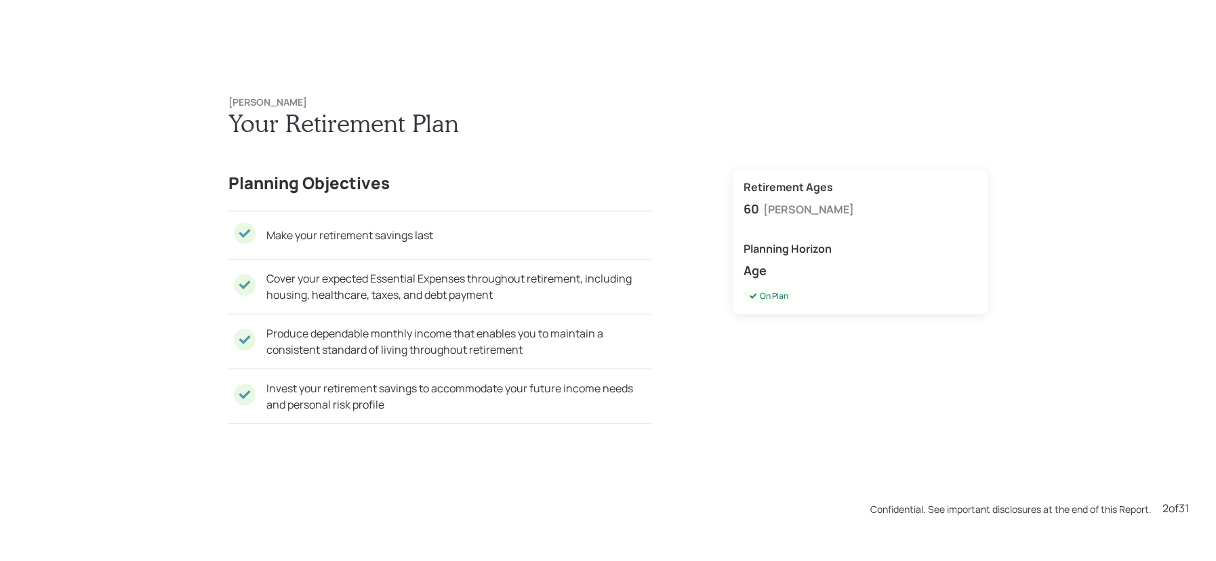
scroll to position [1122, 0]
